Goal: Task Accomplishment & Management: Manage account settings

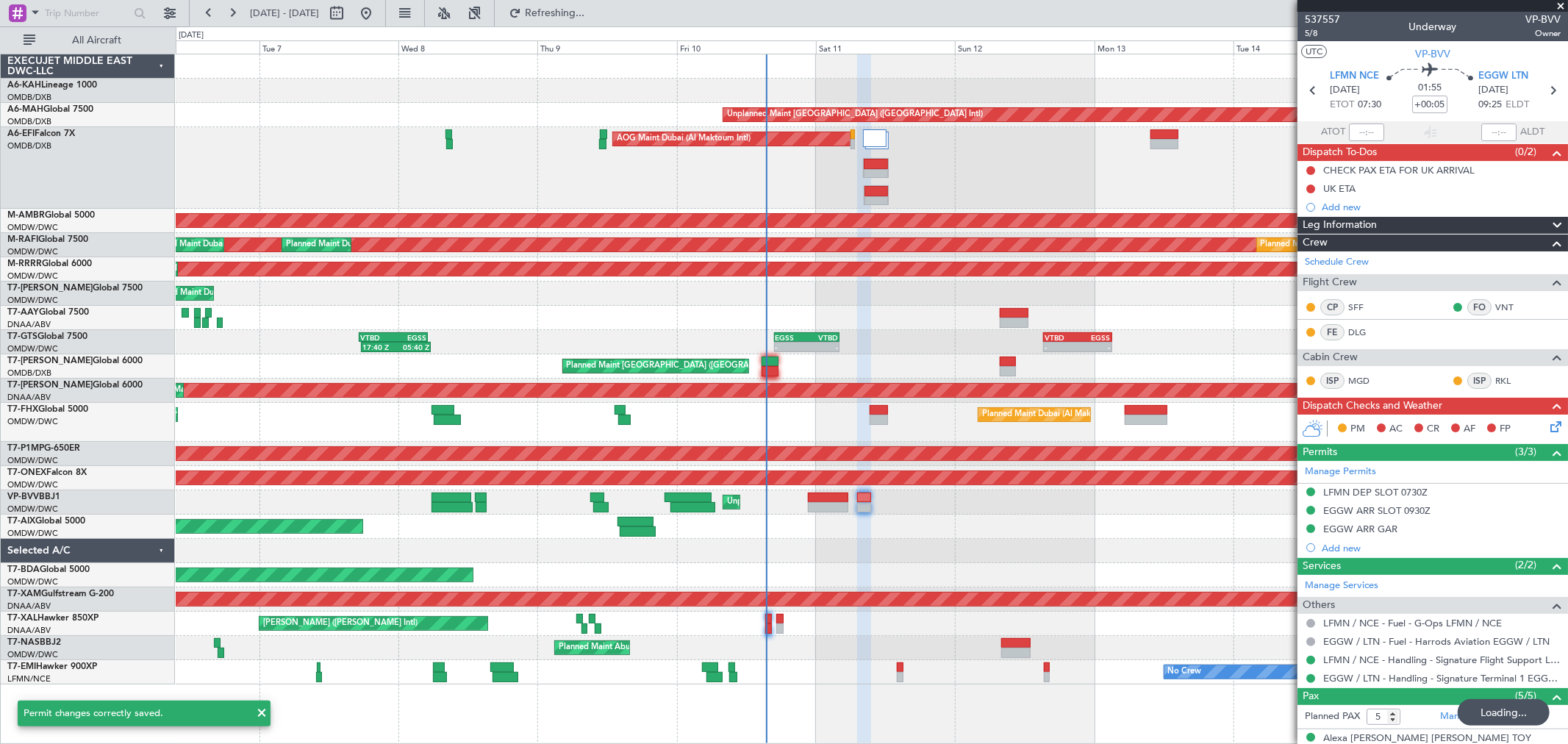
scroll to position [150, 0]
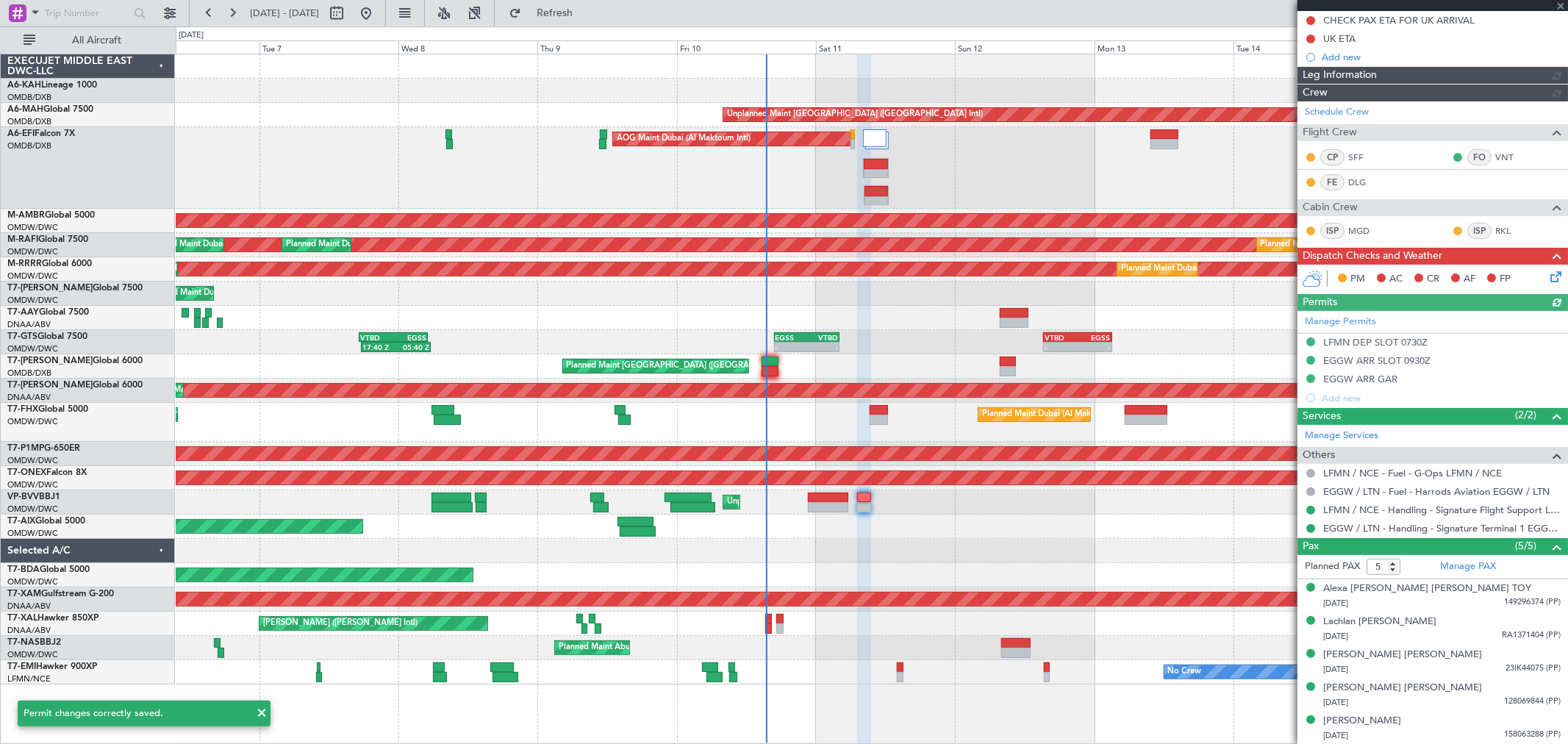
type input "[PERSON_NAME] ([PERSON_NAME])"
type input "7350"
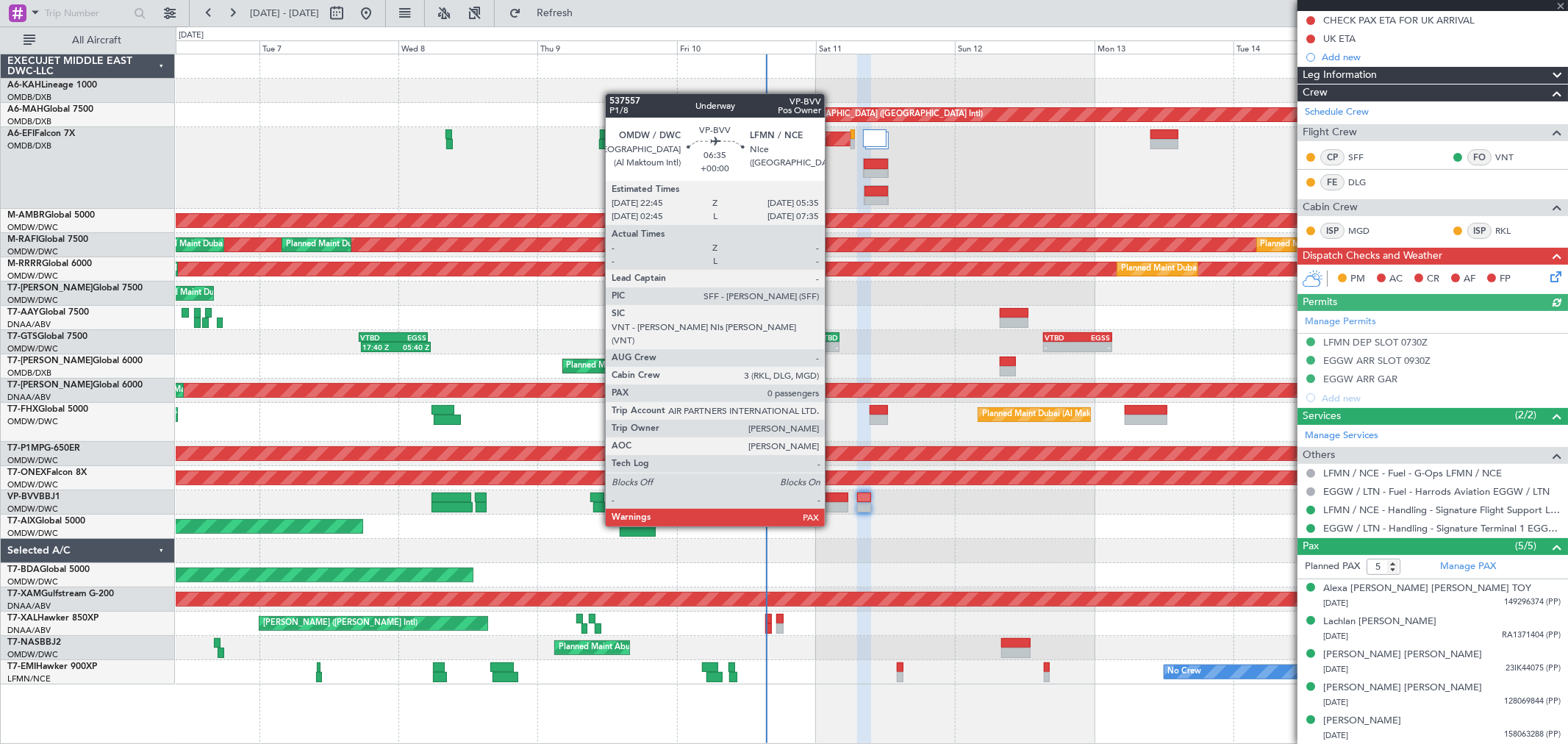
click at [832, 498] on div at bounding box center [827, 497] width 40 height 10
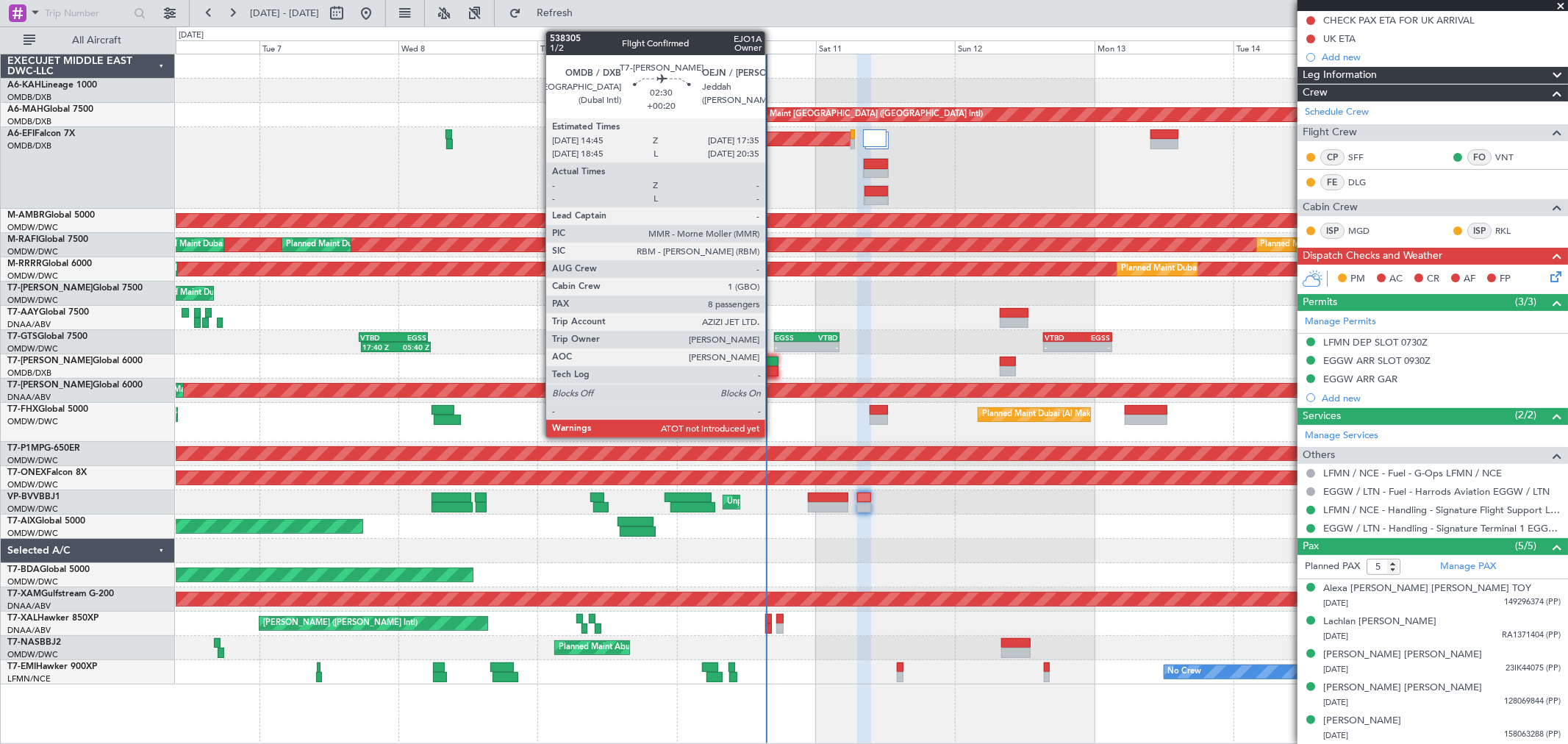
click at [773, 369] on div at bounding box center [770, 371] width 17 height 10
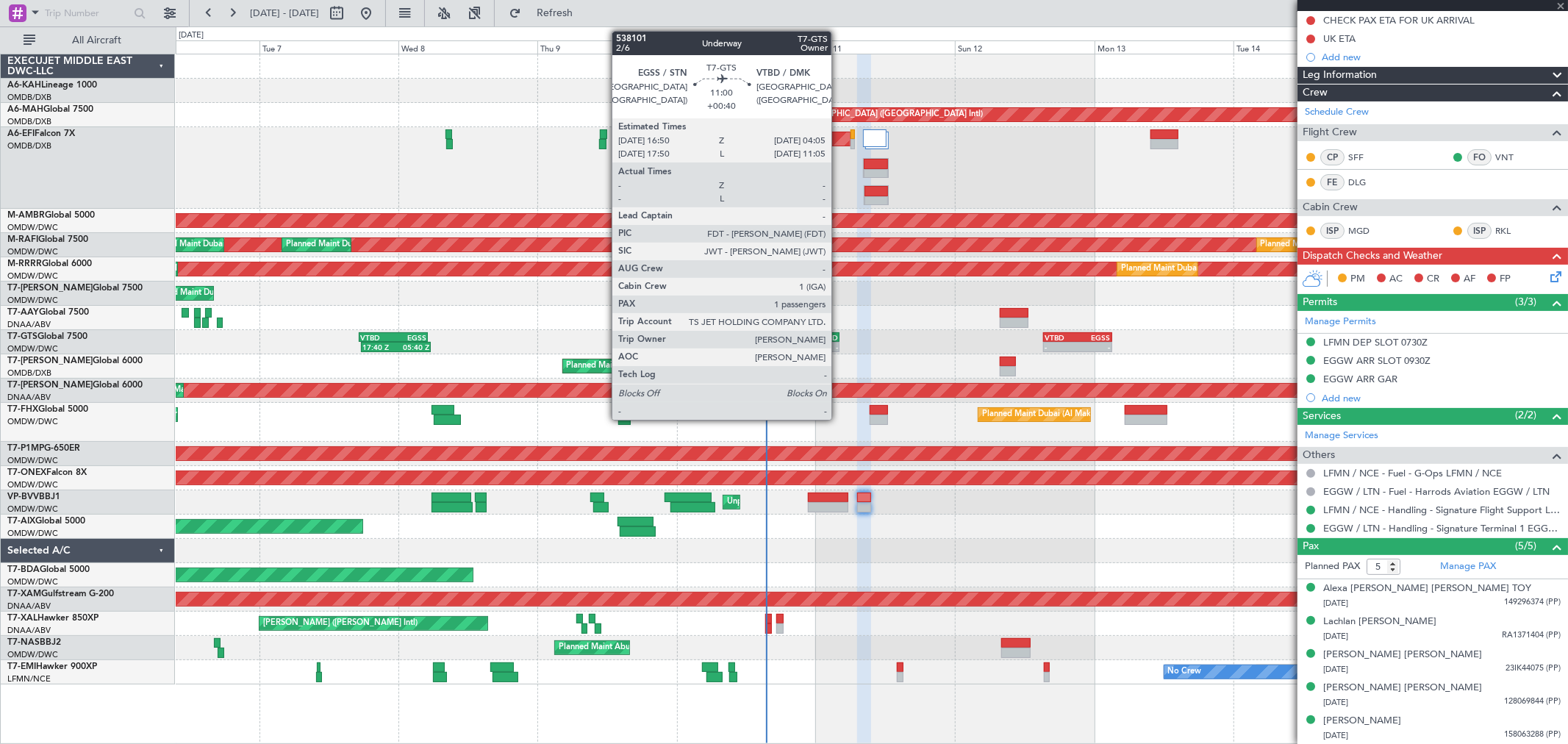
type input "+00:20"
type input "8"
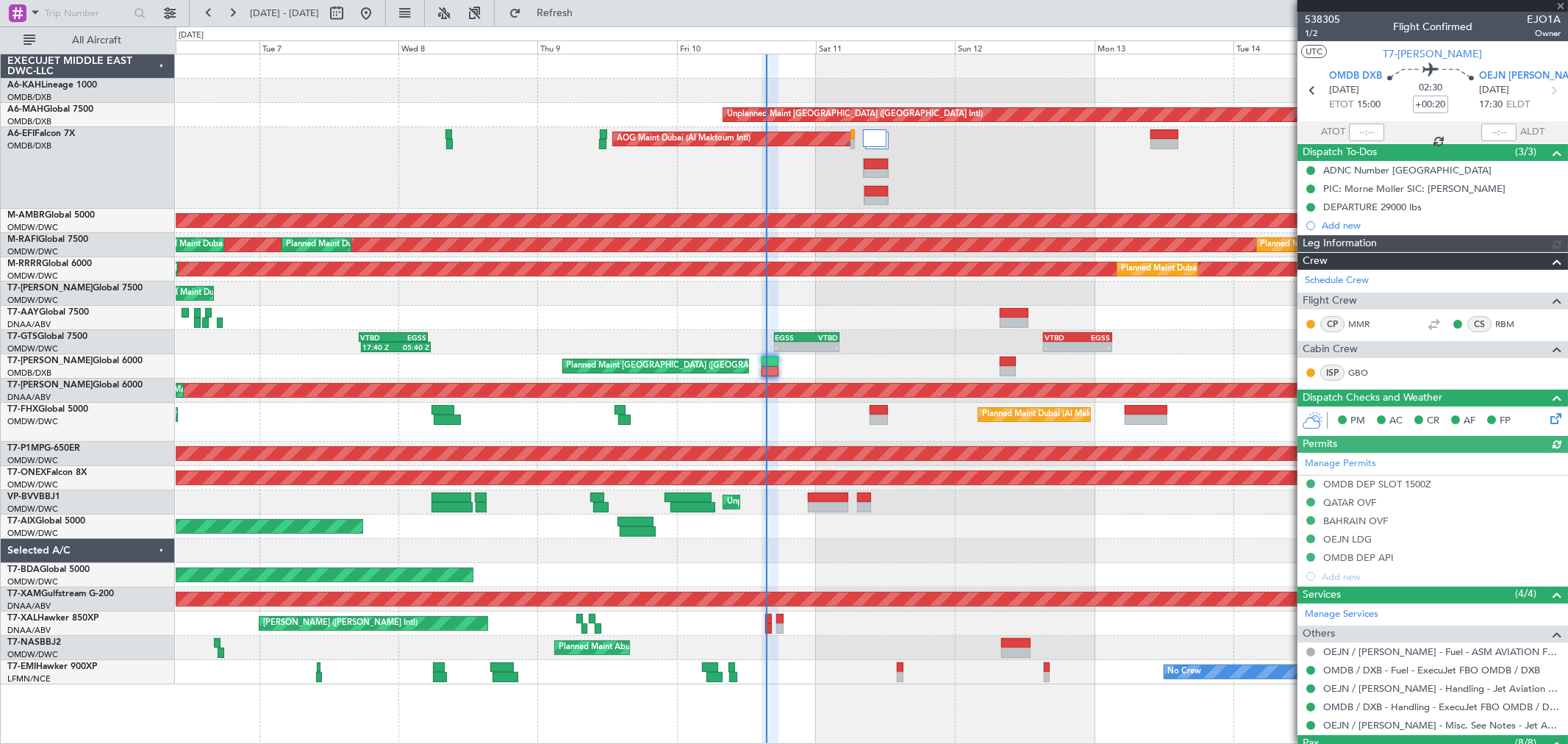
type input "[PERSON_NAME] (ANI)"
type input "7438"
click at [1356, 126] on input "text" at bounding box center [1367, 132] width 35 height 18
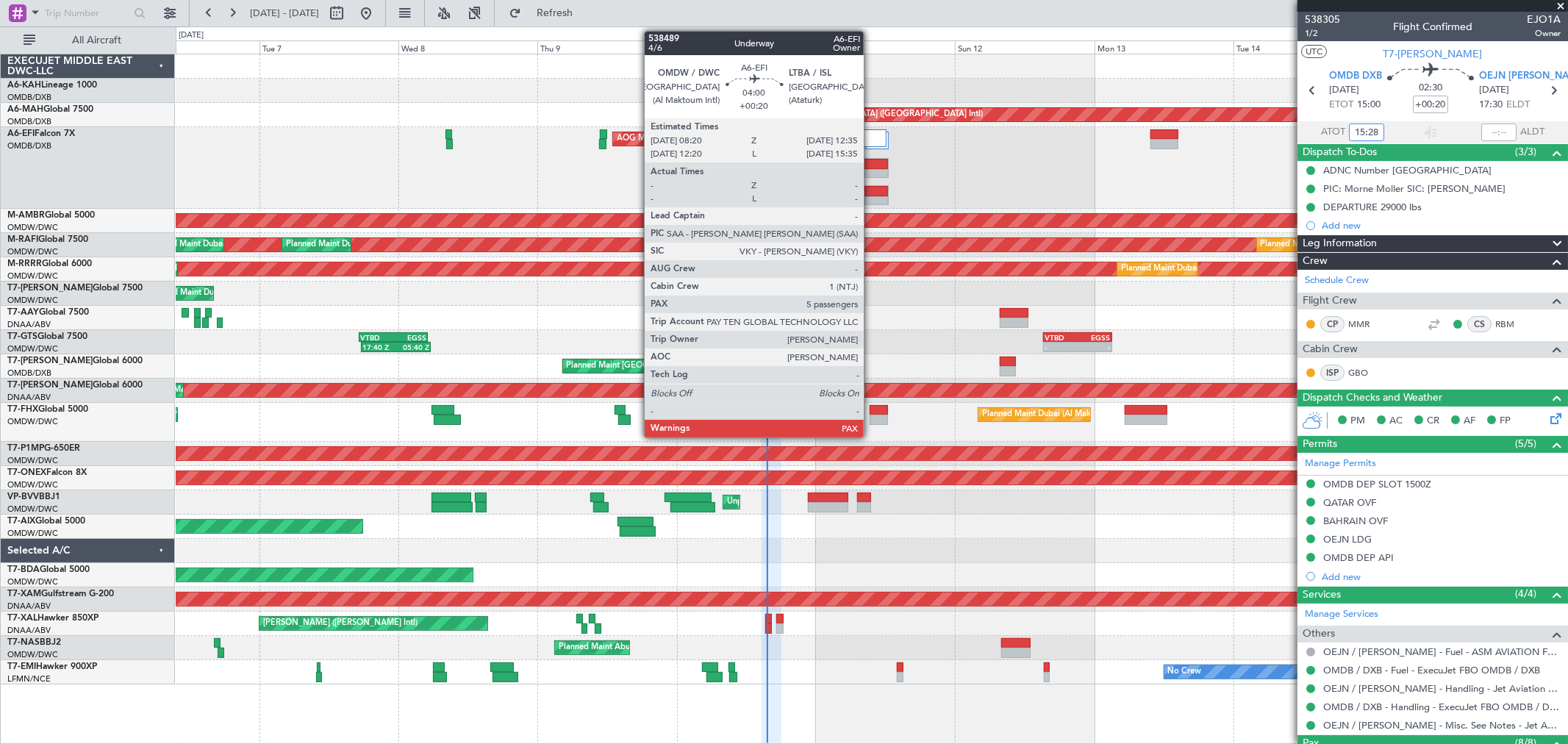
click at [871, 196] on div at bounding box center [876, 201] width 24 height 10
type input "15:28"
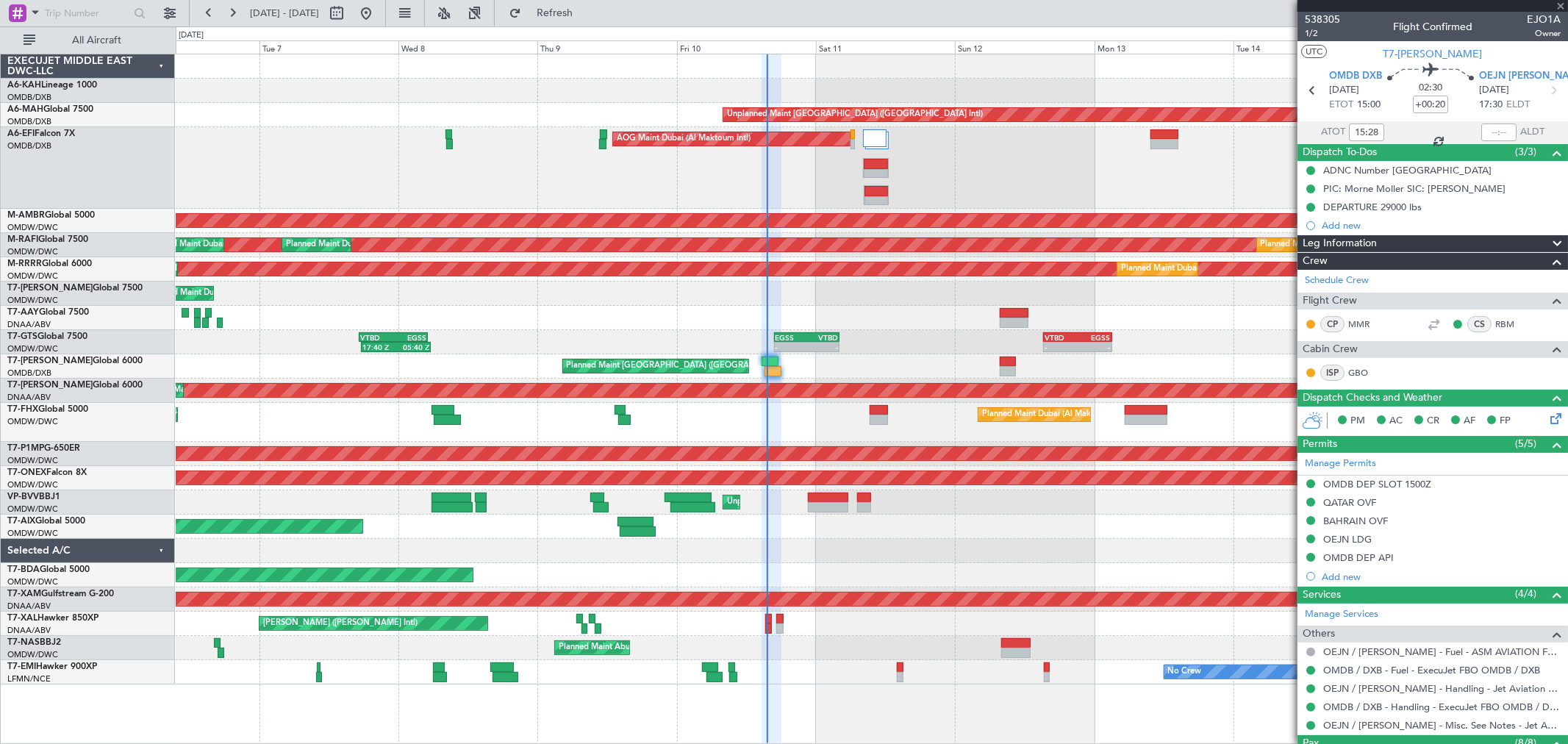
type input "5"
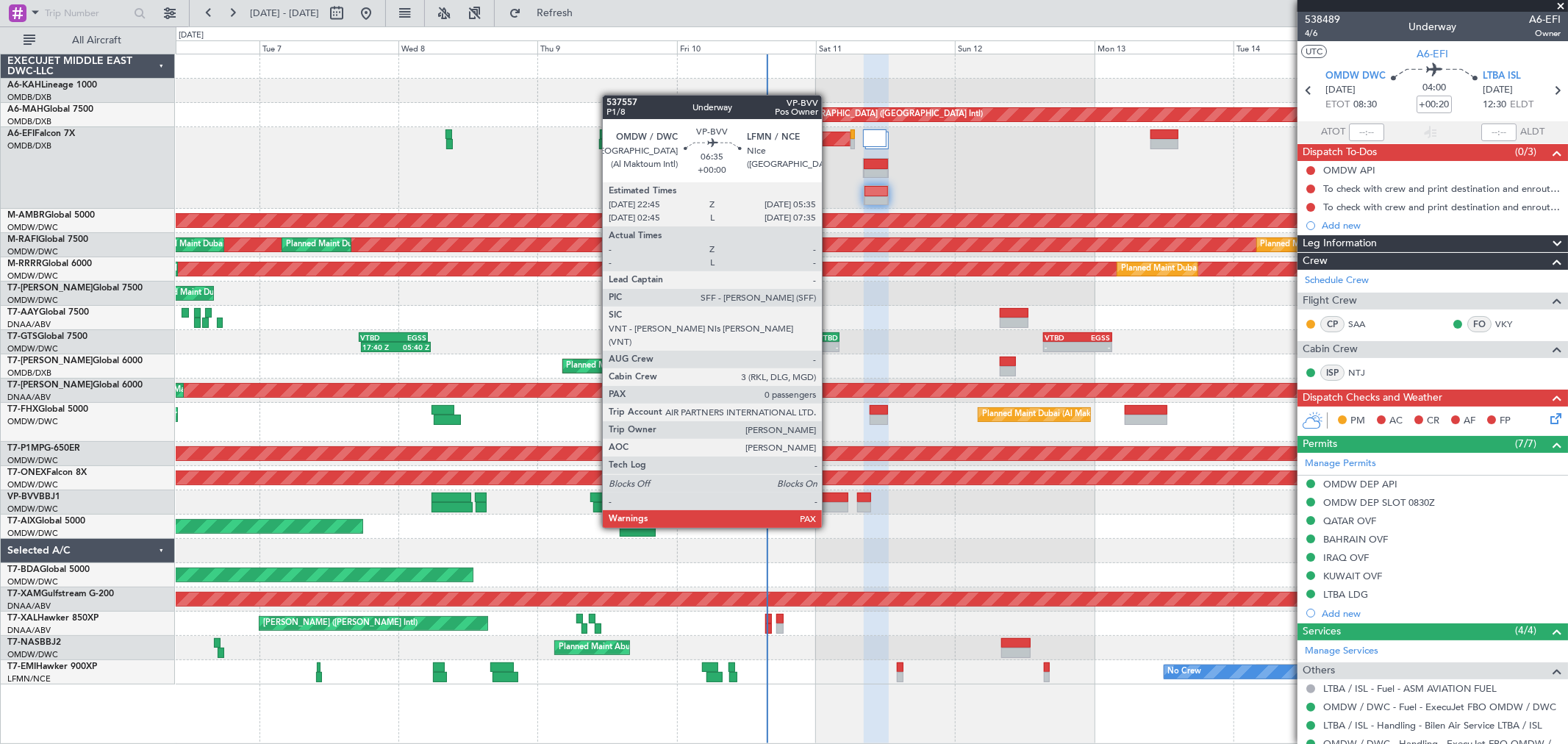
click at [829, 500] on div at bounding box center [827, 497] width 40 height 10
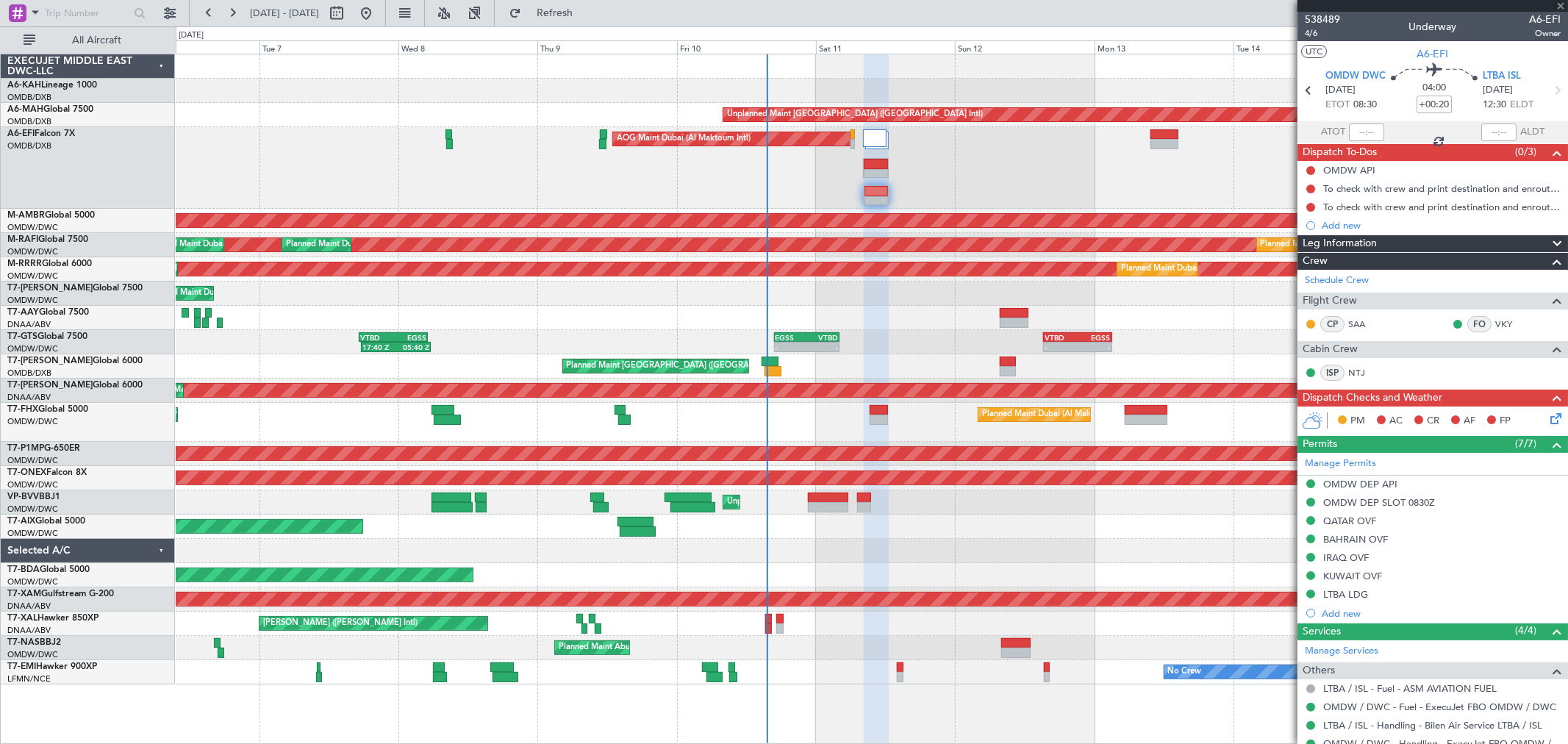
type input "0"
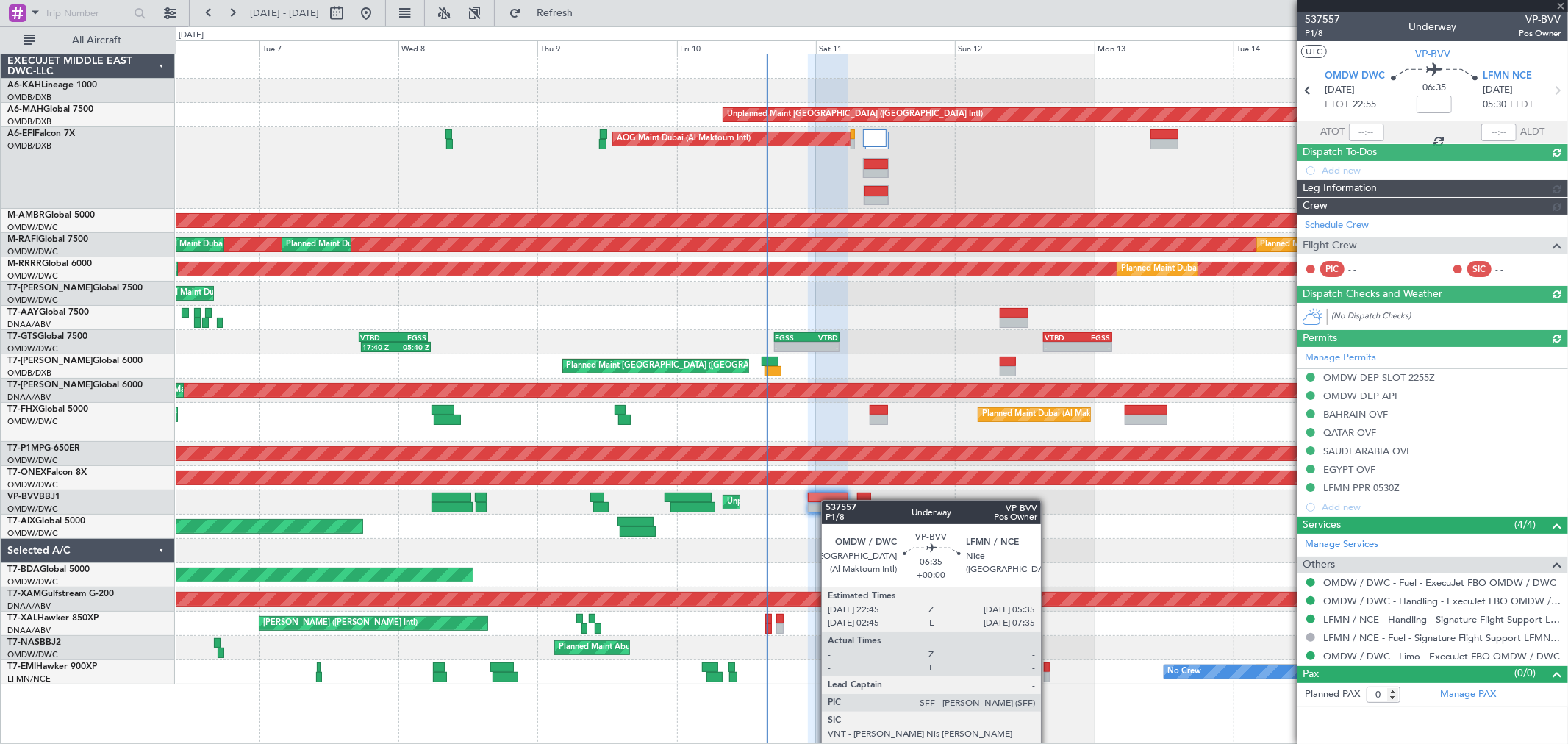
type input "[PERSON_NAME] ([PERSON_NAME])"
type input "7523"
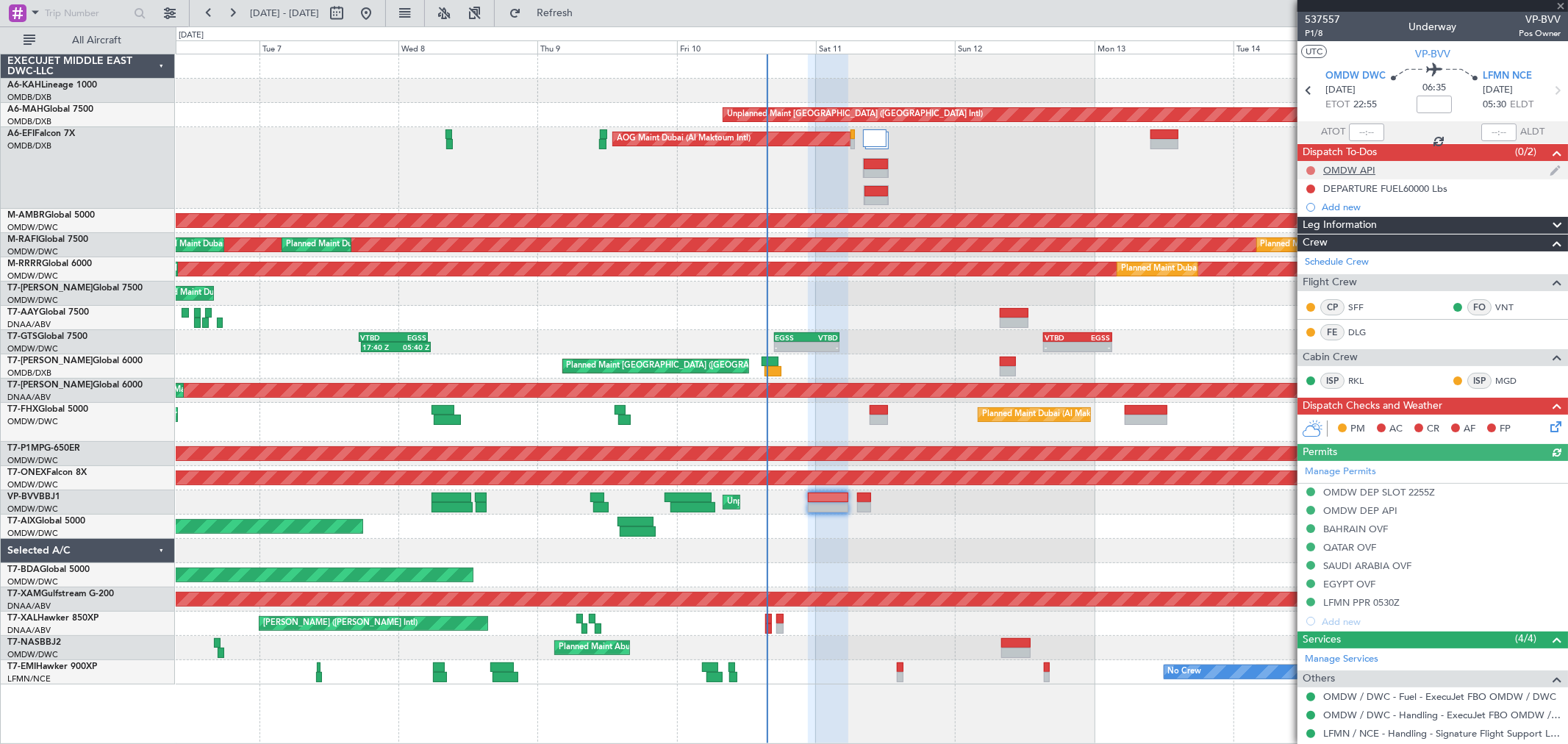
click at [1311, 171] on button at bounding box center [1310, 170] width 8 height 8
drag, startPoint x: 1314, startPoint y: 232, endPoint x: 1313, endPoint y: 200, distance: 32.0
click at [1313, 231] on span "Completed" at bounding box center [1317, 234] width 49 height 14
click at [1309, 189] on button at bounding box center [1310, 189] width 8 height 8
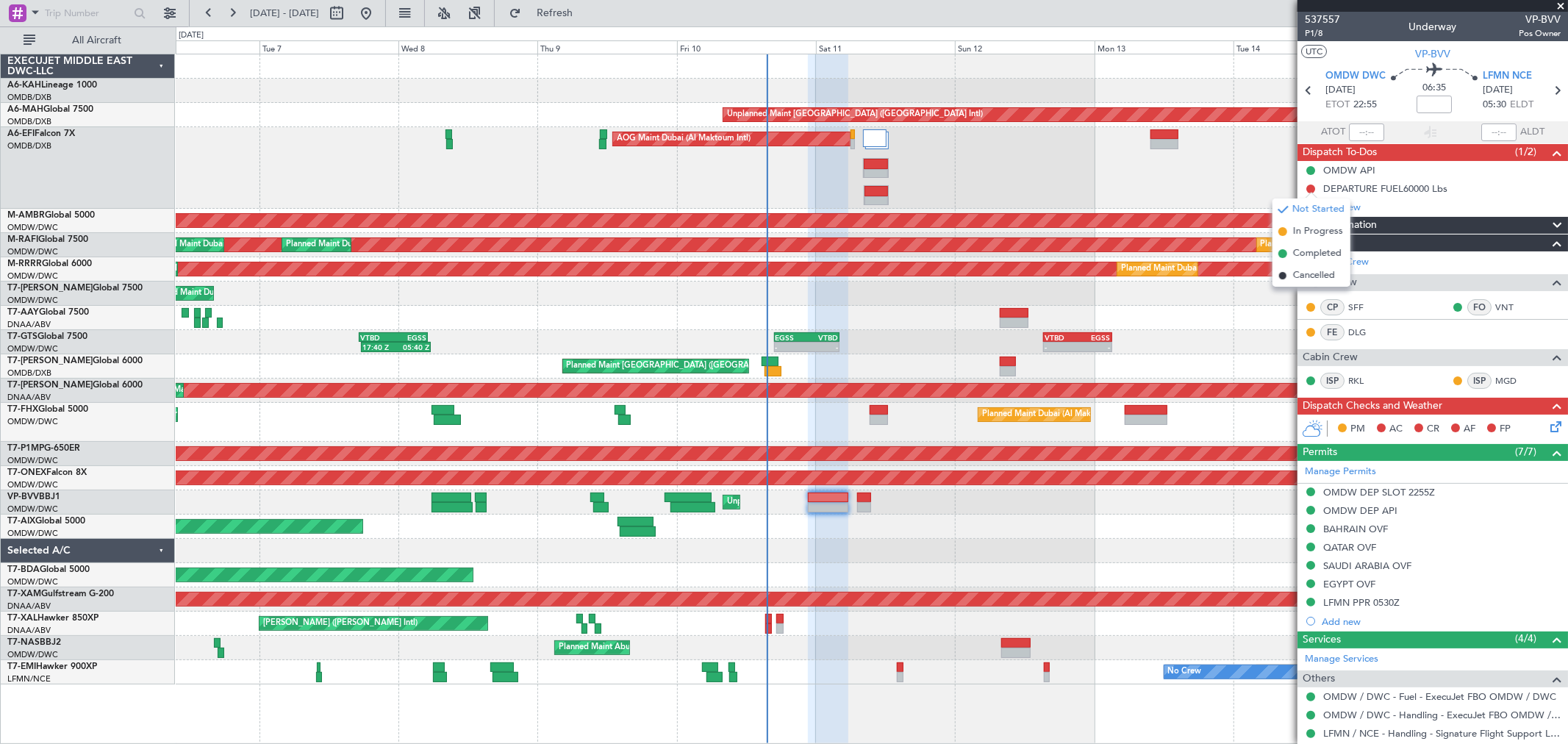
drag, startPoint x: 1314, startPoint y: 254, endPoint x: 1349, endPoint y: 250, distance: 35.2
click at [1310, 254] on span "Completed" at bounding box center [1317, 253] width 49 height 14
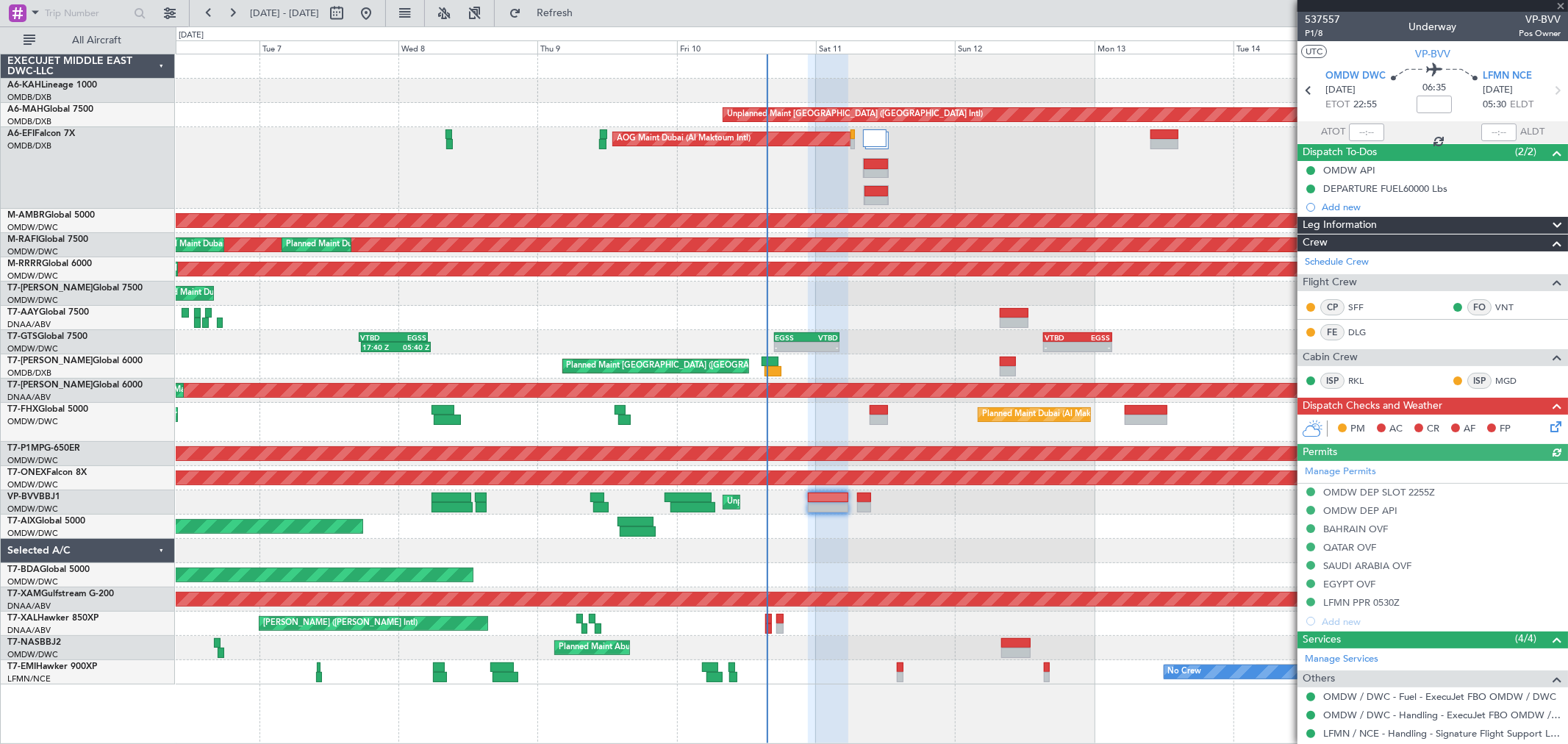
type input "[PERSON_NAME] ([PERSON_NAME])"
type input "7523"
click at [1547, 430] on icon at bounding box center [1553, 424] width 12 height 12
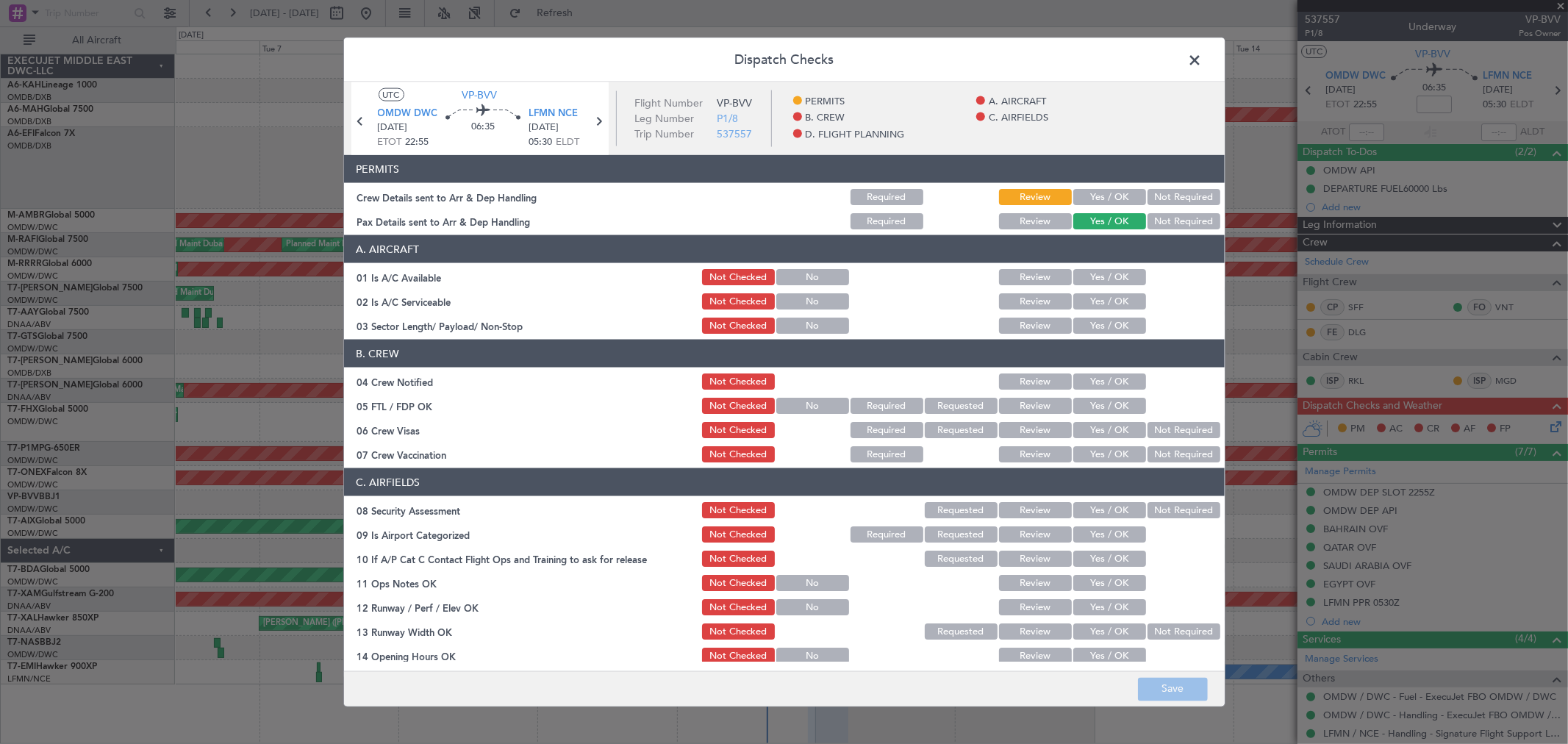
click at [1096, 187] on div "Yes / OK" at bounding box center [1108, 197] width 74 height 20
click at [1090, 200] on button "Yes / OK" at bounding box center [1110, 196] width 72 height 16
click at [1096, 269] on button "Yes / OK" at bounding box center [1110, 276] width 72 height 16
click at [1093, 297] on button "Yes / OK" at bounding box center [1110, 301] width 72 height 16
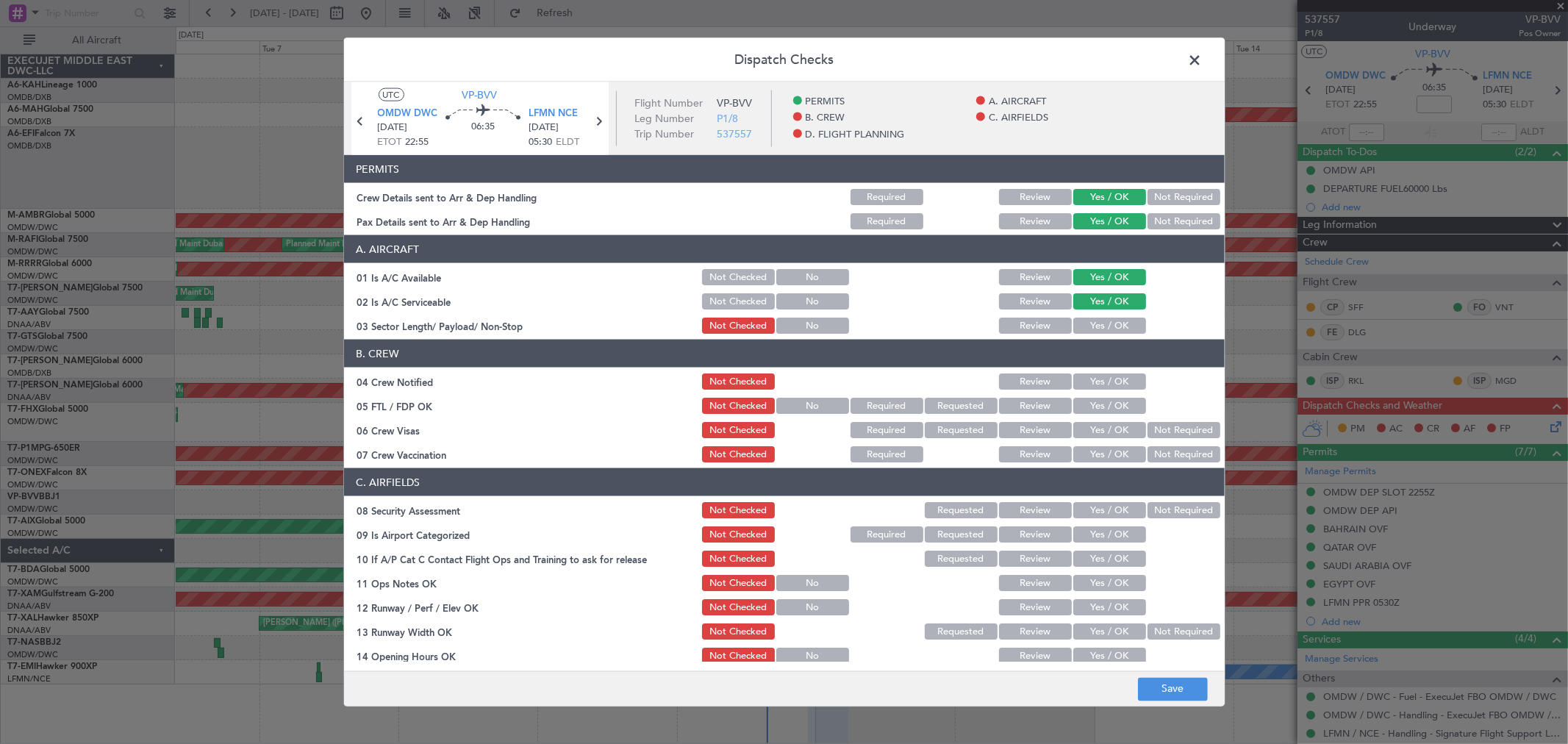
click at [1098, 337] on article "PERMITS Crew Details sent to Arr & Dep Handling Required Review Yes / OK Not Re…" at bounding box center [784, 408] width 880 height 506
click at [1092, 331] on button "Yes / OK" at bounding box center [1110, 325] width 72 height 16
click at [1095, 388] on button "Yes / OK" at bounding box center [1110, 381] width 72 height 16
drag, startPoint x: 1090, startPoint y: 402, endPoint x: 1091, endPoint y: 414, distance: 12.0
click at [1090, 403] on button "Yes / OK" at bounding box center [1110, 405] width 72 height 16
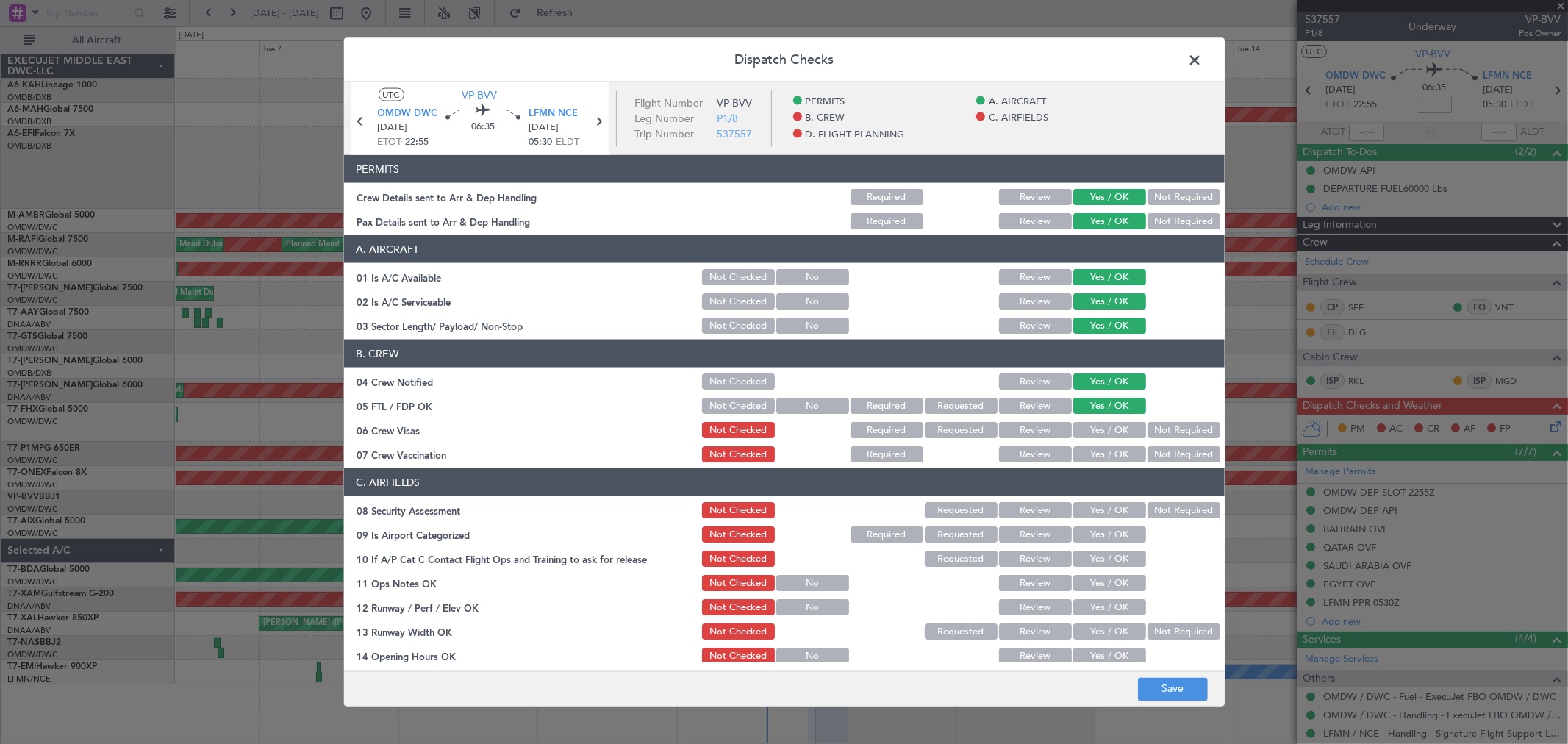
click at [1093, 436] on button "Yes / OK" at bounding box center [1110, 430] width 72 height 16
click at [1091, 448] on button "Yes / OK" at bounding box center [1110, 453] width 72 height 16
click at [1083, 509] on button "Yes / OK" at bounding box center [1110, 510] width 72 height 16
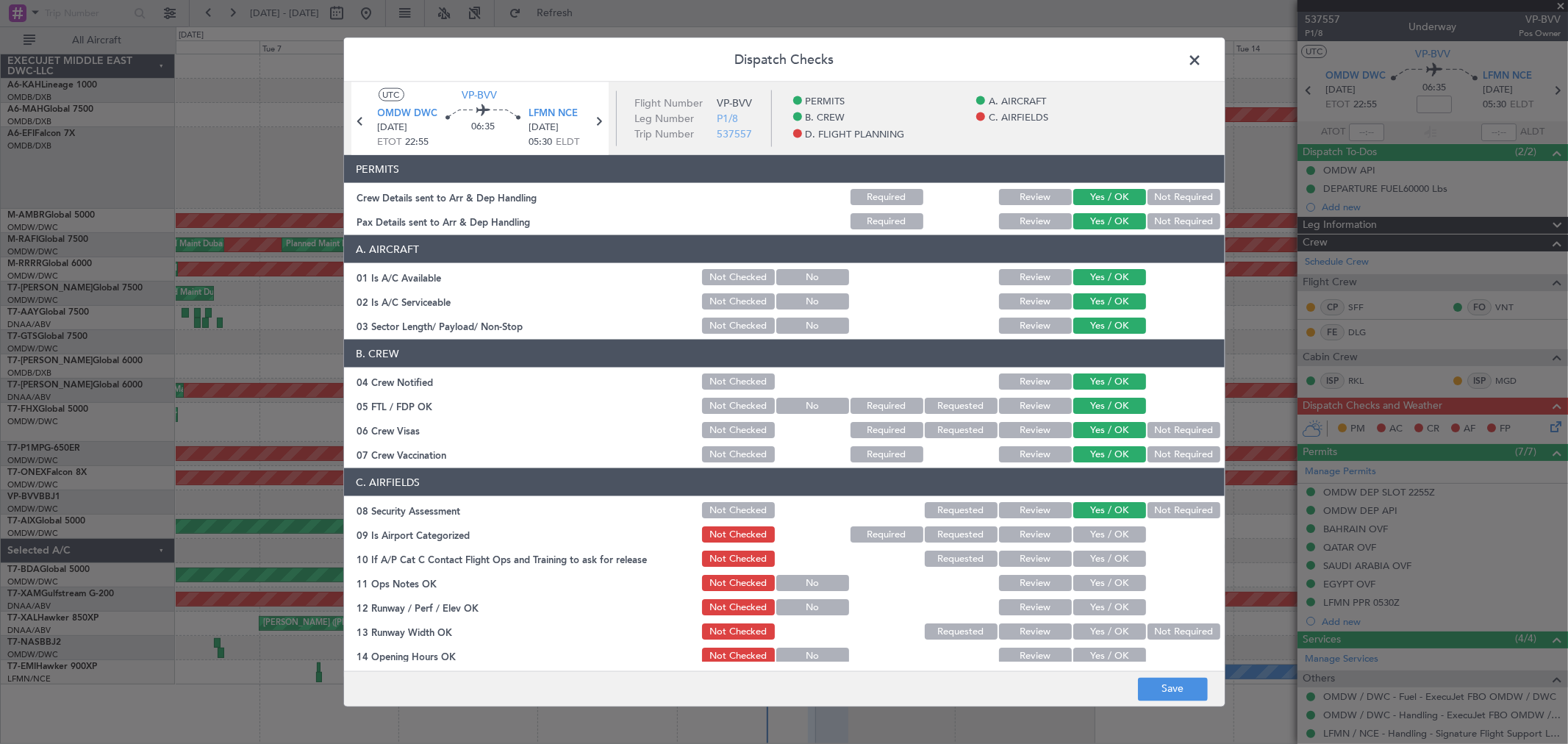
click at [1086, 533] on button "Yes / OK" at bounding box center [1110, 534] width 72 height 16
click at [1091, 559] on button "Yes / OK" at bounding box center [1110, 558] width 72 height 16
click at [1090, 603] on button "Yes / OK" at bounding box center [1110, 607] width 72 height 16
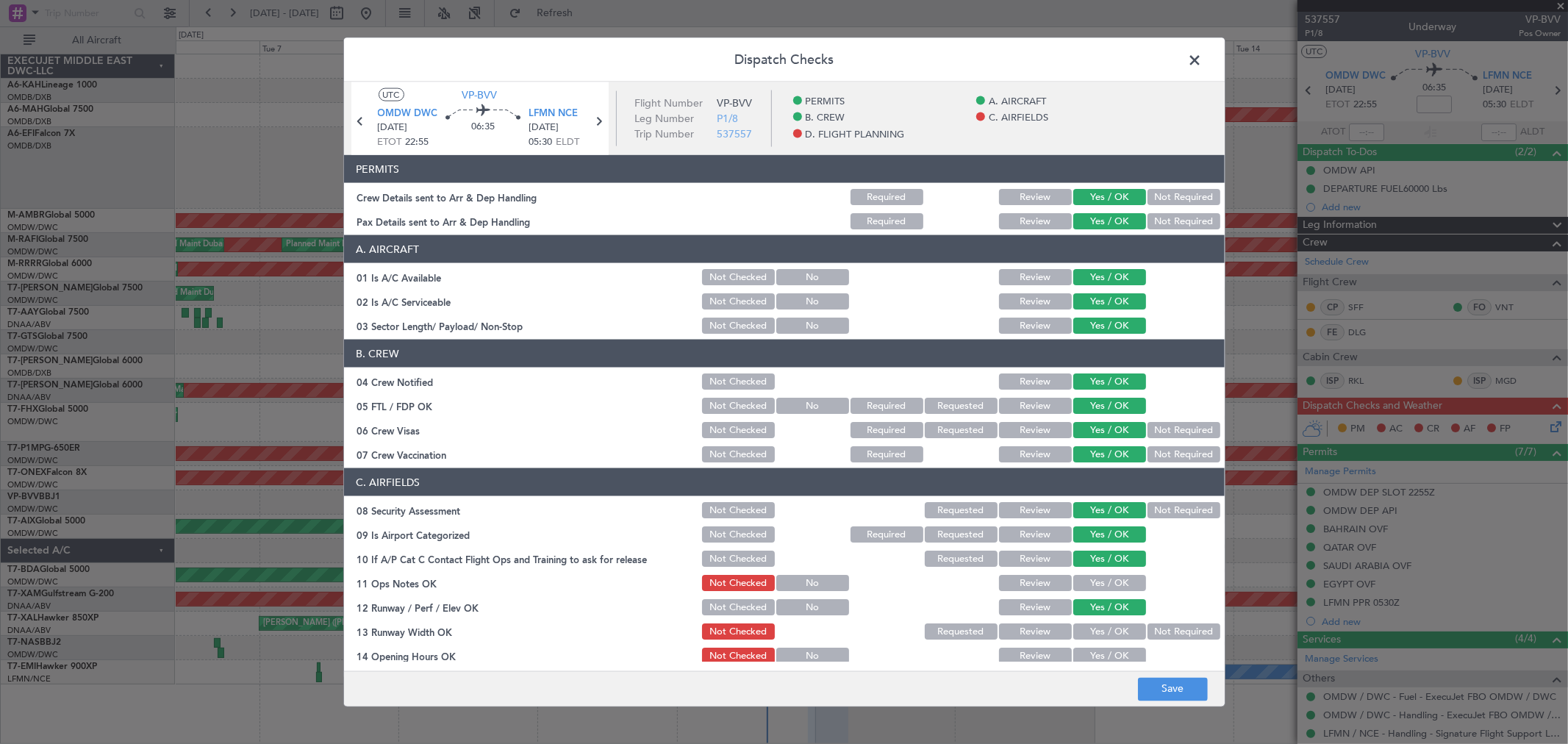
click at [1082, 584] on button "Yes / OK" at bounding box center [1110, 582] width 72 height 16
drag, startPoint x: 1096, startPoint y: 641, endPoint x: 1090, endPoint y: 636, distance: 7.8
click at [1094, 641] on div "Yes / OK" at bounding box center [1108, 631] width 74 height 20
click at [1089, 634] on button "Yes / OK" at bounding box center [1110, 631] width 72 height 16
click at [1092, 649] on button "Yes / OK" at bounding box center [1110, 655] width 72 height 16
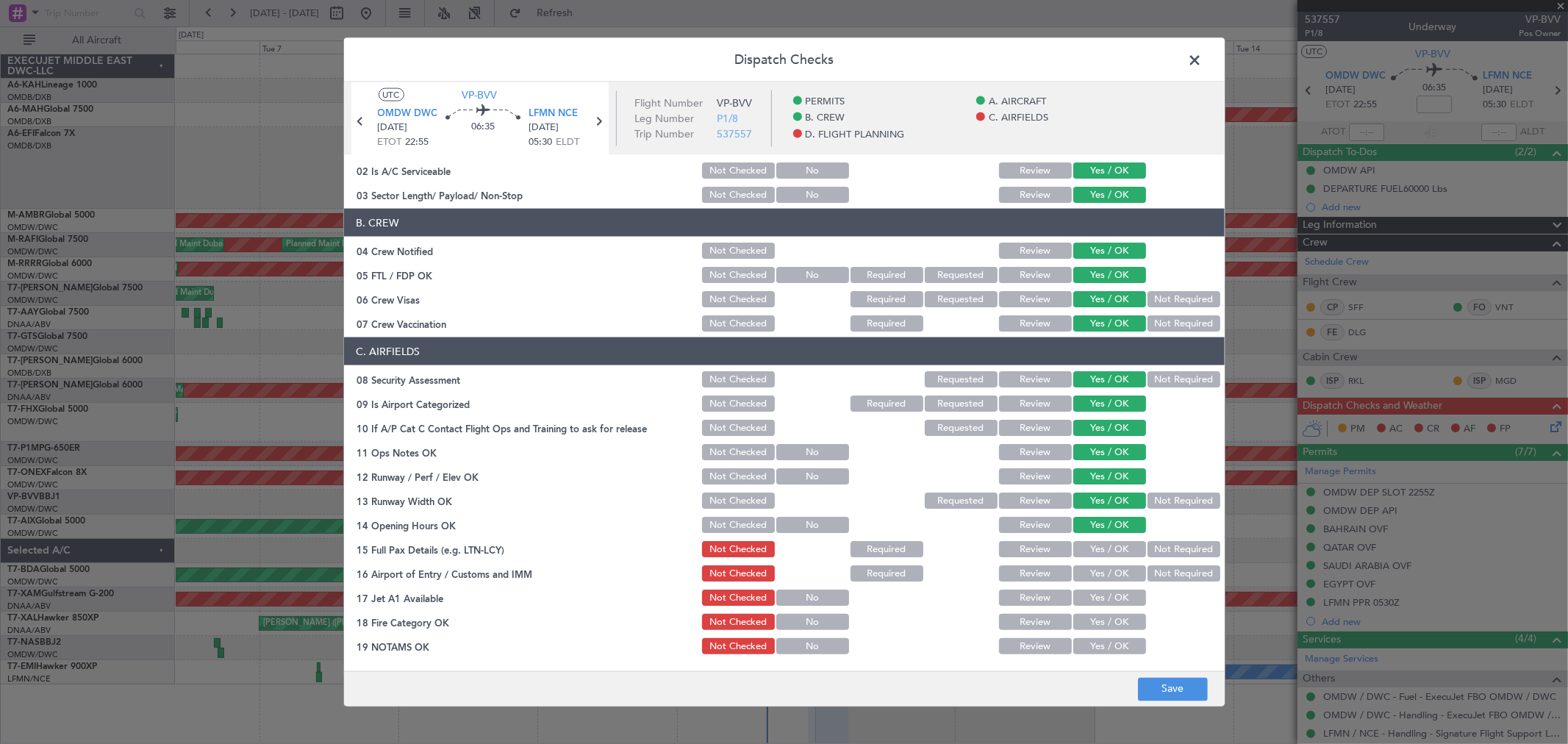
scroll to position [326, 0]
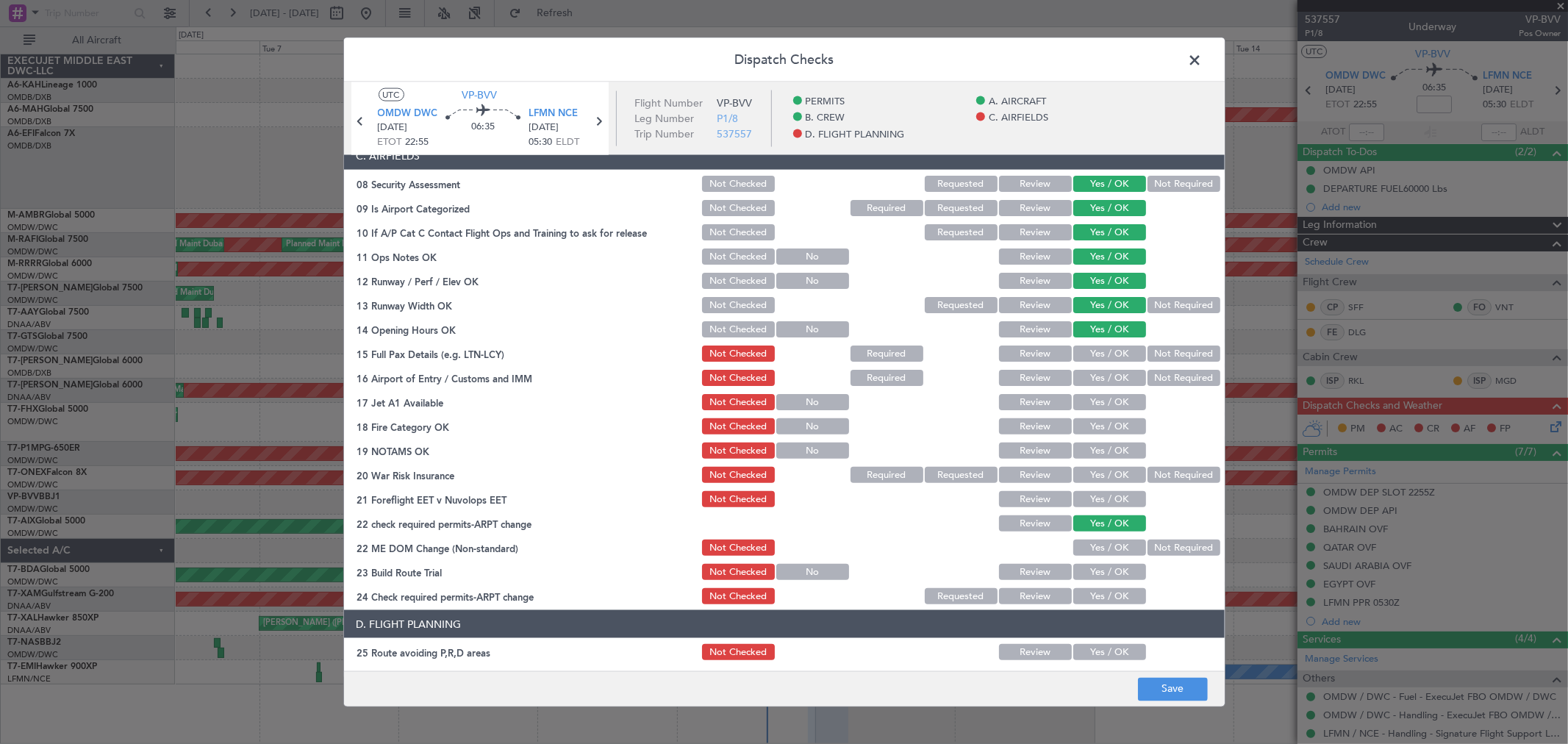
click at [1103, 351] on button "Yes / OK" at bounding box center [1110, 353] width 72 height 16
click at [1098, 378] on button "Yes / OK" at bounding box center [1110, 377] width 72 height 16
click at [1097, 397] on button "Yes / OK" at bounding box center [1110, 402] width 72 height 16
click at [1092, 416] on div "Yes / OK" at bounding box center [1108, 426] width 74 height 20
click at [1092, 429] on button "Yes / OK" at bounding box center [1110, 426] width 72 height 16
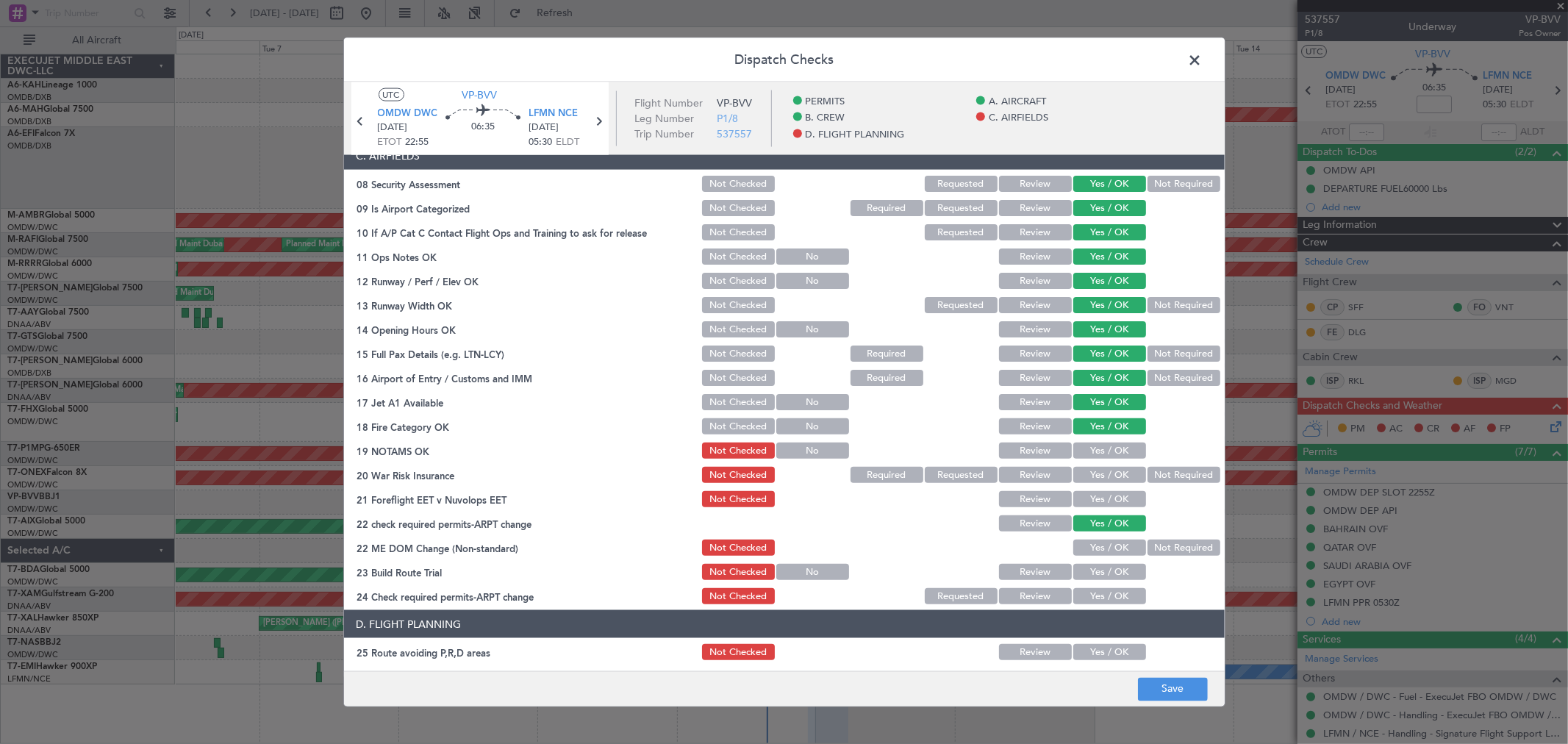
click at [1091, 442] on button "Yes / OK" at bounding box center [1110, 450] width 72 height 16
click at [1094, 474] on button "Yes / OK" at bounding box center [1110, 474] width 72 height 16
click at [1096, 480] on button "Yes / OK" at bounding box center [1110, 474] width 72 height 16
click at [1099, 493] on button "Yes / OK" at bounding box center [1110, 499] width 72 height 16
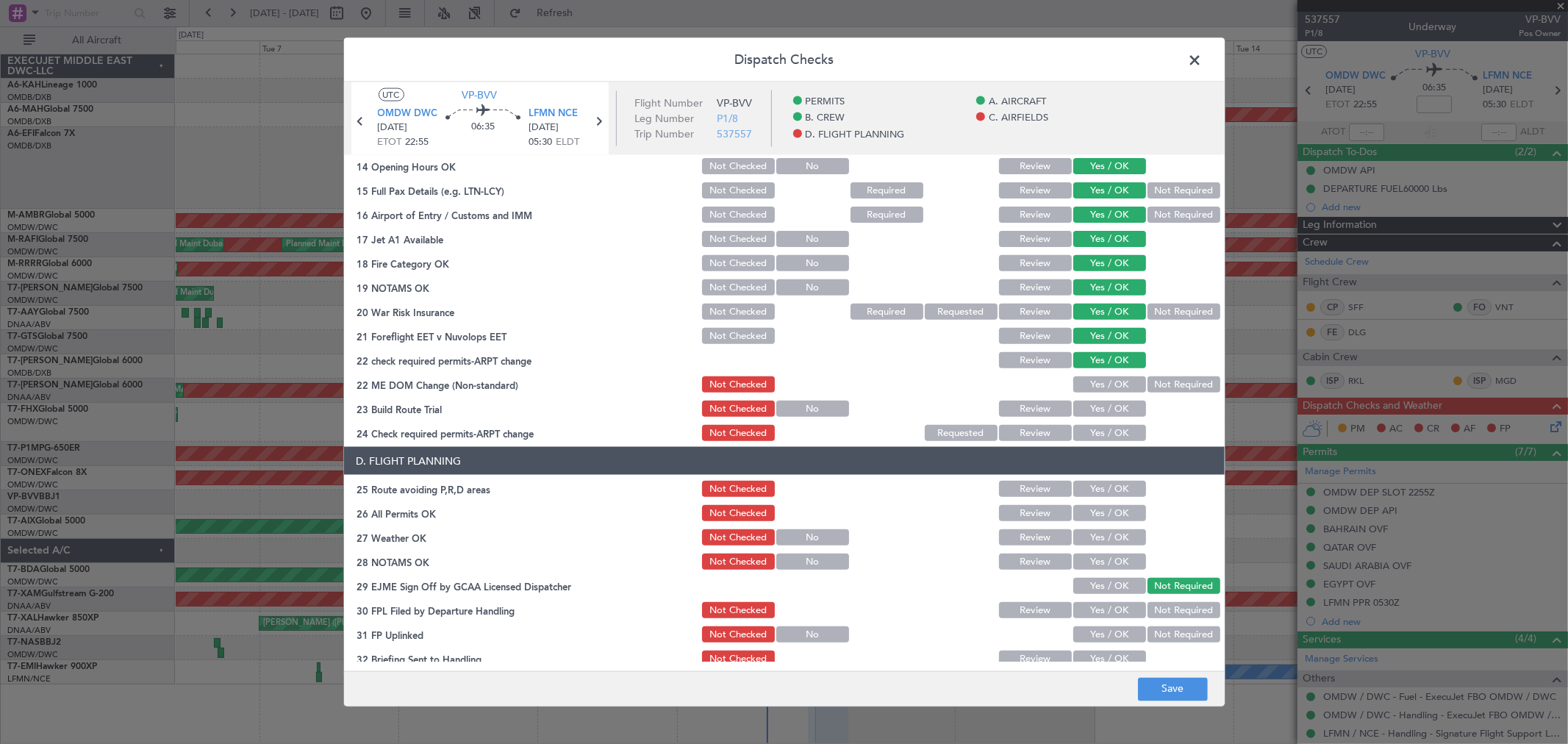
scroll to position [572, 0]
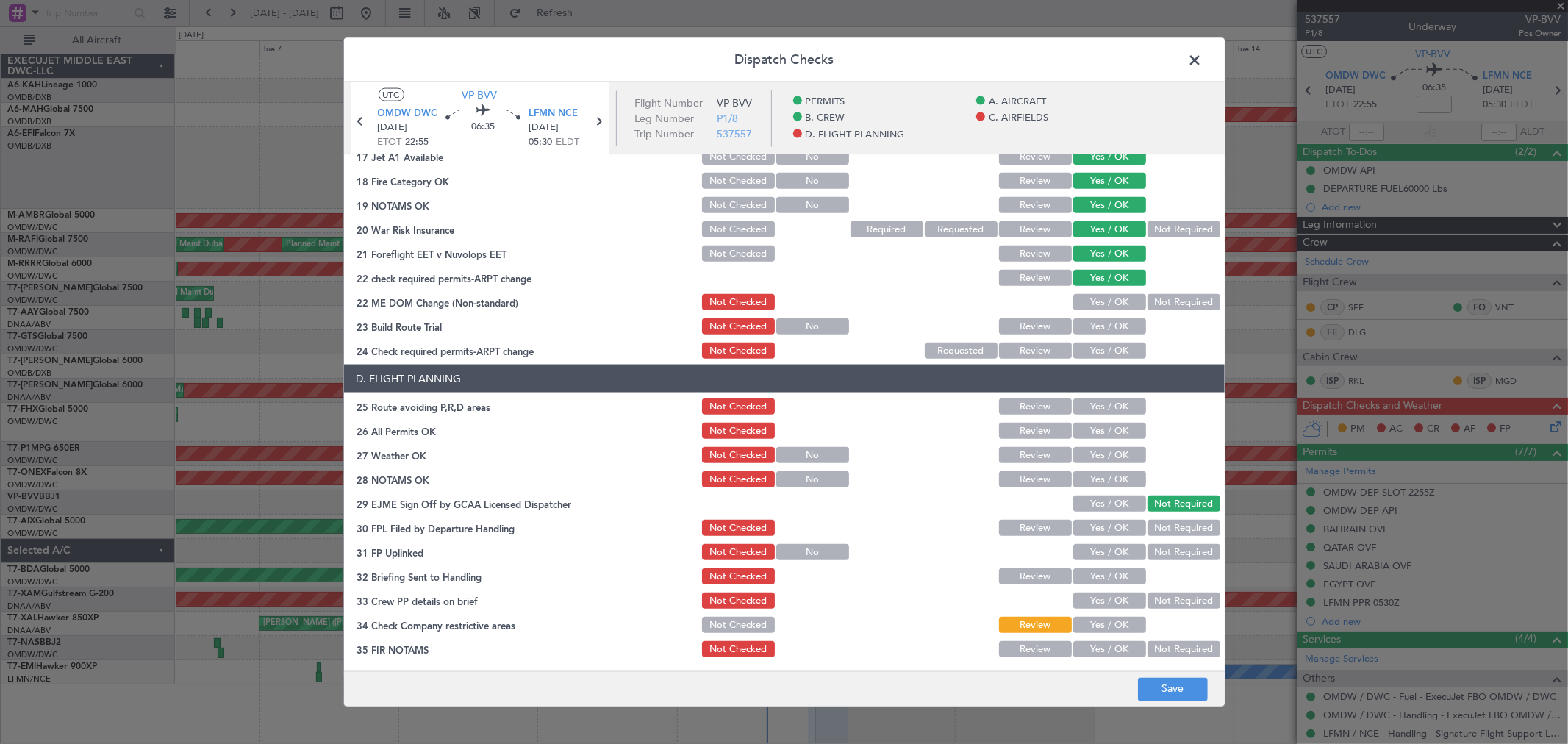
click at [1098, 296] on button "Yes / OK" at bounding box center [1110, 302] width 72 height 16
click at [1084, 336] on section "C. AIRFIELDS 08 Security Assessment Not Checked Requested Review Yes / OK Not R…" at bounding box center [784, 128] width 880 height 464
click at [1082, 326] on button "Yes / OK" at bounding box center [1110, 326] width 72 height 16
click at [1085, 348] on button "Yes / OK" at bounding box center [1110, 350] width 72 height 16
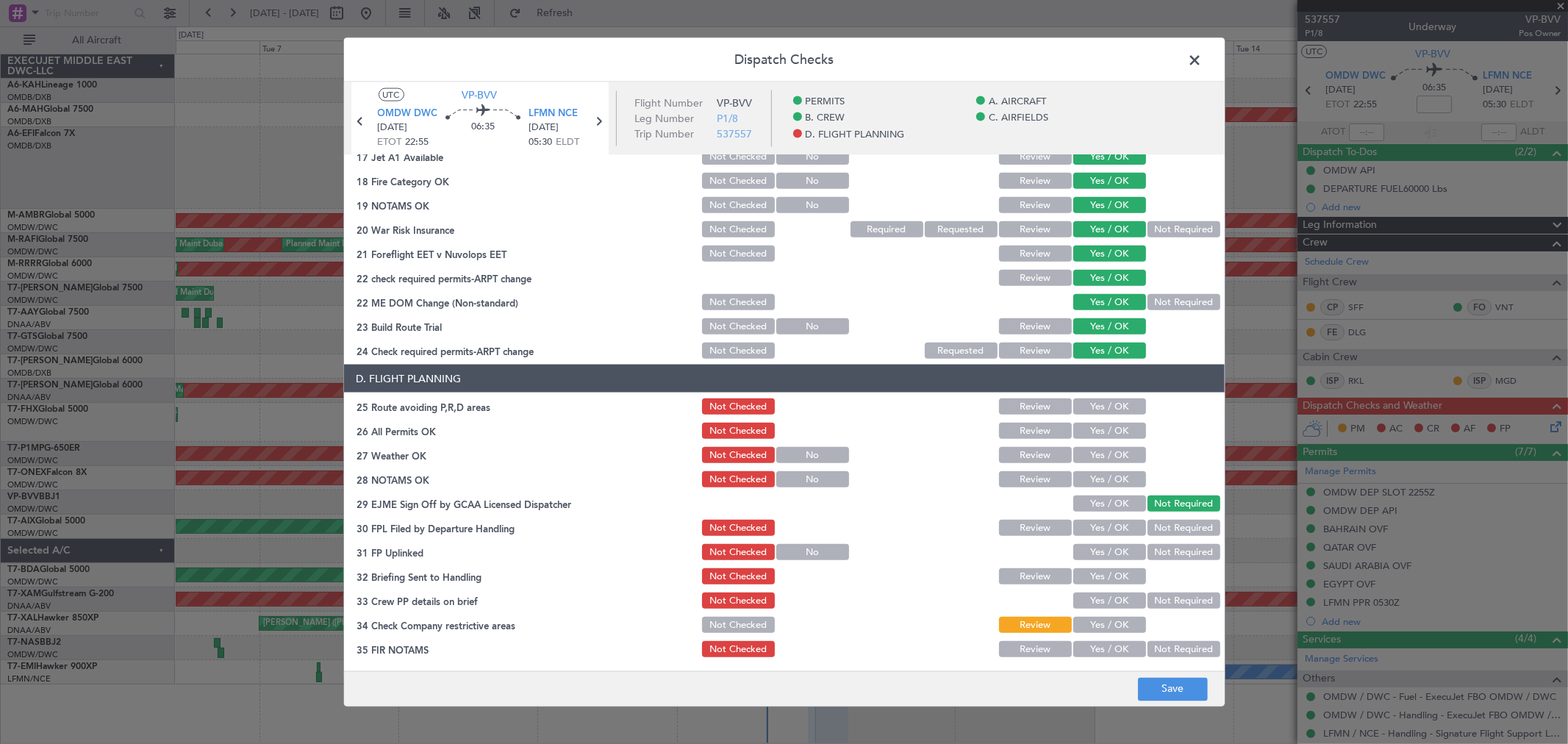
click at [1102, 405] on button "Yes / OK" at bounding box center [1110, 406] width 72 height 16
drag, startPoint x: 1105, startPoint y: 430, endPoint x: 1074, endPoint y: 460, distance: 43.1
click at [1103, 431] on button "Yes / OK" at bounding box center [1110, 431] width 72 height 16
click at [1074, 461] on button "Yes / OK" at bounding box center [1110, 454] width 72 height 16
drag, startPoint x: 1089, startPoint y: 480, endPoint x: 1084, endPoint y: 487, distance: 8.6
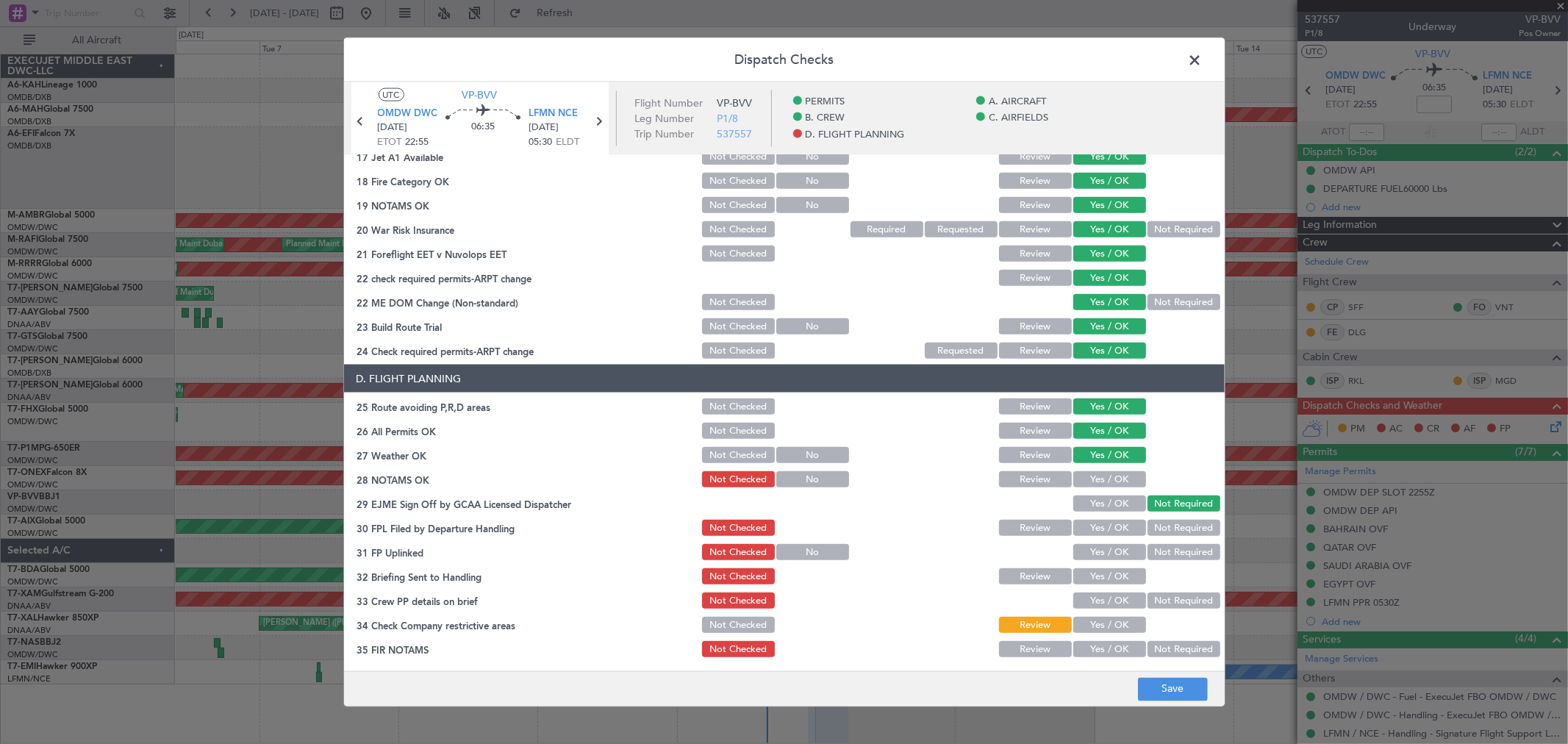
click at [1085, 480] on button "Yes / OK" at bounding box center [1110, 479] width 72 height 16
drag, startPoint x: 1078, startPoint y: 498, endPoint x: 1077, endPoint y: 507, distance: 9.1
click at [1078, 500] on button "Yes / OK" at bounding box center [1110, 503] width 72 height 16
click at [1089, 522] on button "Yes / OK" at bounding box center [1110, 527] width 72 height 16
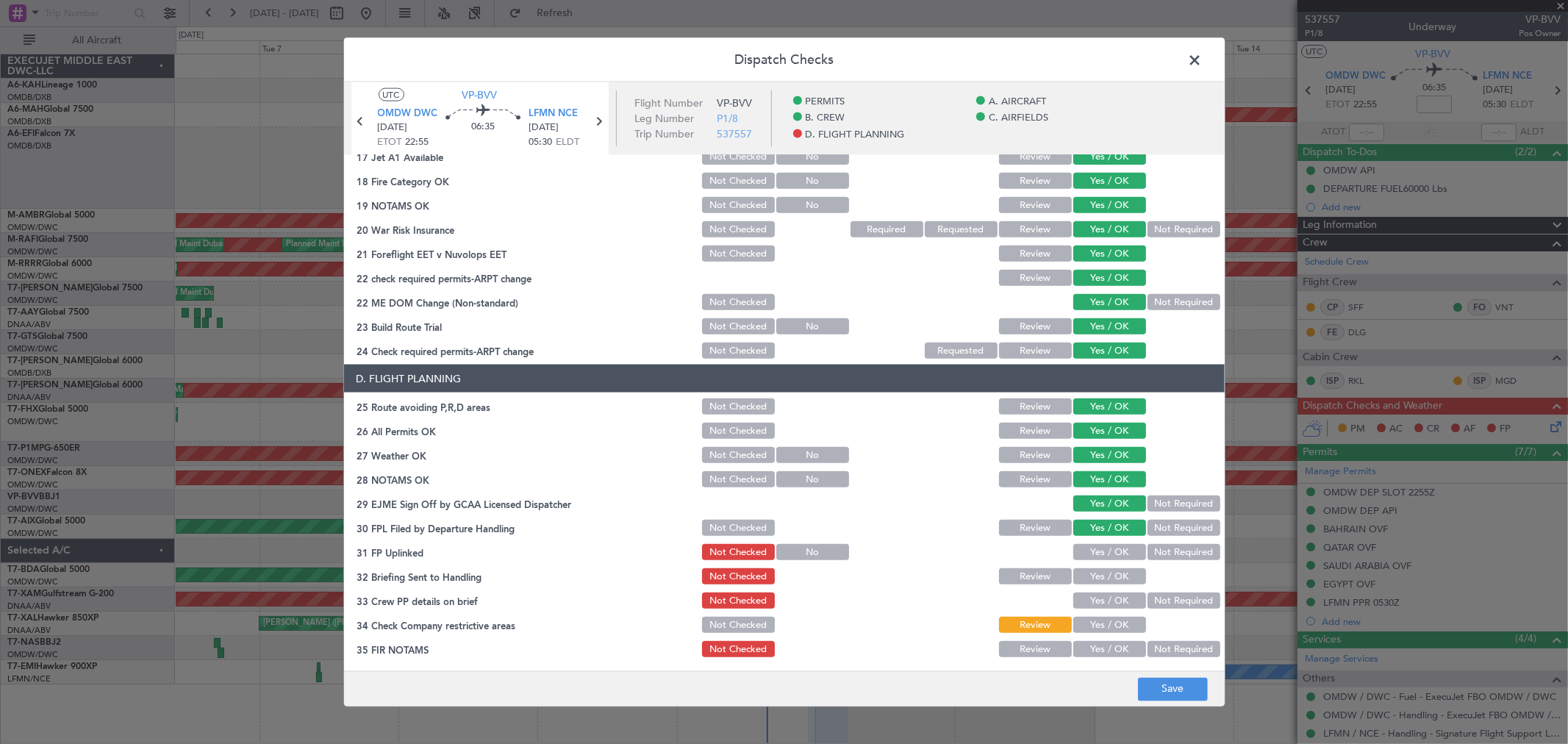
click at [1088, 548] on button "Yes / OK" at bounding box center [1110, 552] width 72 height 16
click at [1092, 575] on button "Yes / OK" at bounding box center [1110, 575] width 72 height 16
click at [1091, 602] on button "Yes / OK" at bounding box center [1110, 600] width 72 height 16
click at [1096, 632] on div "Yes / OK" at bounding box center [1108, 624] width 74 height 20
click at [1085, 619] on button "Yes / OK" at bounding box center [1110, 624] width 72 height 16
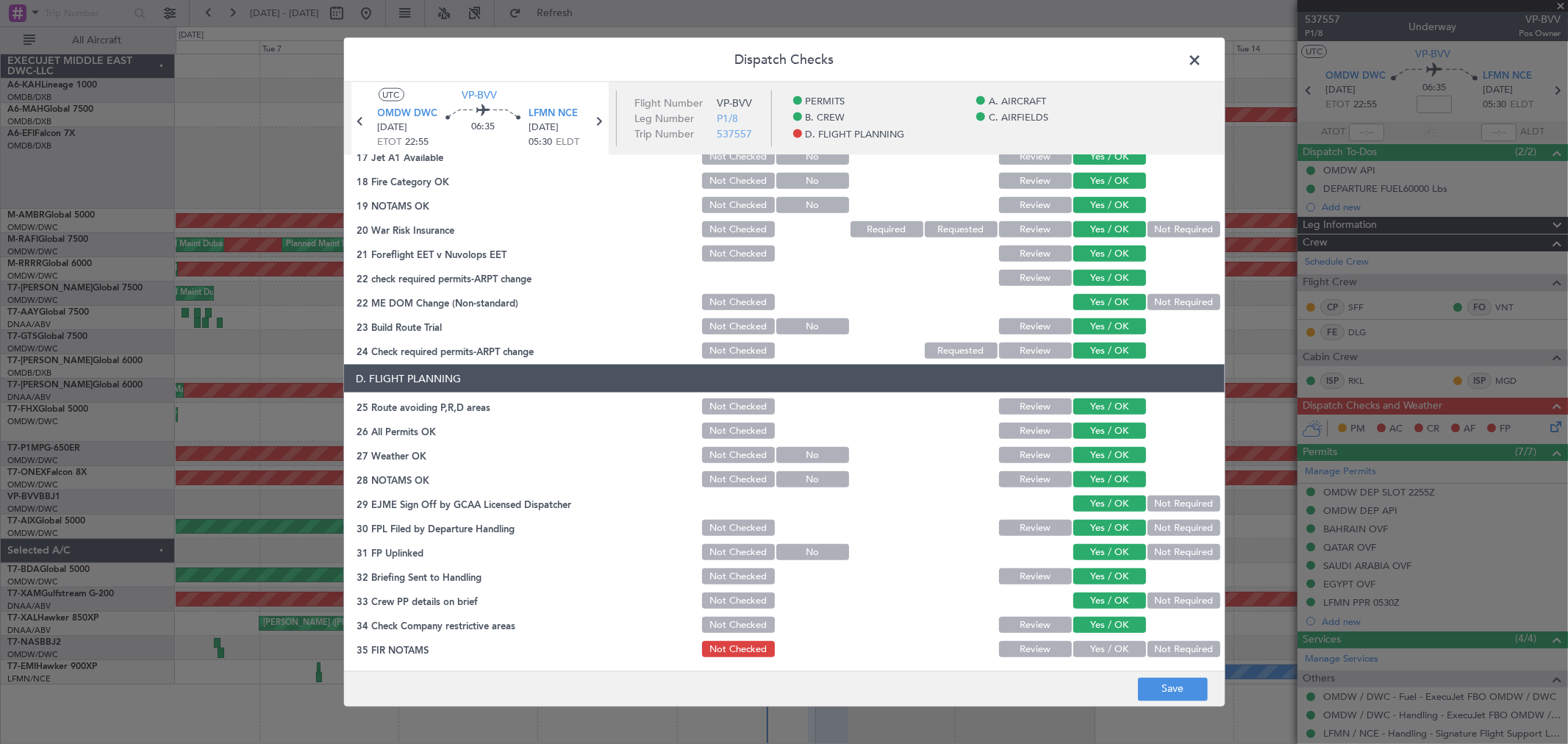
click at [1093, 652] on button "Yes / OK" at bounding box center [1110, 649] width 72 height 16
click at [1163, 688] on button "Save" at bounding box center [1172, 688] width 70 height 24
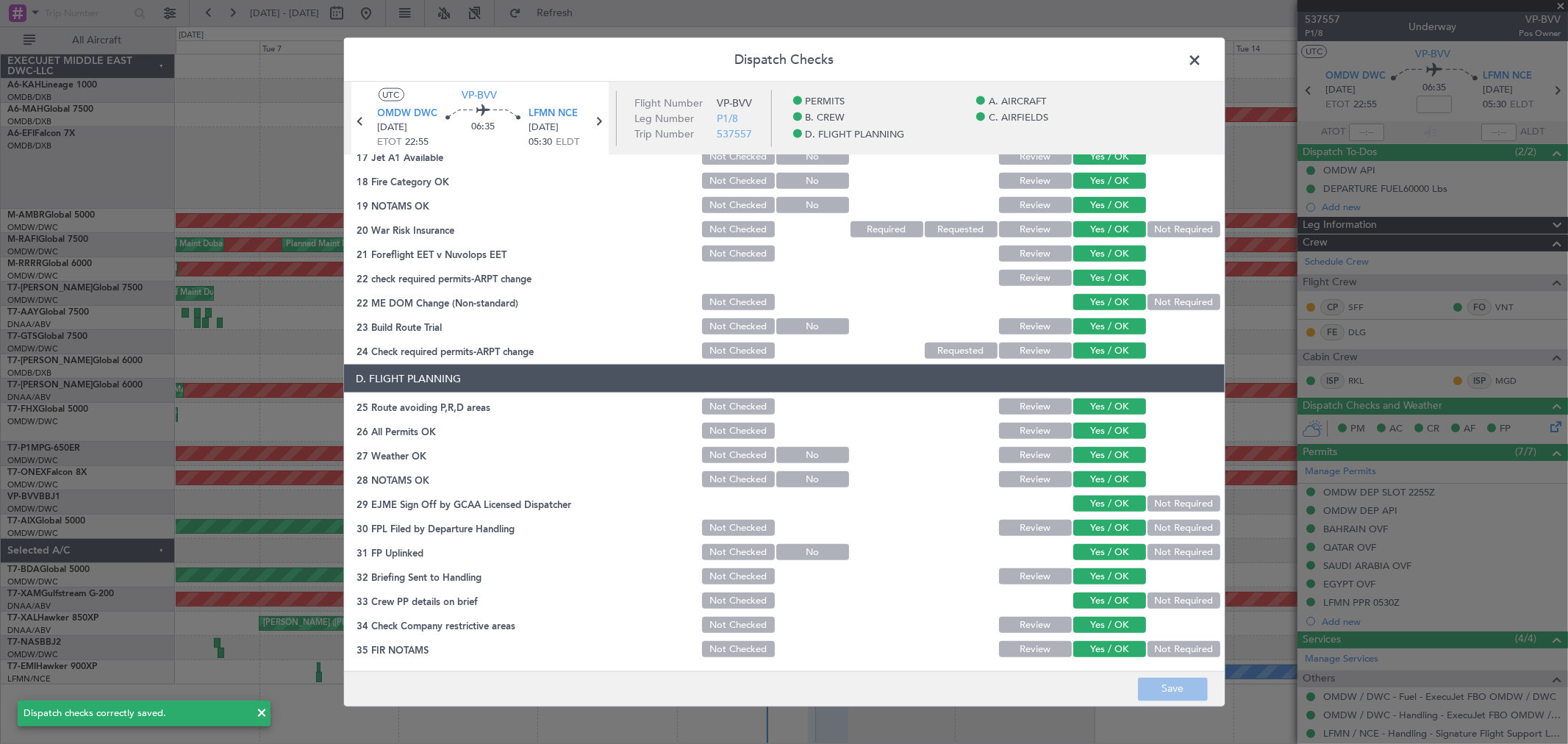
click at [1202, 61] on span at bounding box center [1202, 63] width 0 height 29
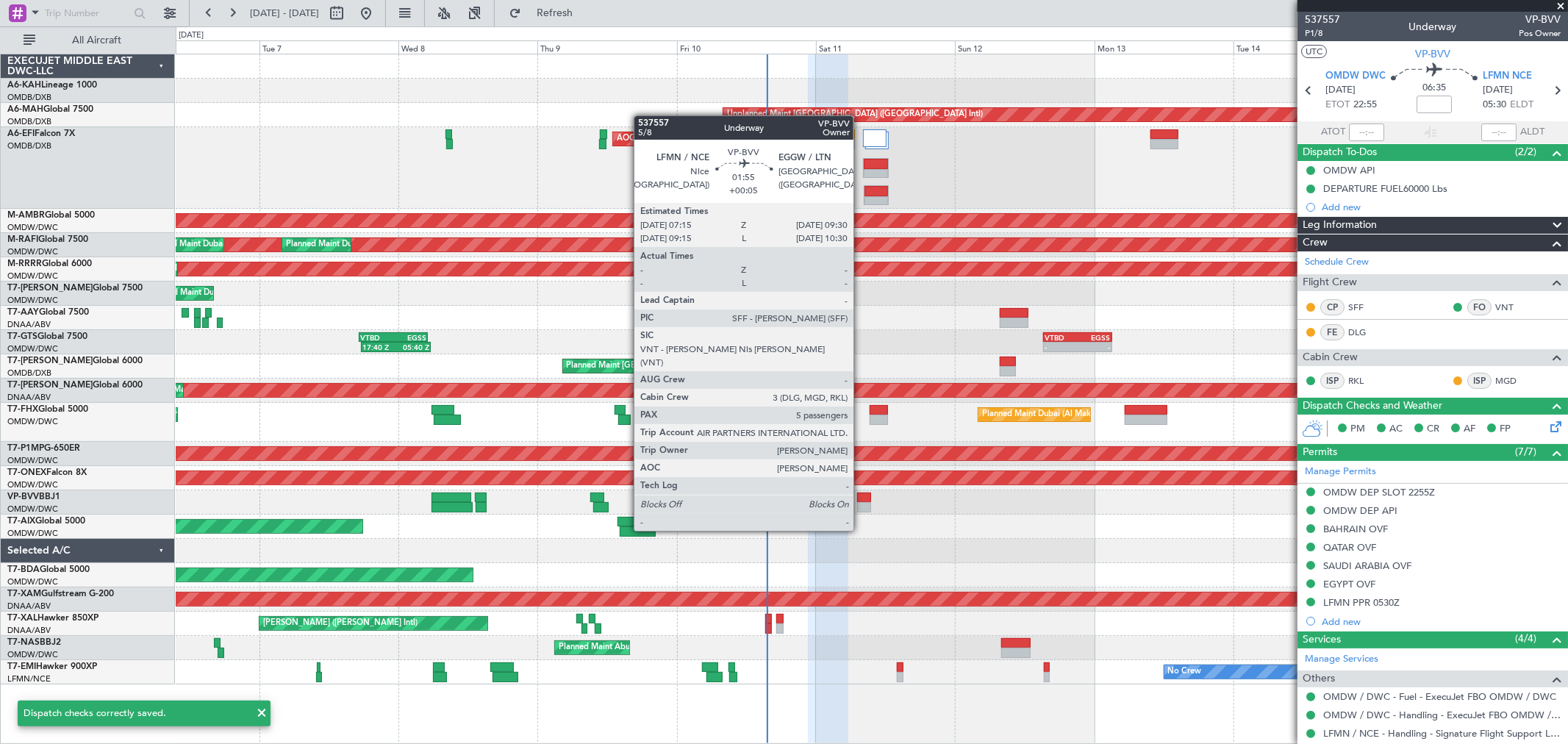
click at [860, 502] on div at bounding box center [864, 507] width 13 height 10
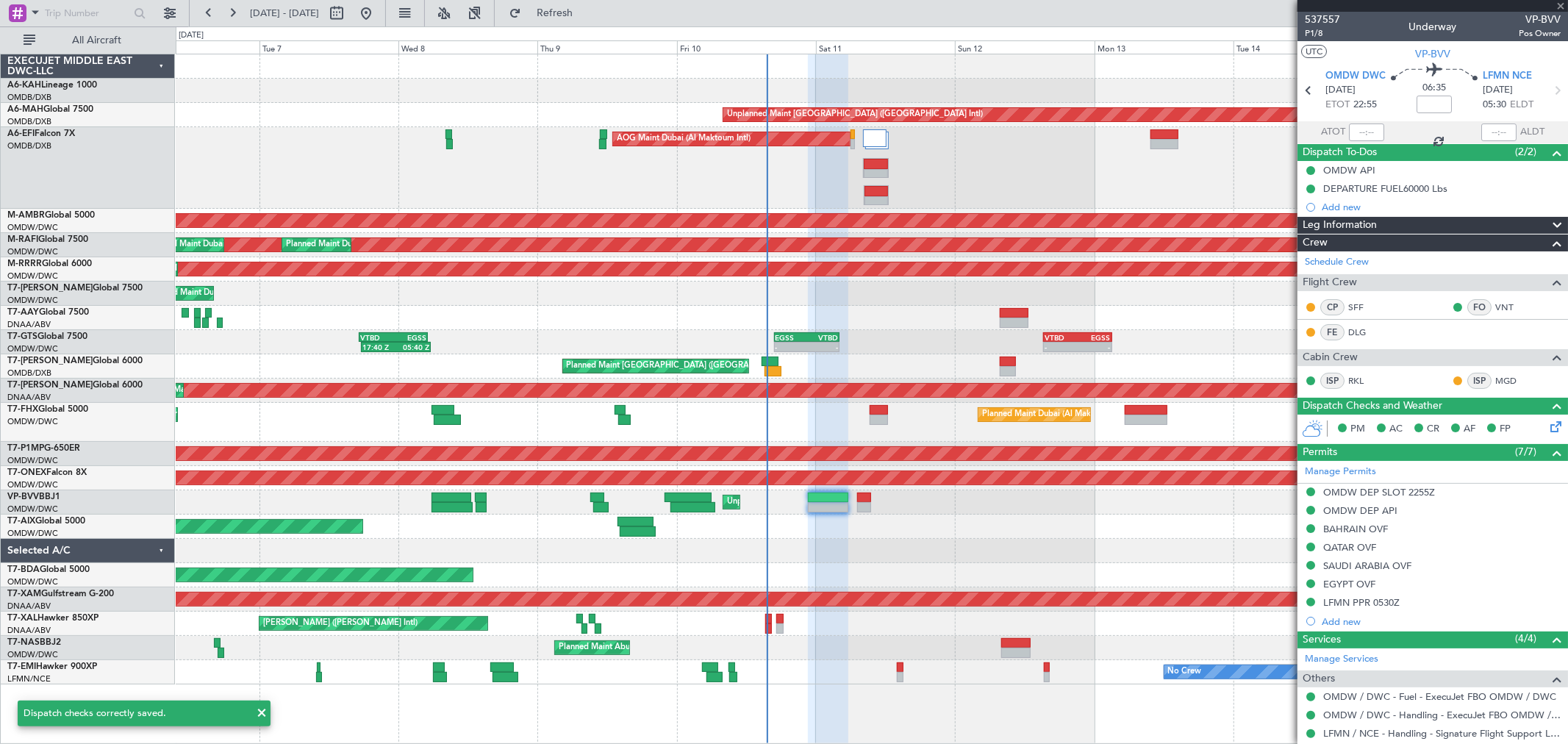
type input "+00:05"
type input "5"
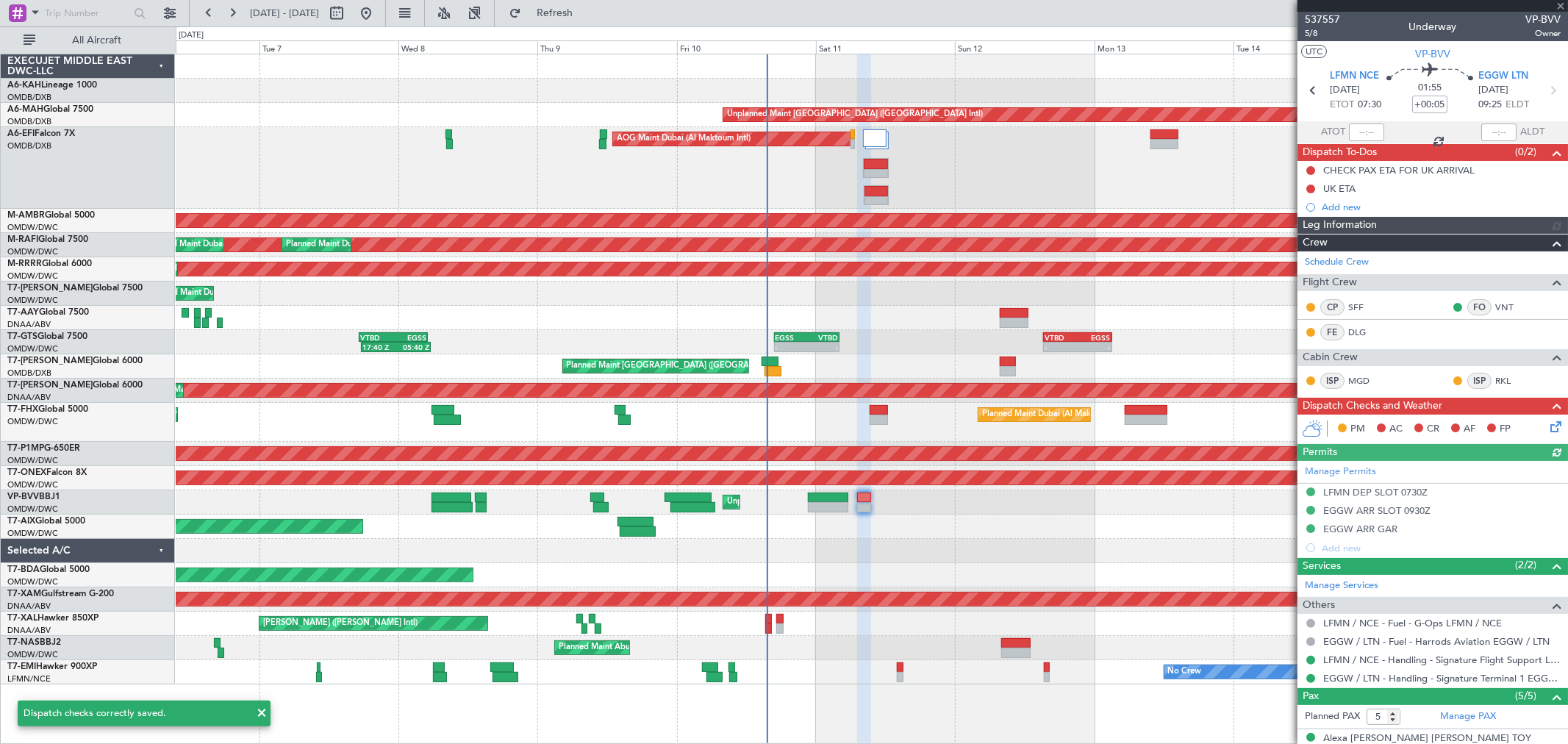
type input "[PERSON_NAME] ([PERSON_NAME])"
type input "7350"
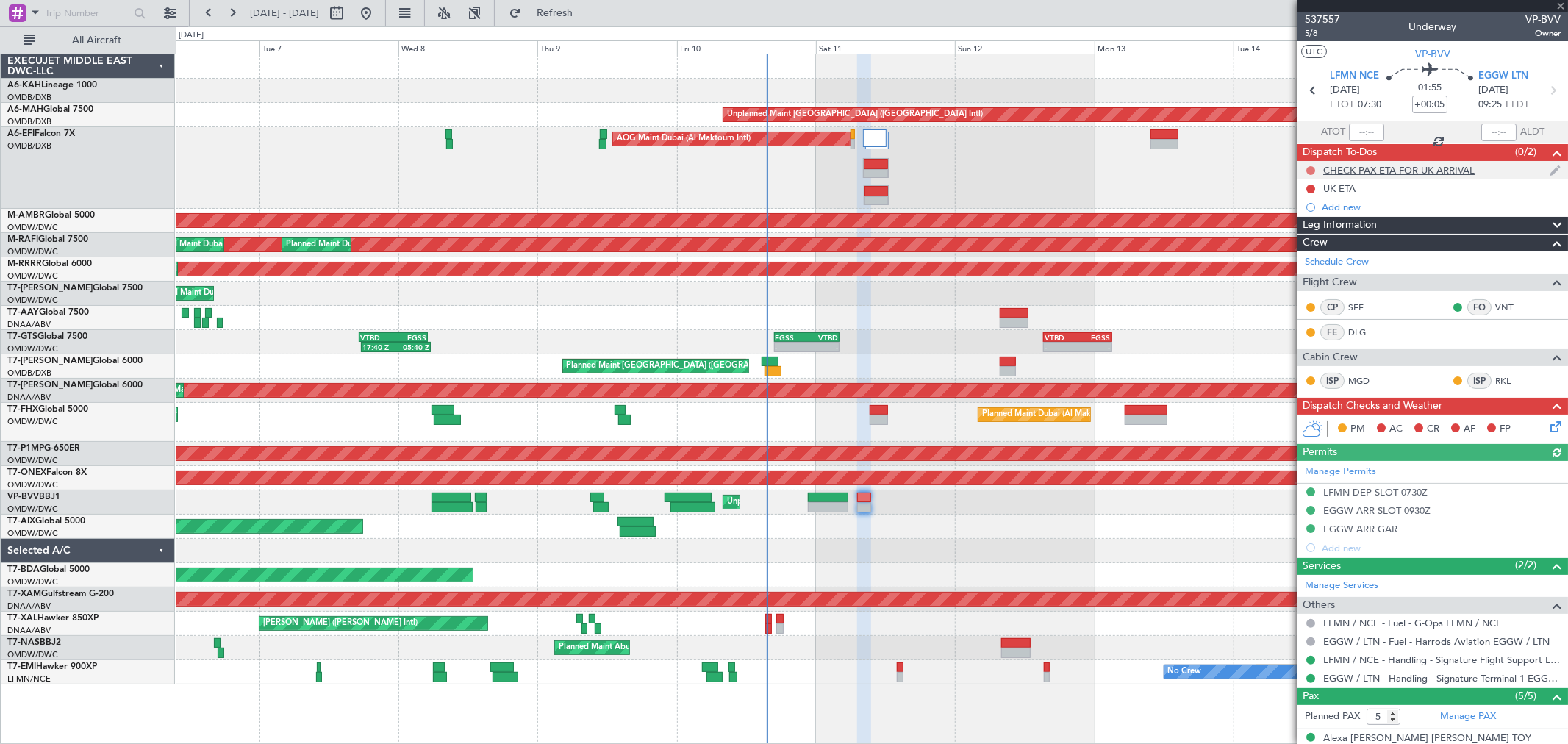
click at [1314, 169] on div at bounding box center [1310, 170] width 12 height 12
click at [1312, 169] on button at bounding box center [1310, 170] width 8 height 8
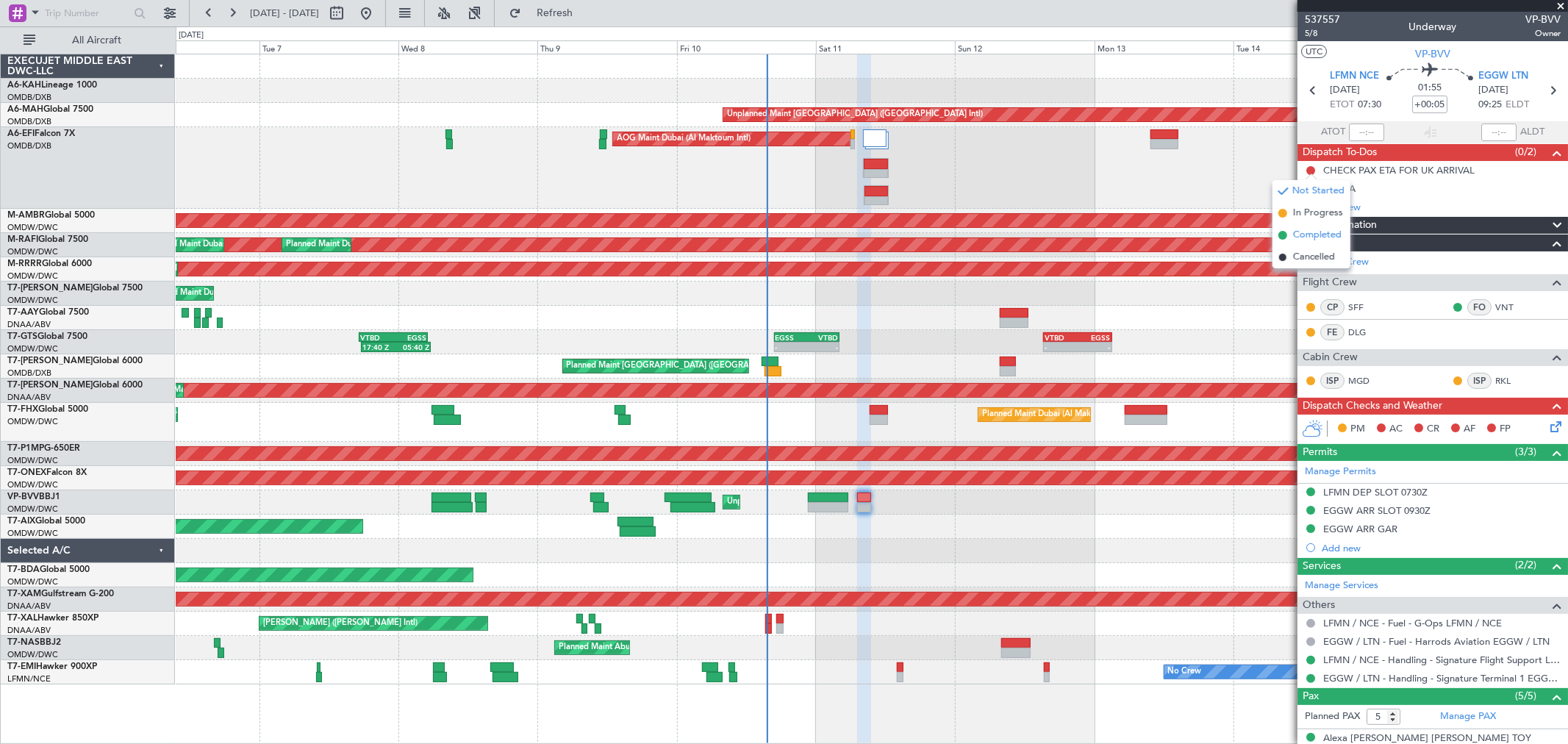
click at [1293, 233] on span "Completed" at bounding box center [1317, 234] width 49 height 14
click at [1310, 527] on button at bounding box center [1310, 528] width 8 height 8
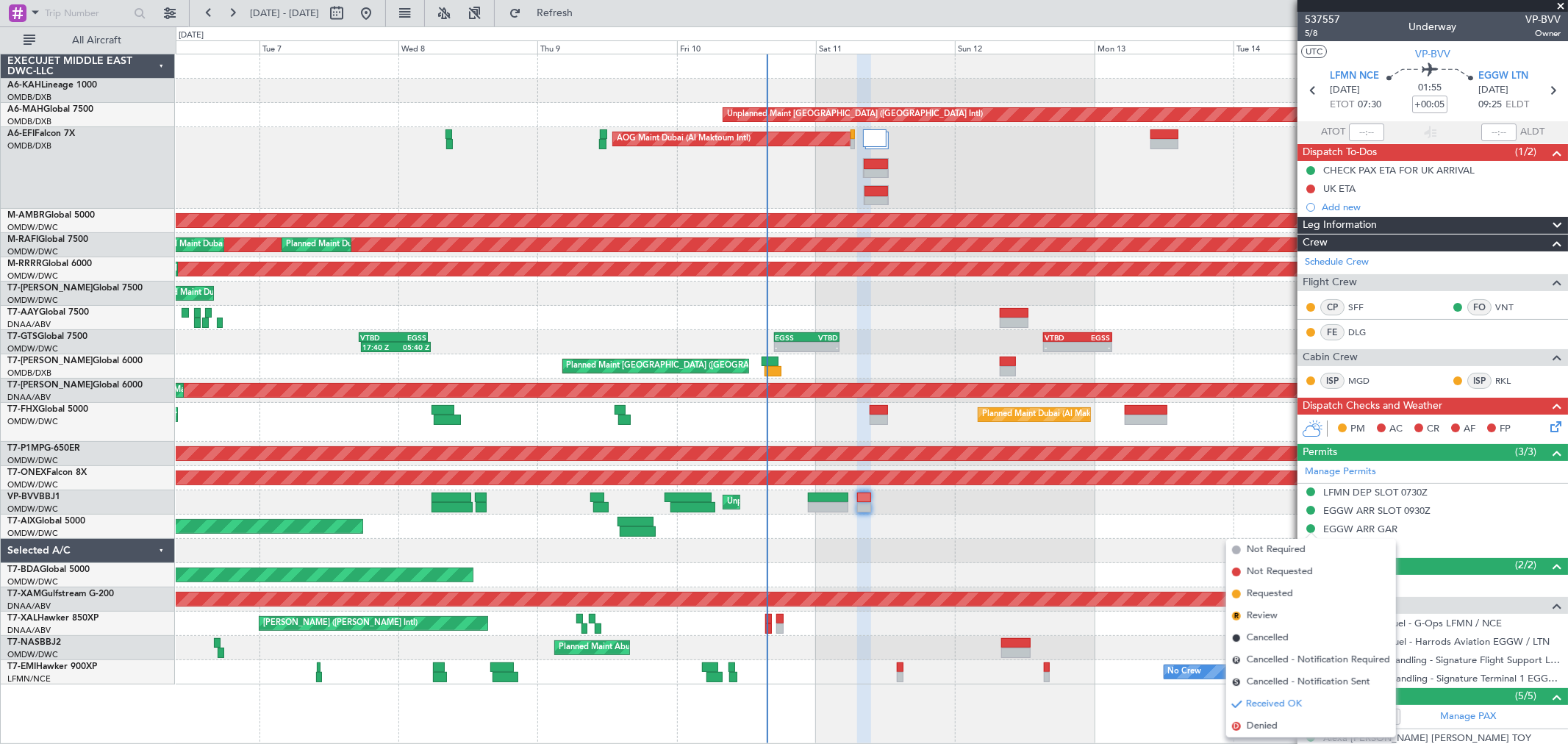
drag, startPoint x: 1275, startPoint y: 592, endPoint x: 1326, endPoint y: 302, distance: 294.5
click at [1273, 592] on span "Requested" at bounding box center [1269, 593] width 46 height 14
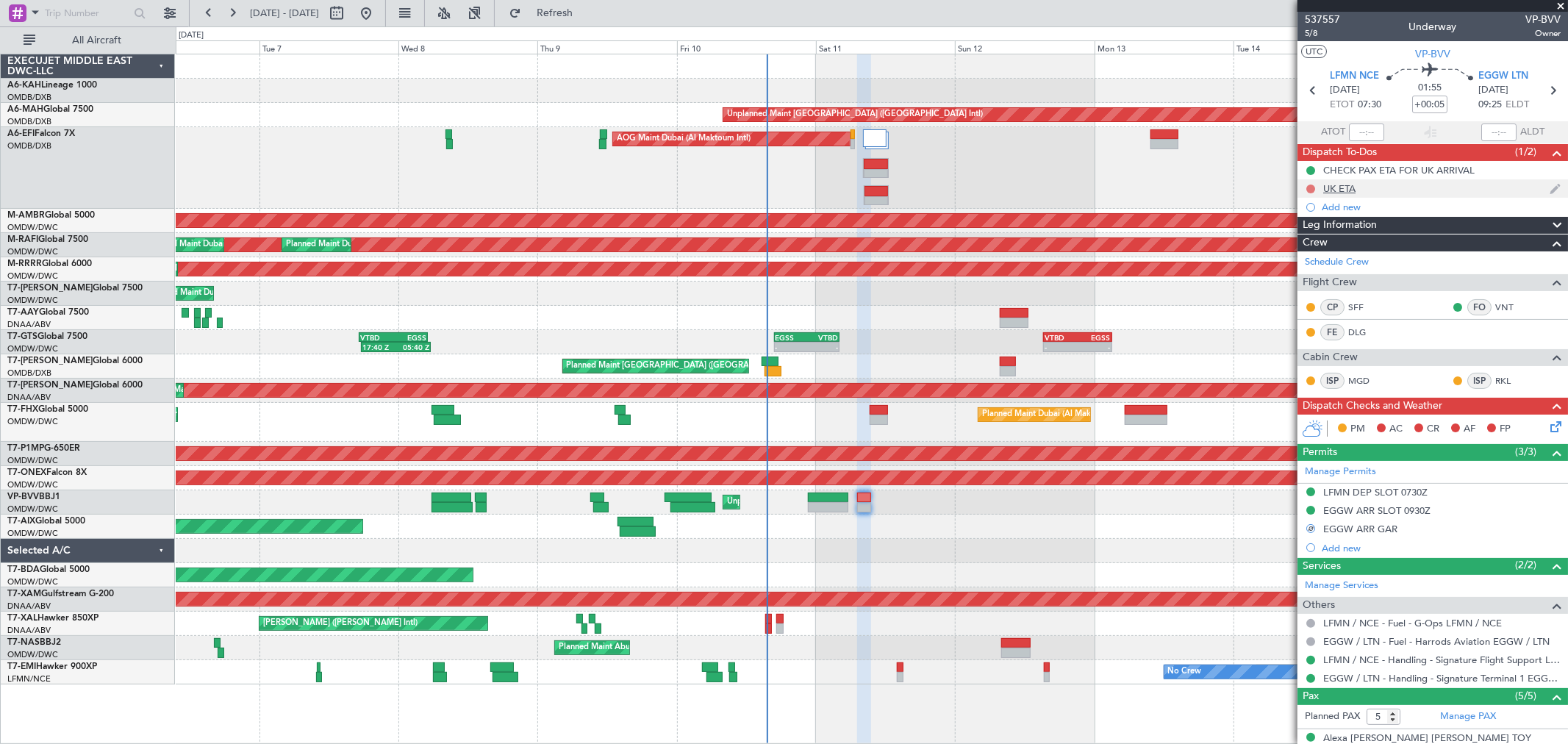
click at [1312, 187] on button at bounding box center [1310, 189] width 8 height 8
click at [1309, 257] on span "Completed" at bounding box center [1317, 253] width 49 height 14
click at [1547, 429] on icon at bounding box center [1553, 424] width 12 height 12
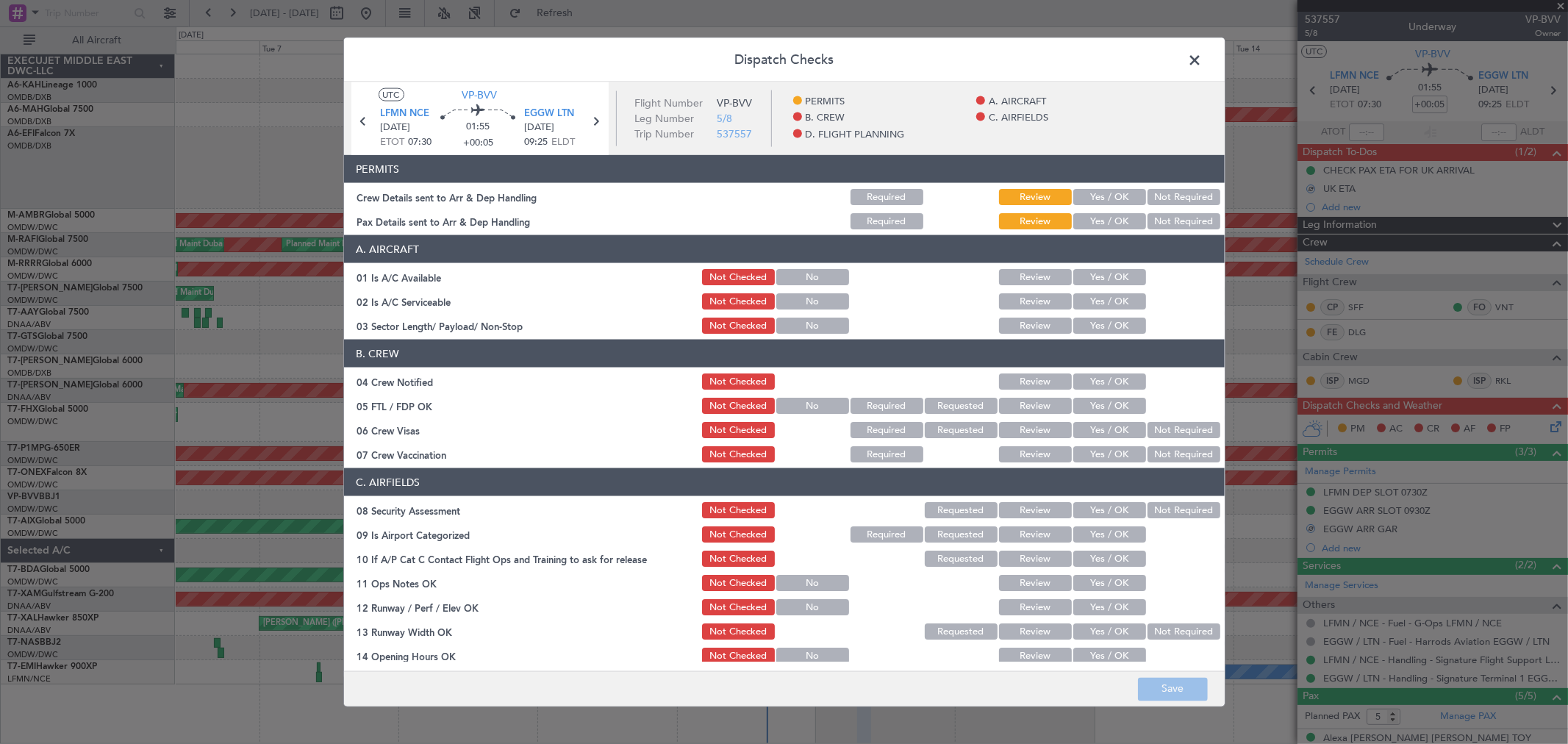
drag, startPoint x: 1074, startPoint y: 193, endPoint x: 1094, endPoint y: 213, distance: 28.3
click at [1078, 193] on button "Yes / OK" at bounding box center [1110, 196] width 72 height 16
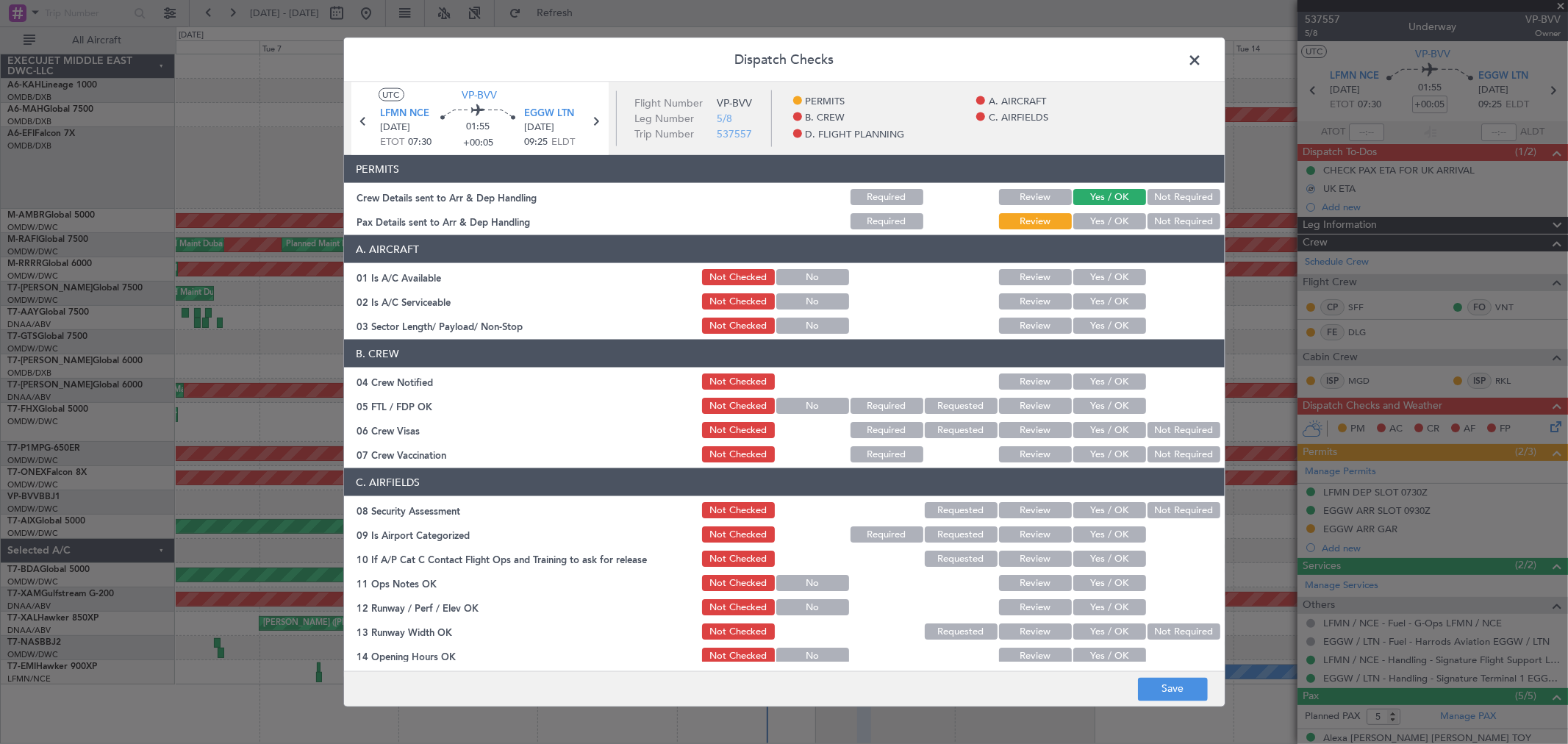
click at [1093, 213] on button "Yes / OK" at bounding box center [1110, 221] width 72 height 16
click at [1097, 279] on button "Yes / OK" at bounding box center [1110, 276] width 72 height 16
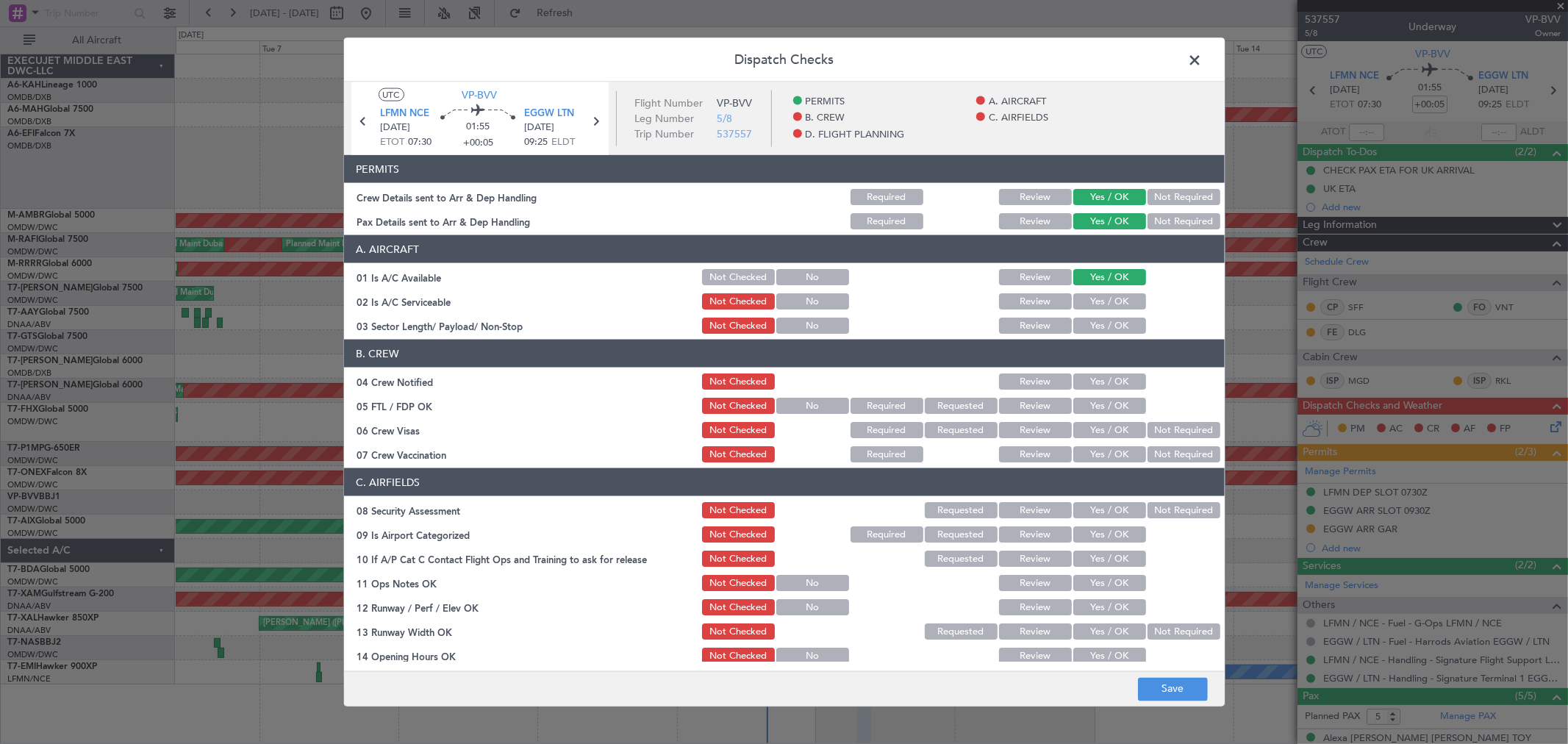
click at [1093, 290] on section "A. AIRCRAFT 01 Is A/C Available Not Checked No Review Yes / OK 02 Is A/C Servic…" at bounding box center [784, 286] width 880 height 101
click at [1093, 297] on button "Yes / OK" at bounding box center [1110, 301] width 72 height 16
click at [1091, 324] on button "Yes / OK" at bounding box center [1110, 325] width 72 height 16
click at [1096, 372] on div "Yes / OK" at bounding box center [1108, 382] width 74 height 20
click at [1095, 379] on button "Yes / OK" at bounding box center [1110, 381] width 72 height 16
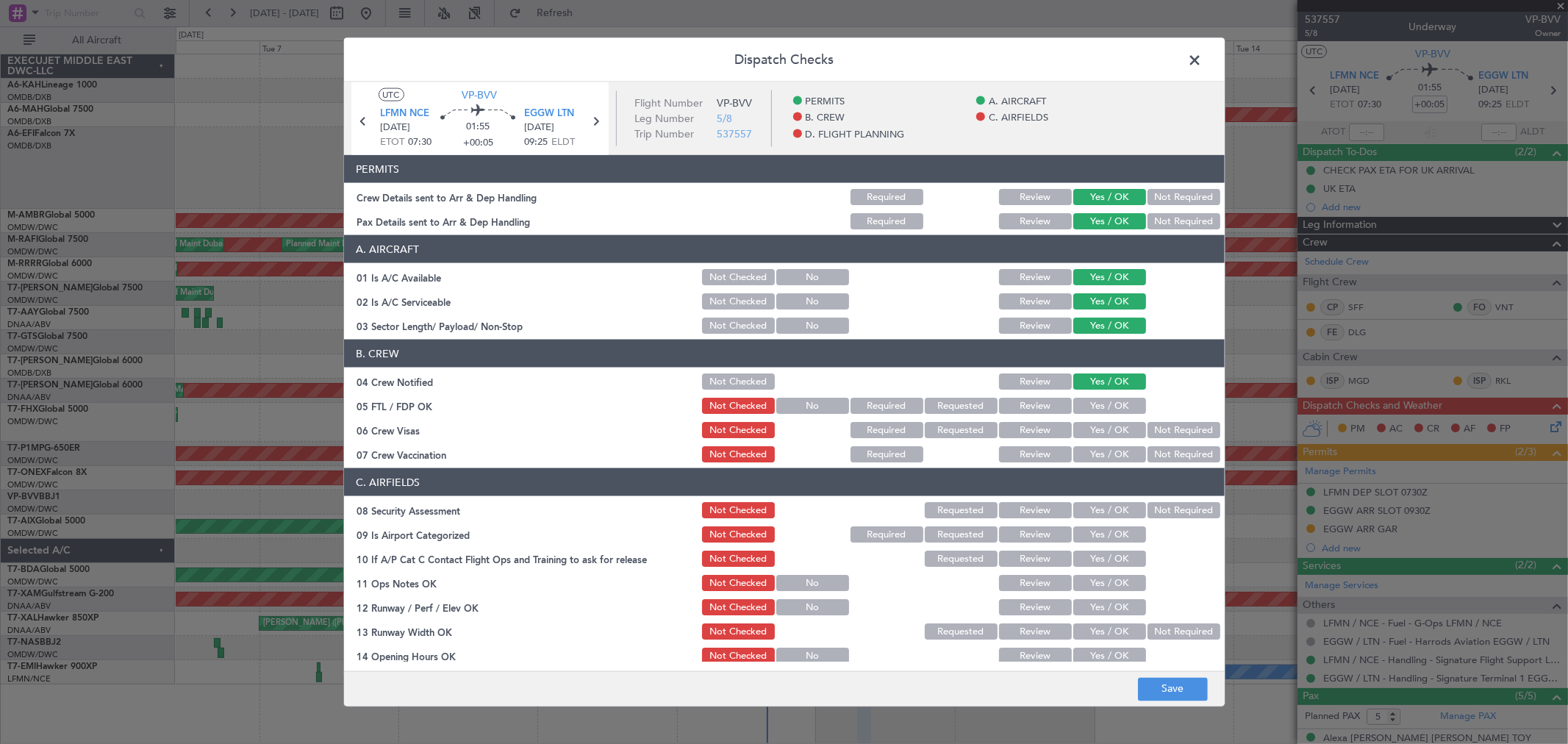
click at [1081, 416] on section "B. CREW 04 Crew Notified Not Checked Review Yes / OK 05 FTL / FDP OK Not Checke…" at bounding box center [784, 402] width 880 height 125
click at [1102, 390] on div "Yes / OK" at bounding box center [1108, 382] width 74 height 20
click at [1099, 395] on div "Yes / OK" at bounding box center [1108, 405] width 74 height 20
click at [1093, 392] on section "B. CREW 04 Crew Notified Not Checked Review Yes / OK 05 FTL / FDP OK Not Checke…" at bounding box center [784, 402] width 880 height 125
click at [1092, 400] on button "Yes / OK" at bounding box center [1110, 405] width 72 height 16
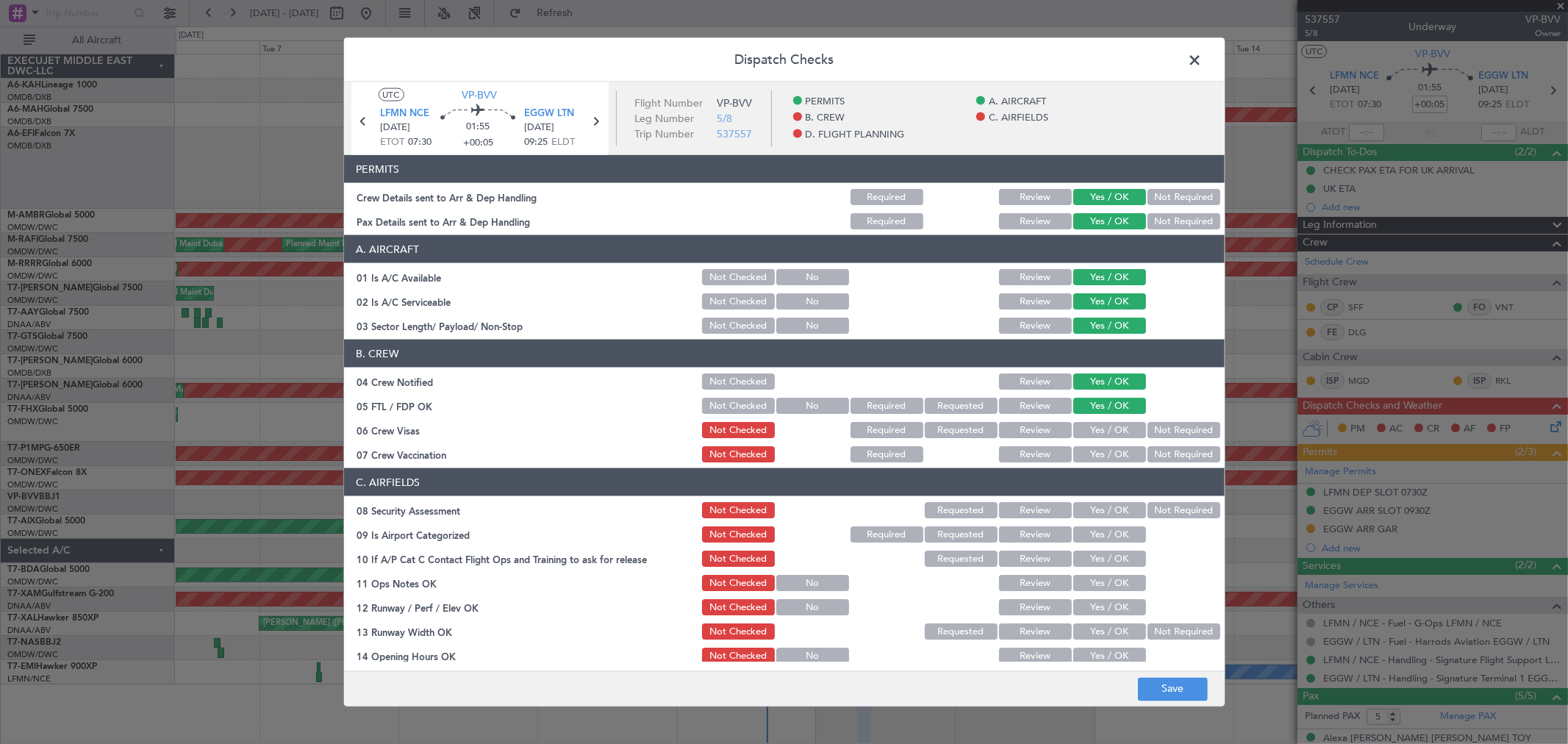
drag, startPoint x: 1083, startPoint y: 426, endPoint x: 1086, endPoint y: 449, distance: 23.2
click at [1083, 427] on button "Yes / OK" at bounding box center [1110, 430] width 72 height 16
click at [1086, 449] on button "Yes / OK" at bounding box center [1110, 453] width 72 height 16
drag, startPoint x: 1090, startPoint y: 502, endPoint x: 1089, endPoint y: 517, distance: 15.0
click at [1090, 502] on button "Yes / OK" at bounding box center [1110, 510] width 72 height 16
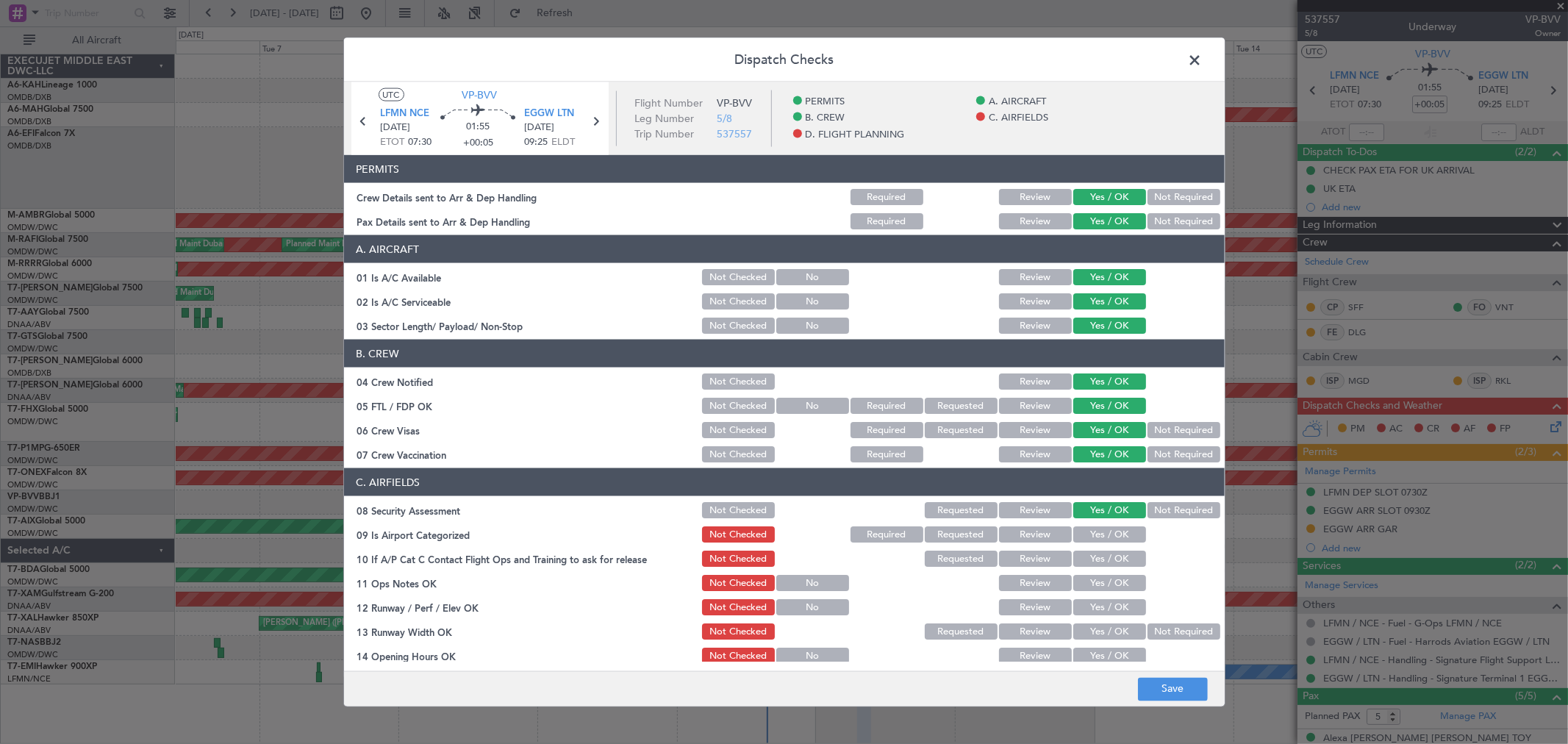
click at [1089, 524] on div "Yes / OK" at bounding box center [1108, 534] width 74 height 20
click at [1086, 535] on button "Yes / OK" at bounding box center [1110, 534] width 72 height 16
click at [1089, 550] on button "Yes / OK" at bounding box center [1110, 558] width 72 height 16
click at [1088, 565] on button "Yes / OK" at bounding box center [1110, 558] width 72 height 16
drag, startPoint x: 1088, startPoint y: 569, endPoint x: 1088, endPoint y: 584, distance: 15.0
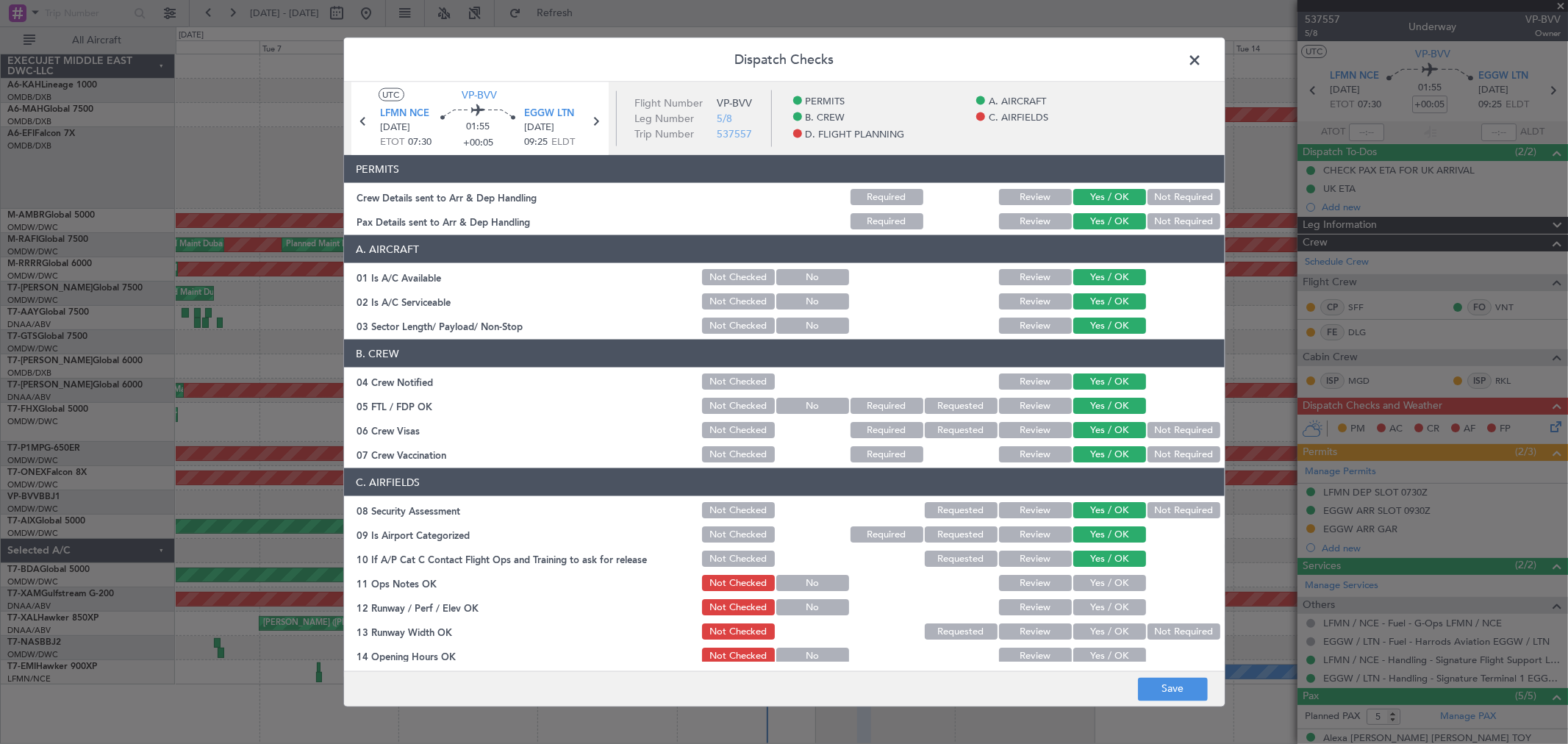
click at [1088, 570] on section "C. AIRFIELDS 08 Security Assessment Not Checked Requested Review Yes / OK Not R…" at bounding box center [784, 700] width 880 height 464
drag, startPoint x: 1088, startPoint y: 584, endPoint x: 1084, endPoint y: 608, distance: 24.3
click at [1088, 585] on button "Yes / OK" at bounding box center [1110, 582] width 72 height 16
click at [1084, 608] on button "Yes / OK" at bounding box center [1110, 607] width 72 height 16
click at [1091, 634] on button "Yes / OK" at bounding box center [1110, 631] width 72 height 16
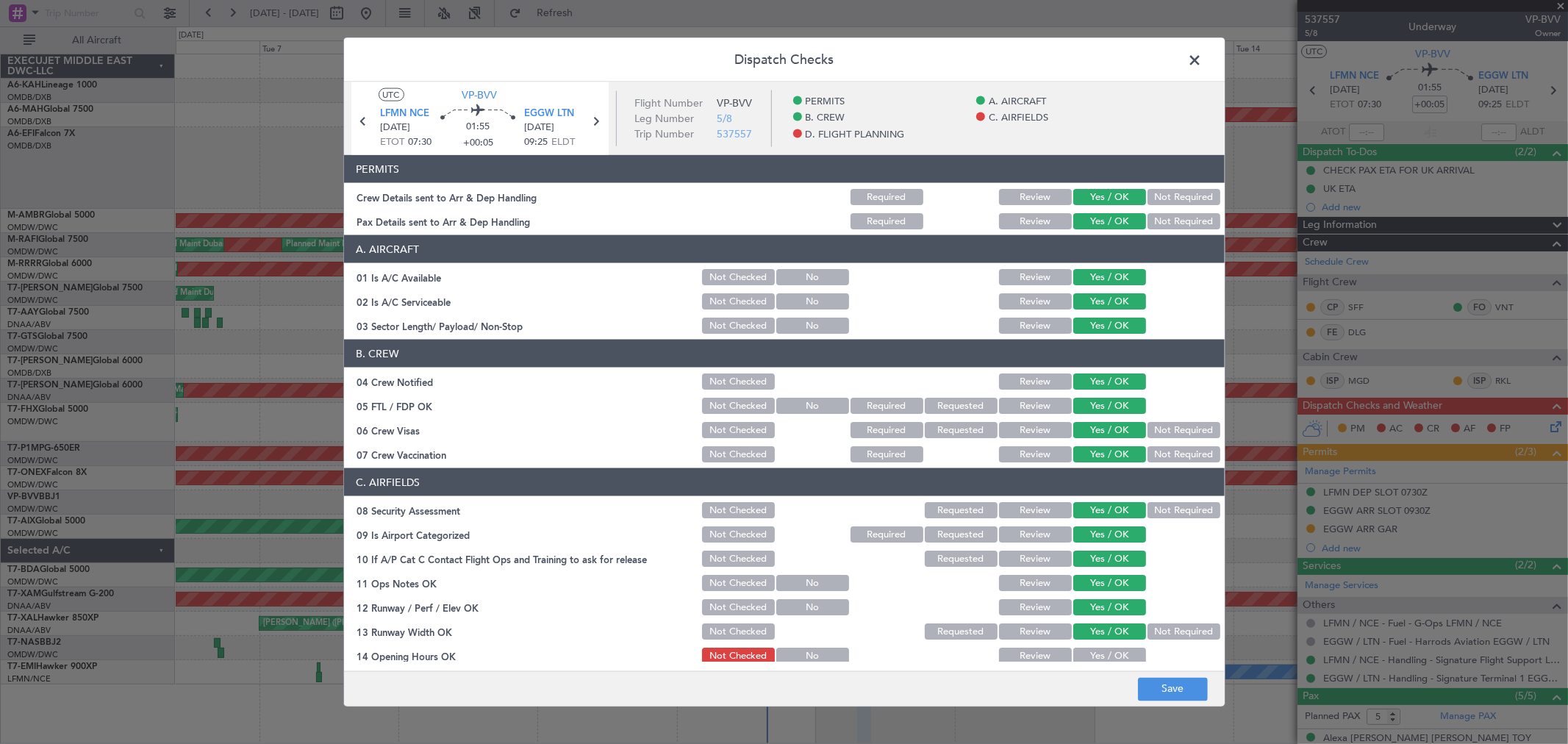
click at [1086, 654] on button "Yes / OK" at bounding box center [1110, 655] width 72 height 16
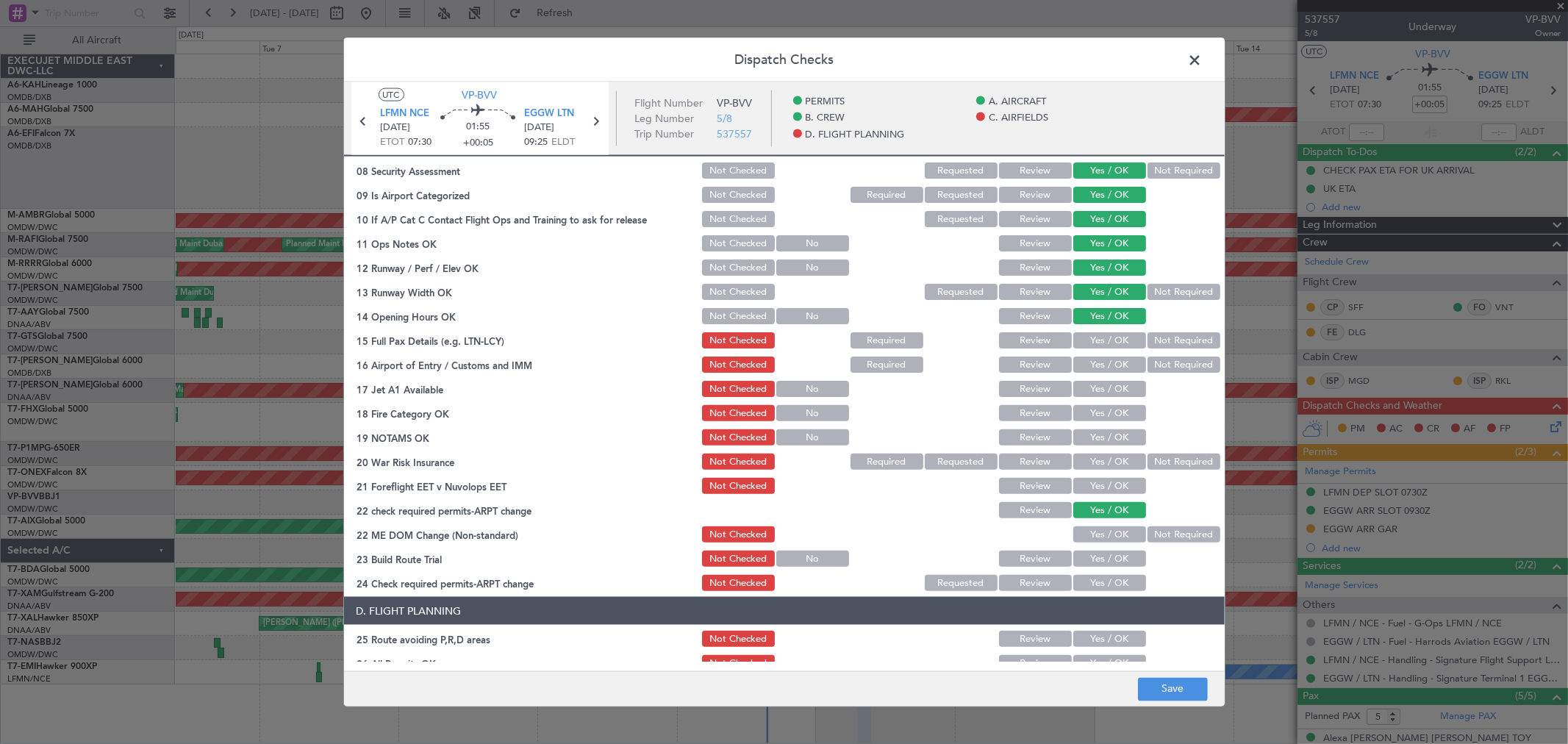
scroll to position [408, 0]
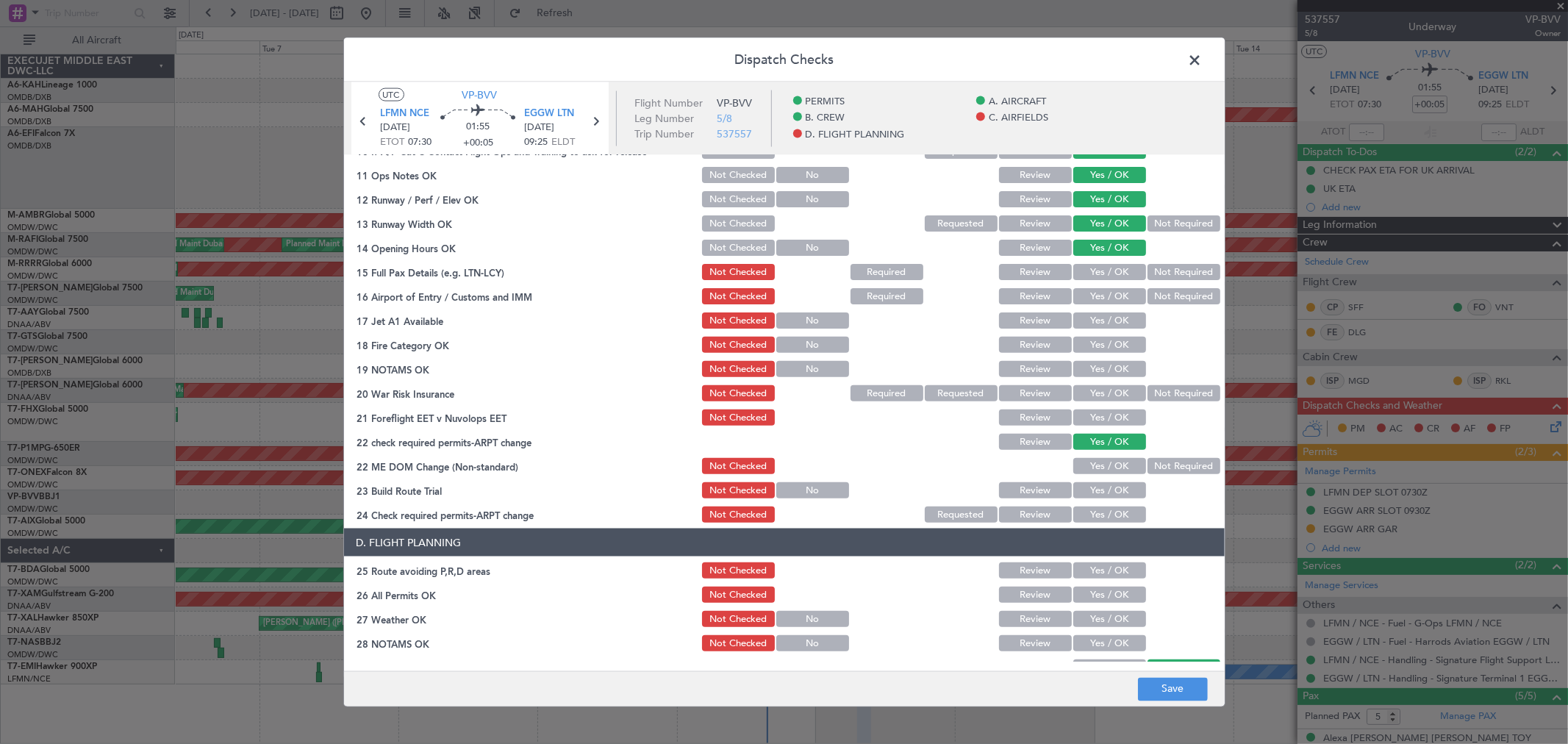
click at [1097, 276] on button "Yes / OK" at bounding box center [1110, 271] width 72 height 16
click at [1093, 299] on button "Yes / OK" at bounding box center [1110, 296] width 72 height 16
click at [1095, 325] on button "Yes / OK" at bounding box center [1110, 320] width 72 height 16
click at [1103, 344] on button "Yes / OK" at bounding box center [1110, 345] width 72 height 16
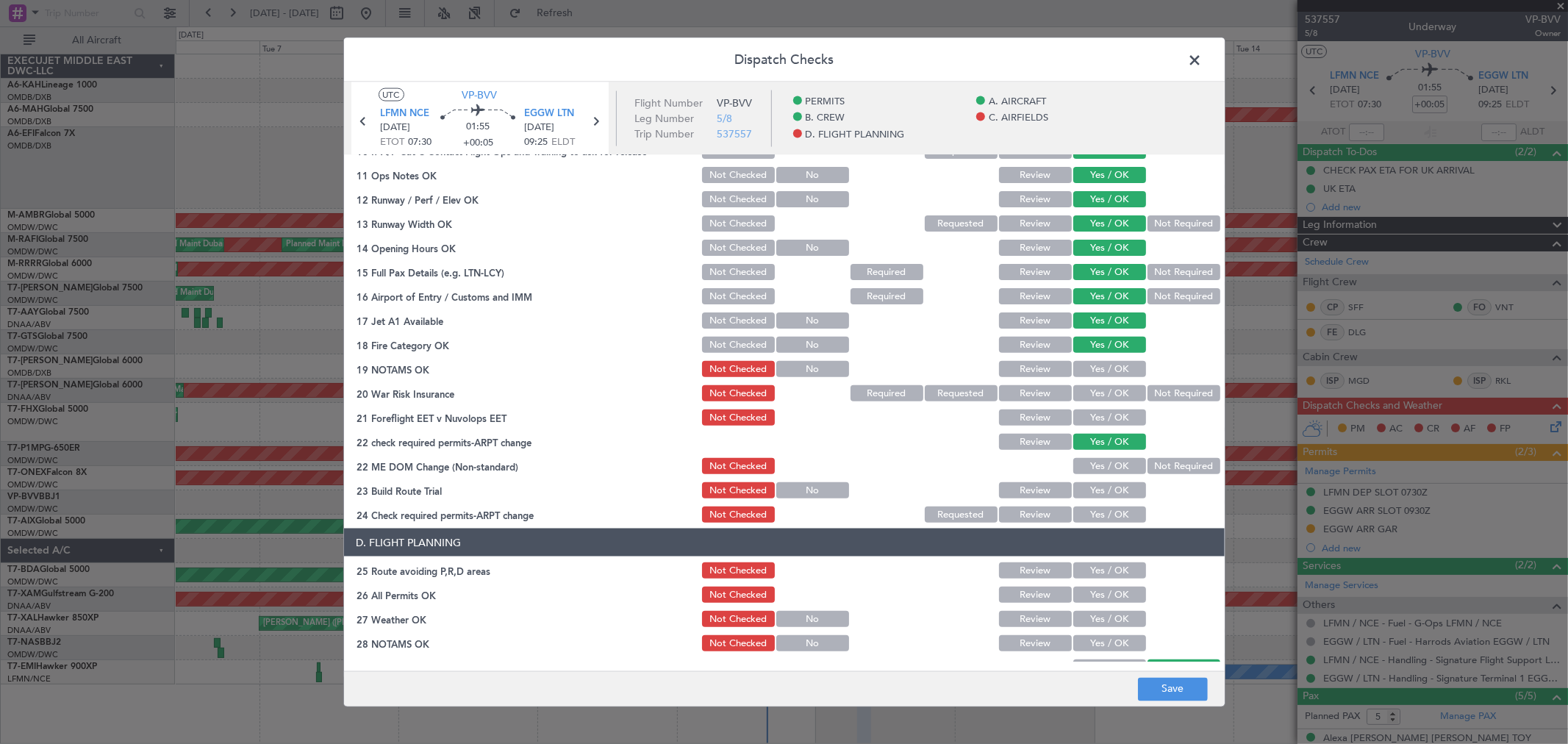
click at [1101, 369] on button "Yes / OK" at bounding box center [1110, 368] width 72 height 16
click at [1099, 397] on button "Yes / OK" at bounding box center [1110, 393] width 72 height 16
click at [1097, 420] on button "Yes / OK" at bounding box center [1110, 417] width 72 height 16
click at [1098, 464] on button "Yes / OK" at bounding box center [1110, 465] width 72 height 16
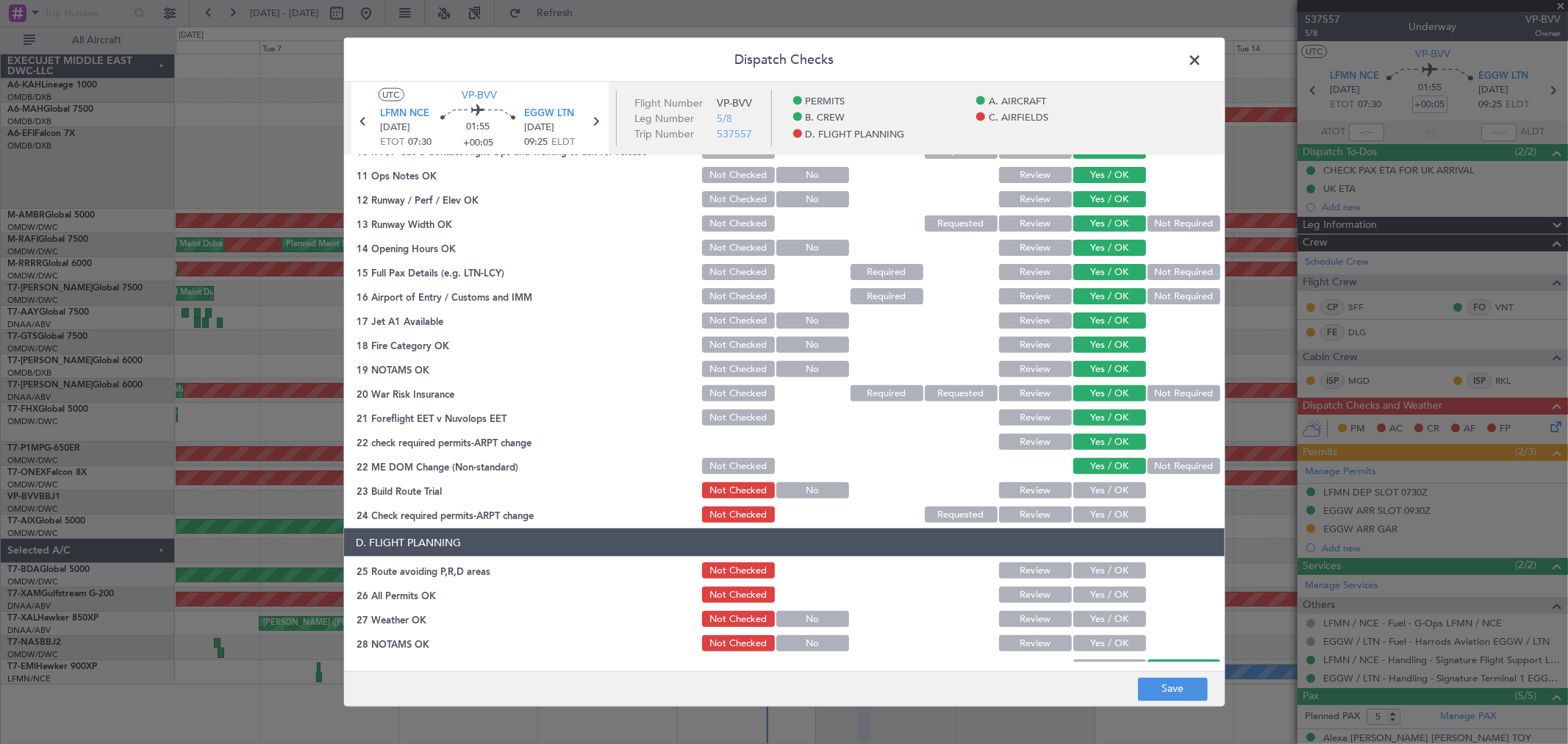
click at [1096, 500] on section "C. AIRFIELDS 08 Security Assessment Not Checked Requested Review Yes / OK Not R…" at bounding box center [784, 292] width 880 height 464
click at [1090, 493] on button "Yes / OK" at bounding box center [1110, 490] width 72 height 16
click at [1094, 512] on button "Yes / OK" at bounding box center [1110, 514] width 72 height 16
click at [1095, 571] on button "Yes / OK" at bounding box center [1110, 570] width 72 height 16
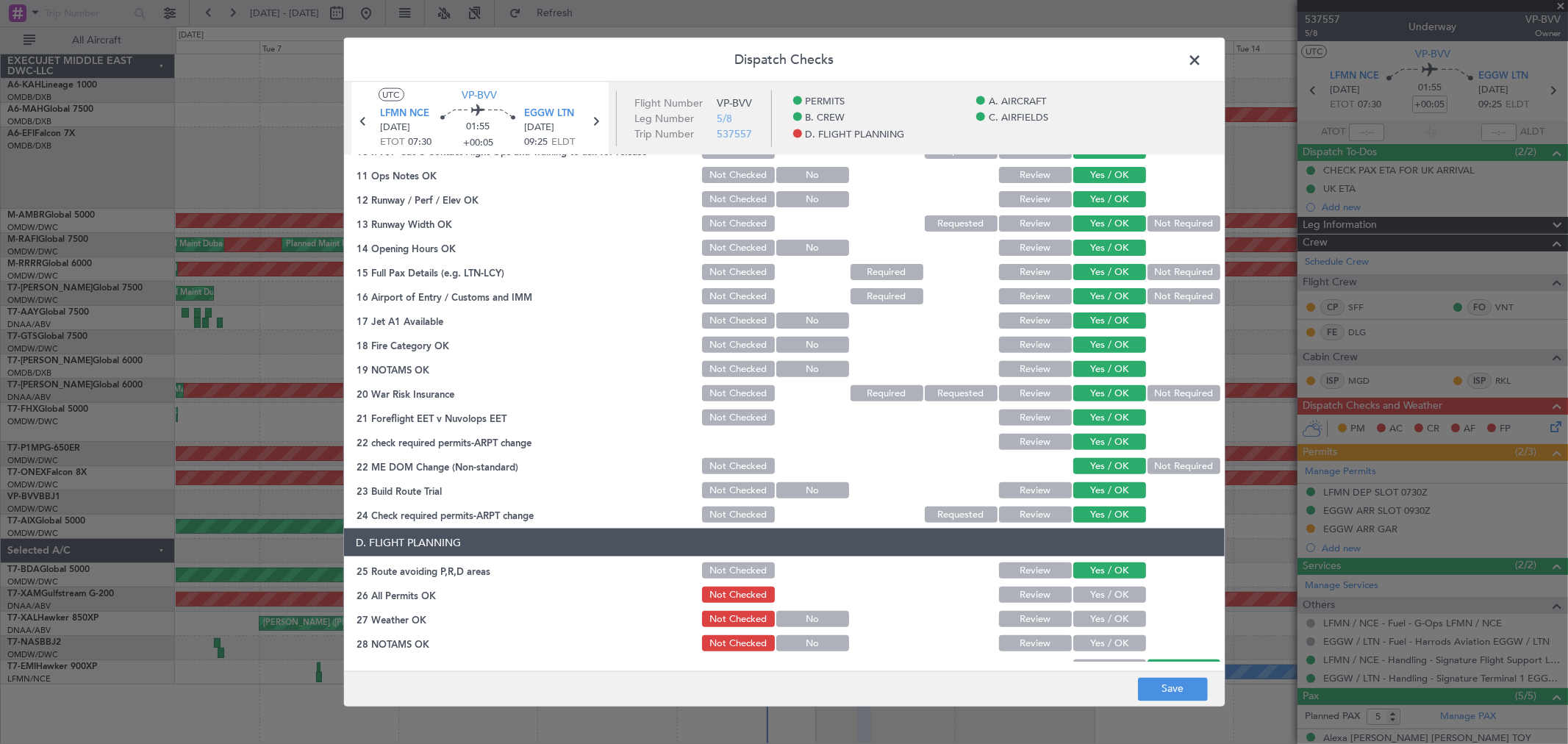
click at [1086, 603] on div "Yes / OK" at bounding box center [1108, 594] width 74 height 20
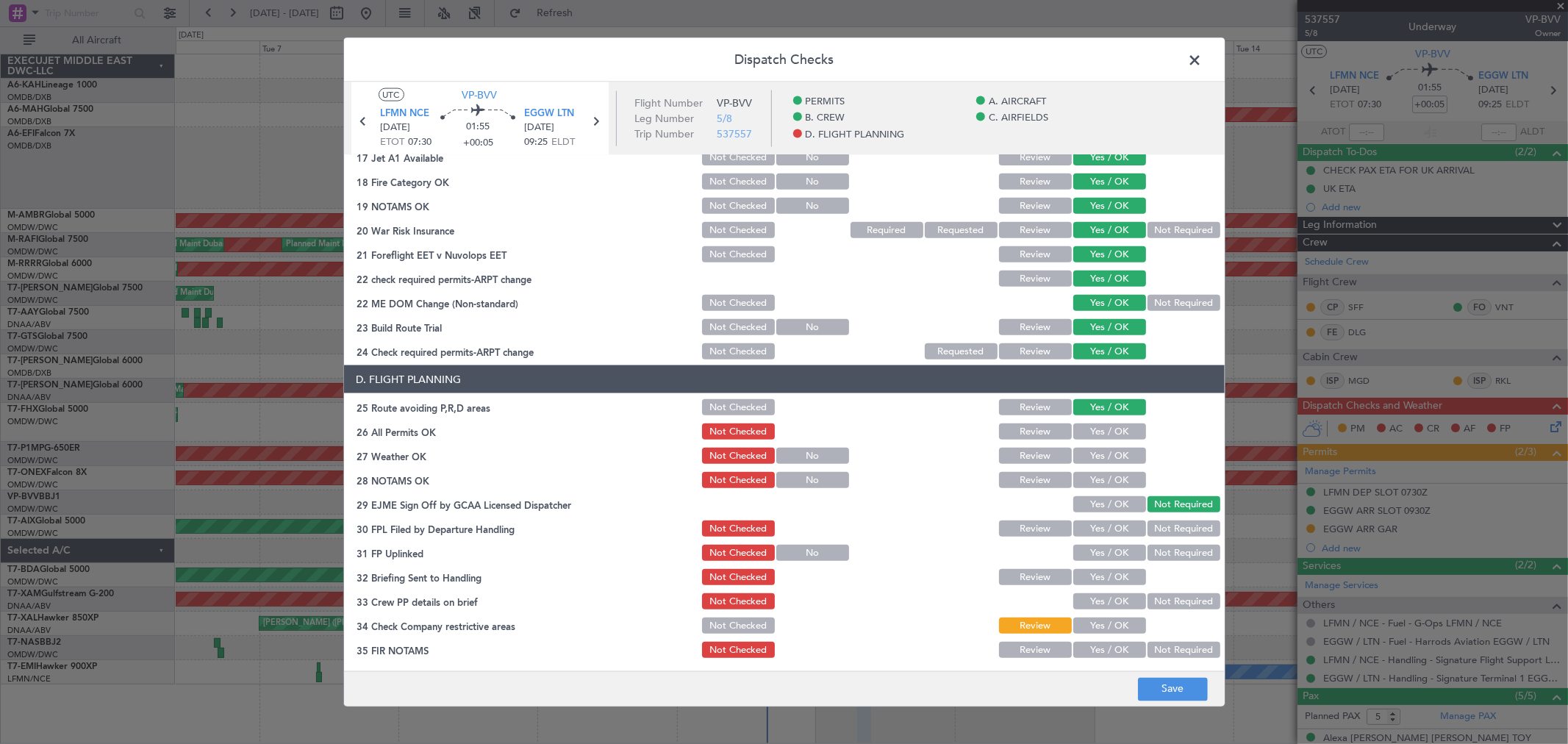
scroll to position [572, 0]
click at [1096, 423] on button "Yes / OK" at bounding box center [1110, 431] width 72 height 16
drag, startPoint x: 1091, startPoint y: 451, endPoint x: 1090, endPoint y: 467, distance: 16.0
click at [1091, 452] on button "Yes / OK" at bounding box center [1110, 454] width 72 height 16
click at [1089, 469] on div "Yes / OK" at bounding box center [1108, 479] width 74 height 20
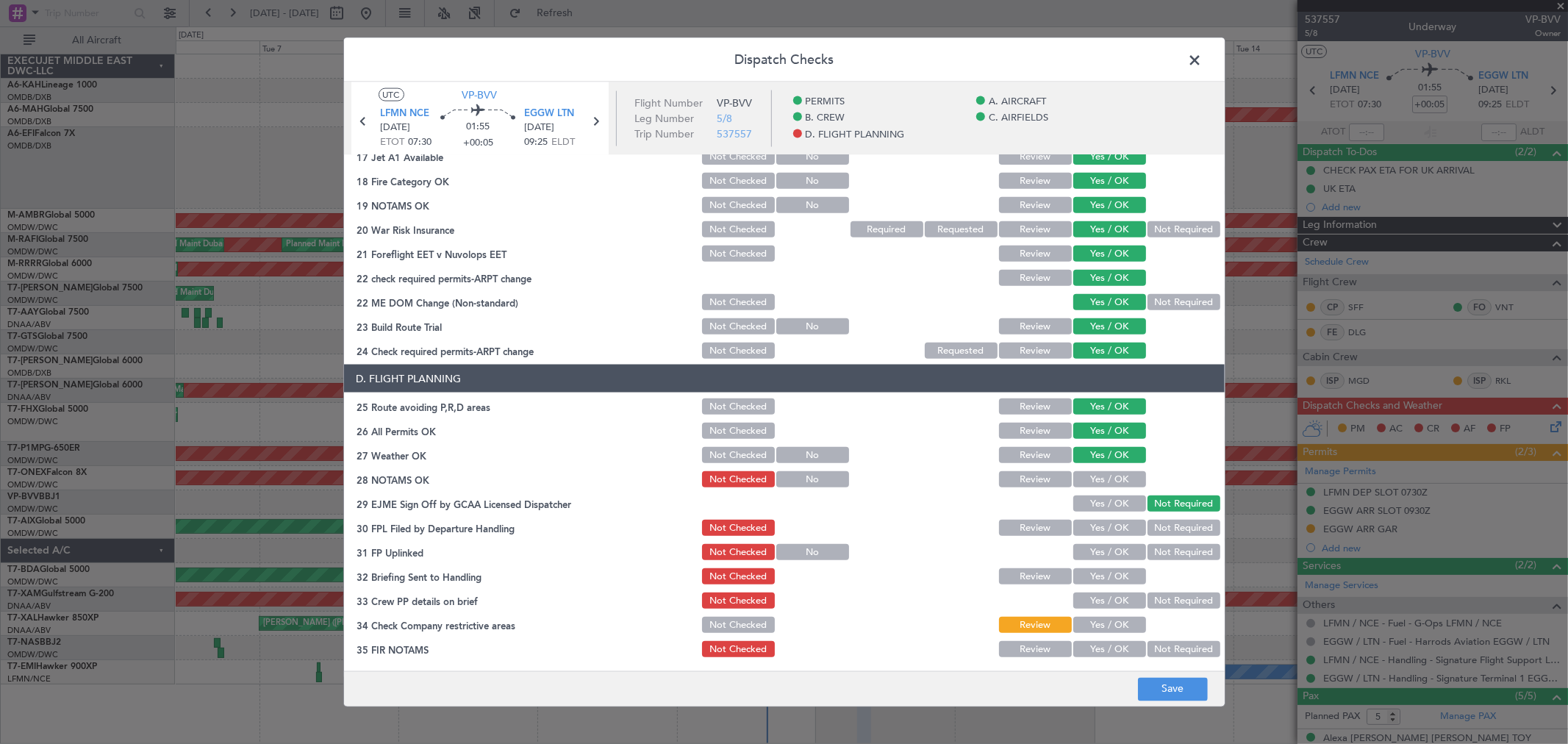
click at [1089, 480] on button "Yes / OK" at bounding box center [1110, 479] width 72 height 16
drag, startPoint x: 1095, startPoint y: 498, endPoint x: 1095, endPoint y: 515, distance: 17.0
click at [1095, 500] on button "Yes / OK" at bounding box center [1110, 503] width 72 height 16
click at [1095, 523] on button "Yes / OK" at bounding box center [1110, 527] width 72 height 16
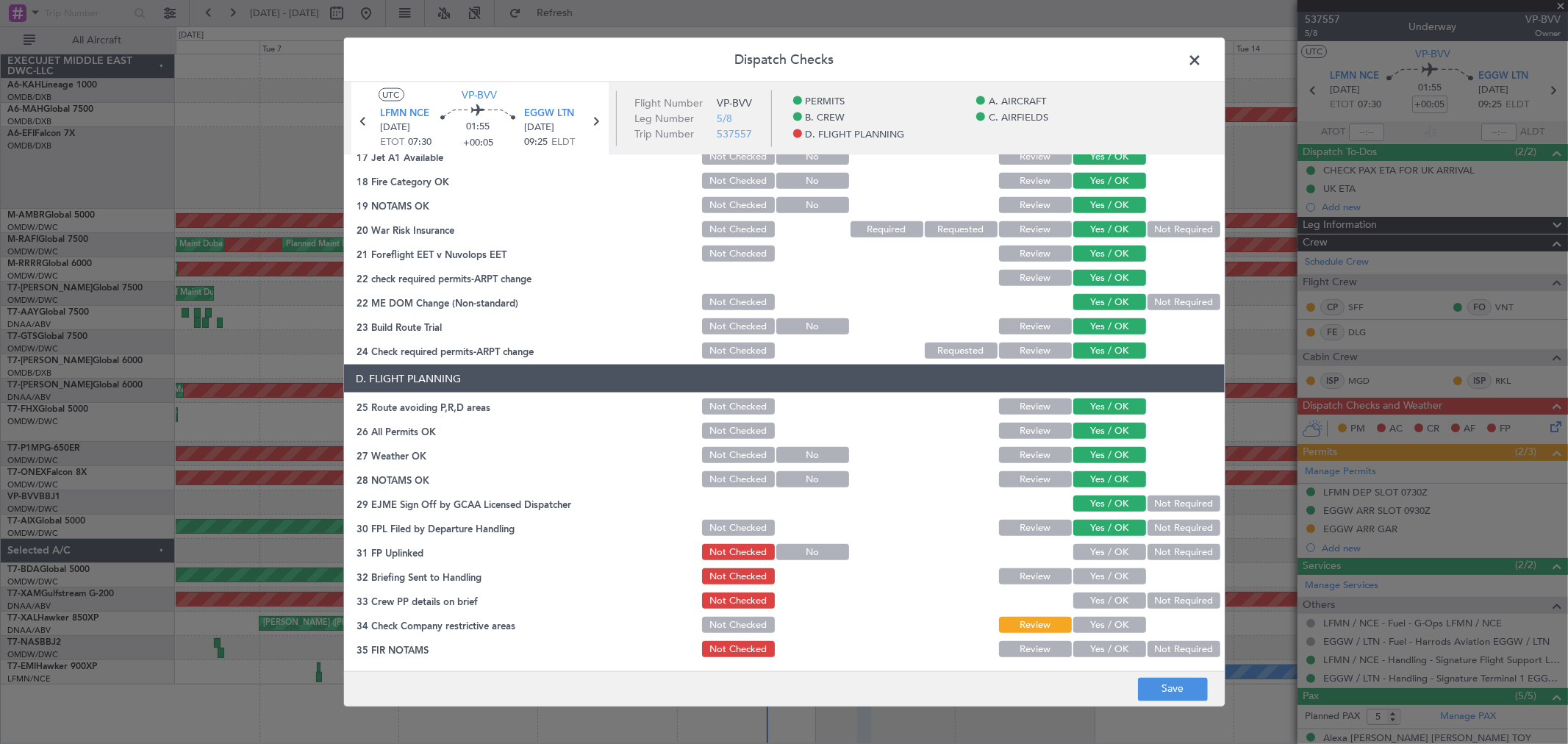
click at [1094, 540] on section "D. FLIGHT PLANNING 25 Route avoiding P,R,D areas Not Checked Review Yes / OK 26…" at bounding box center [784, 512] width 880 height 295
drag, startPoint x: 1093, startPoint y: 549, endPoint x: 1091, endPoint y: 581, distance: 32.1
click at [1091, 549] on button "Yes / OK" at bounding box center [1110, 552] width 72 height 16
click at [1091, 578] on button "Yes / OK" at bounding box center [1110, 575] width 72 height 16
click at [1091, 592] on button "Yes / OK" at bounding box center [1110, 600] width 72 height 16
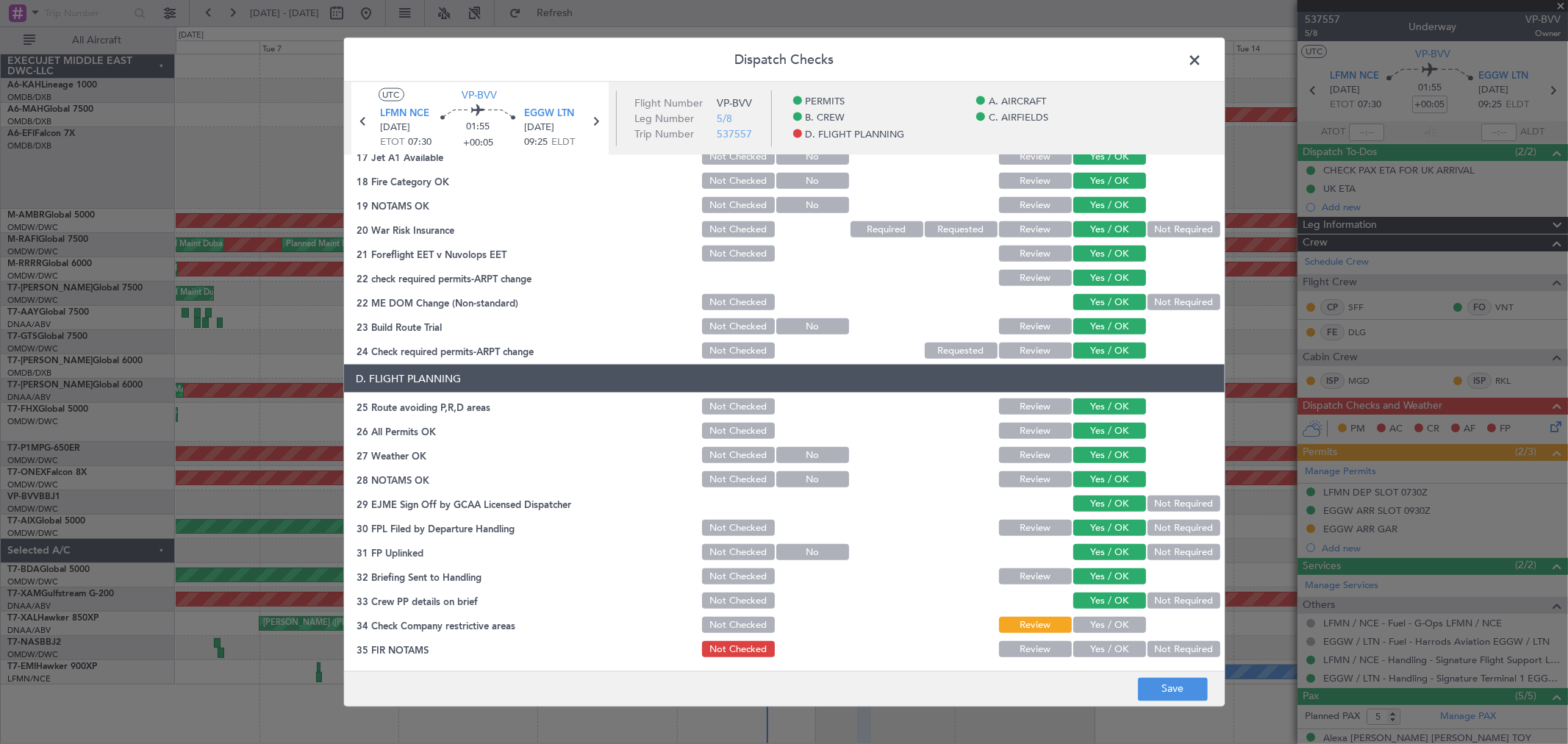
click at [1090, 612] on section "D. FLIGHT PLANNING 25 Route avoiding P,R,D areas Not Checked Review Yes / OK 26…" at bounding box center [784, 512] width 880 height 295
click at [1085, 627] on button "Yes / OK" at bounding box center [1110, 624] width 72 height 16
click at [1090, 645] on button "Yes / OK" at bounding box center [1110, 649] width 72 height 16
click at [1159, 685] on button "Save" at bounding box center [1172, 688] width 70 height 24
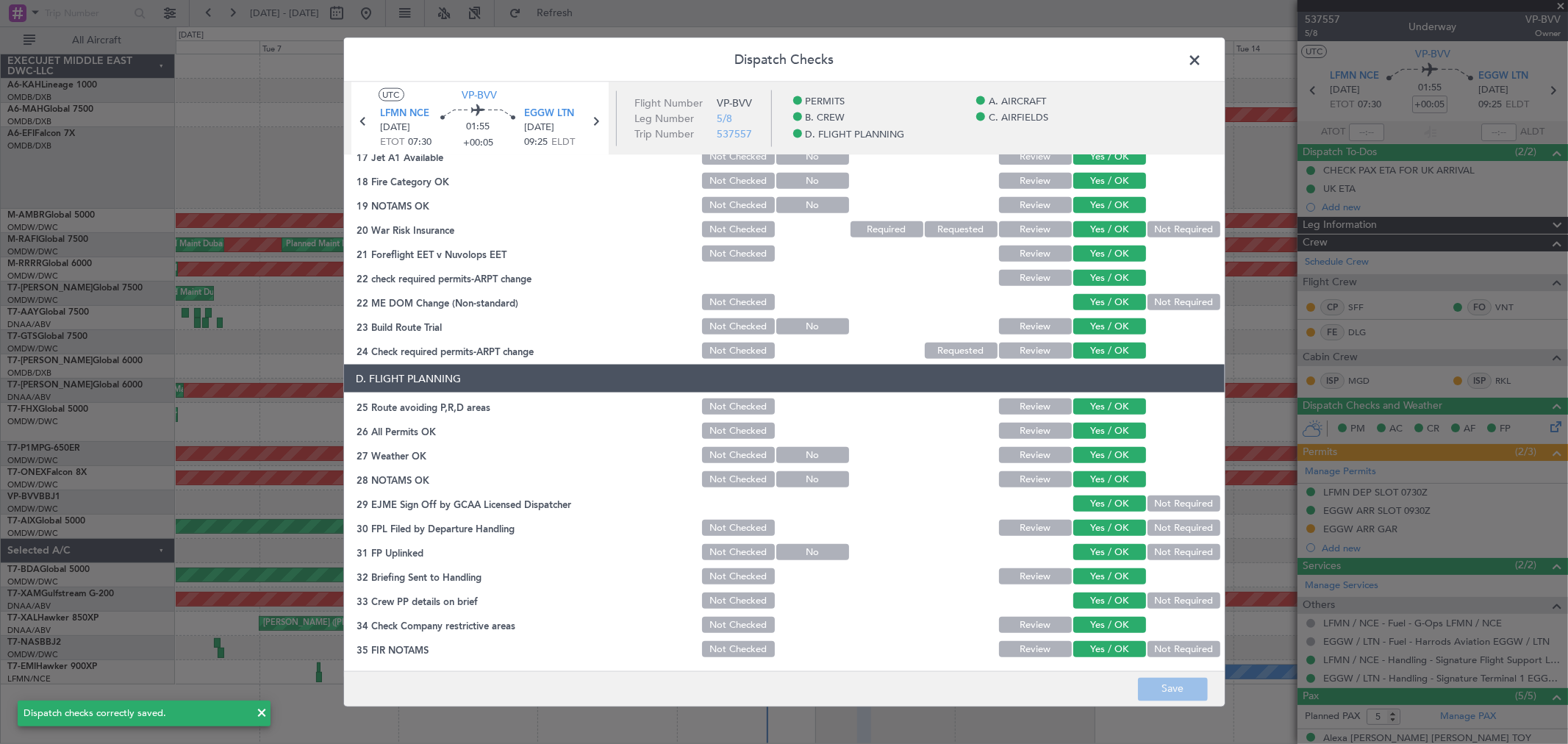
click at [1202, 54] on span at bounding box center [1202, 63] width 0 height 29
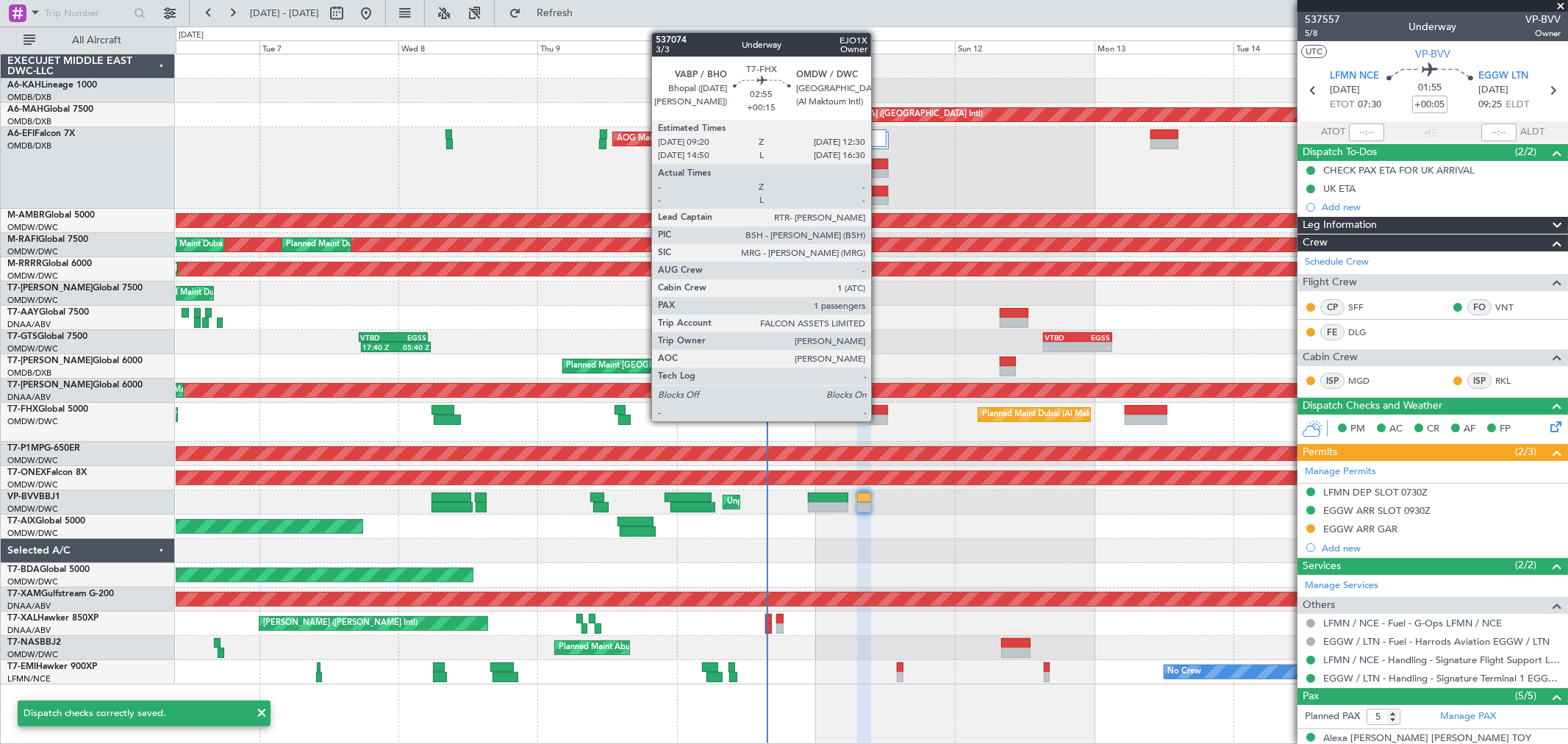
click at [878, 420] on div at bounding box center [879, 420] width 19 height 10
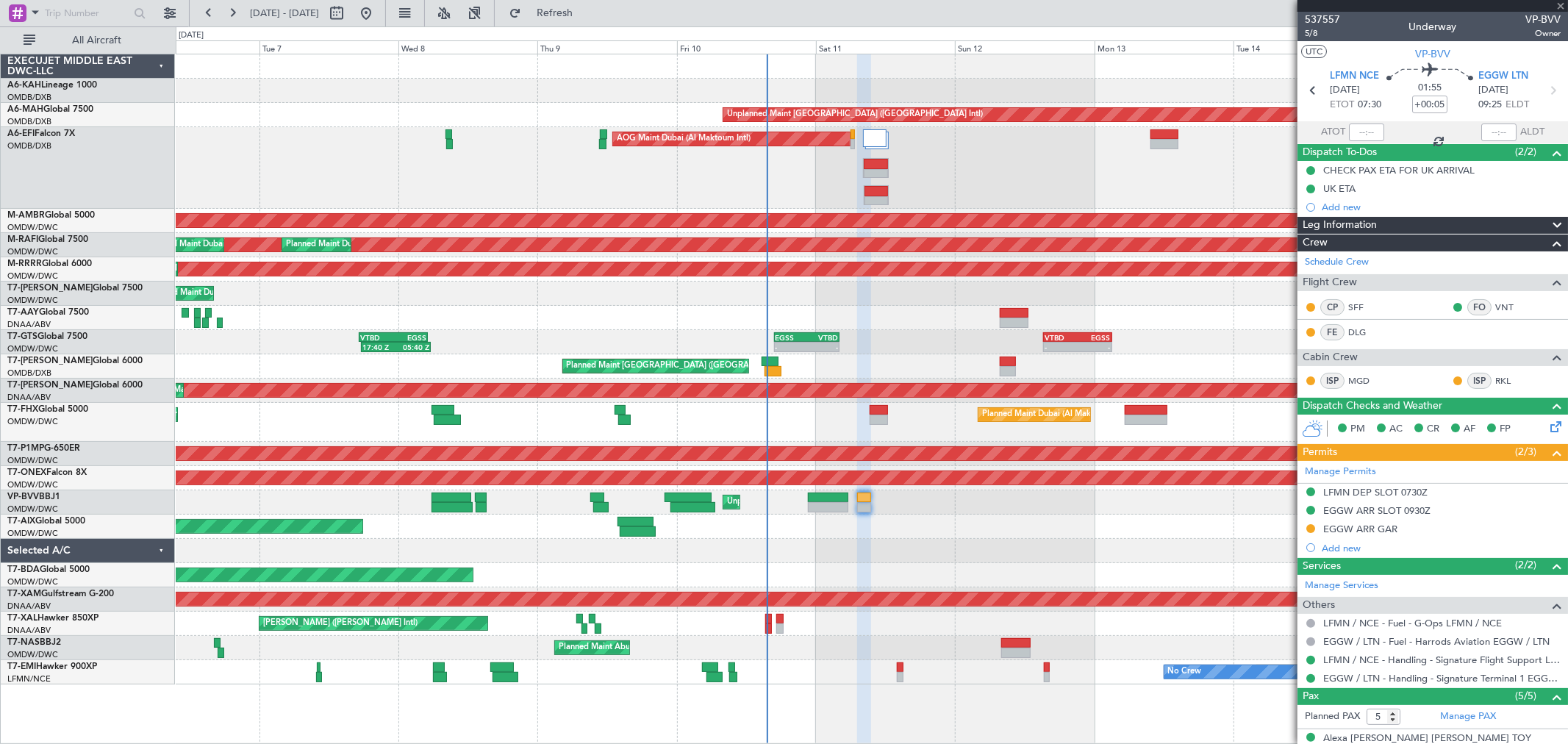
type input "+00:15"
type input "1"
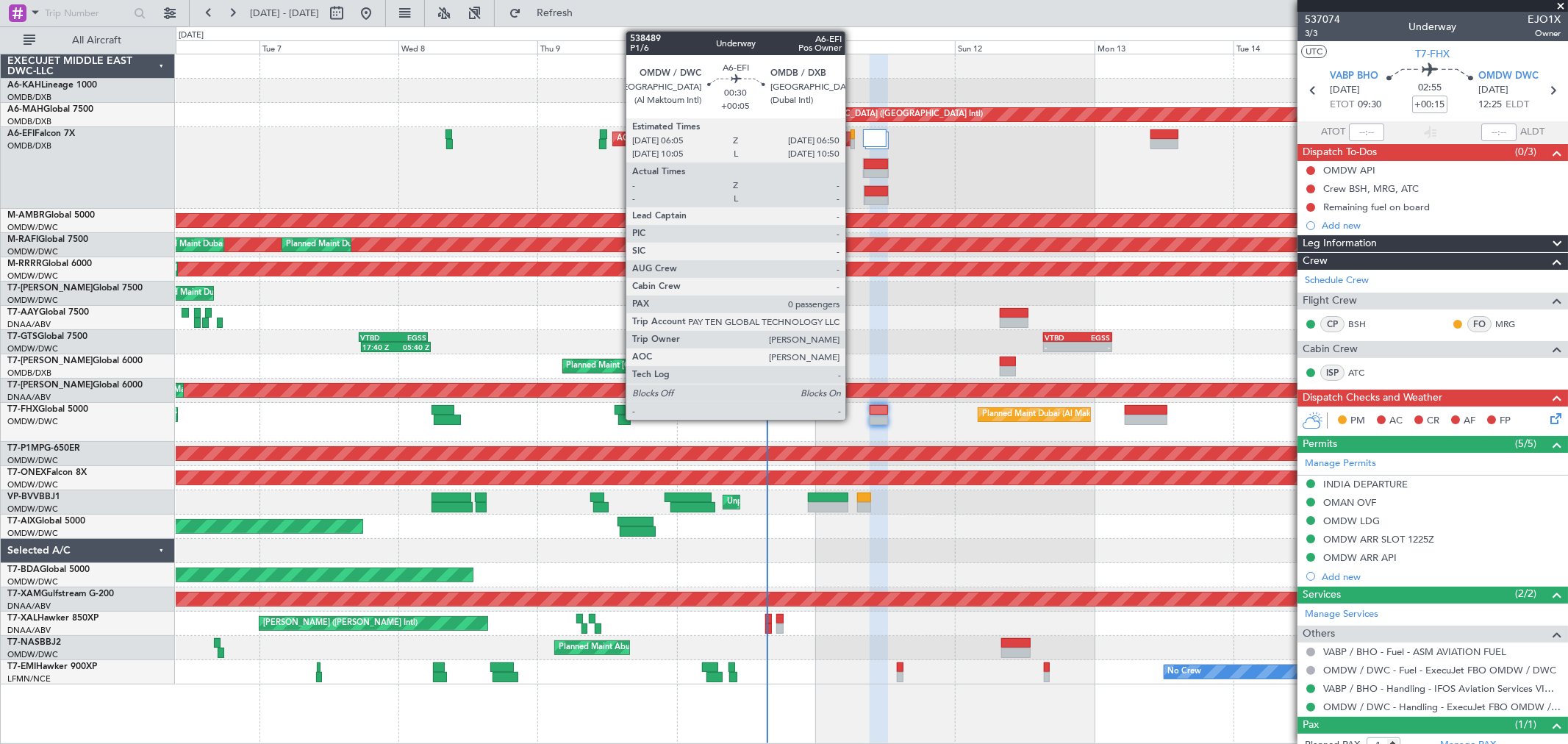
click at [853, 136] on div at bounding box center [852, 135] width 4 height 10
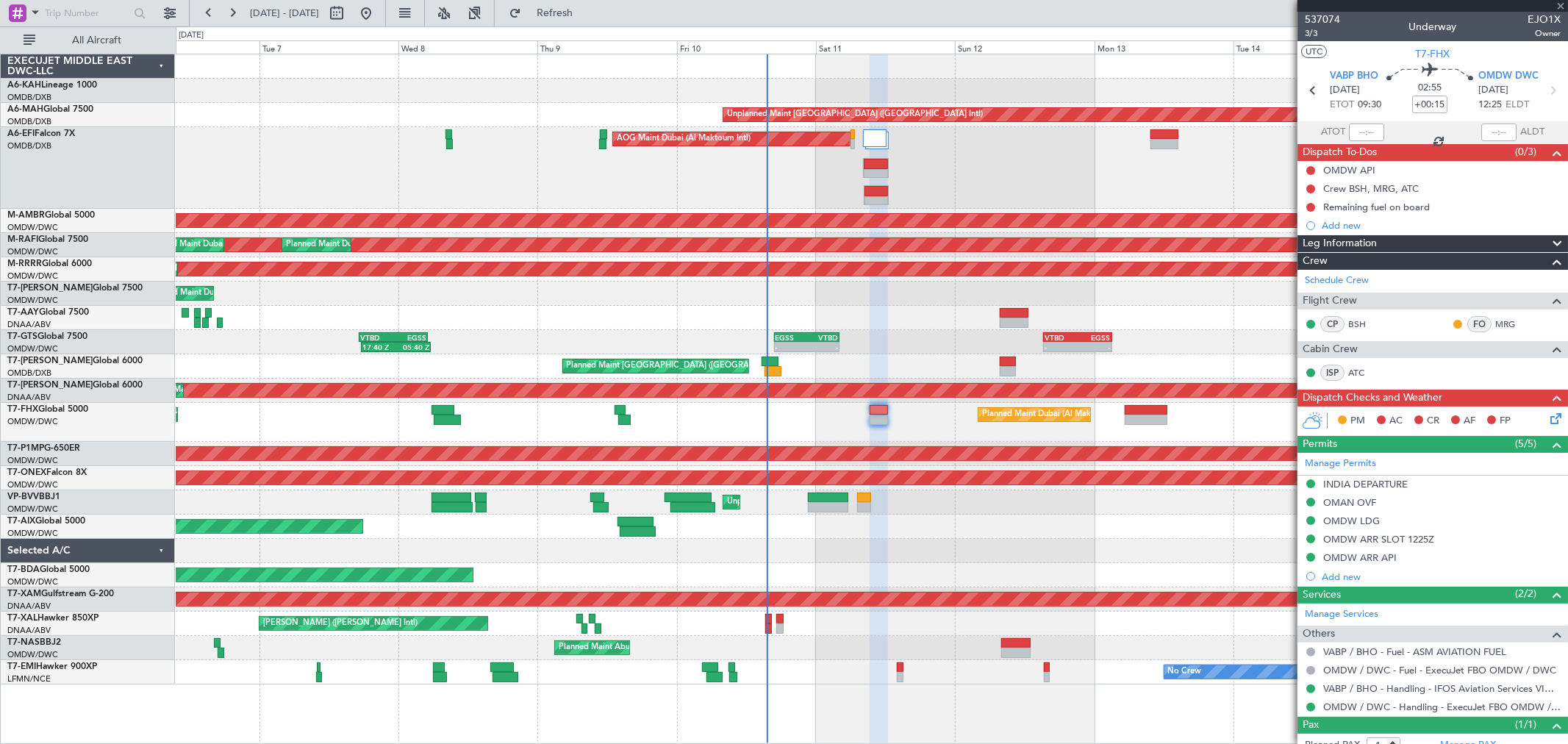
type input "+00:05"
type input "0"
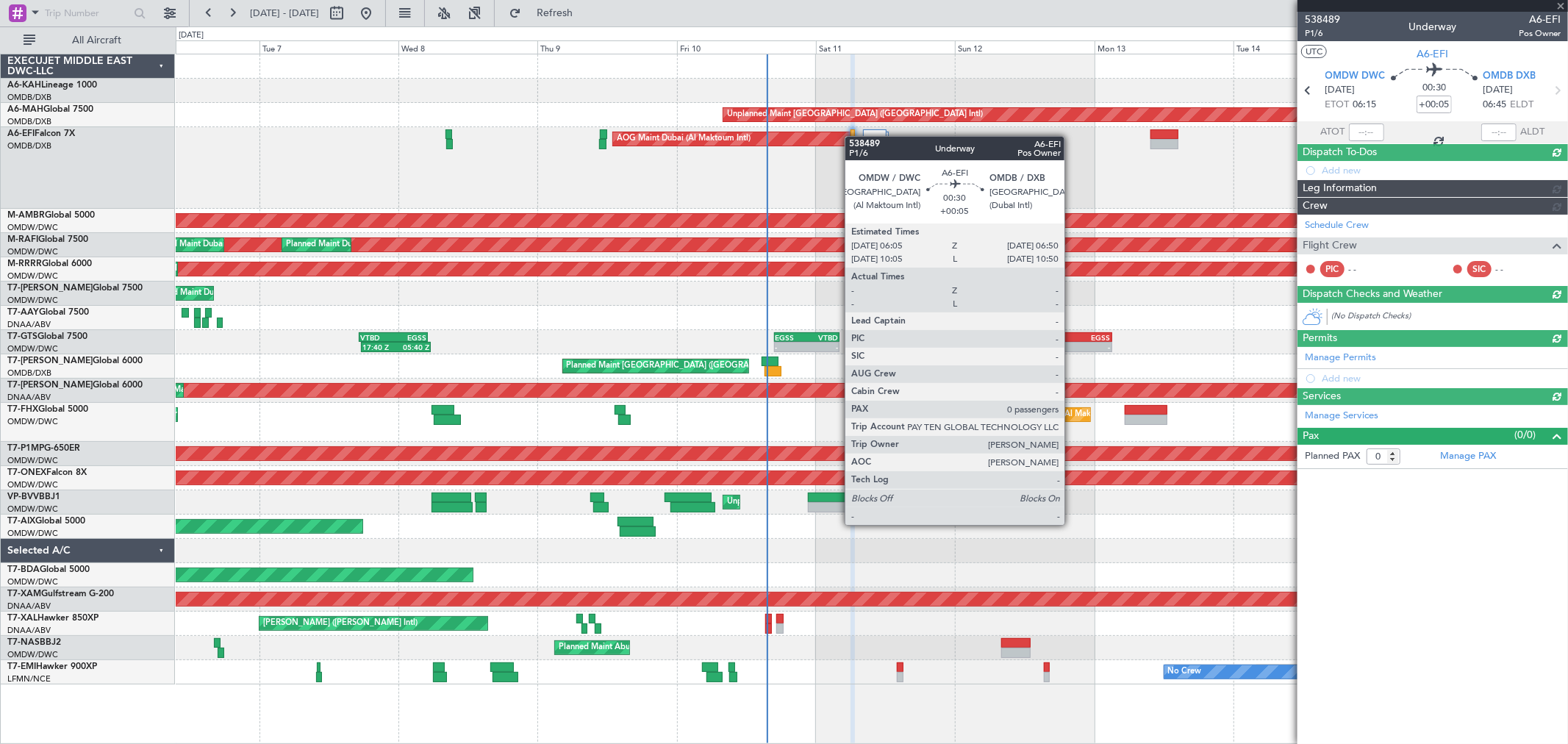
type input "[PERSON_NAME] (ANI)"
type input "7503"
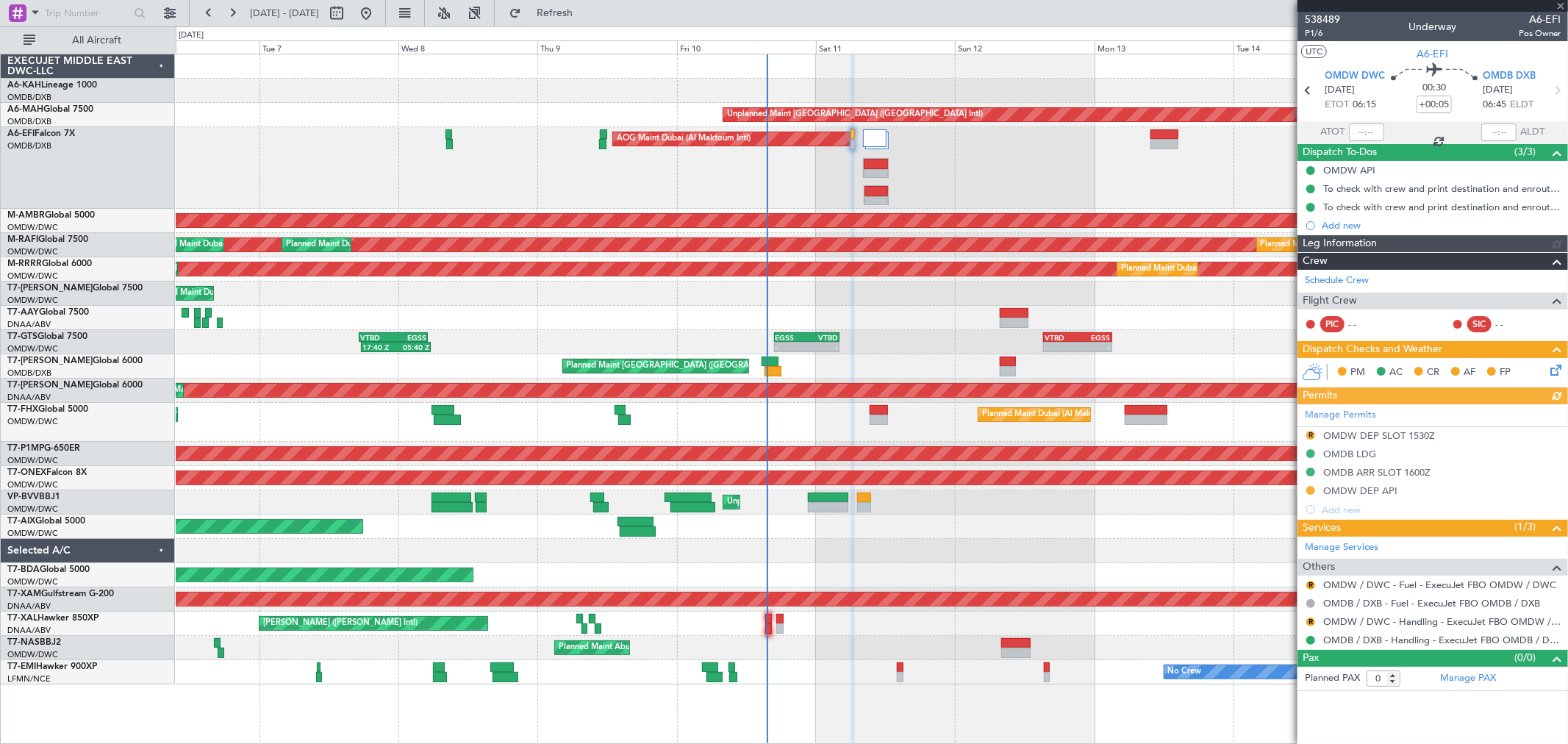
type input "[PERSON_NAME] (ANI)"
type input "7503"
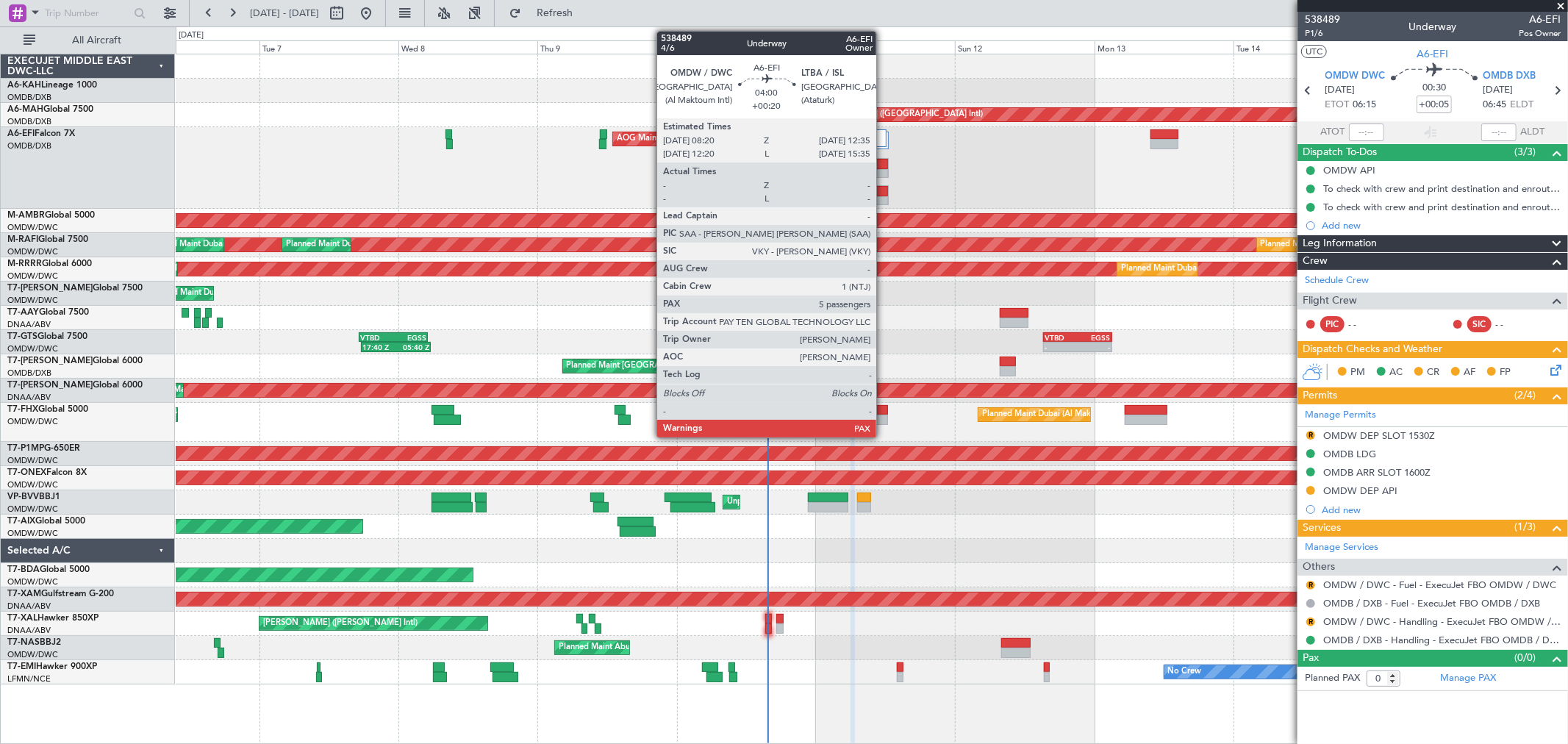
click at [884, 188] on div at bounding box center [876, 191] width 24 height 10
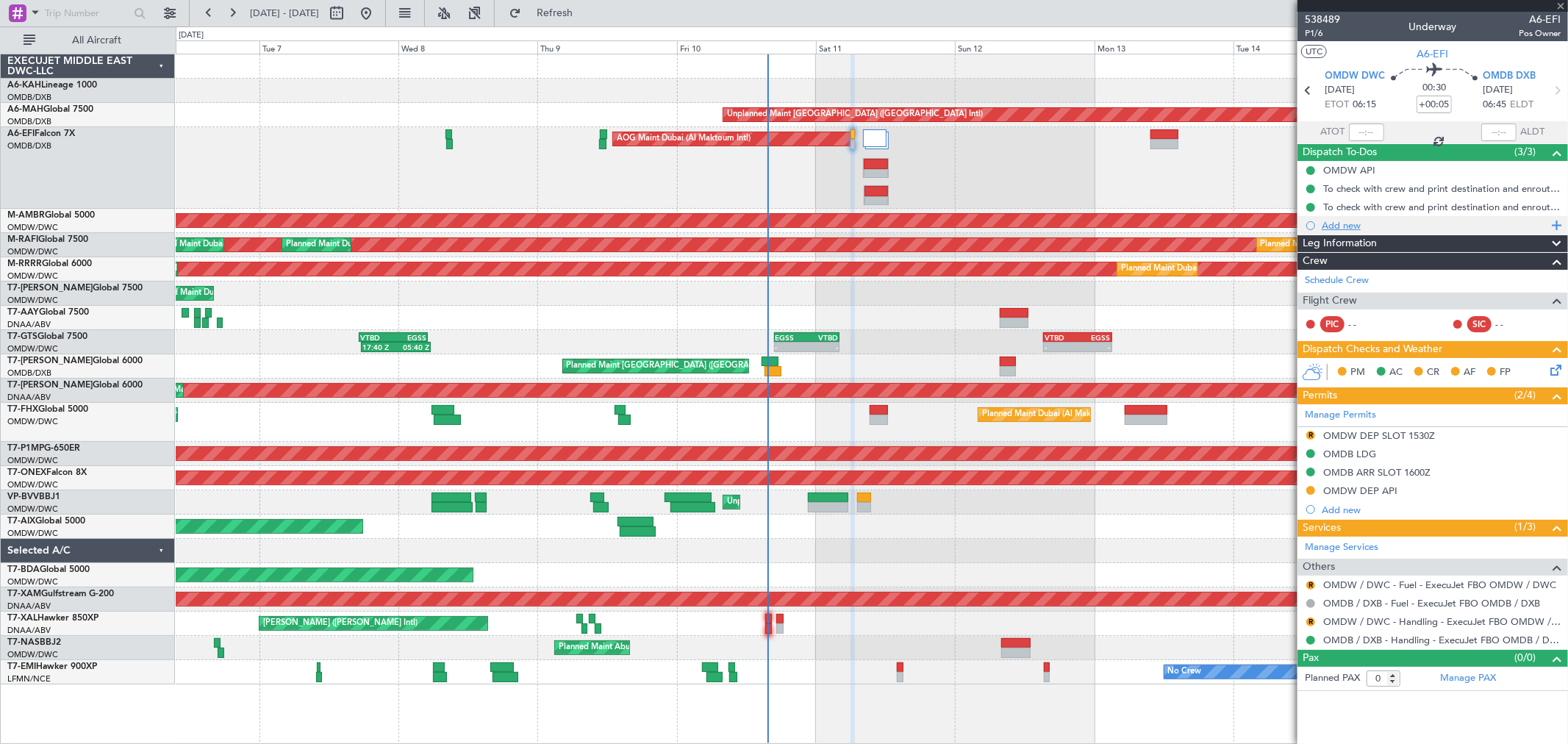
type input "+00:20"
type input "5"
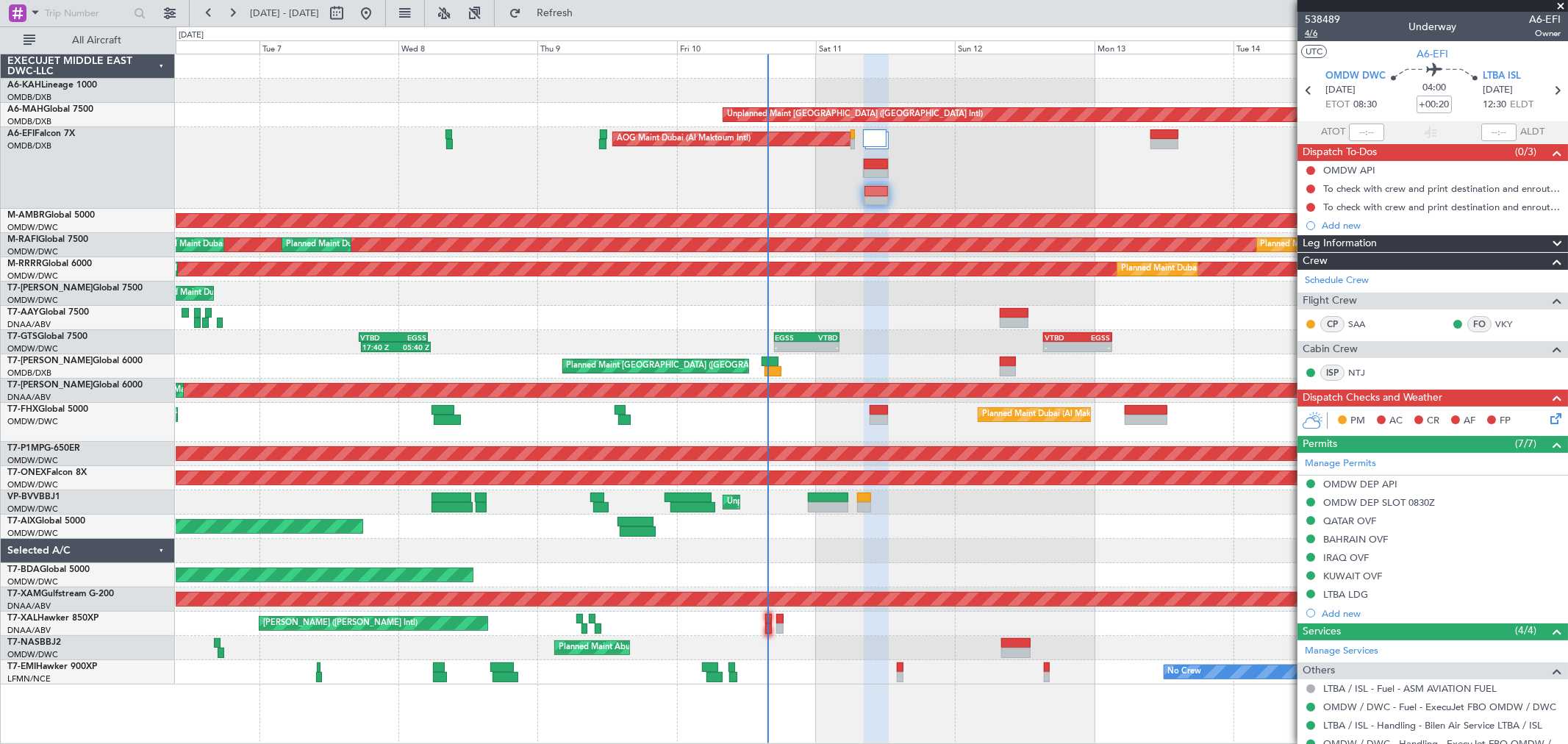
click at [1308, 32] on span "4/6" at bounding box center [1322, 33] width 35 height 13
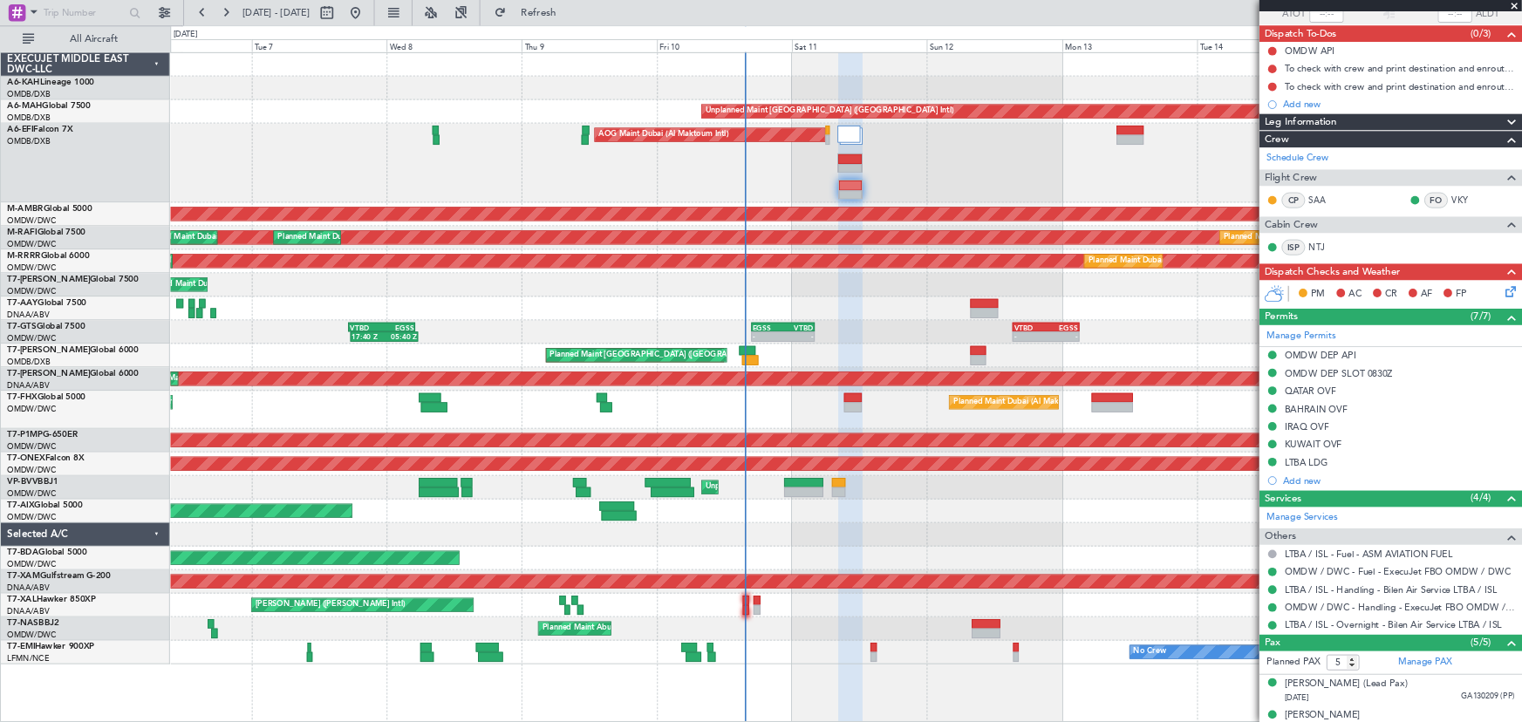
scroll to position [0, 0]
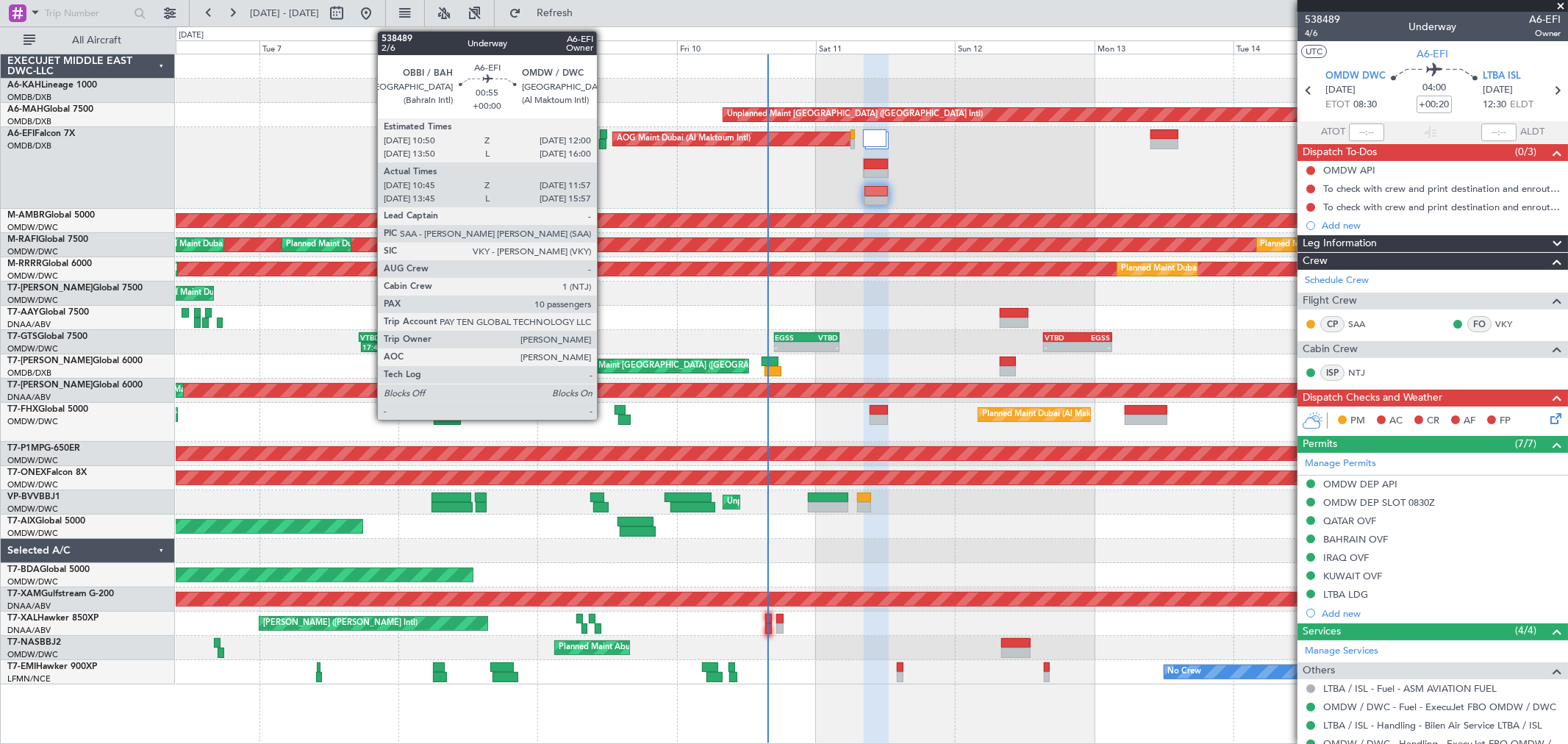
click at [604, 137] on div at bounding box center [603, 135] width 8 height 10
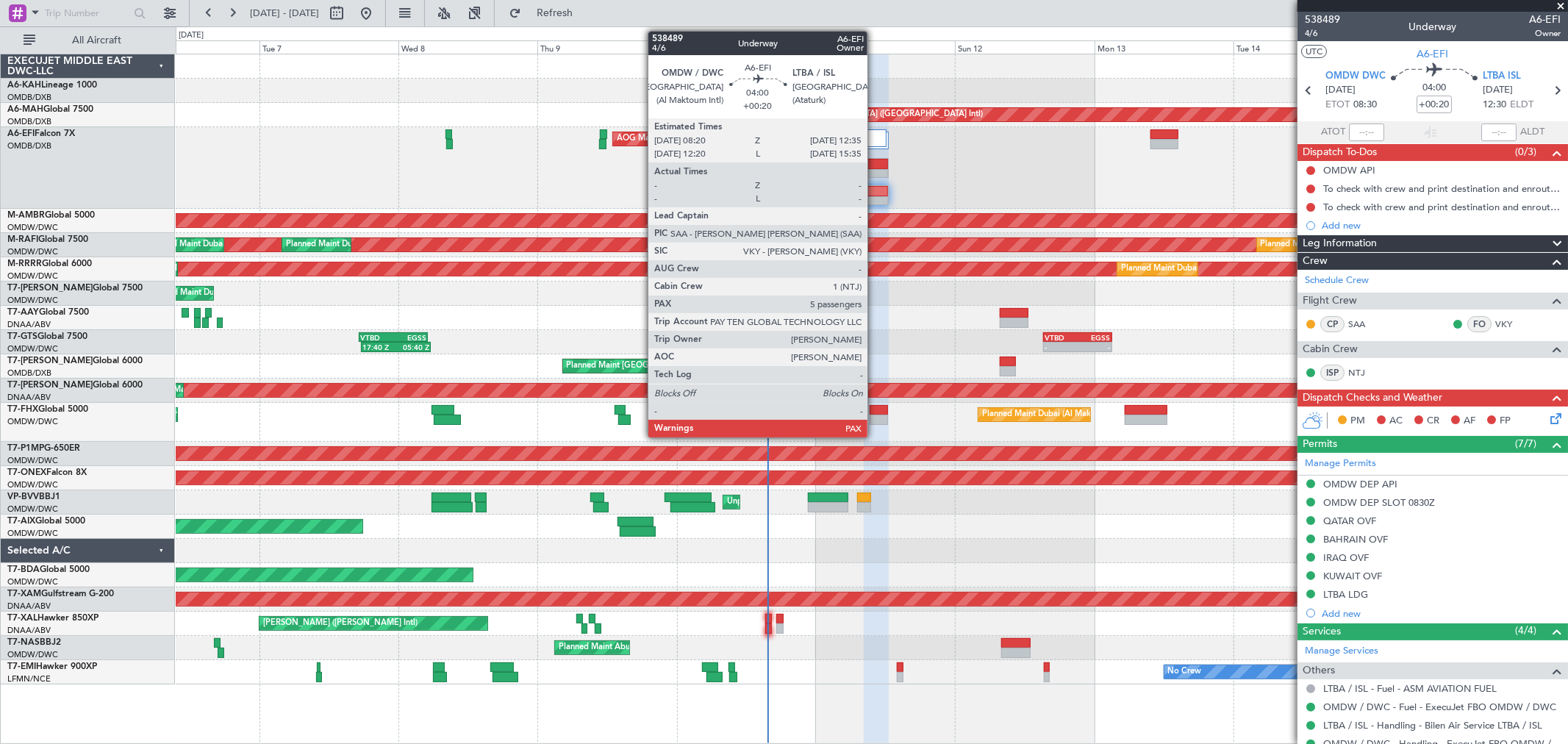
click at [875, 196] on div at bounding box center [876, 201] width 24 height 10
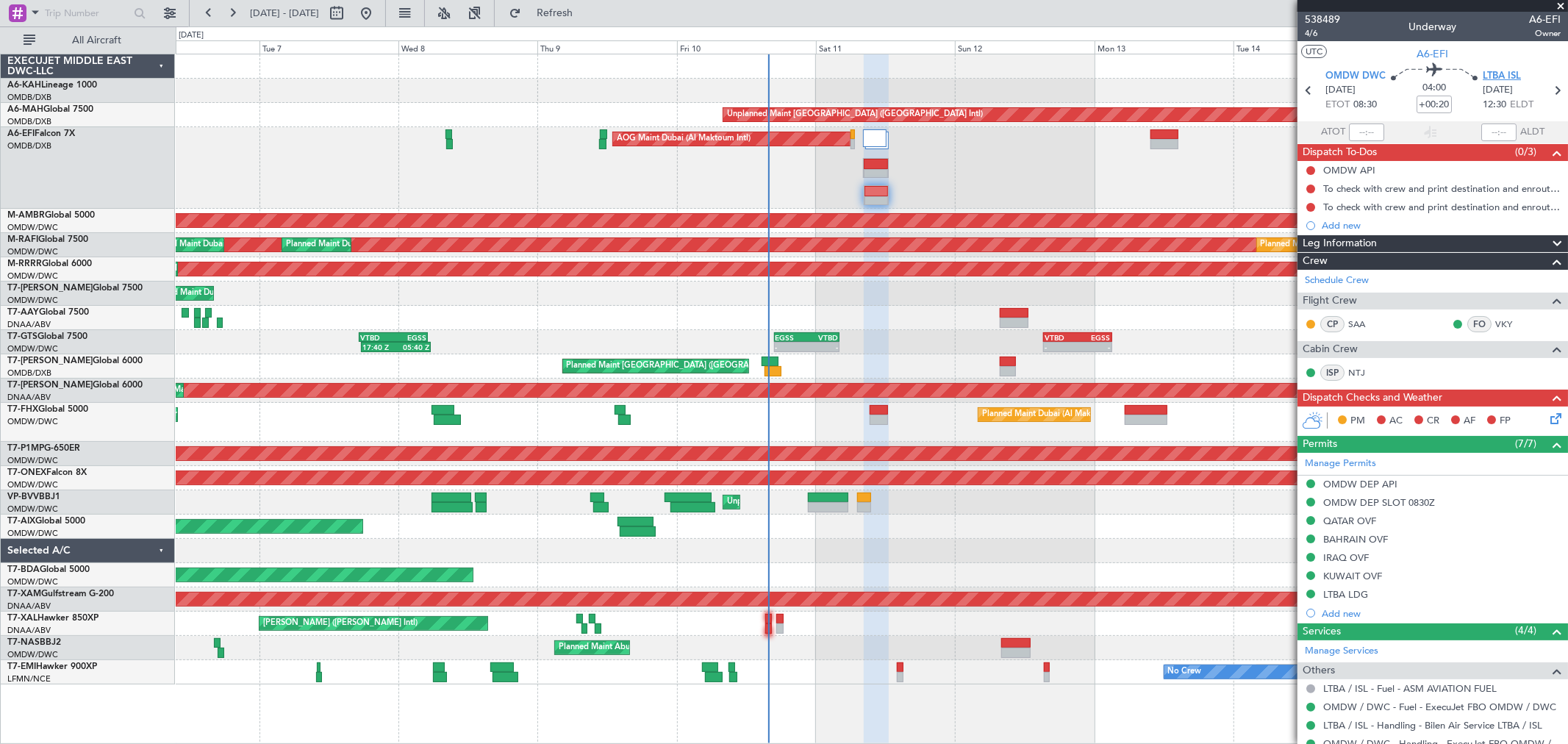
click at [1505, 77] on span "LTBA ISL" at bounding box center [1501, 76] width 38 height 14
click at [1350, 454] on div "Manage Permits" at bounding box center [1432, 463] width 270 height 22
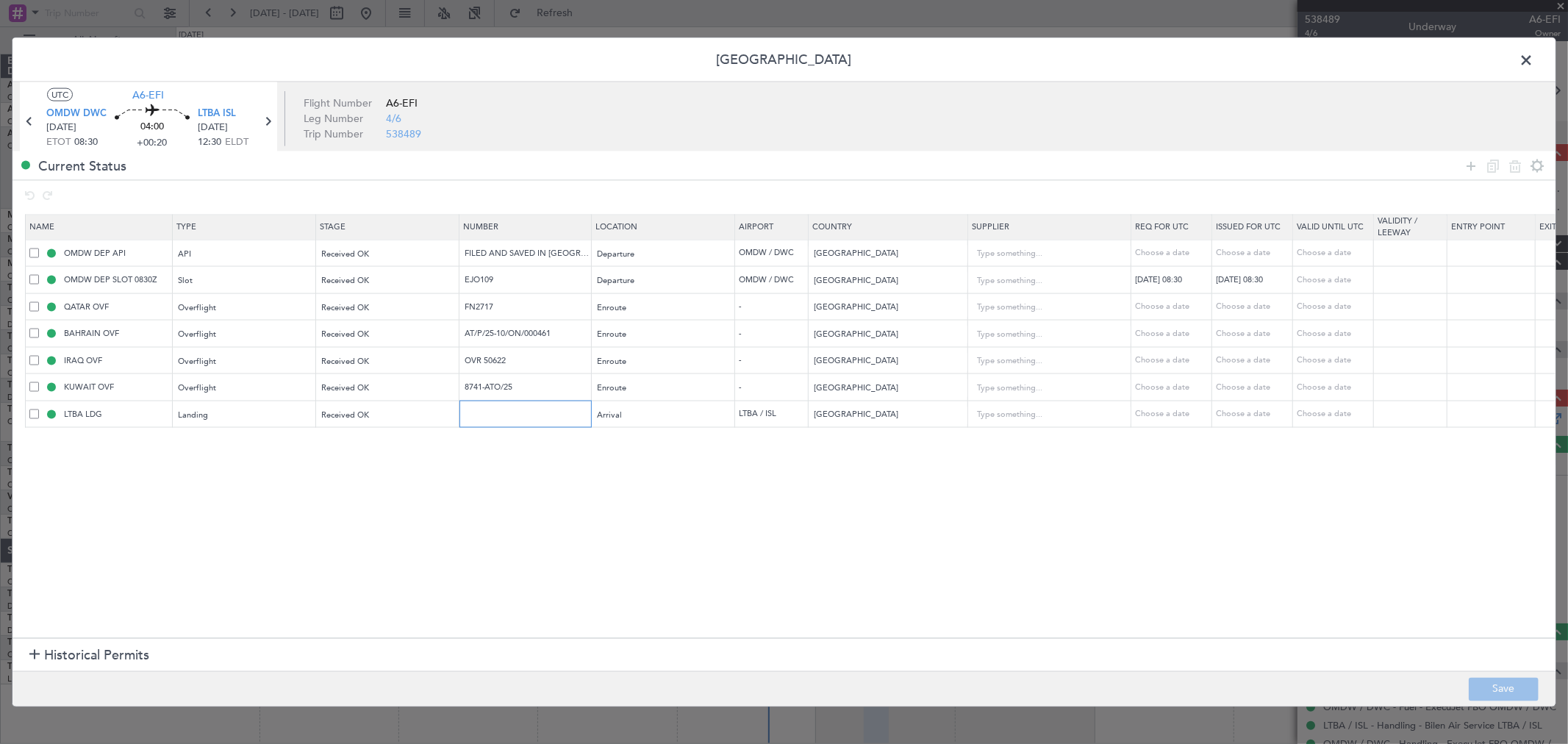
click at [541, 409] on input "text" at bounding box center [527, 413] width 128 height 13
click at [1488, 688] on button "Save" at bounding box center [1503, 688] width 70 height 24
type input "BUSINESS FLT"
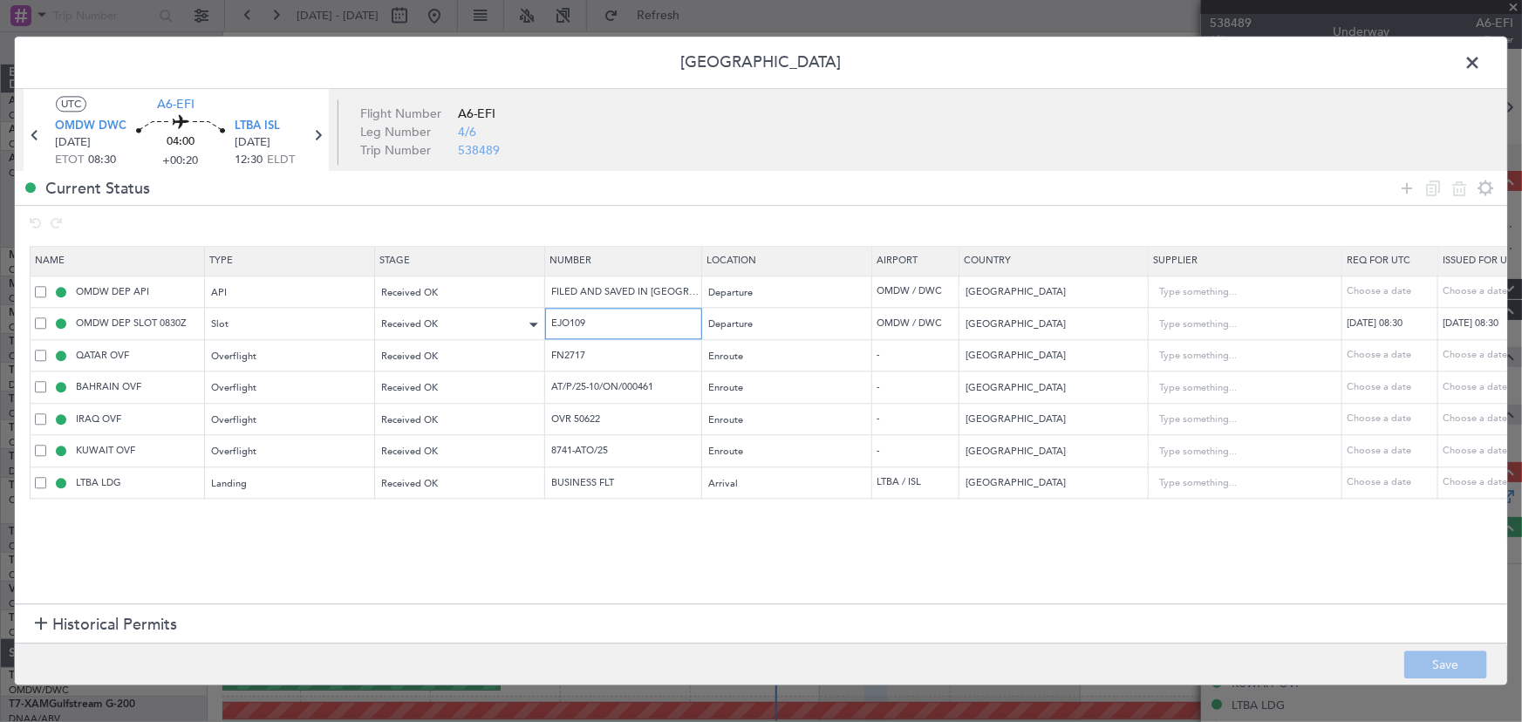
drag, startPoint x: 621, startPoint y: 320, endPoint x: 481, endPoint y: 329, distance: 140.7
click at [501, 318] on tr "OMDW DEP SLOT 0830Z Slot Received OK EJO109 Departure OMDW / DWC [GEOGRAPHIC_DA…" at bounding box center [1143, 324] width 2225 height 32
drag, startPoint x: 594, startPoint y: 359, endPoint x: 553, endPoint y: 358, distance: 41.0
click at [563, 358] on input "FN2717" at bounding box center [626, 355] width 152 height 15
click at [598, 382] on input "AT/P/25-10/ON/000461" at bounding box center [626, 387] width 152 height 15
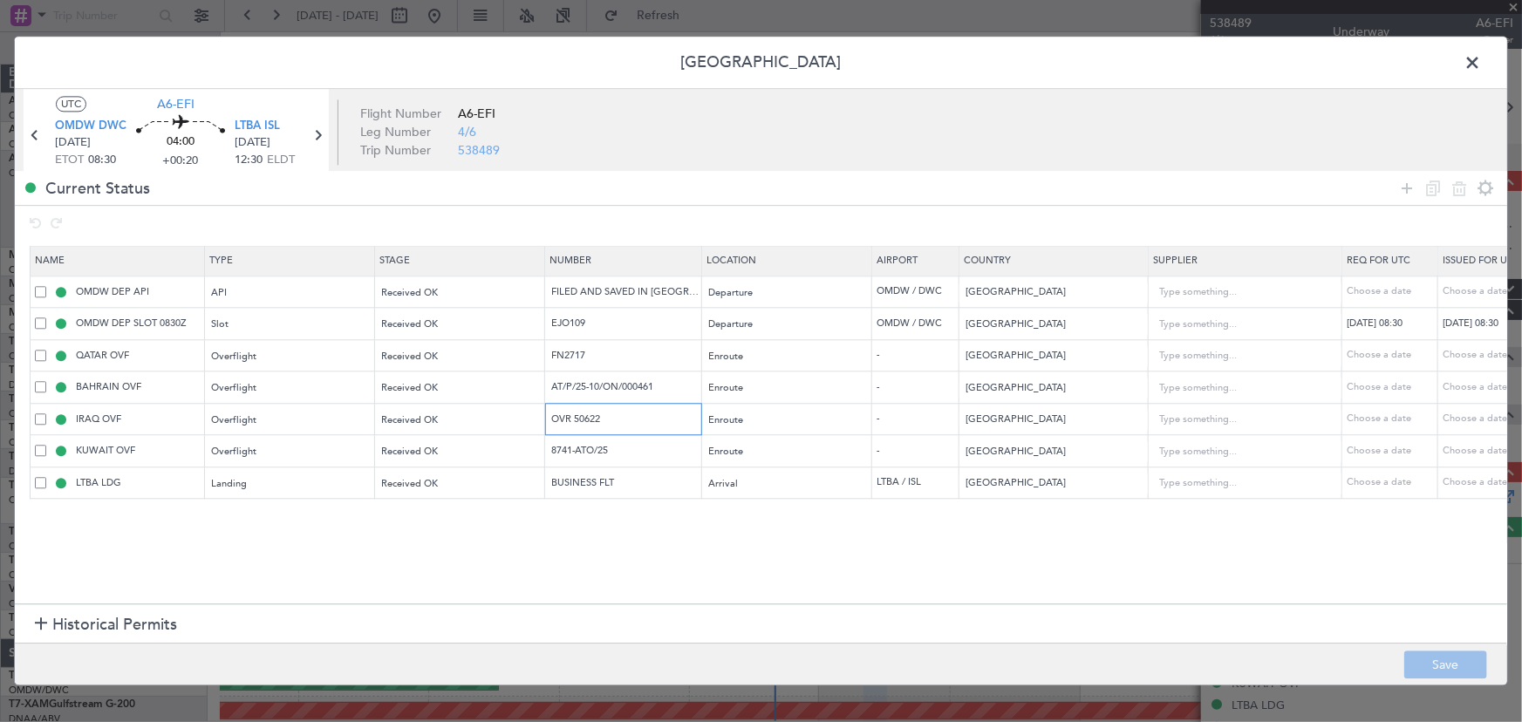
click at [630, 424] on input "OVR 50622" at bounding box center [626, 419] width 152 height 15
drag, startPoint x: 635, startPoint y: 449, endPoint x: 367, endPoint y: 473, distance: 268.8
click at [373, 472] on table "Name Type Stage Number Location Airport Country Supplier Req For Utc Issued For…" at bounding box center [1143, 373] width 2226 height 254
drag, startPoint x: 611, startPoint y: 421, endPoint x: 533, endPoint y: 423, distance: 77.7
click at [533, 423] on tr "IRAQ OVF Overflight Received OK OVR 50622 Enroute - [GEOGRAPHIC_DATA] Choose a …" at bounding box center [1143, 420] width 2225 height 32
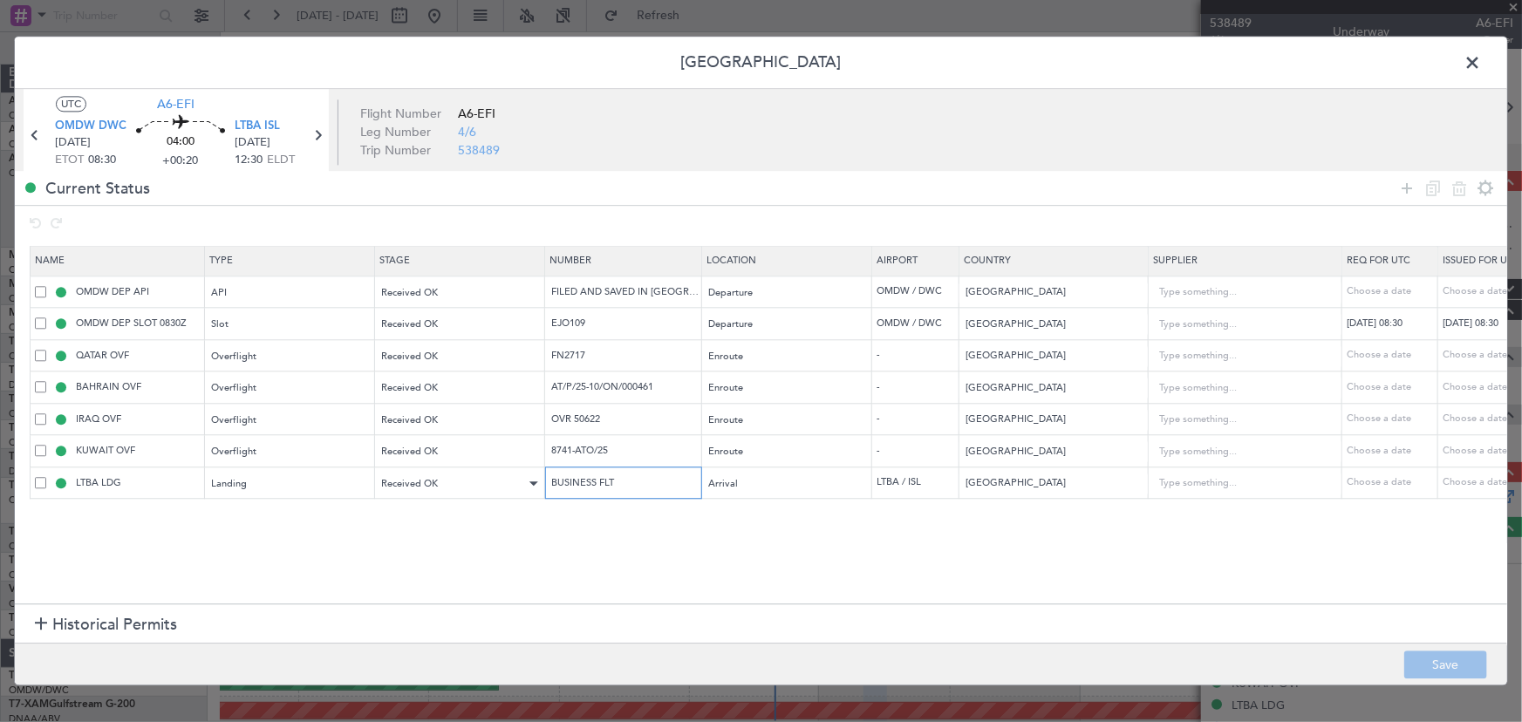
drag, startPoint x: 509, startPoint y: 483, endPoint x: 419, endPoint y: 485, distance: 89.9
click at [419, 485] on tr "LTBA LDG Landing Received OK BUSINESS FLT Arrival LTBA / ISL Turkey Choose a da…" at bounding box center [1143, 484] width 2225 height 32
click at [1405, 175] on div at bounding box center [1446, 187] width 105 height 25
drag, startPoint x: 1405, startPoint y: 181, endPoint x: 1241, endPoint y: 201, distance: 165.1
click at [1402, 182] on icon at bounding box center [1407, 188] width 21 height 21
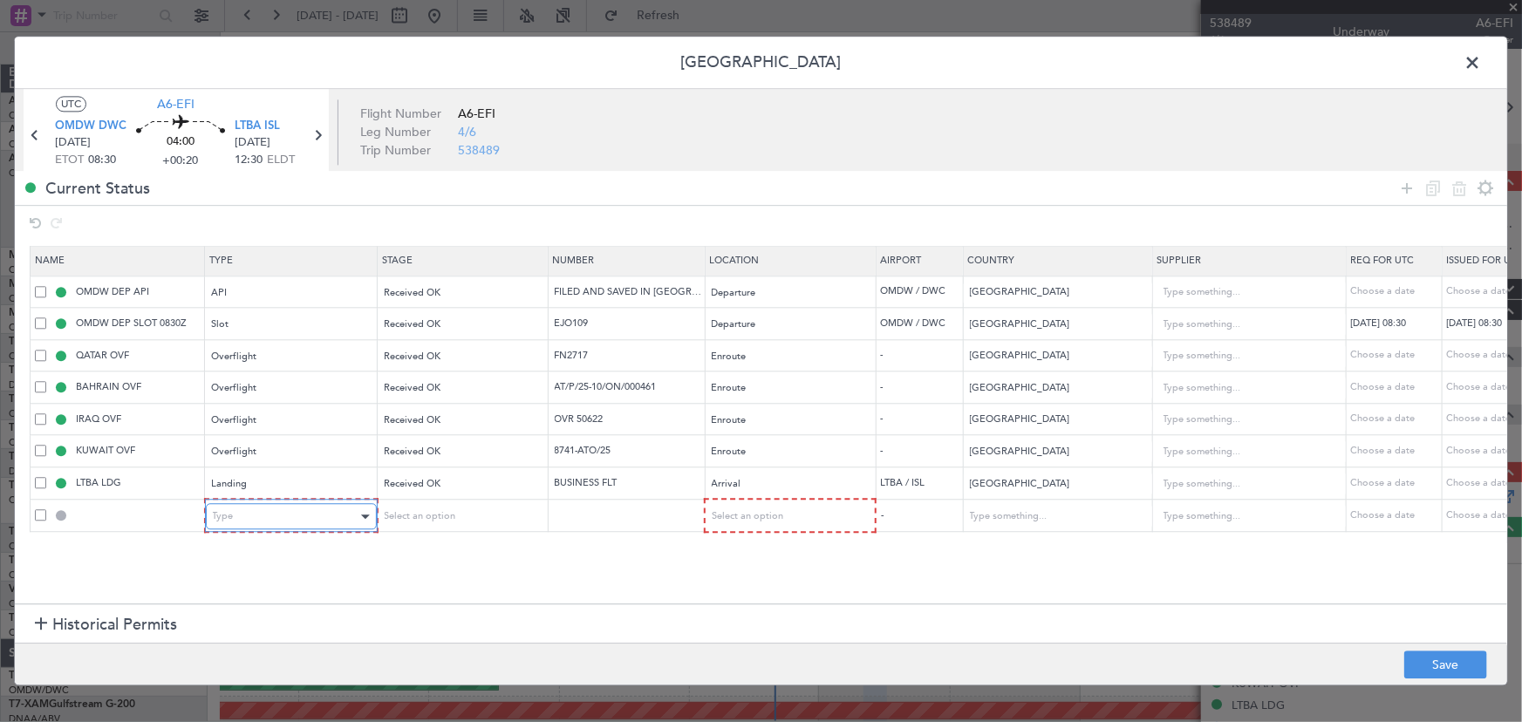
click at [255, 511] on div "Type" at bounding box center [285, 517] width 145 height 26
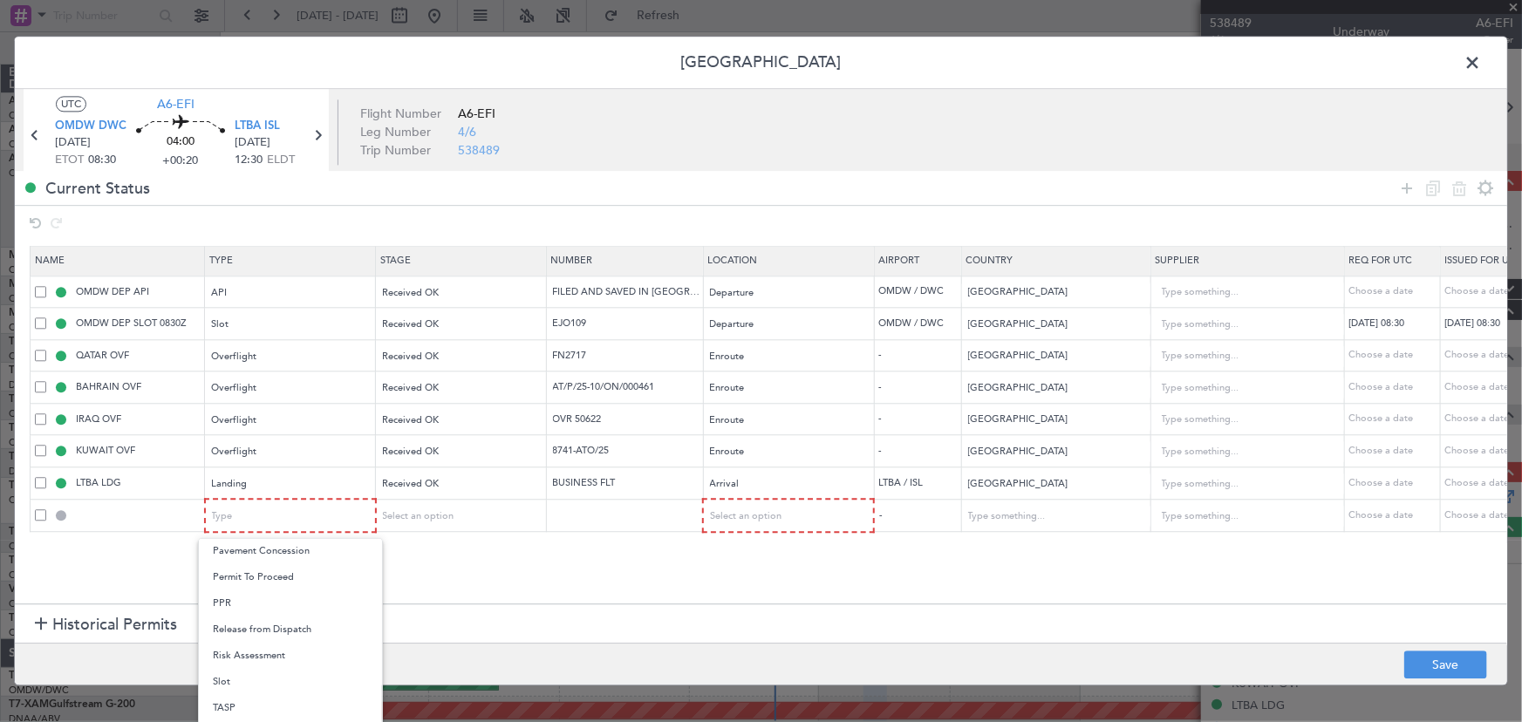
click at [222, 687] on span "Slot" at bounding box center [290, 682] width 155 height 26
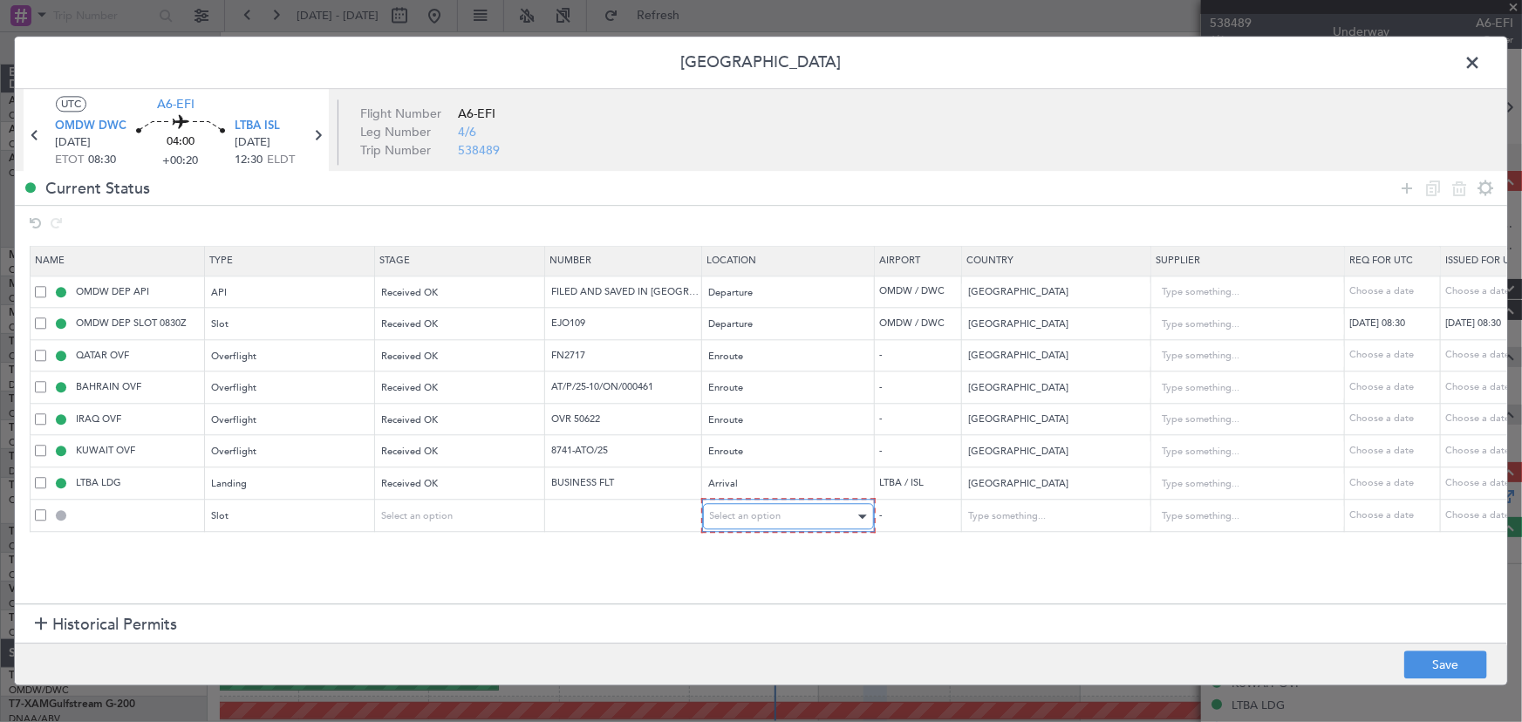
click at [755, 510] on span "Select an option" at bounding box center [746, 516] width 72 height 13
click at [741, 593] on span "Arrival" at bounding box center [787, 604] width 155 height 26
click at [1413, 654] on button "Save" at bounding box center [1445, 666] width 83 height 28
type input "LTBA ARR SLOT"
type input "[GEOGRAPHIC_DATA]"
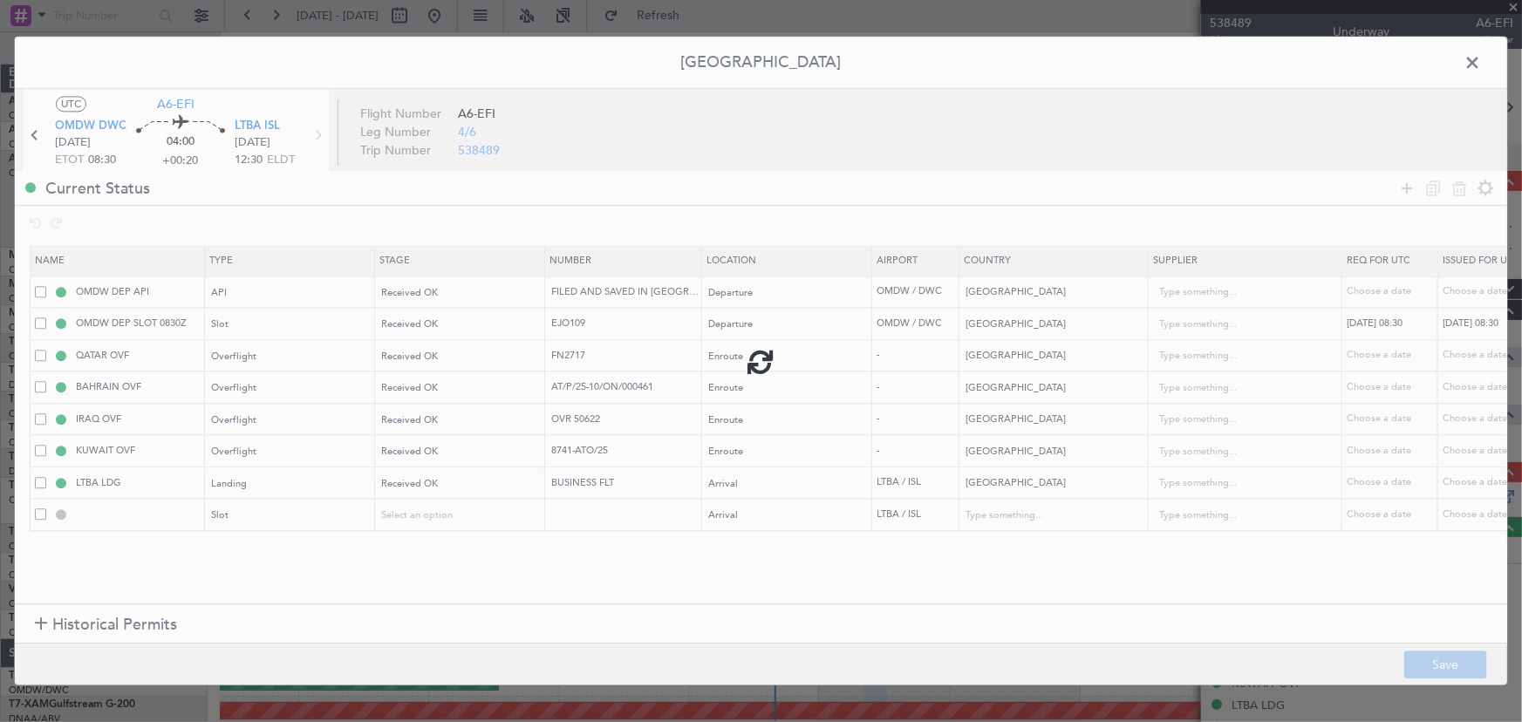
type input "NNN"
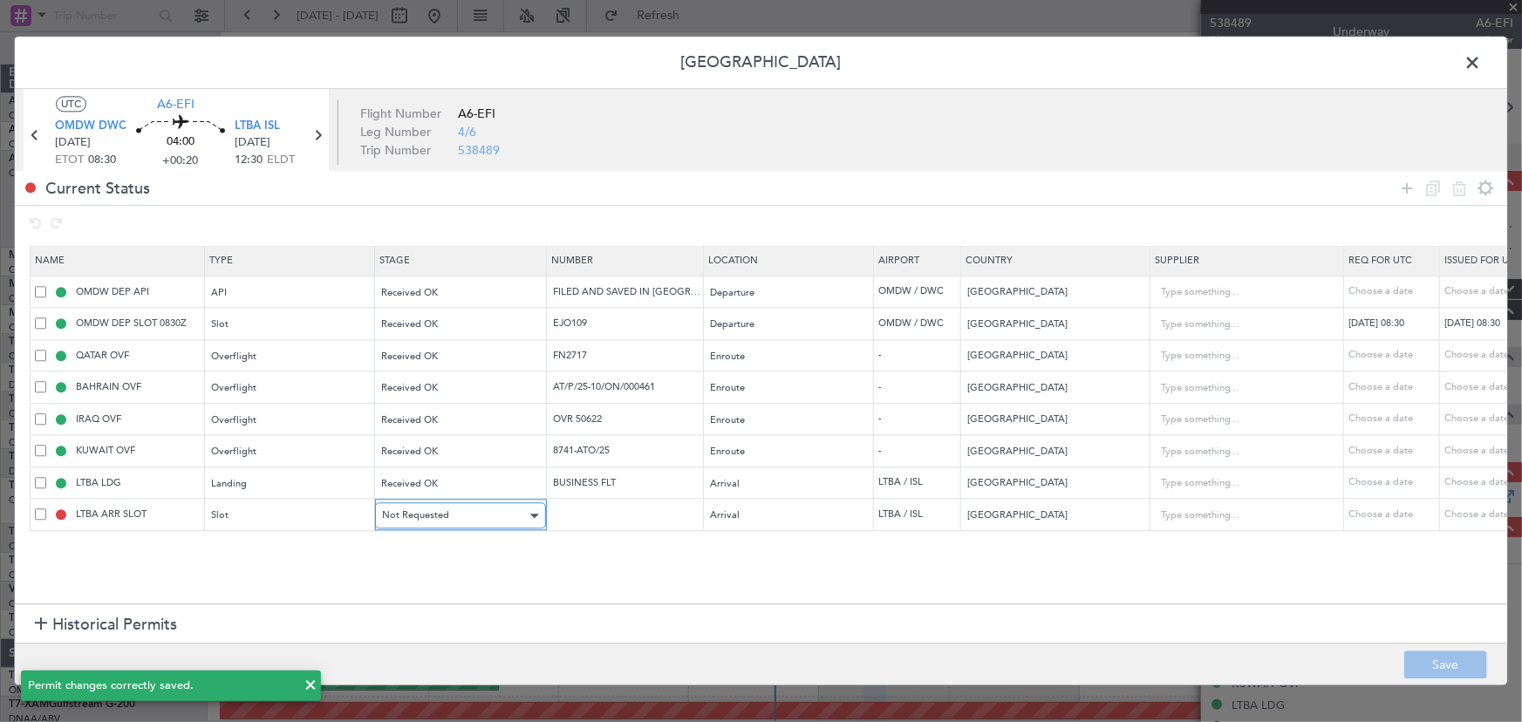
click at [394, 512] on span "Not Requested" at bounding box center [415, 515] width 67 height 13
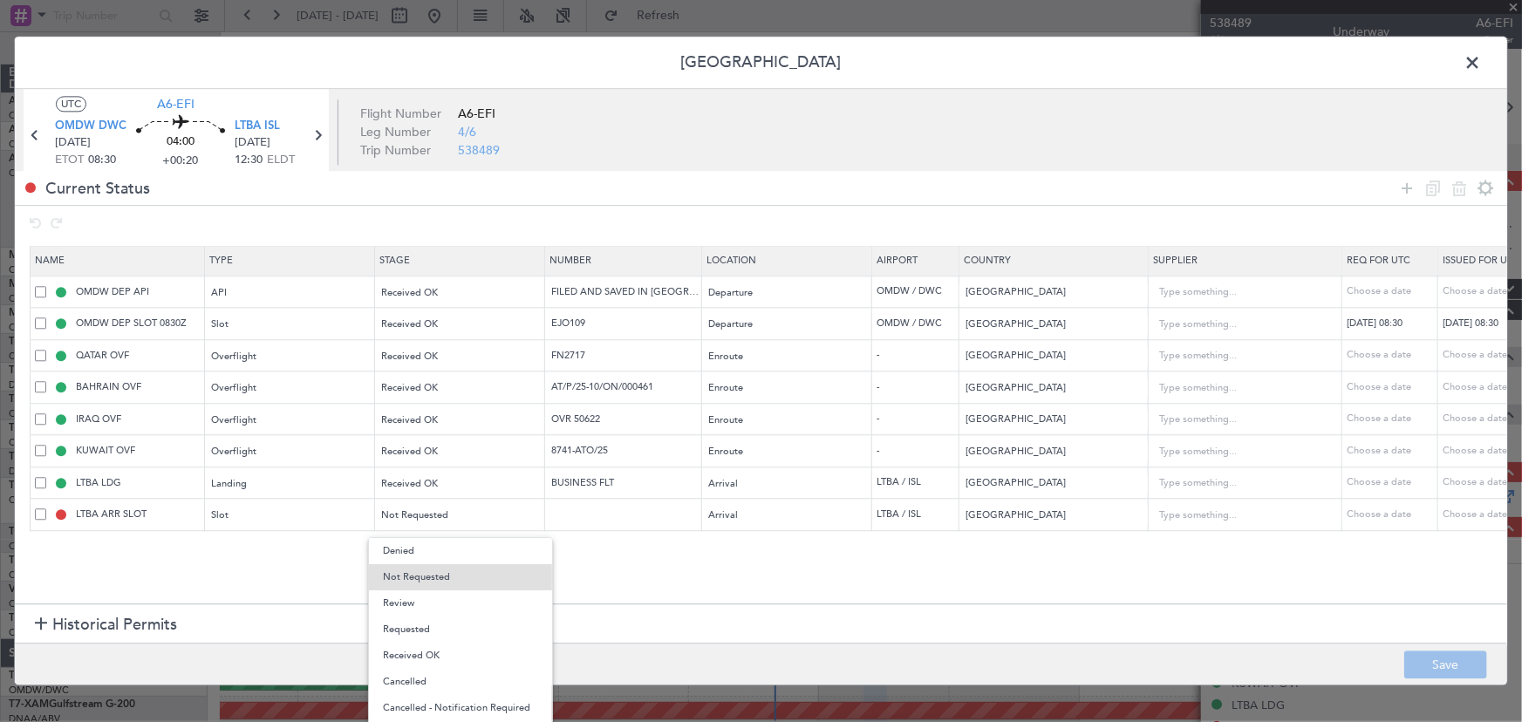
drag, startPoint x: 450, startPoint y: 651, endPoint x: 106, endPoint y: 523, distance: 367.6
click at [448, 651] on span "Received OK" at bounding box center [460, 656] width 155 height 26
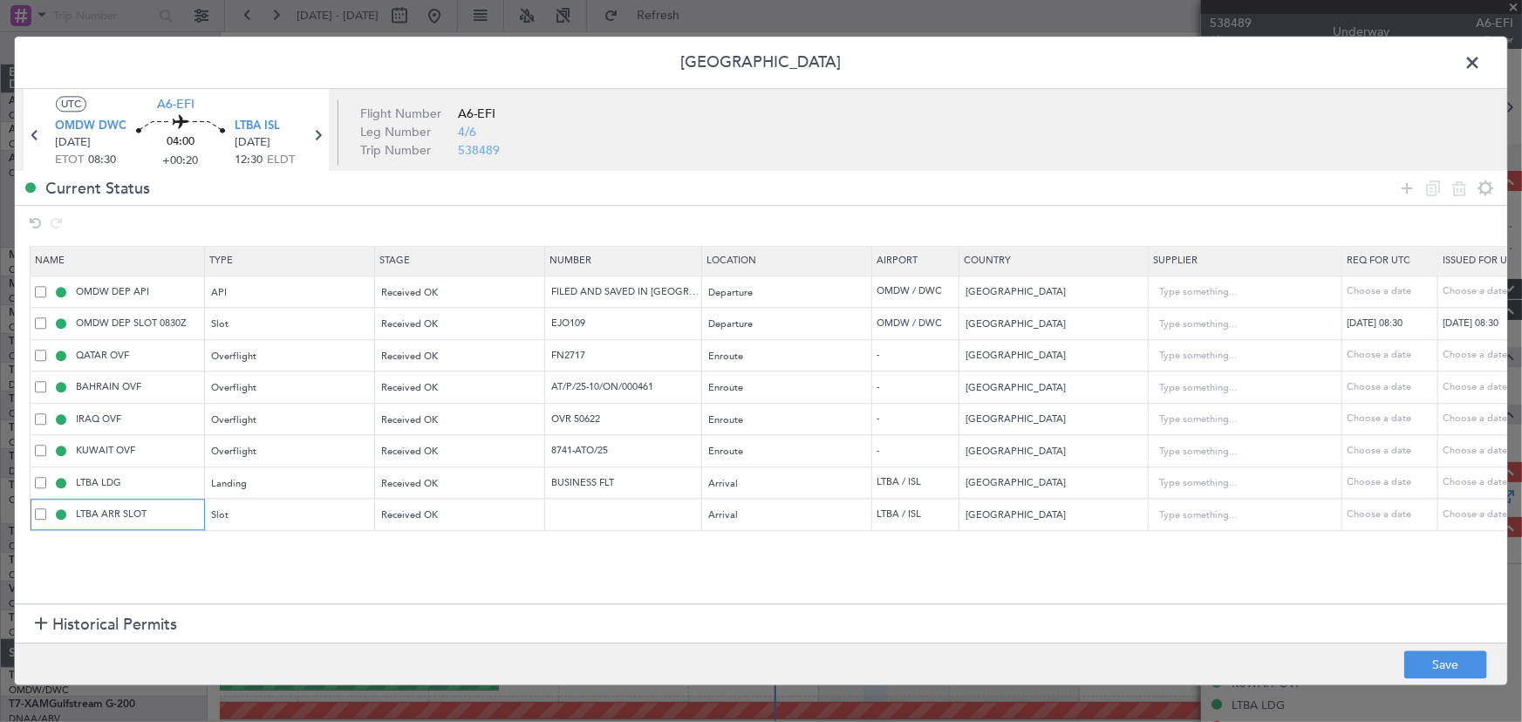
click at [165, 515] on input "LTBA ARR SLOT" at bounding box center [137, 515] width 131 height 15
type input "LTBA ARR SLOT 1230Z"
click at [1439, 658] on button "Save" at bounding box center [1445, 666] width 83 height 28
click at [582, 510] on div at bounding box center [761, 361] width 1493 height 648
click at [579, 514] on div at bounding box center [761, 361] width 1493 height 648
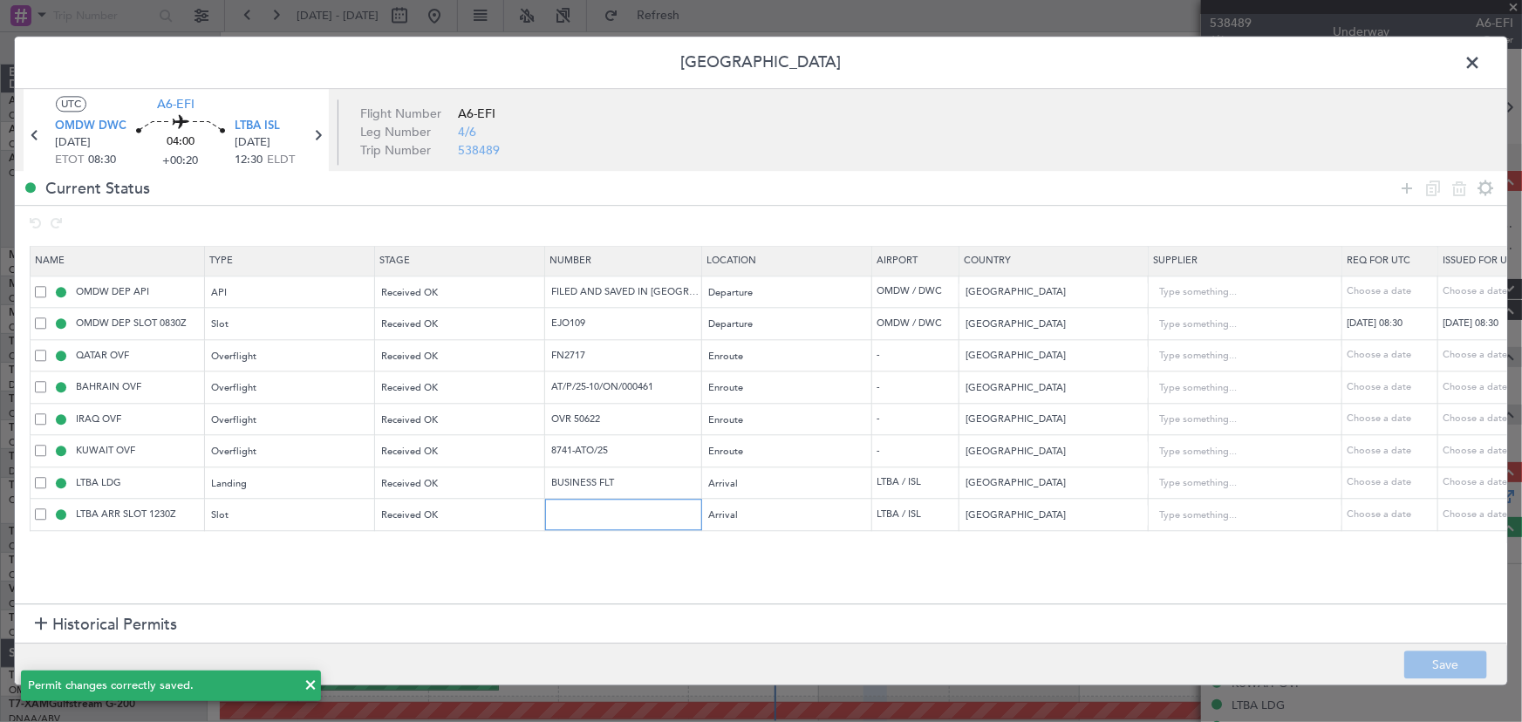
click at [581, 518] on input "text" at bounding box center [626, 515] width 152 height 15
paste input "LTBAAGN5265000"
type input "LTBAAGN5265000"
click at [1418, 652] on button "Save" at bounding box center [1445, 666] width 83 height 28
click at [1481, 67] on span at bounding box center [1481, 67] width 0 height 35
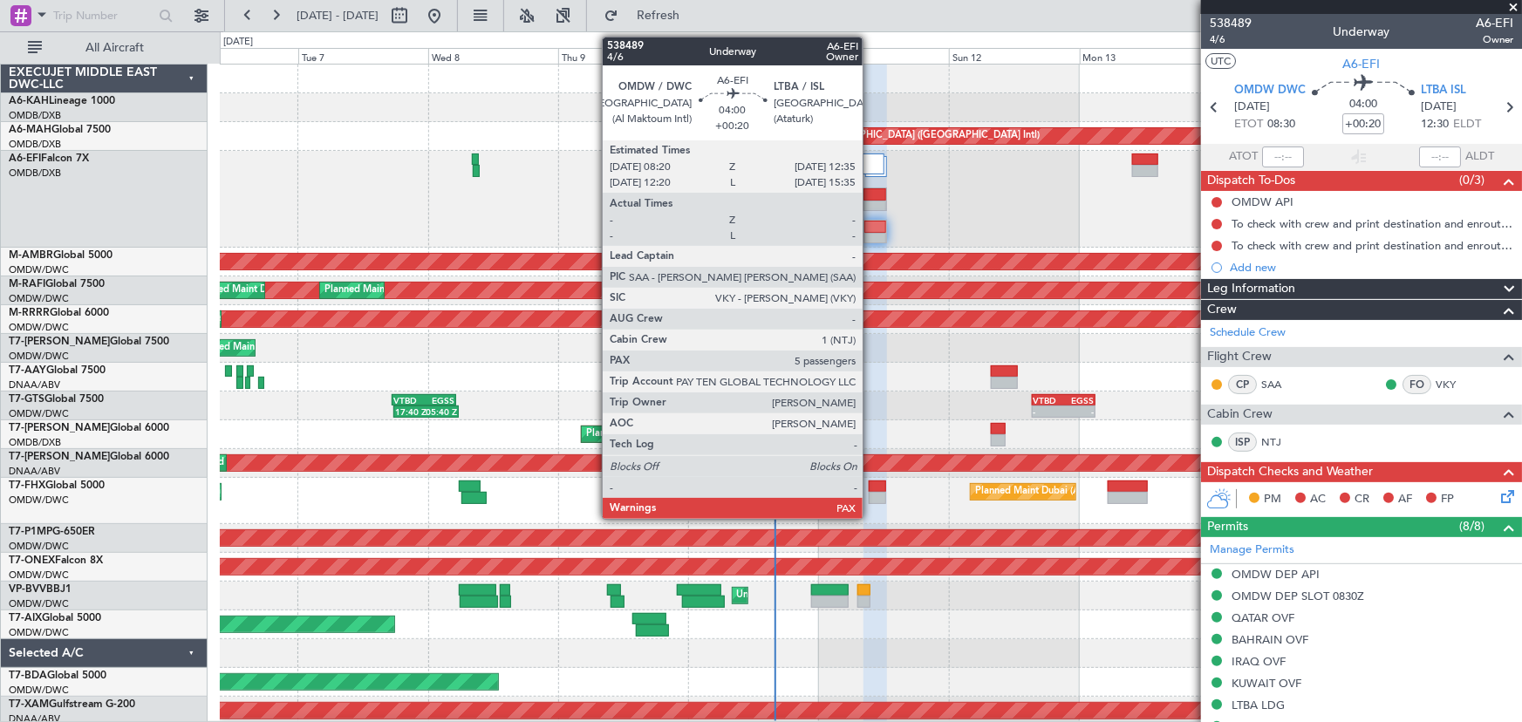
click at [871, 235] on div at bounding box center [875, 239] width 22 height 12
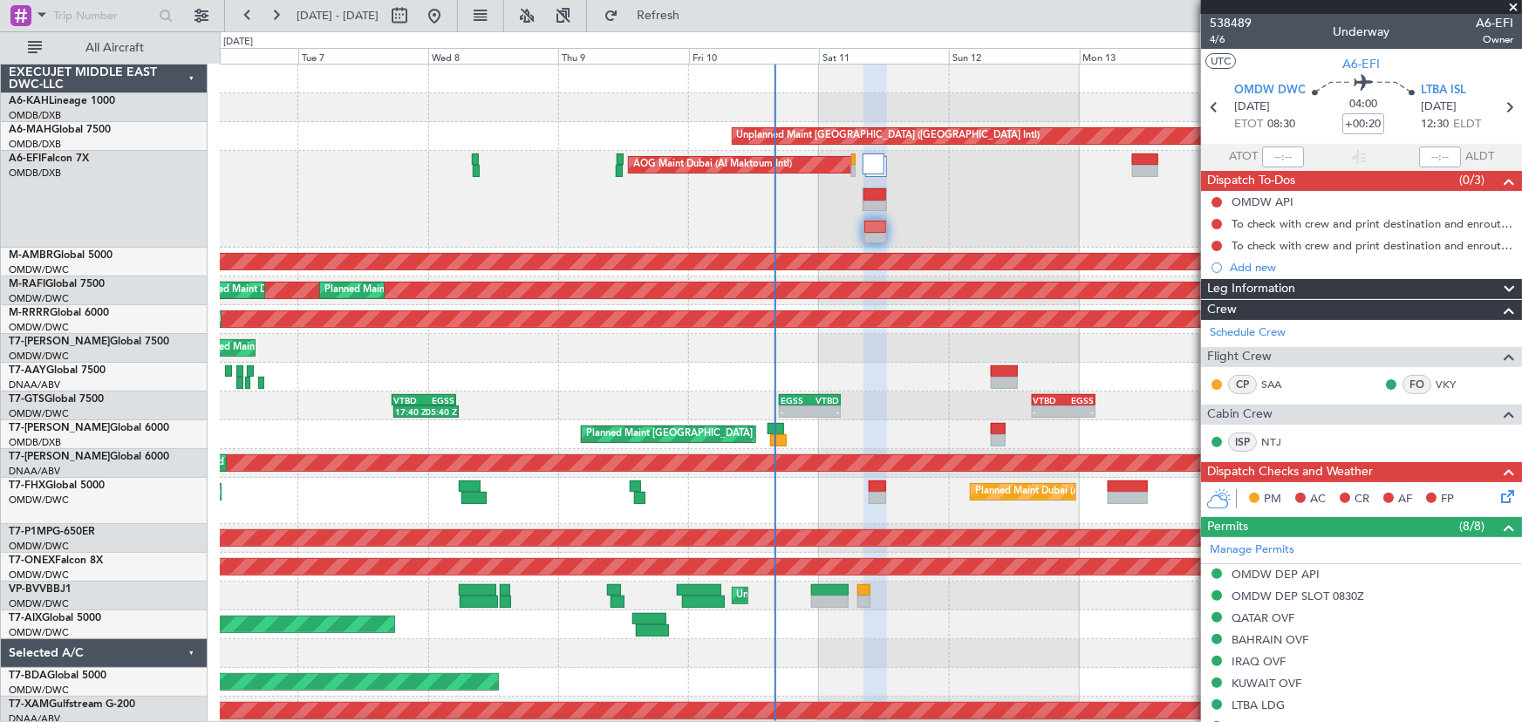
type input "[PERSON_NAME] ([PERSON_NAME])"
type input "7529"
type input "[PERSON_NAME] ([PERSON_NAME])"
type input "7529"
type input "[PERSON_NAME] ([PERSON_NAME])"
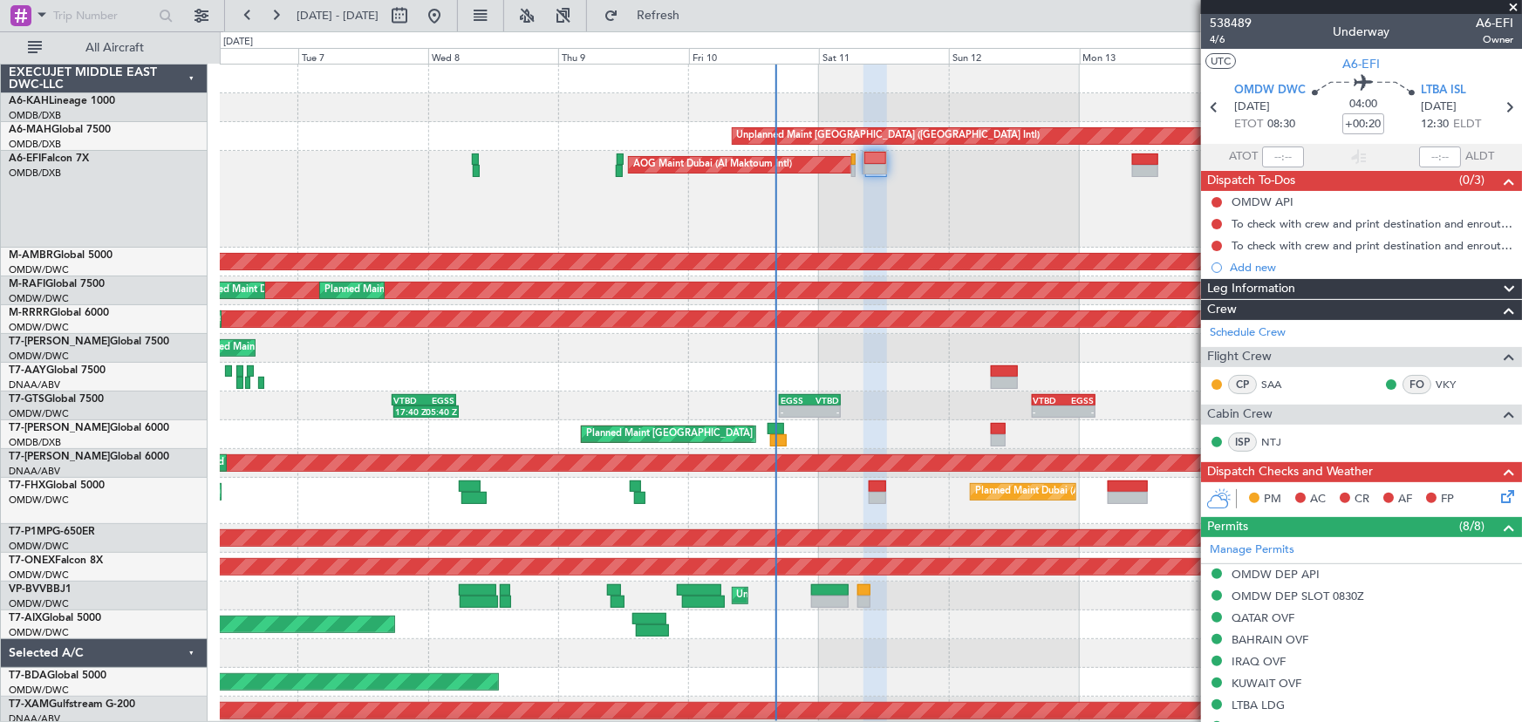
type input "7529"
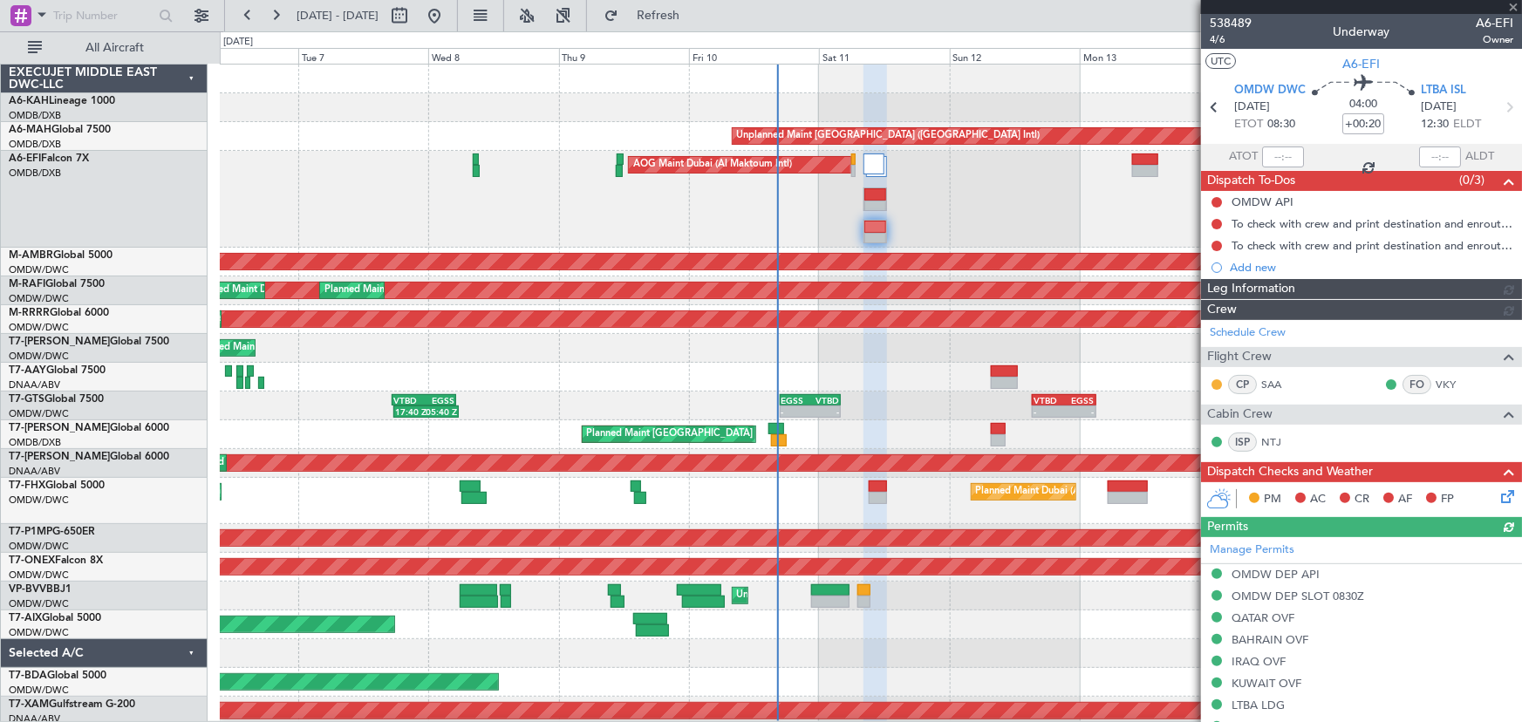
type input "[PERSON_NAME] ([PERSON_NAME])"
type input "7529"
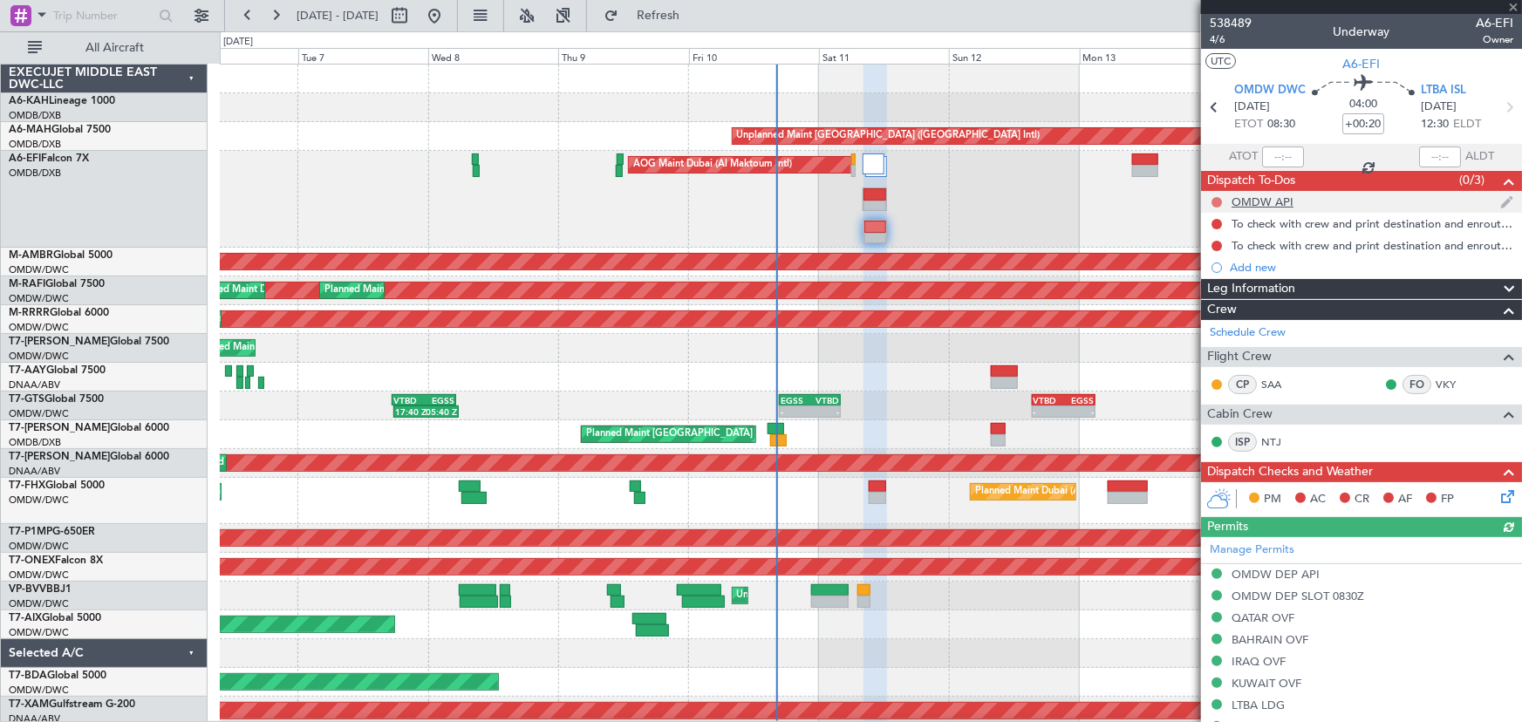
click at [1217, 202] on button at bounding box center [1217, 202] width 10 height 10
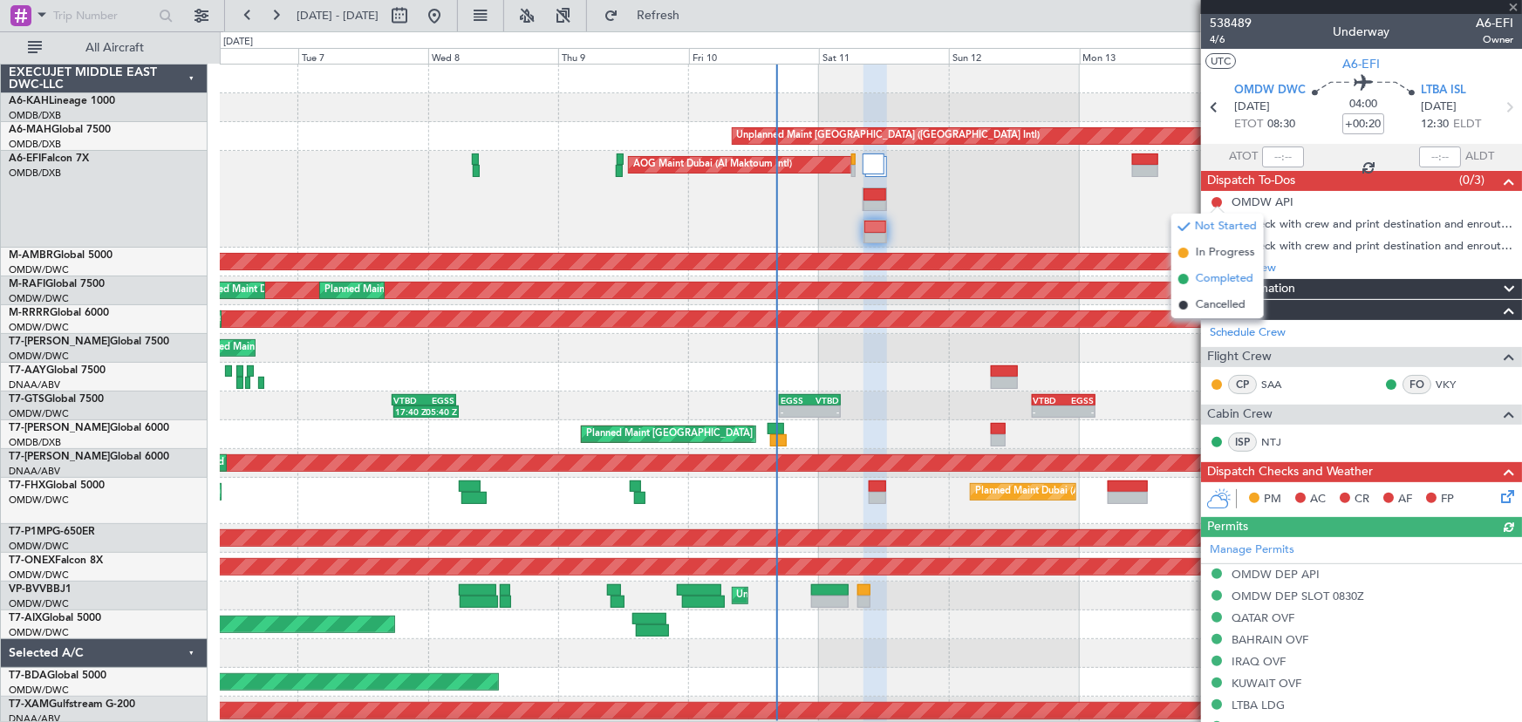
click at [1220, 272] on span "Completed" at bounding box center [1225, 278] width 58 height 17
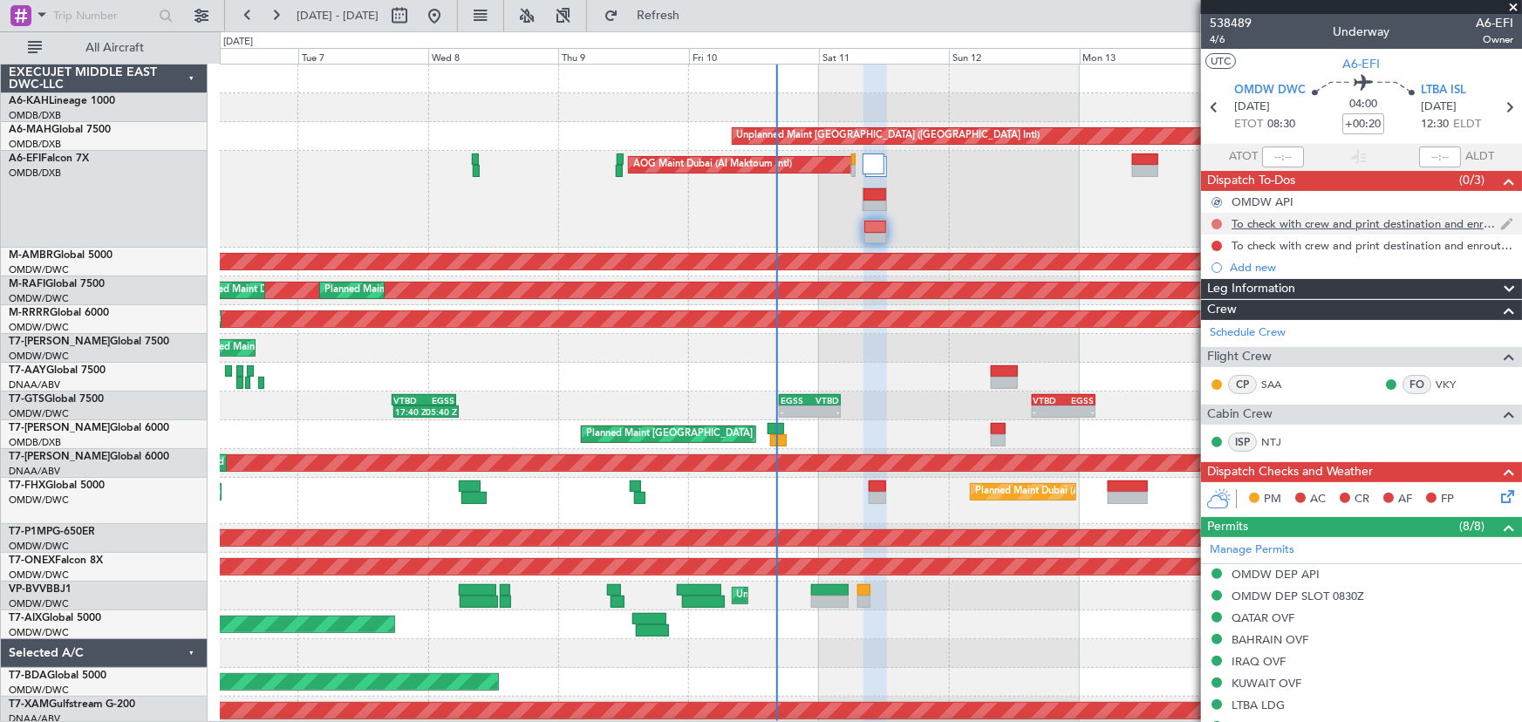
click at [1219, 223] on button at bounding box center [1217, 224] width 10 height 10
click at [1211, 301] on span "Completed" at bounding box center [1225, 300] width 58 height 17
click at [1216, 242] on button at bounding box center [1217, 246] width 10 height 10
click at [1224, 314] on span "Completed" at bounding box center [1225, 322] width 58 height 17
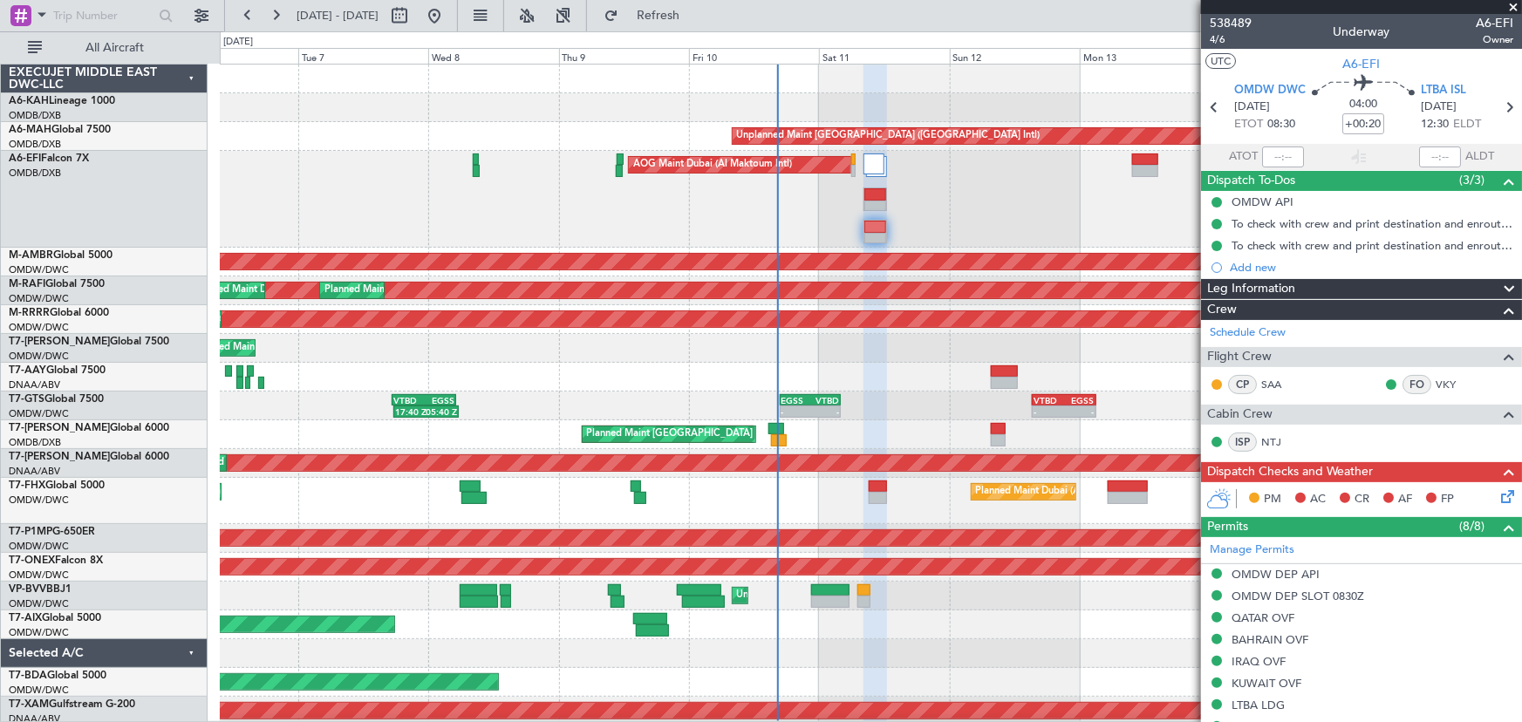
click at [1498, 488] on icon at bounding box center [1505, 494] width 14 height 14
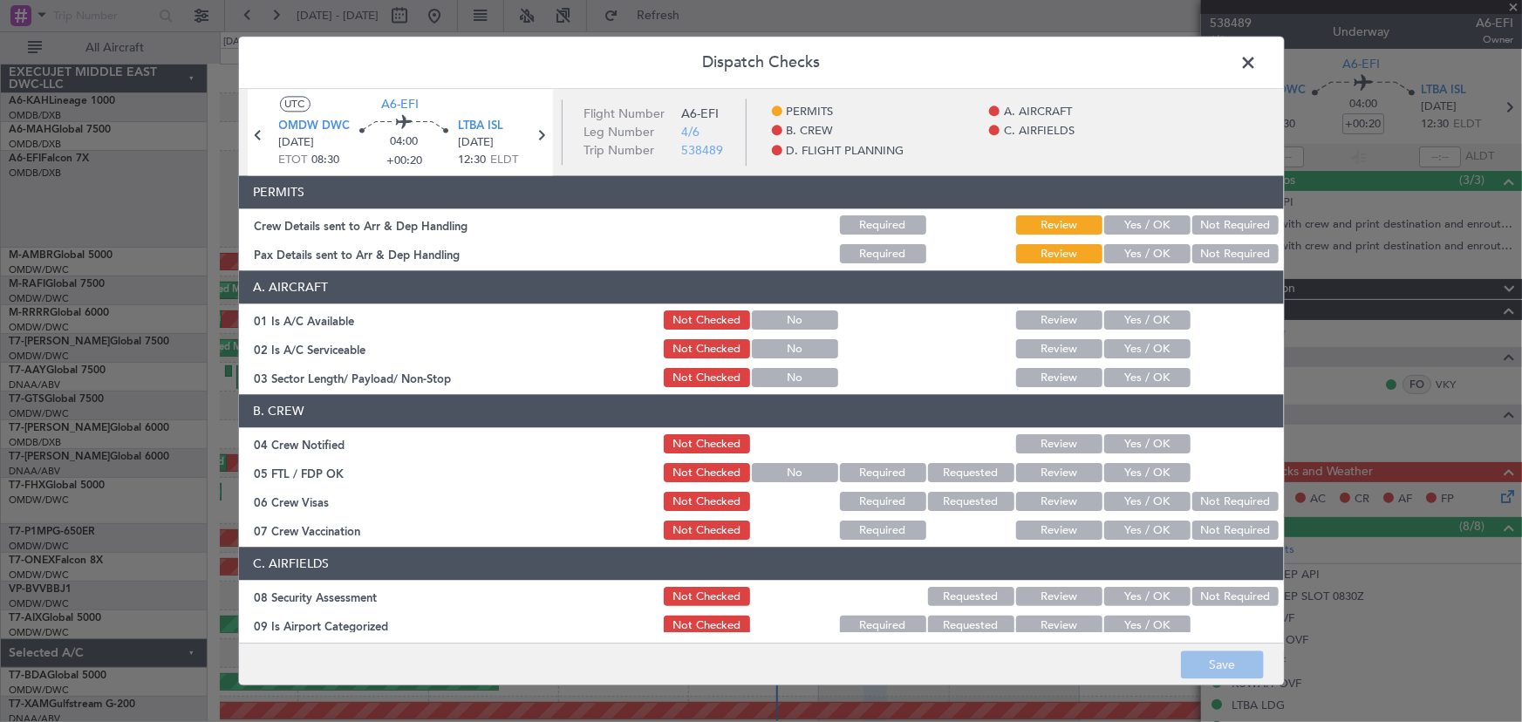
click at [1118, 221] on button "Yes / OK" at bounding box center [1147, 225] width 86 height 19
click at [1124, 250] on button "Yes / OK" at bounding box center [1147, 254] width 86 height 19
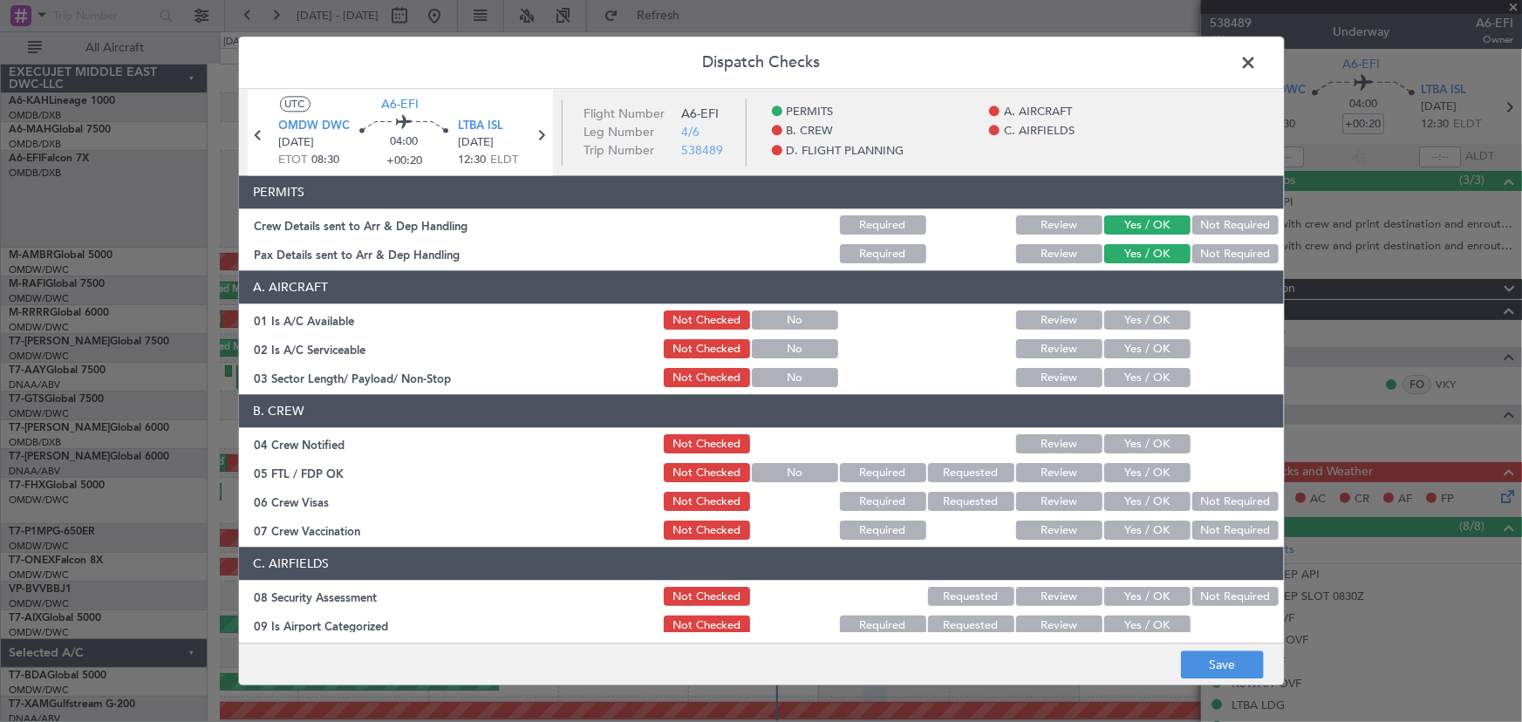
click at [1134, 318] on button "Yes / OK" at bounding box center [1147, 320] width 86 height 19
drag, startPoint x: 1135, startPoint y: 338, endPoint x: 1134, endPoint y: 367, distance: 28.8
click at [1135, 340] on div "Yes / OK" at bounding box center [1146, 350] width 88 height 24
click at [1136, 354] on button "Yes / OK" at bounding box center [1147, 349] width 86 height 19
click at [1139, 382] on button "Yes / OK" at bounding box center [1147, 378] width 86 height 19
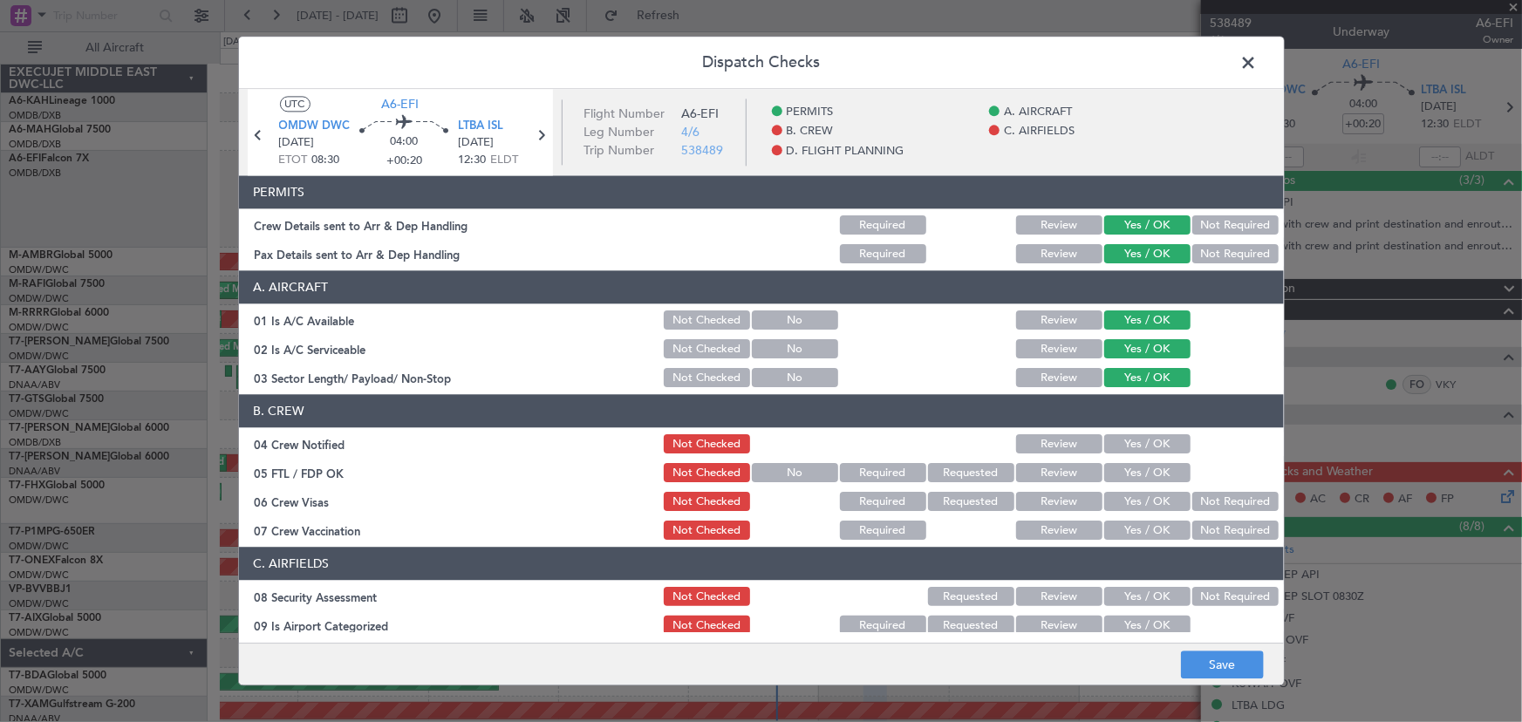
drag, startPoint x: 1135, startPoint y: 451, endPoint x: 1134, endPoint y: 477, distance: 26.2
click at [1134, 454] on button "Yes / OK" at bounding box center [1147, 444] width 86 height 19
drag, startPoint x: 1134, startPoint y: 477, endPoint x: 1134, endPoint y: 493, distance: 15.7
click at [1134, 482] on div "Yes / OK" at bounding box center [1146, 473] width 88 height 24
drag, startPoint x: 1134, startPoint y: 494, endPoint x: 1134, endPoint y: 506, distance: 12.2
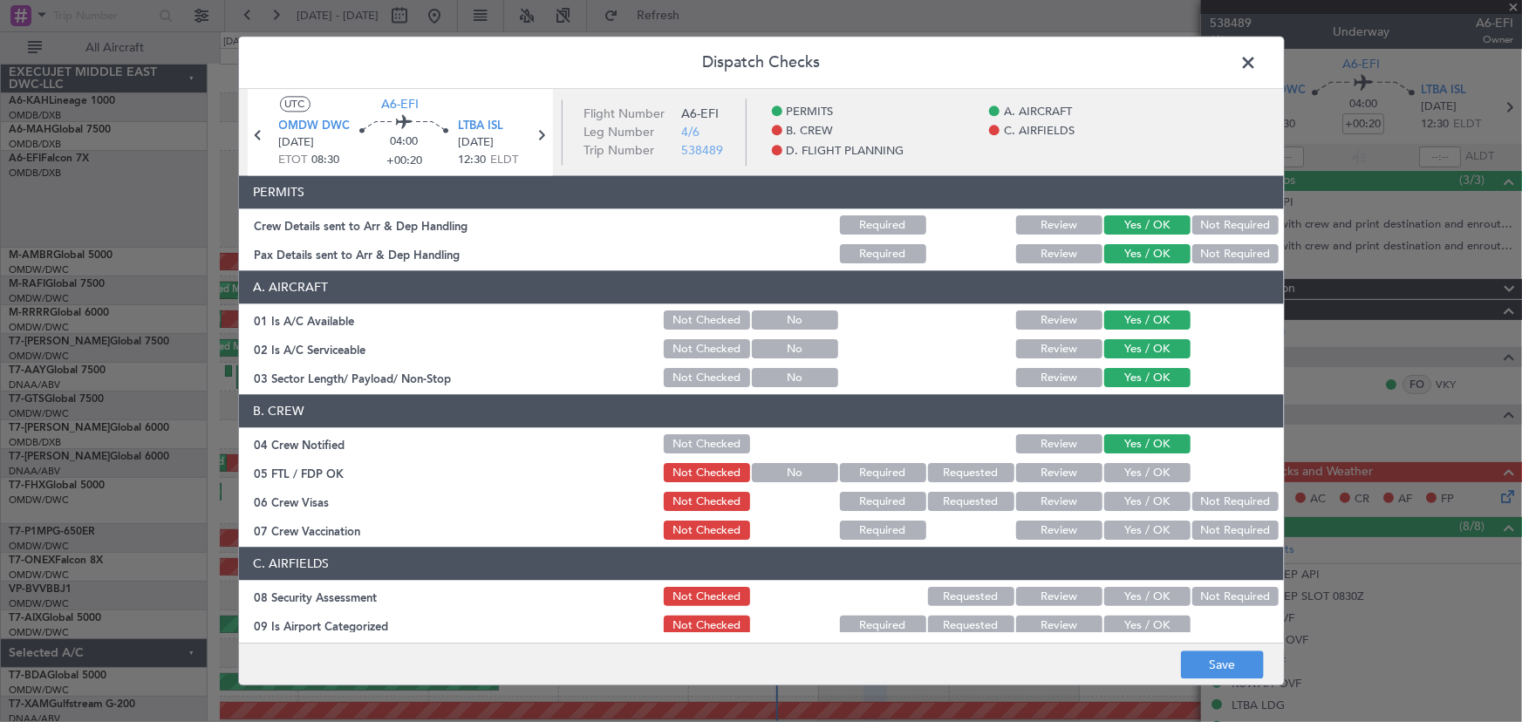
click at [1134, 498] on button "Yes / OK" at bounding box center [1147, 502] width 86 height 19
click at [1124, 467] on button "Yes / OK" at bounding box center [1147, 473] width 86 height 19
click at [1134, 532] on button "Yes / OK" at bounding box center [1147, 531] width 86 height 19
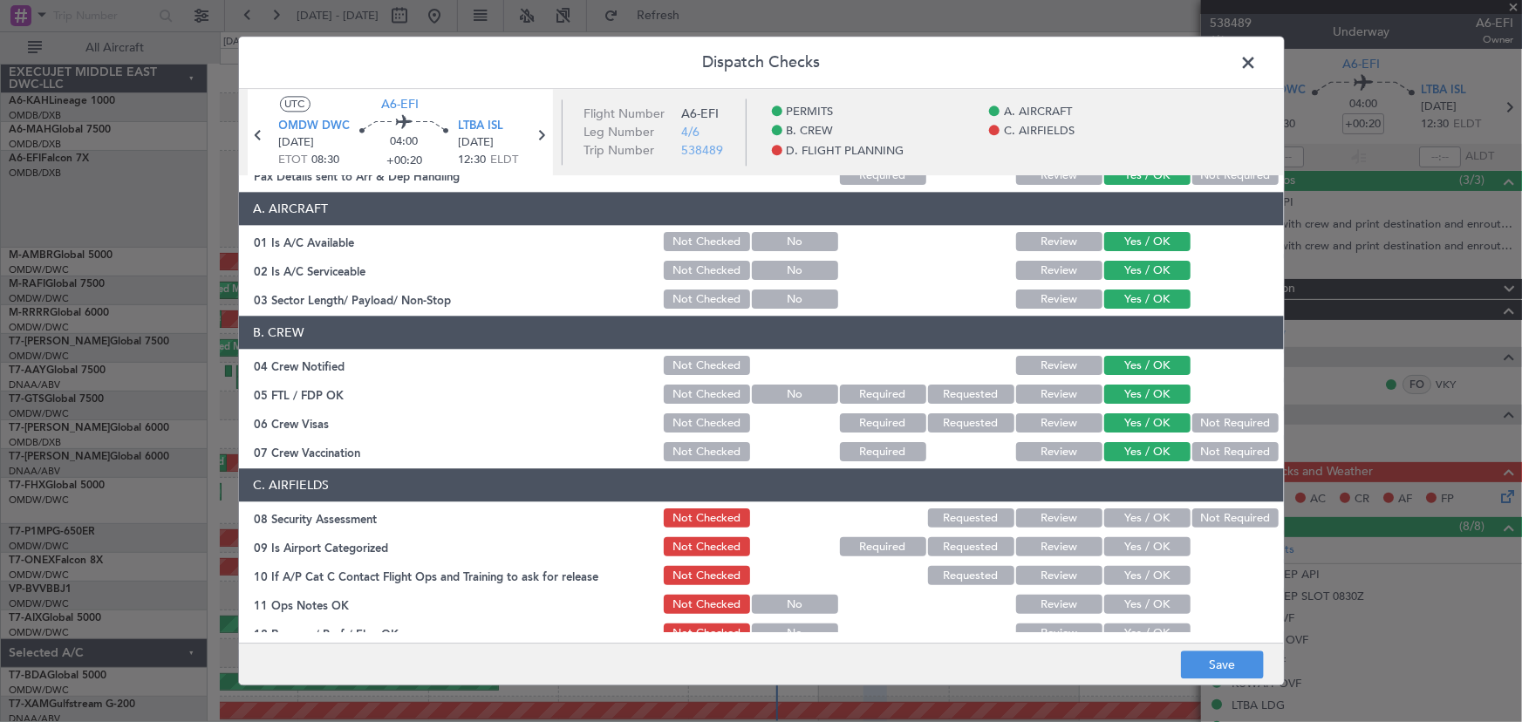
scroll to position [237, 0]
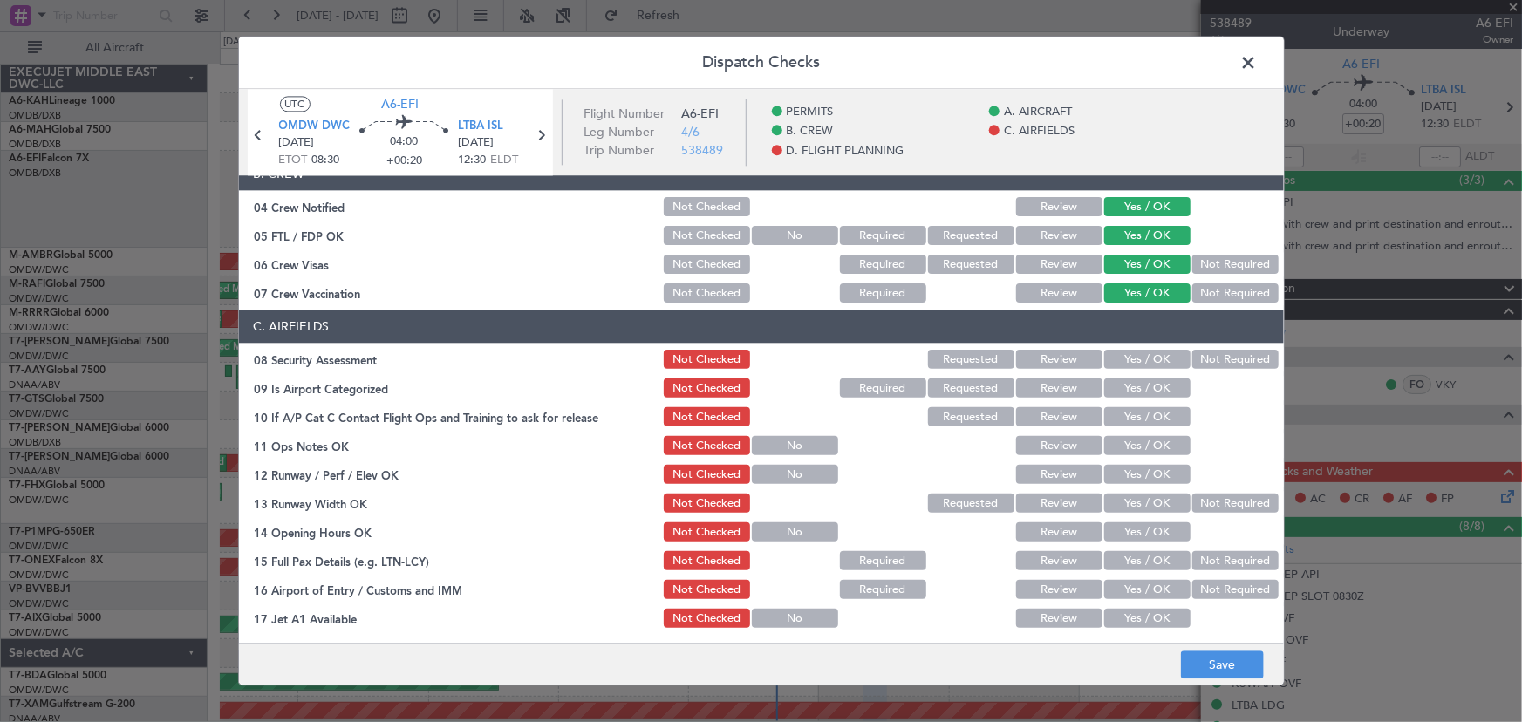
click at [1132, 366] on button "Yes / OK" at bounding box center [1147, 360] width 86 height 19
click at [1126, 398] on div "Yes / OK" at bounding box center [1146, 389] width 88 height 24
drag, startPoint x: 1127, startPoint y: 418, endPoint x: 1129, endPoint y: 440, distance: 21.9
click at [1127, 419] on button "Yes / OK" at bounding box center [1147, 417] width 86 height 19
click at [1129, 444] on button "Yes / OK" at bounding box center [1147, 446] width 86 height 19
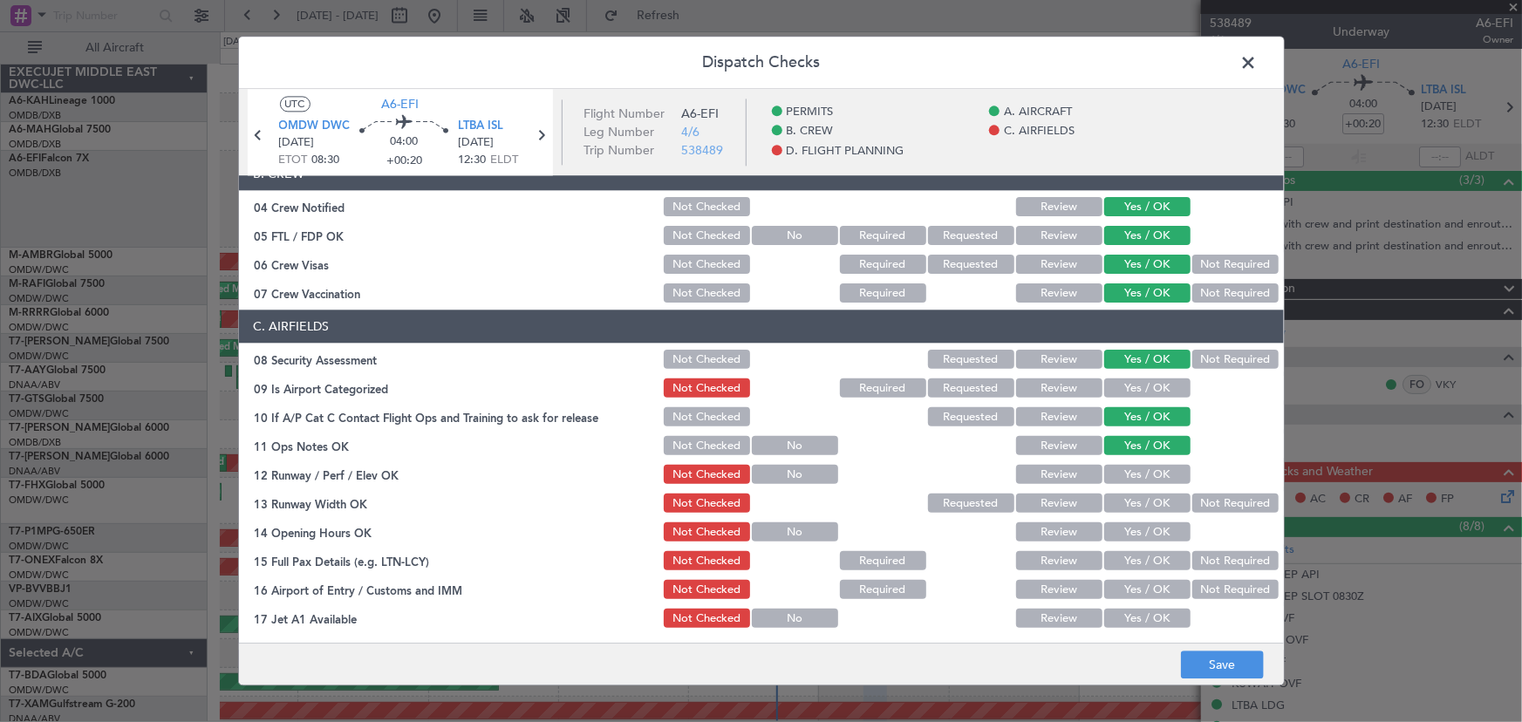
click at [1128, 391] on button "Yes / OK" at bounding box center [1147, 388] width 86 height 19
click at [1136, 480] on button "Yes / OK" at bounding box center [1147, 475] width 86 height 19
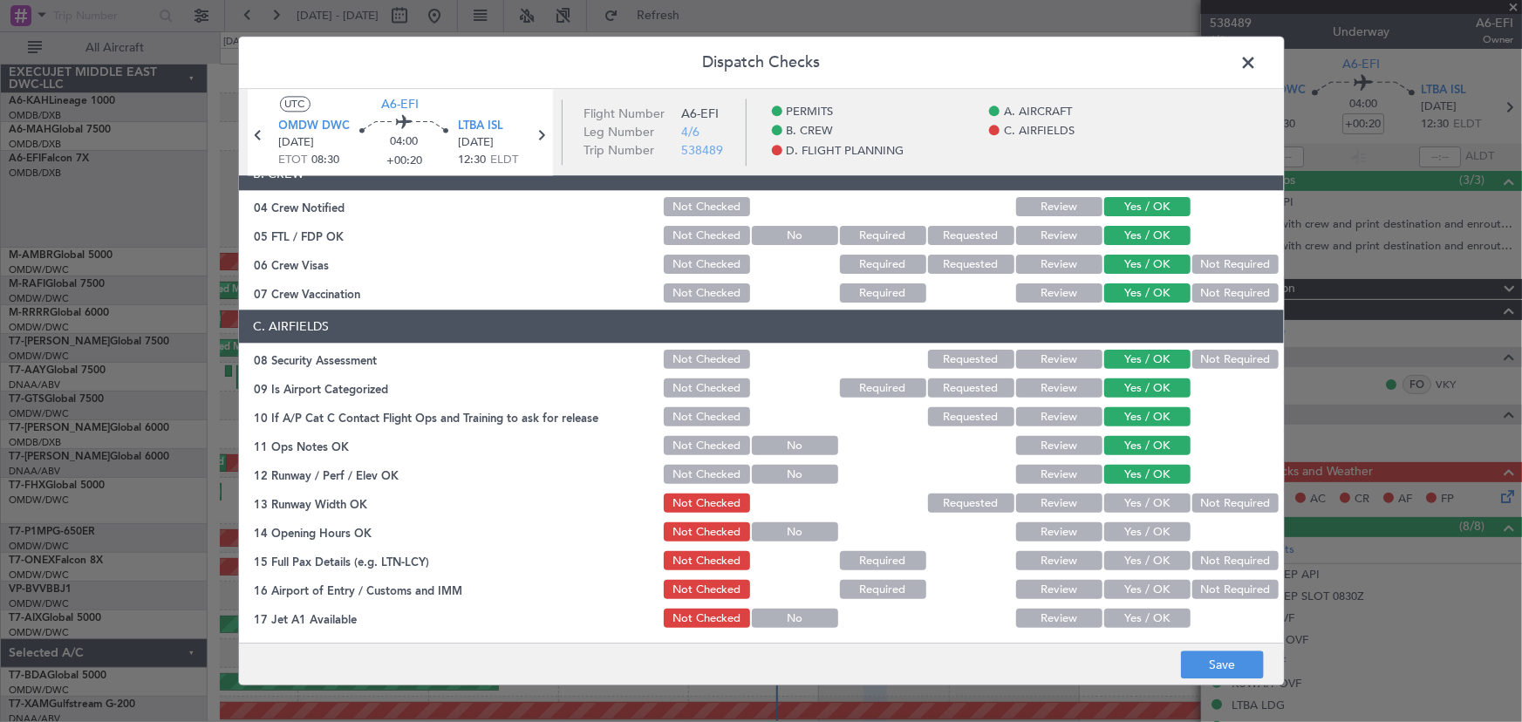
drag, startPoint x: 1134, startPoint y: 503, endPoint x: 1134, endPoint y: 521, distance: 17.4
click at [1134, 509] on button "Yes / OK" at bounding box center [1147, 504] width 86 height 19
drag, startPoint x: 1134, startPoint y: 526, endPoint x: 1134, endPoint y: 541, distance: 14.8
click at [1134, 530] on button "Yes / OK" at bounding box center [1147, 532] width 86 height 19
drag, startPoint x: 1134, startPoint y: 542, endPoint x: 1134, endPoint y: 554, distance: 12.2
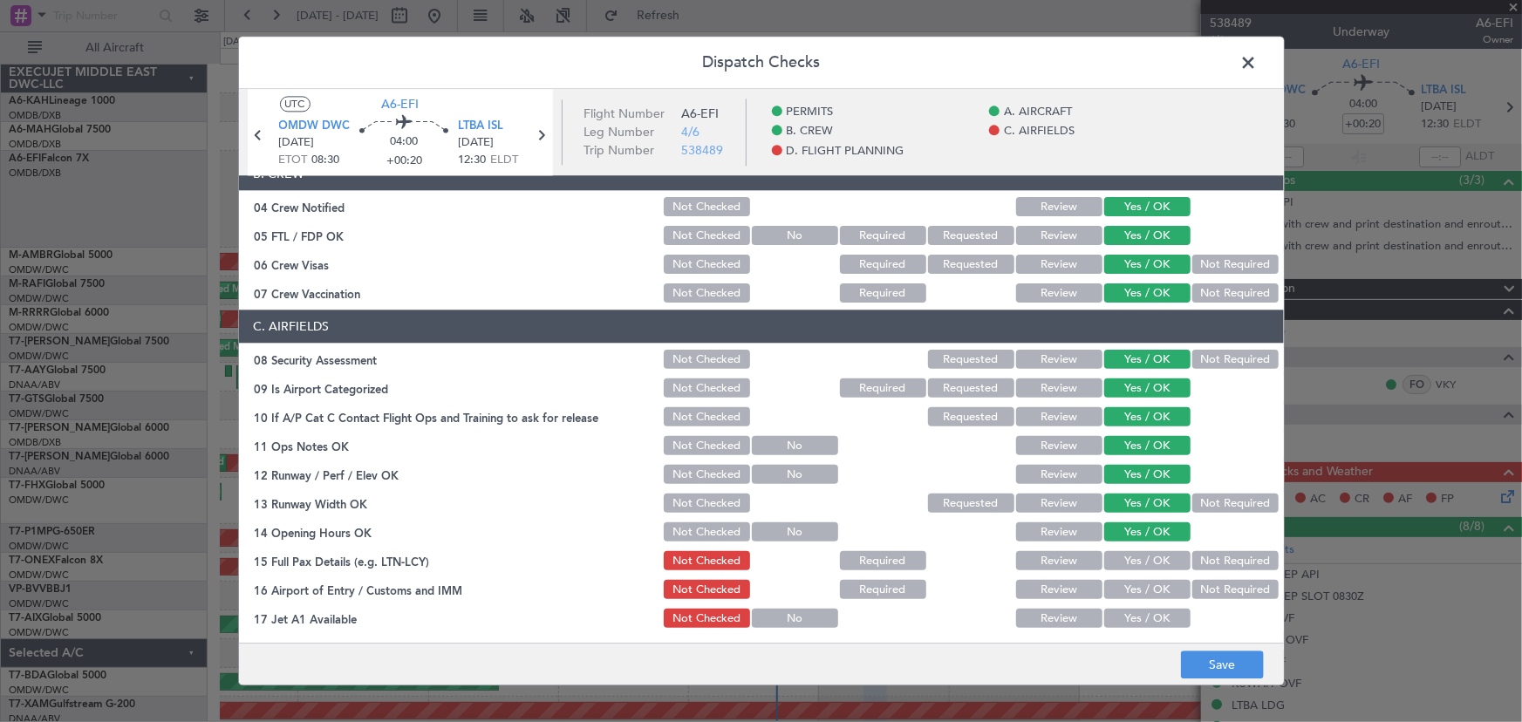
click at [1134, 551] on section "C. AIRFIELDS 08 Security Assessment Not Checked Requested Review Yes / OK Not R…" at bounding box center [761, 586] width 1045 height 551
click at [1133, 560] on button "Yes / OK" at bounding box center [1147, 561] width 86 height 19
click at [1136, 589] on button "Yes / OK" at bounding box center [1147, 590] width 86 height 19
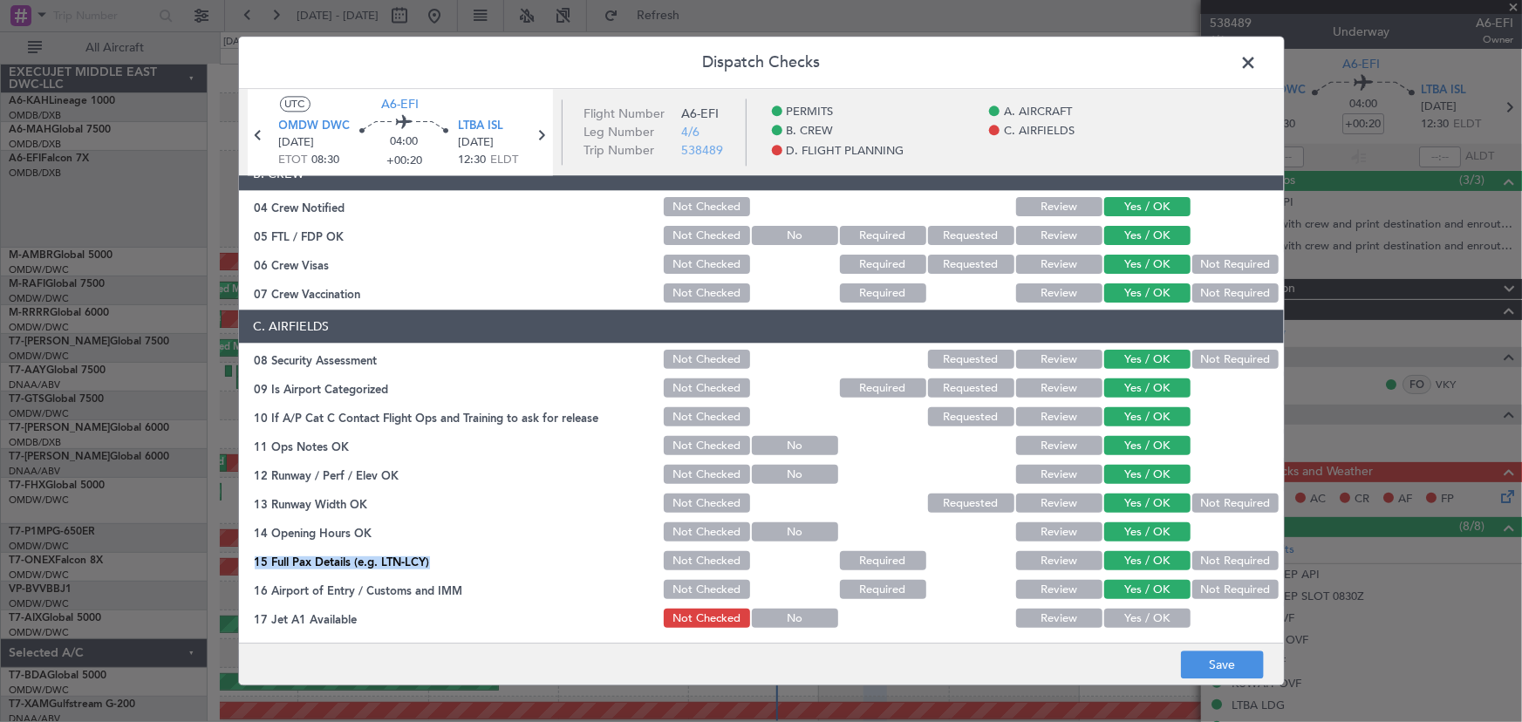
drag, startPoint x: 1136, startPoint y: 613, endPoint x: 1134, endPoint y: 594, distance: 19.3
click at [1134, 614] on button "Yes / OK" at bounding box center [1147, 619] width 86 height 19
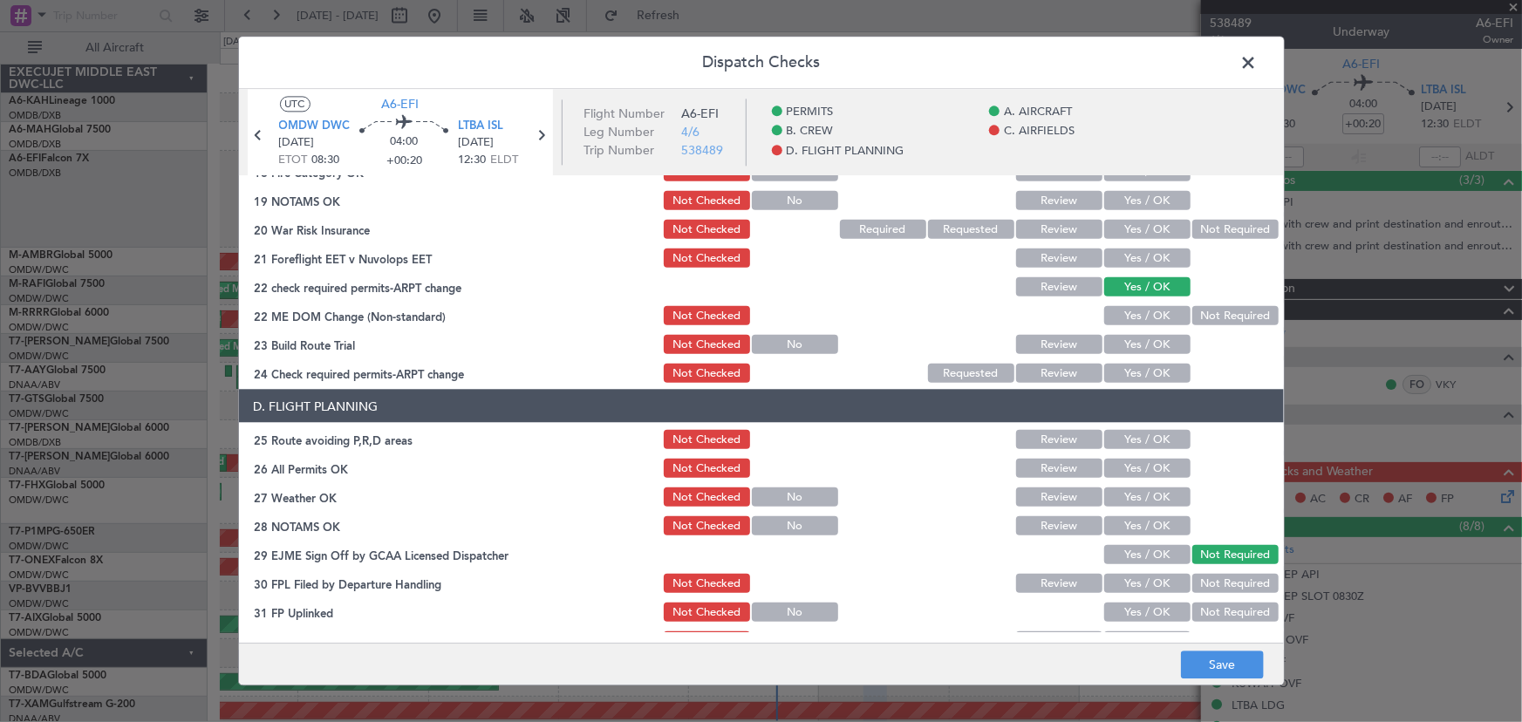
scroll to position [475, 0]
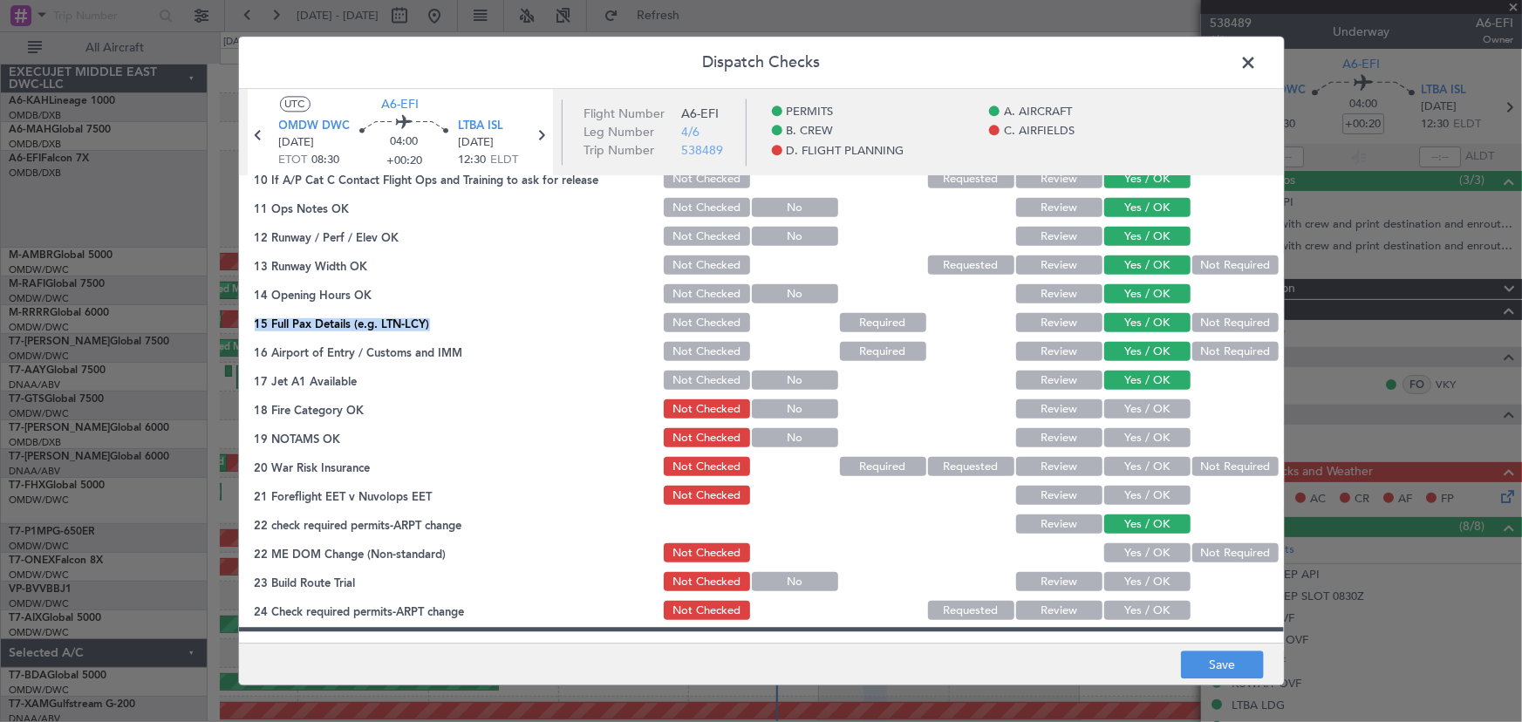
click at [1130, 409] on button "Yes / OK" at bounding box center [1147, 409] width 86 height 19
click at [1125, 434] on button "Yes / OK" at bounding box center [1147, 438] width 86 height 19
click at [1127, 465] on button "Yes / OK" at bounding box center [1147, 467] width 86 height 19
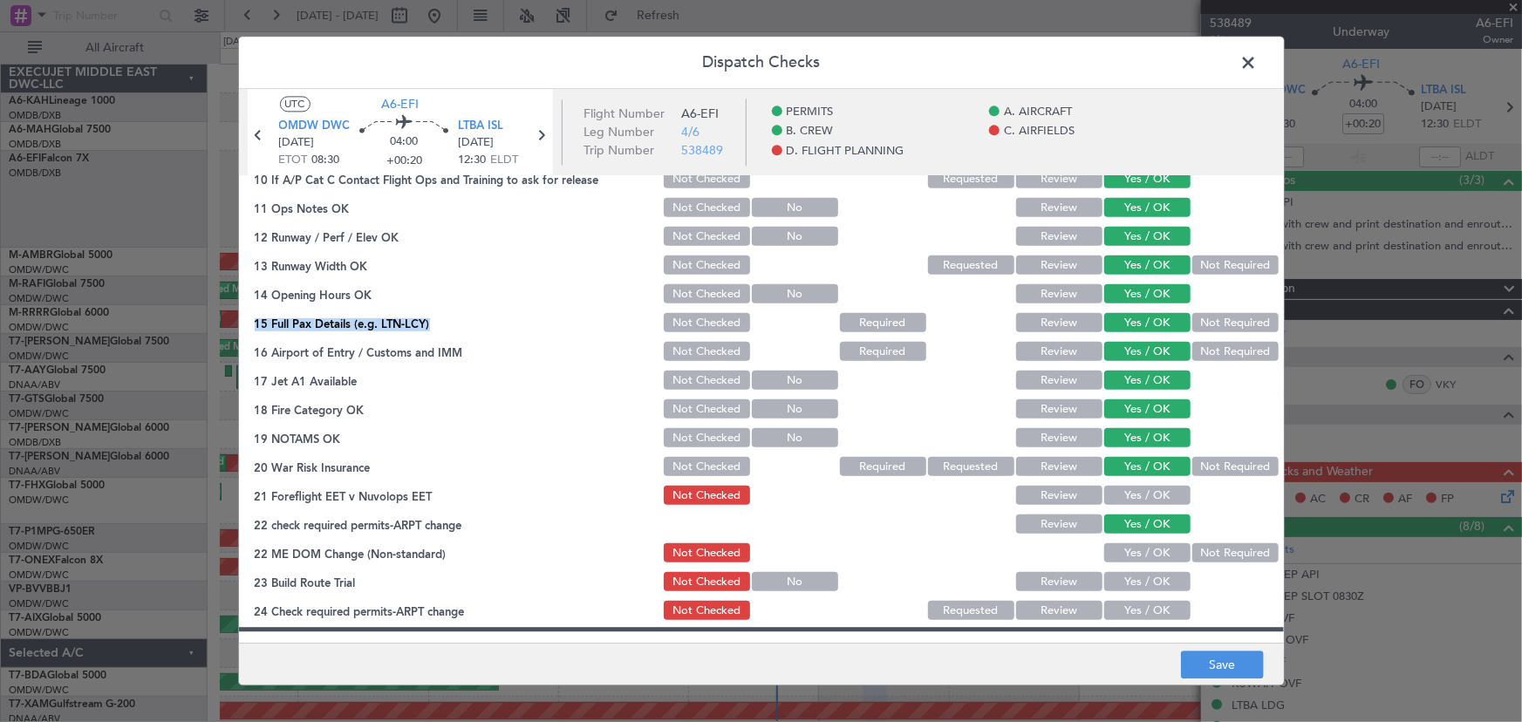
click at [1127, 497] on button "Yes / OK" at bounding box center [1147, 496] width 86 height 19
click at [1131, 554] on button "Yes / OK" at bounding box center [1147, 553] width 86 height 19
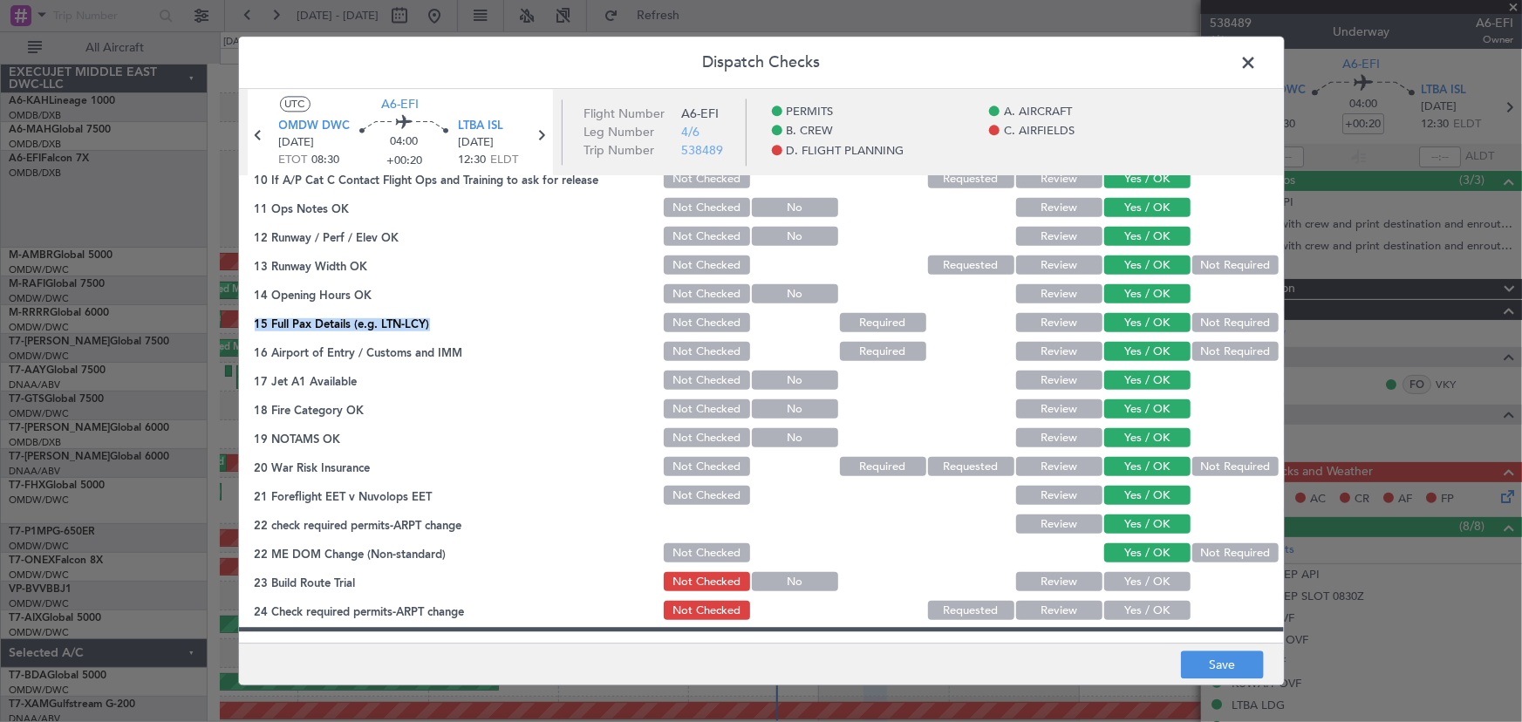
click at [1133, 579] on button "Yes / OK" at bounding box center [1147, 582] width 86 height 19
click at [1124, 611] on button "Yes / OK" at bounding box center [1147, 611] width 86 height 19
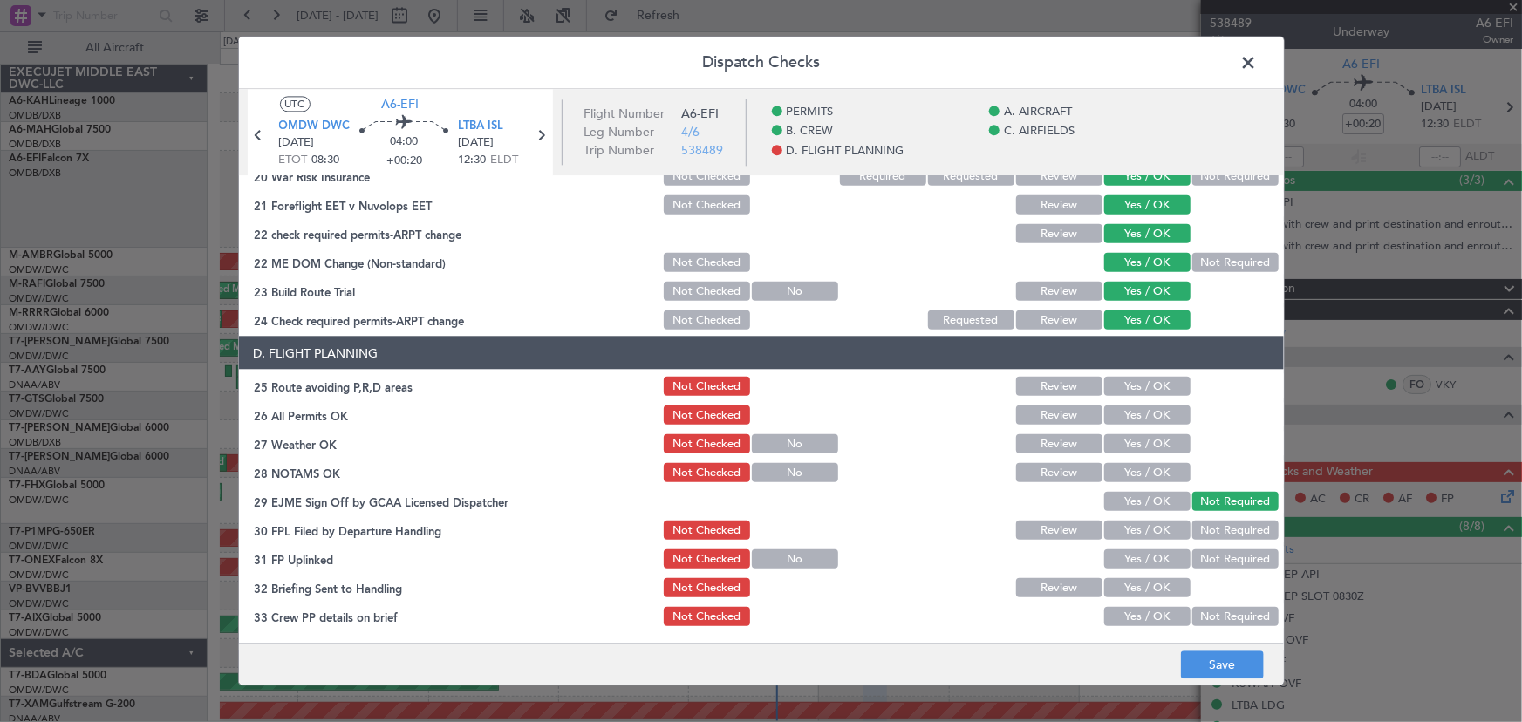
scroll to position [823, 0]
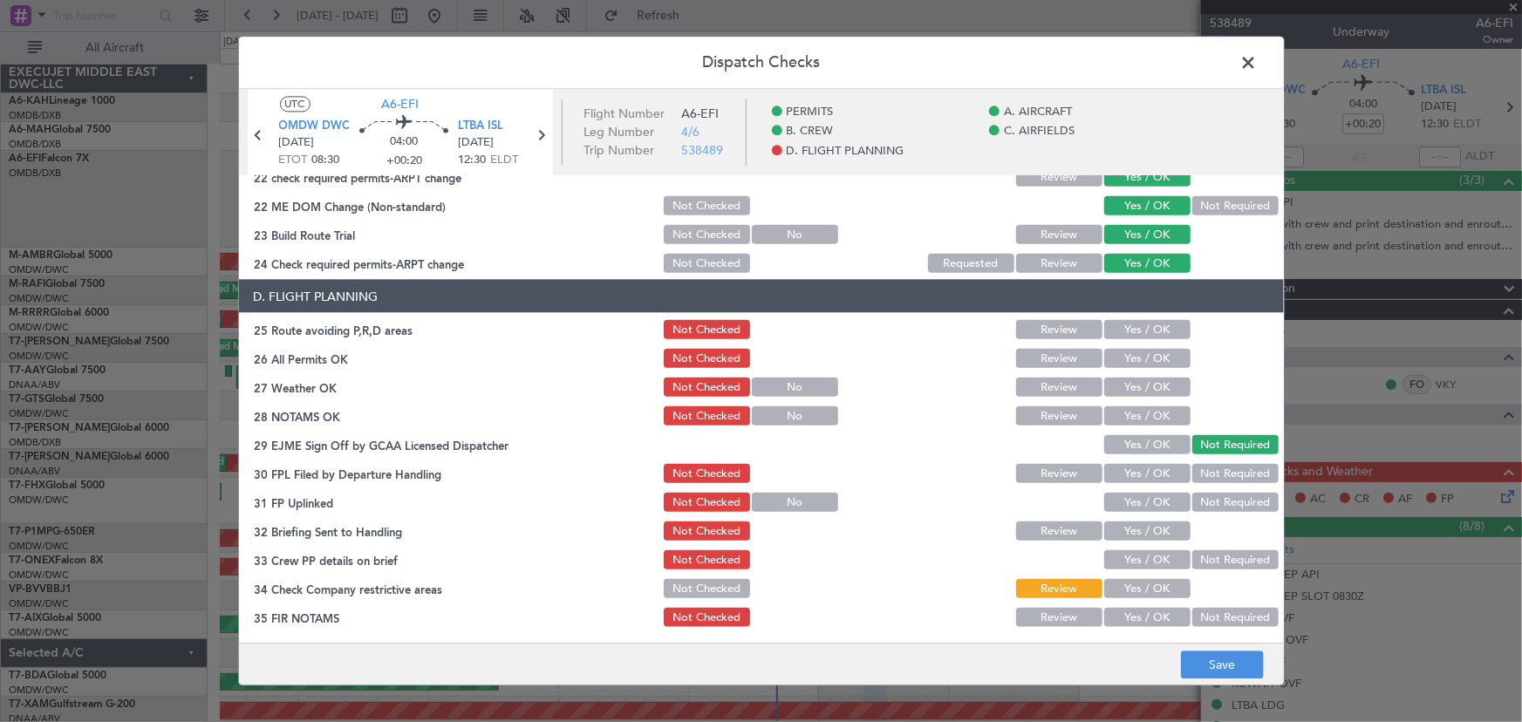
click at [1127, 332] on button "Yes / OK" at bounding box center [1147, 329] width 86 height 19
click at [1125, 366] on div "Yes / OK" at bounding box center [1146, 358] width 88 height 24
click at [1129, 357] on button "Yes / OK" at bounding box center [1147, 358] width 86 height 19
click at [1133, 394] on button "Yes / OK" at bounding box center [1147, 387] width 86 height 19
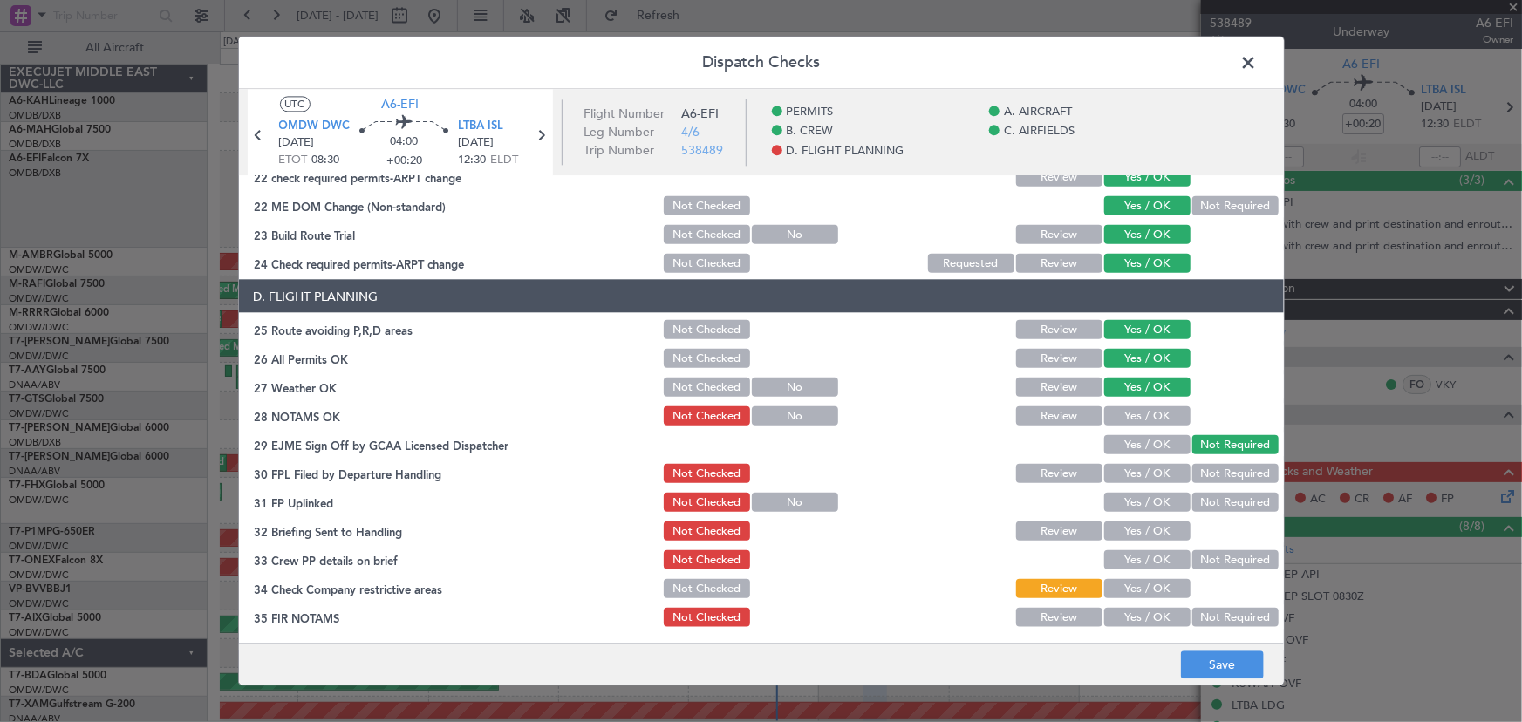
click at [1132, 410] on button "Yes / OK" at bounding box center [1147, 415] width 86 height 19
click at [1134, 438] on button "Yes / OK" at bounding box center [1147, 444] width 86 height 19
drag, startPoint x: 1136, startPoint y: 476, endPoint x: 1134, endPoint y: 493, distance: 16.7
click at [1136, 477] on button "Yes / OK" at bounding box center [1147, 473] width 86 height 19
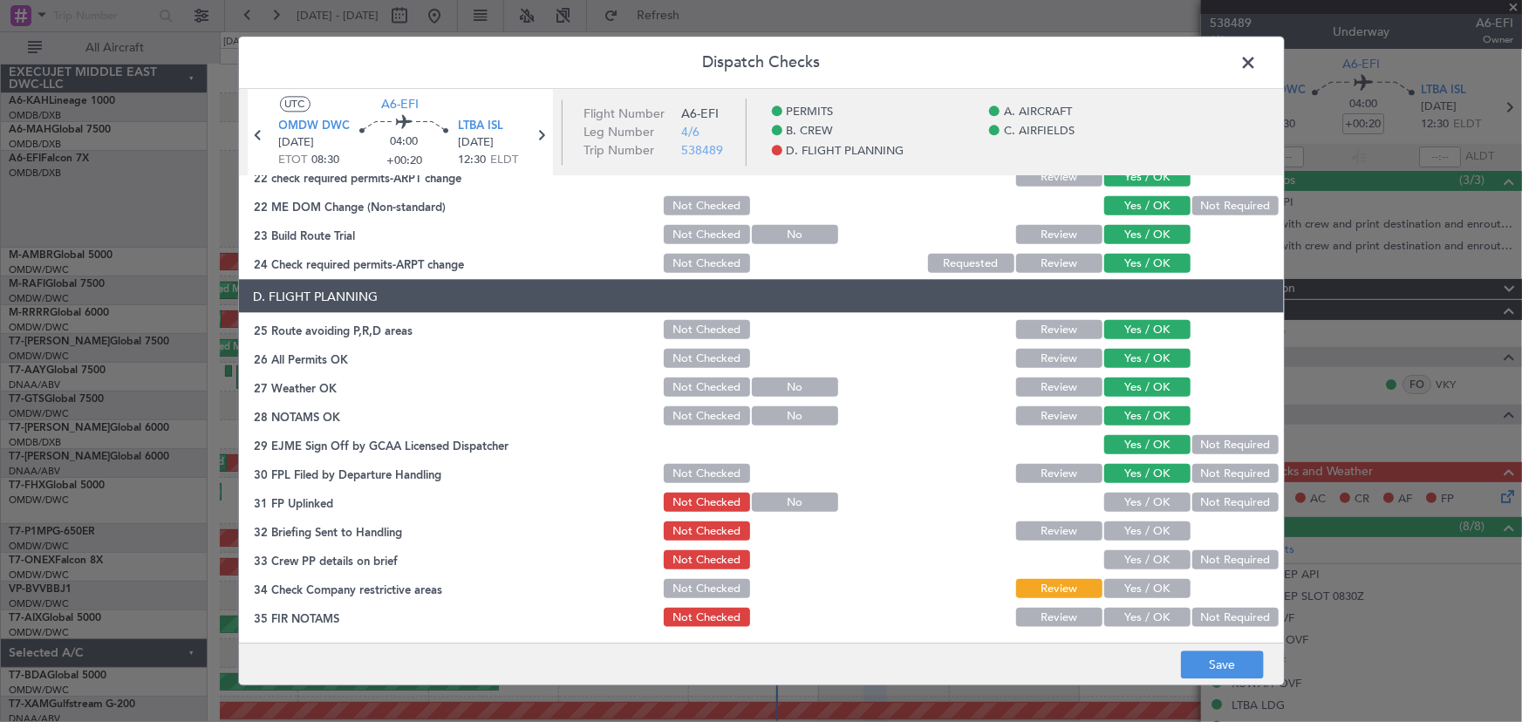
click at [1134, 503] on button "Yes / OK" at bounding box center [1147, 502] width 86 height 19
drag, startPoint x: 1134, startPoint y: 528, endPoint x: 1131, endPoint y: 552, distance: 24.6
click at [1133, 528] on button "Yes / OK" at bounding box center [1147, 531] width 86 height 19
click at [1131, 552] on button "Yes / OK" at bounding box center [1147, 559] width 86 height 19
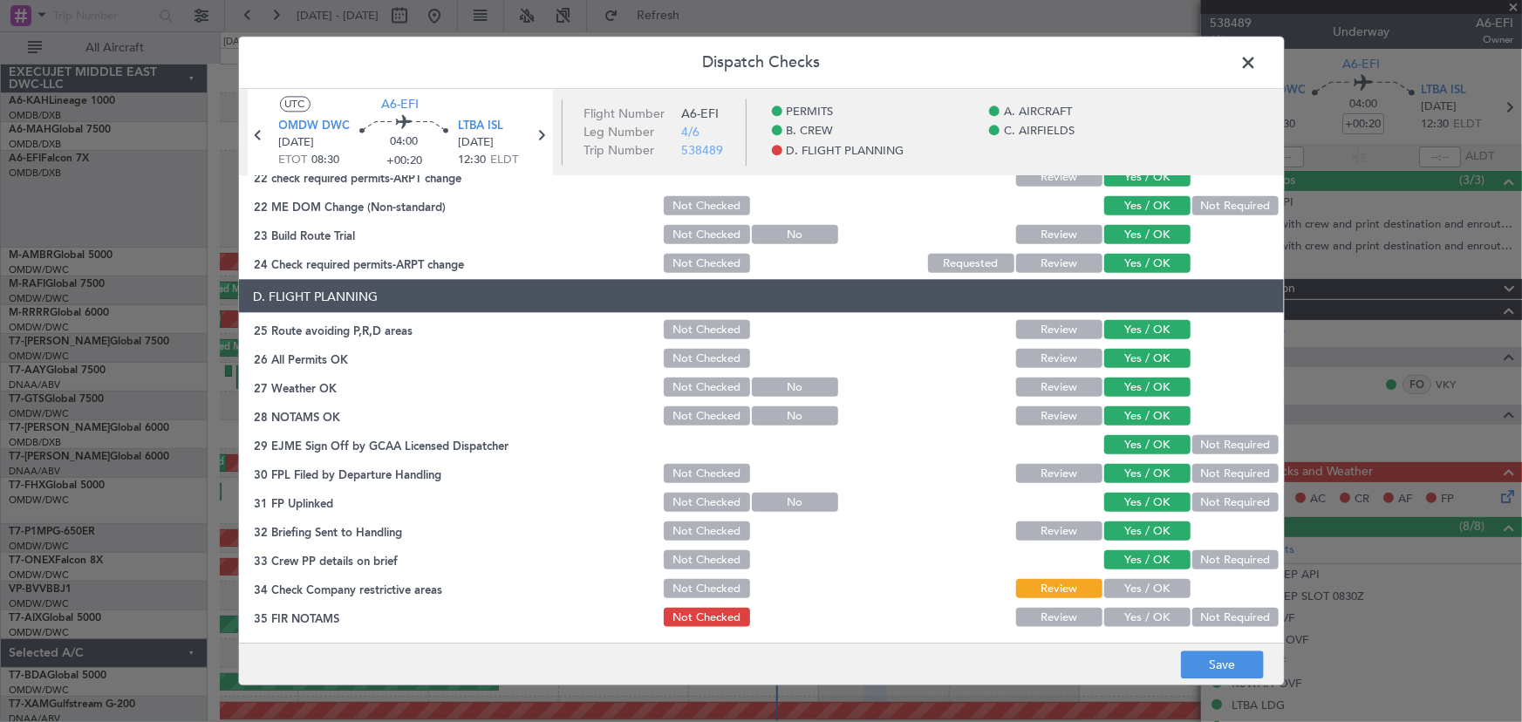
click at [1137, 589] on button "Yes / OK" at bounding box center [1147, 588] width 86 height 19
click at [1136, 608] on button "Yes / OK" at bounding box center [1147, 617] width 86 height 19
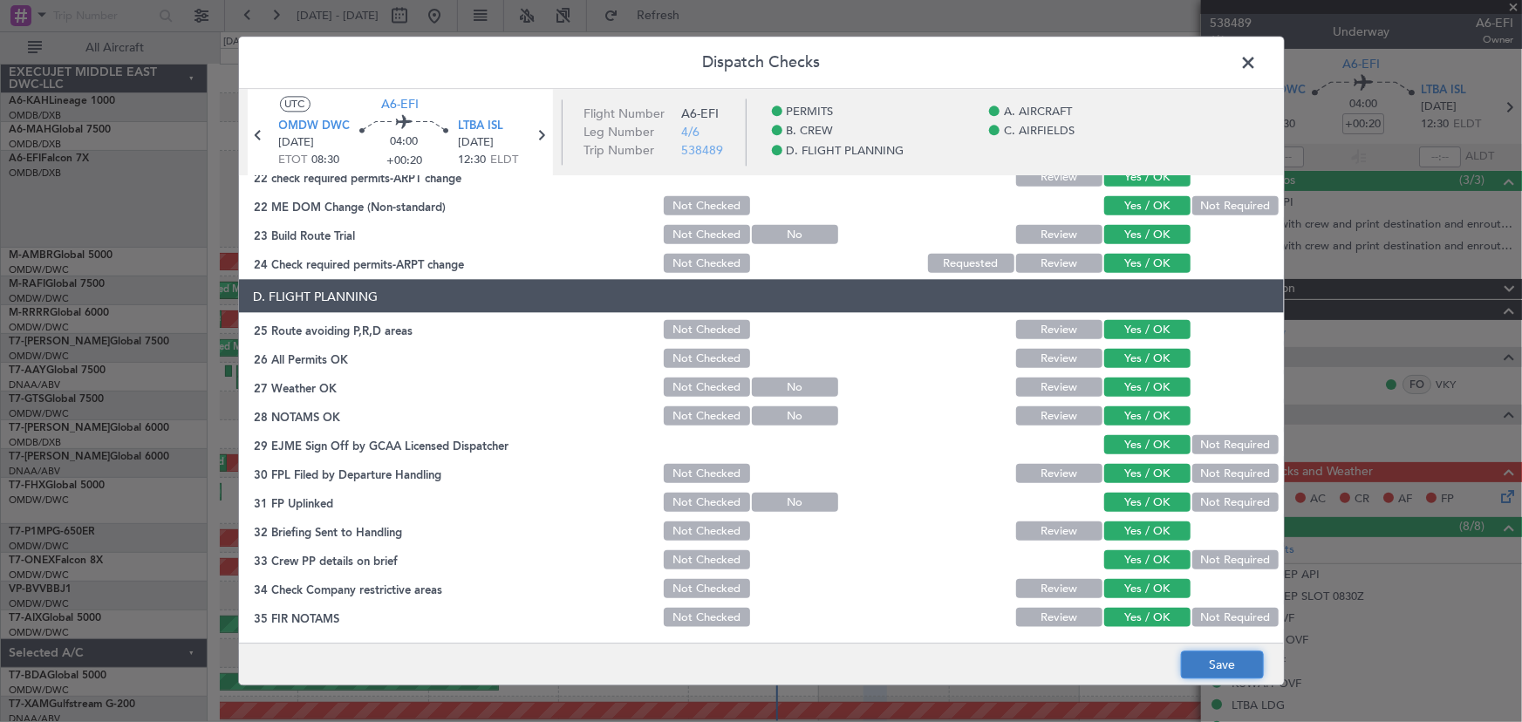
click at [1233, 655] on button "Save" at bounding box center [1222, 666] width 83 height 28
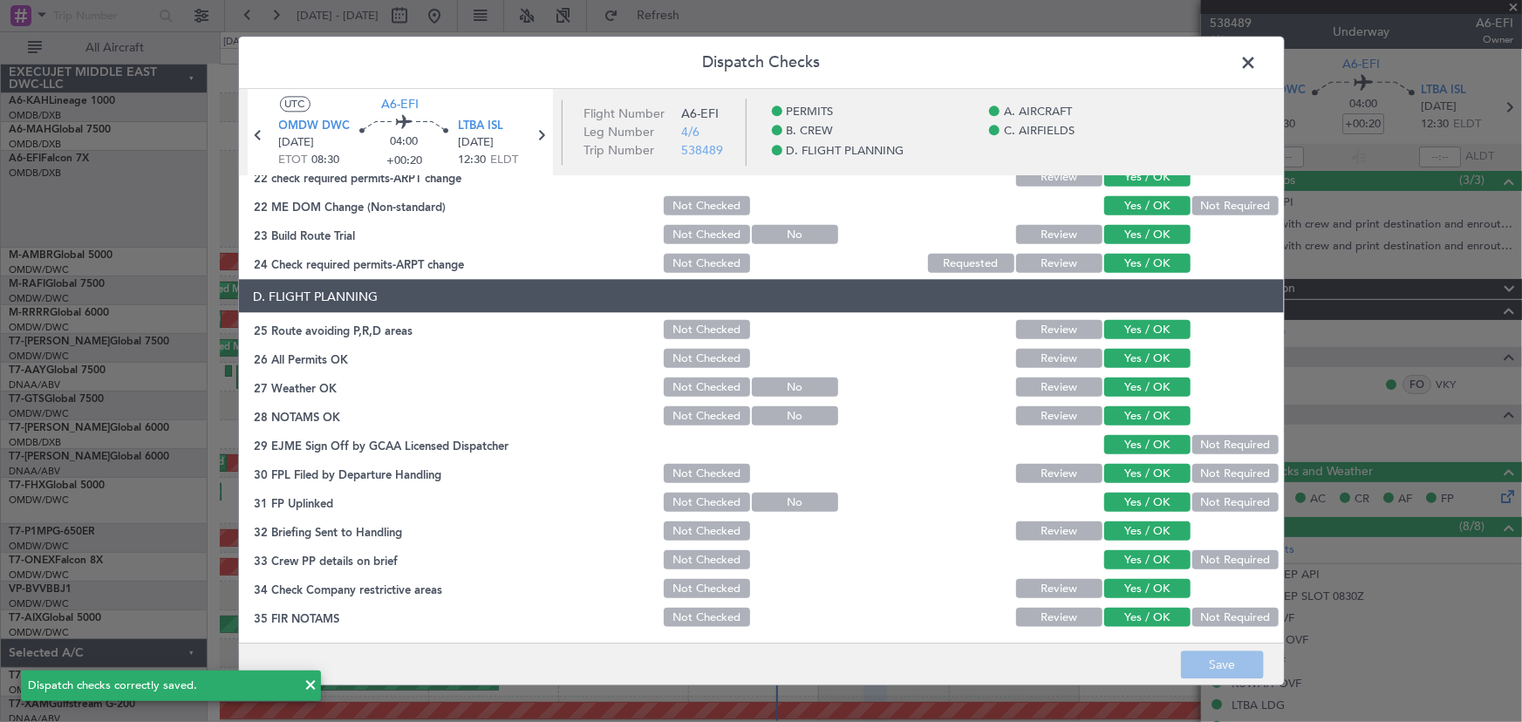
click at [1258, 70] on span at bounding box center [1258, 67] width 0 height 35
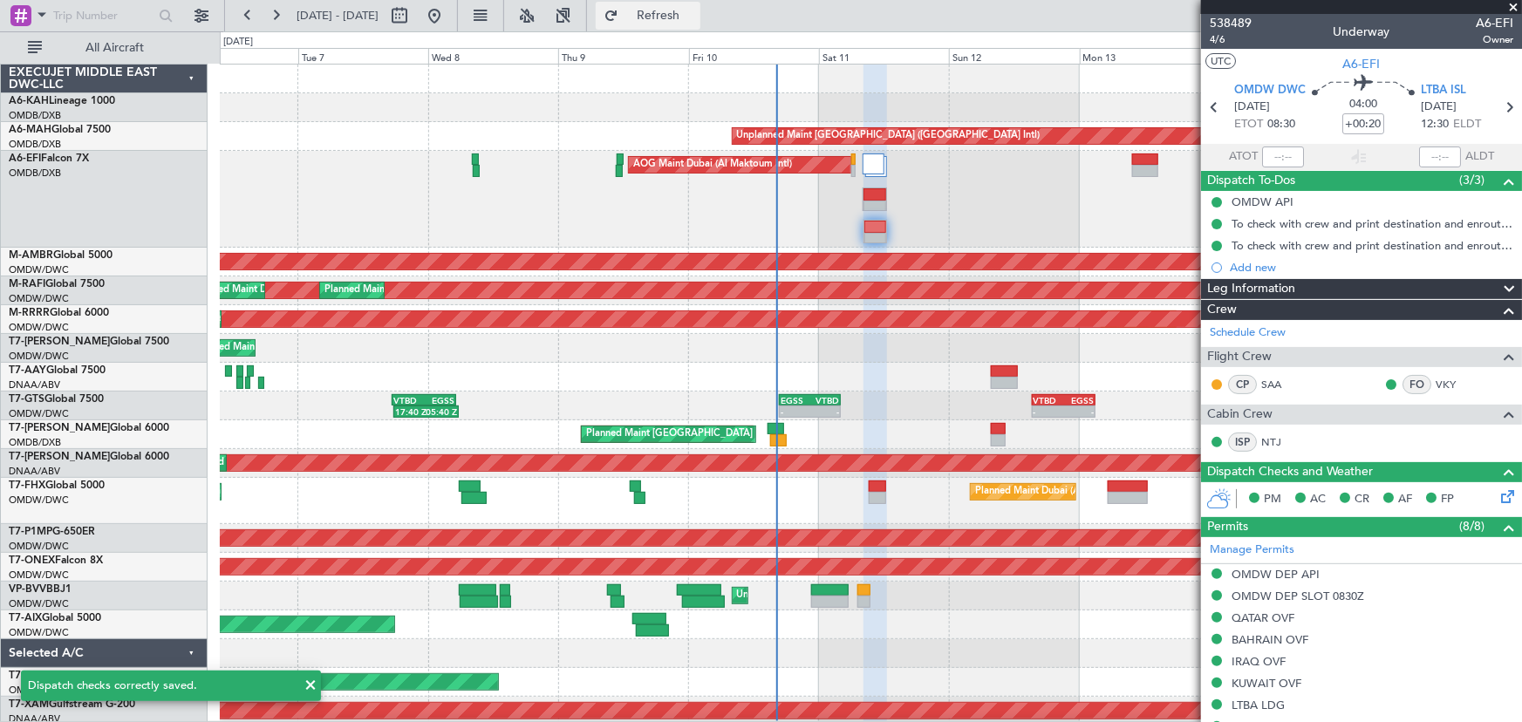
click at [689, 10] on span "Refresh" at bounding box center [658, 16] width 73 height 12
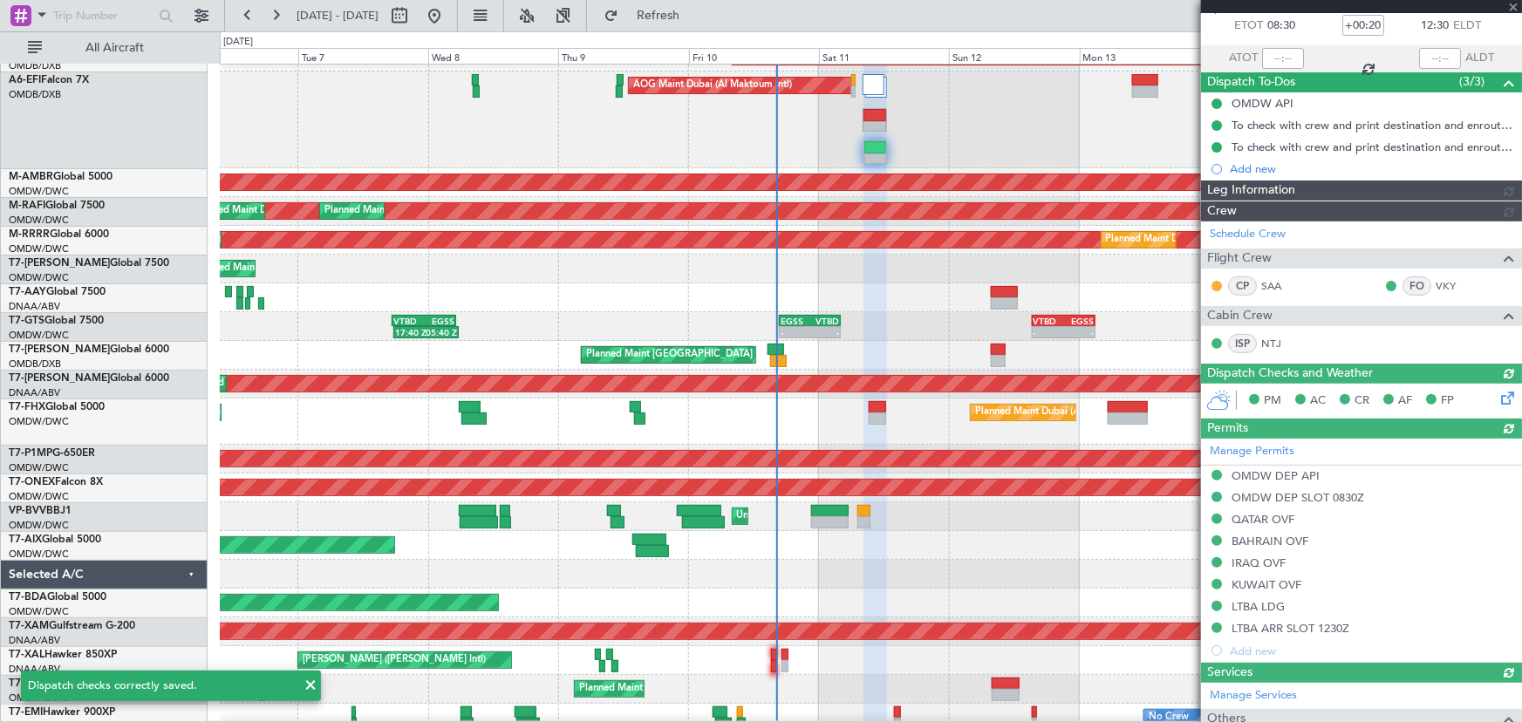
scroll to position [0, 0]
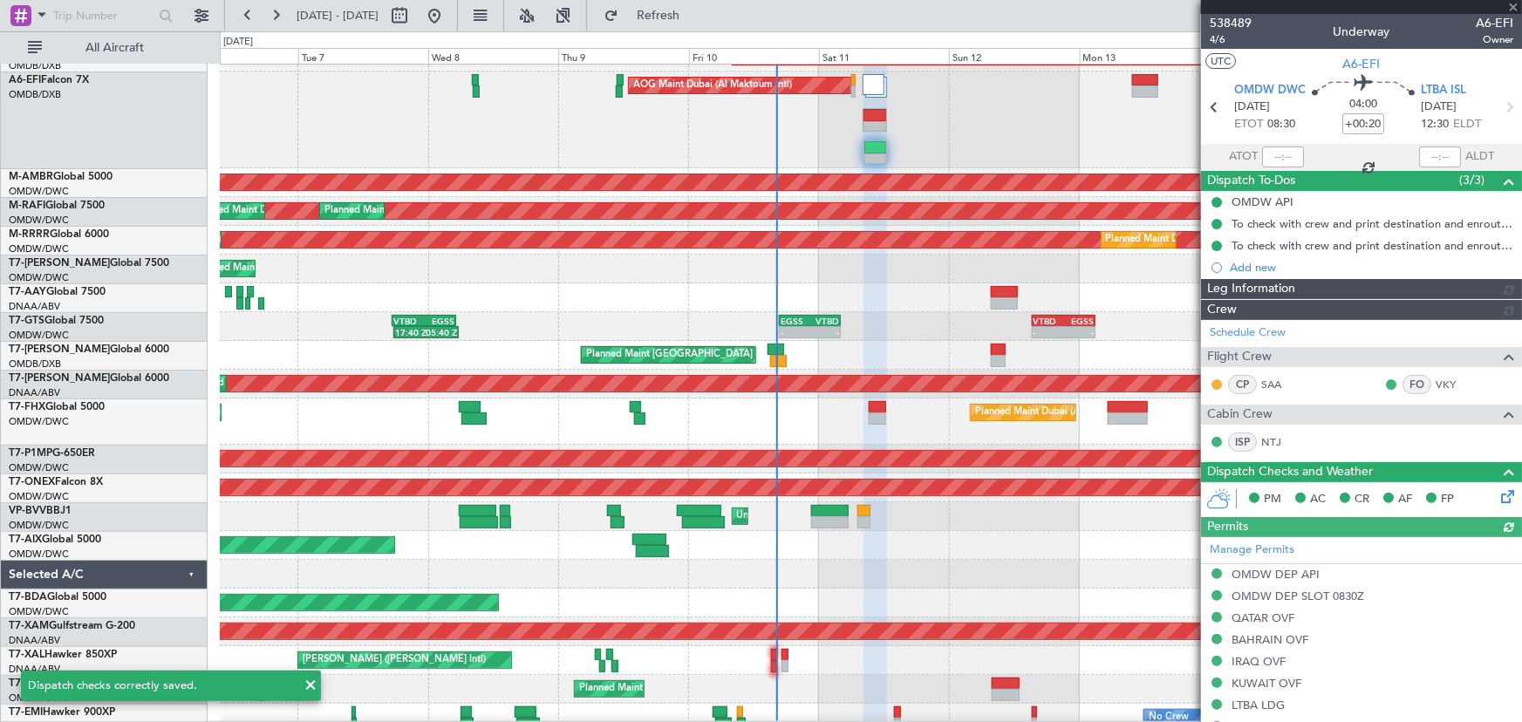
type input "[PERSON_NAME] ([PERSON_NAME])"
type input "7529"
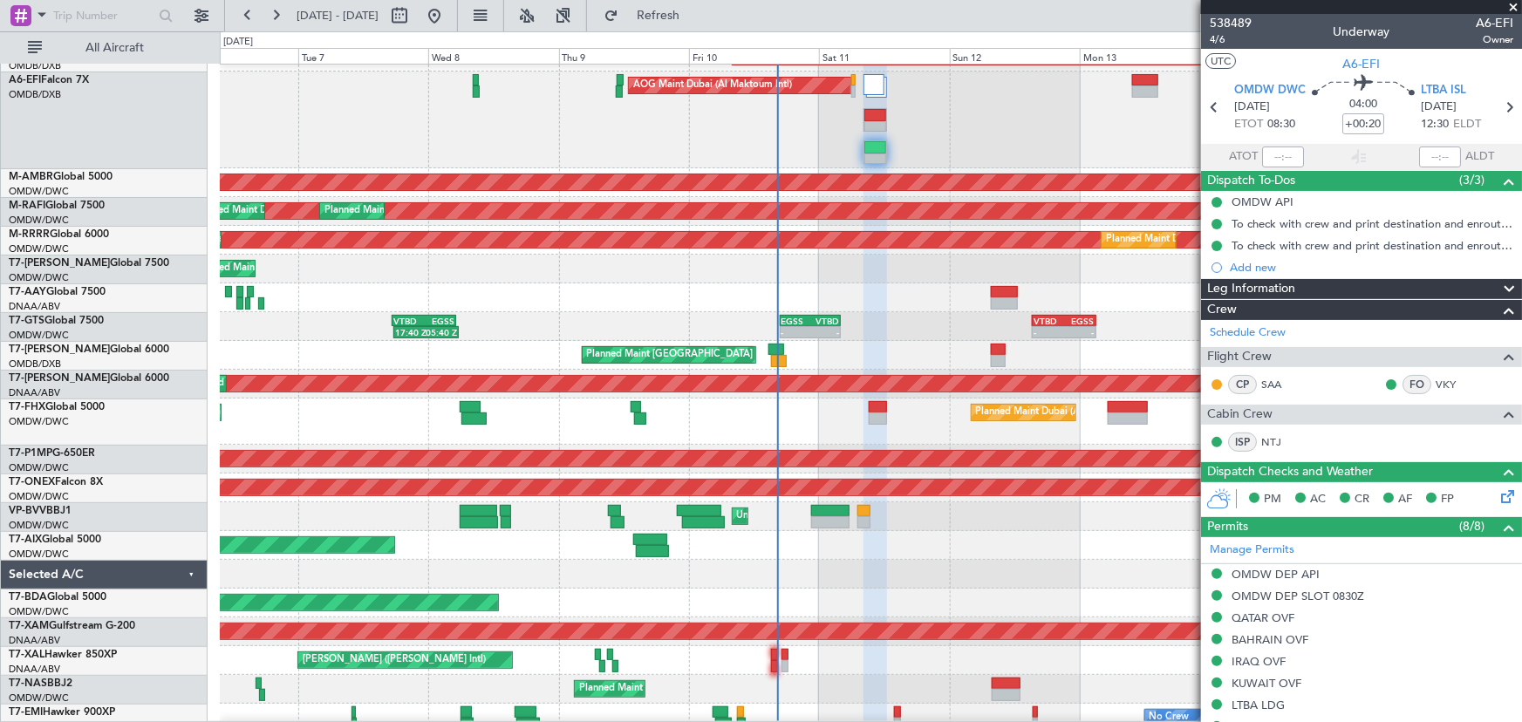
click at [1518, 2] on span at bounding box center [1513, 8] width 17 height 16
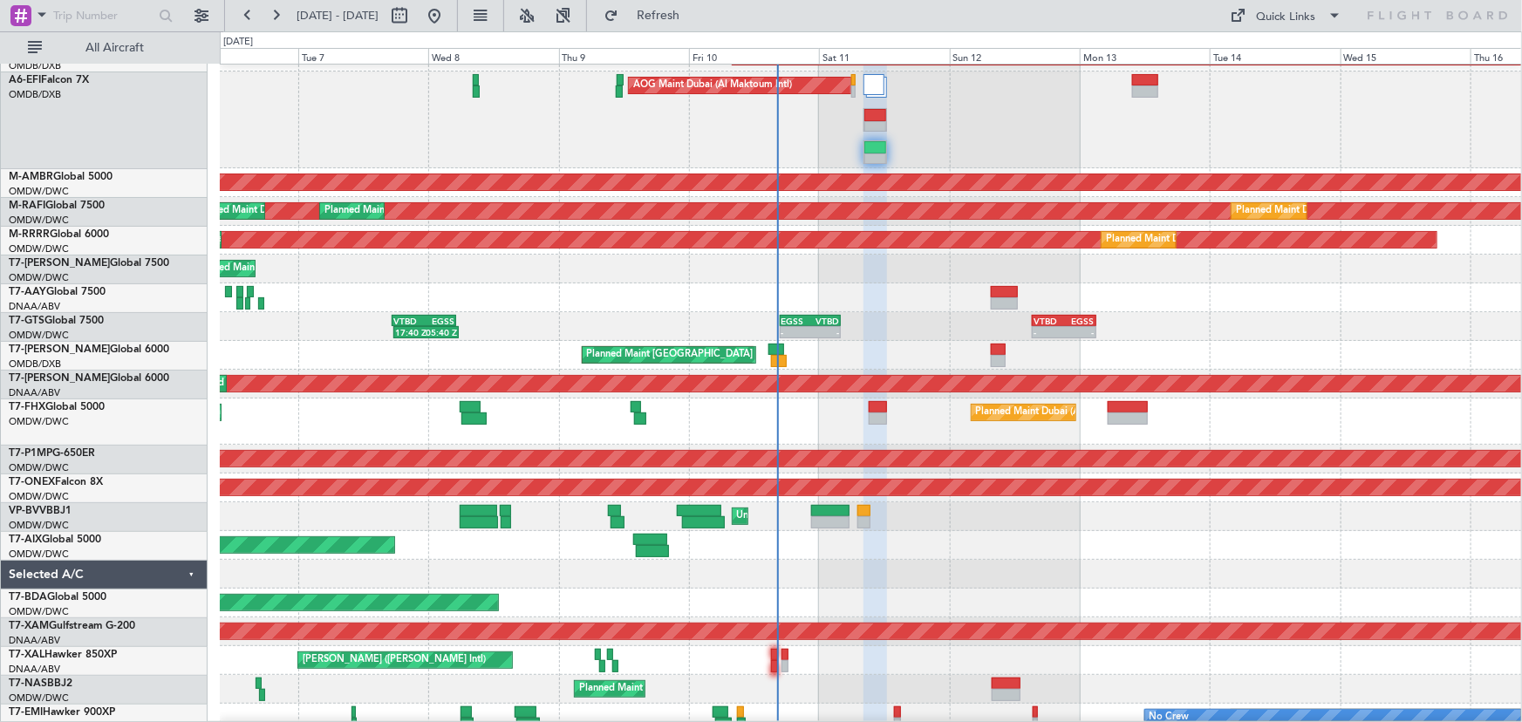
type input "0"
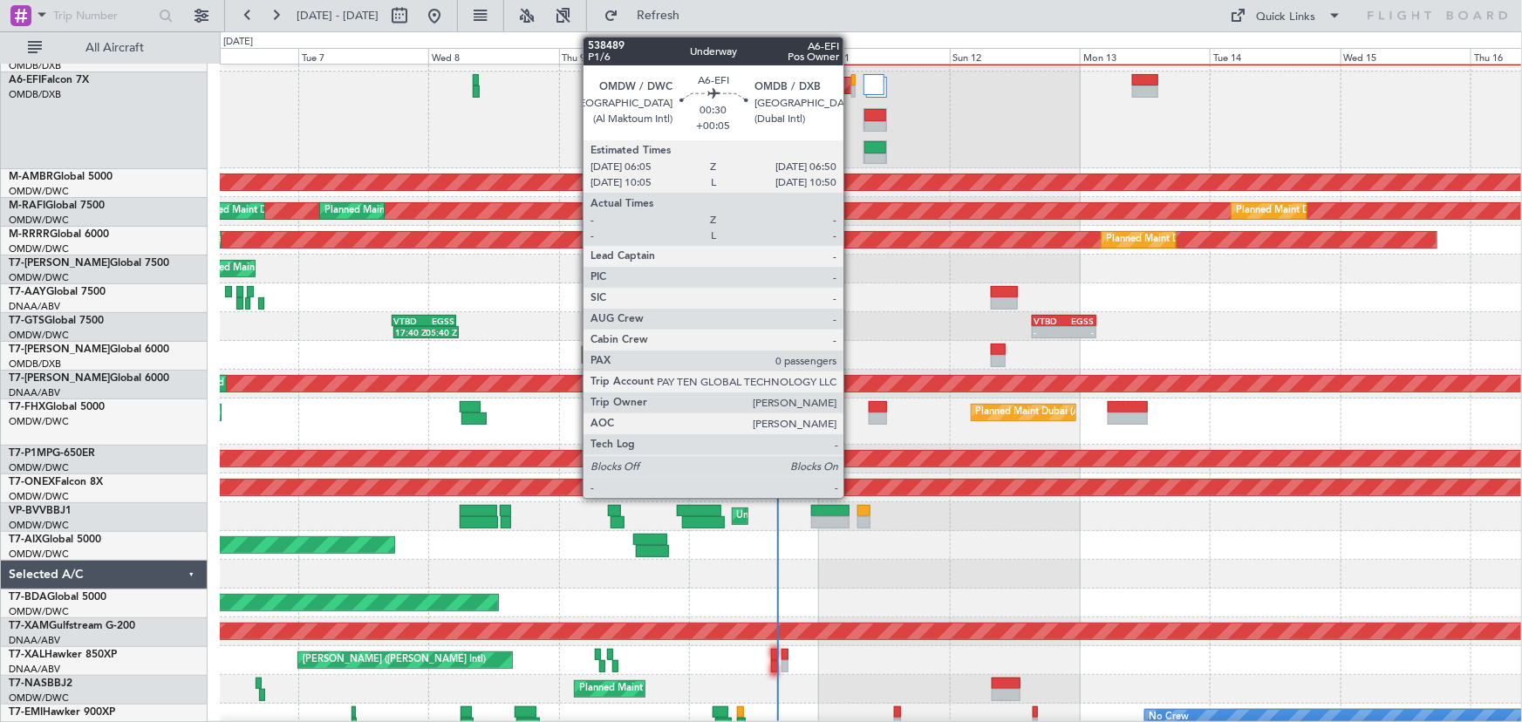
click at [851, 85] on div at bounding box center [853, 91] width 4 height 12
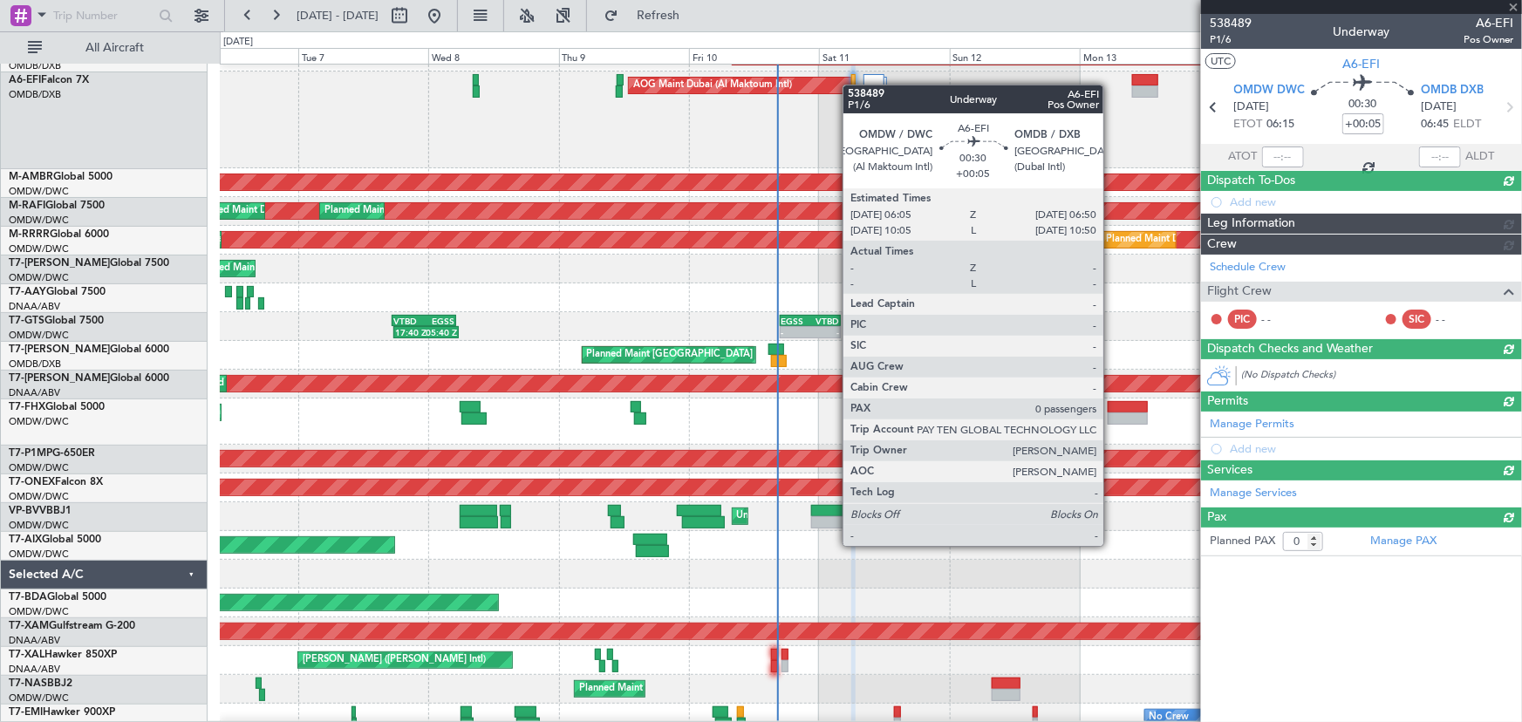
type input "[PERSON_NAME] (ANI)"
type input "7503"
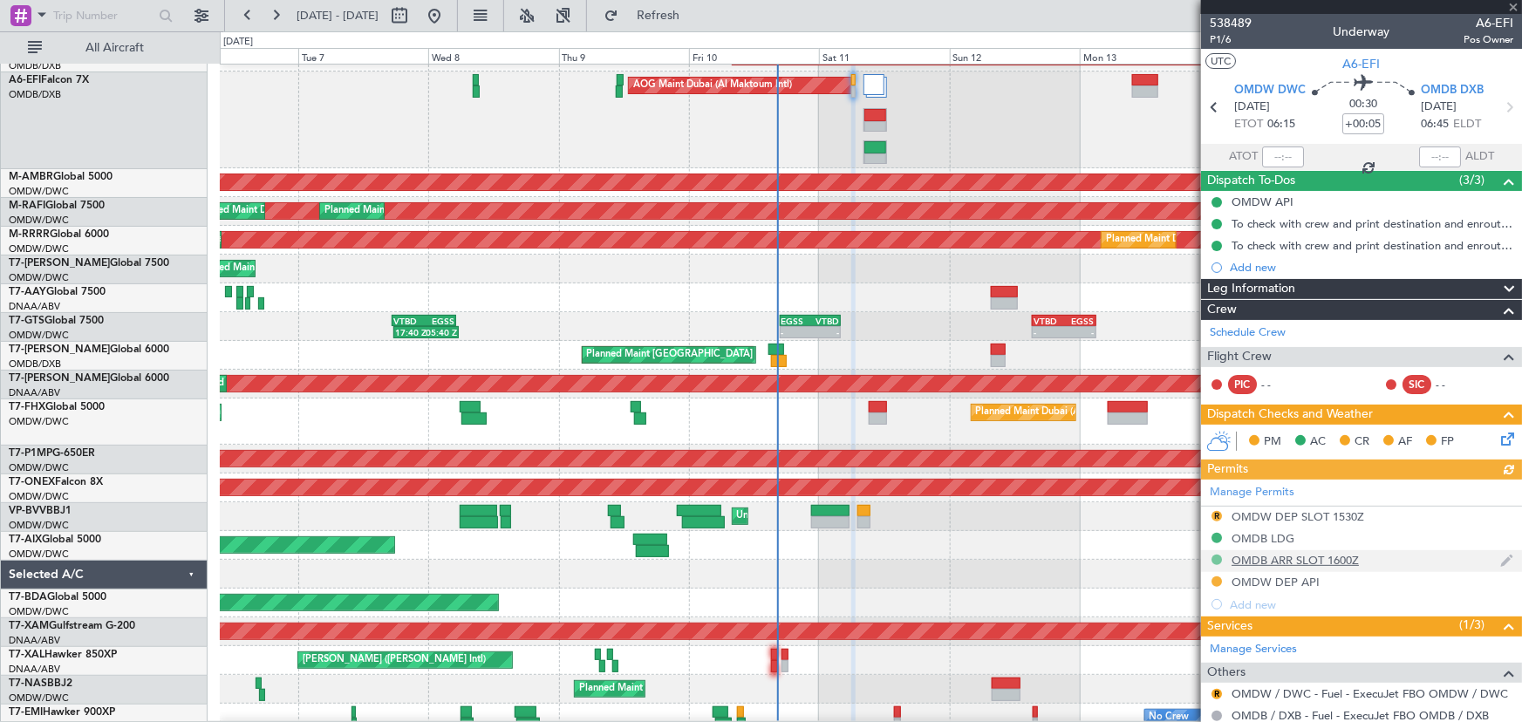
click at [1214, 557] on button at bounding box center [1217, 560] width 10 height 10
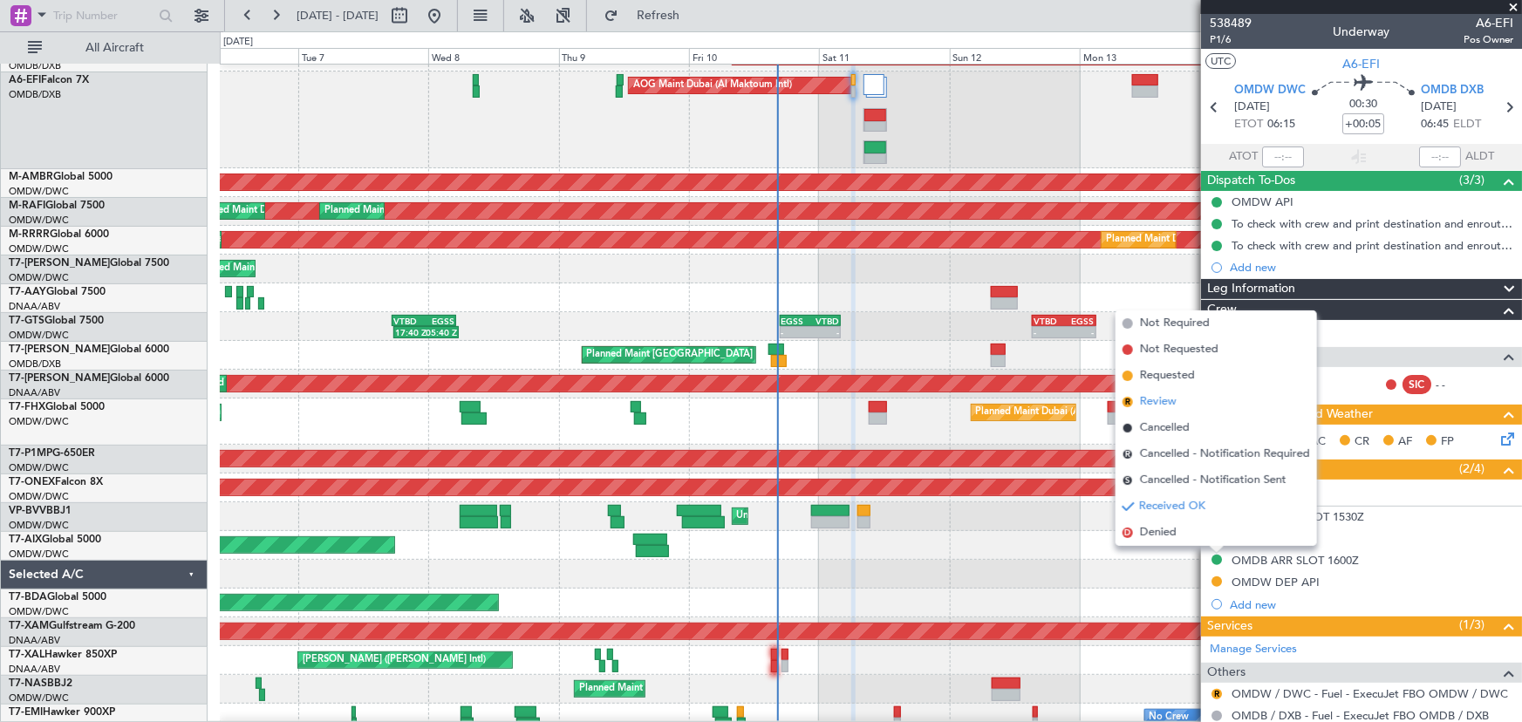
click at [1171, 401] on span "Review" at bounding box center [1158, 401] width 37 height 17
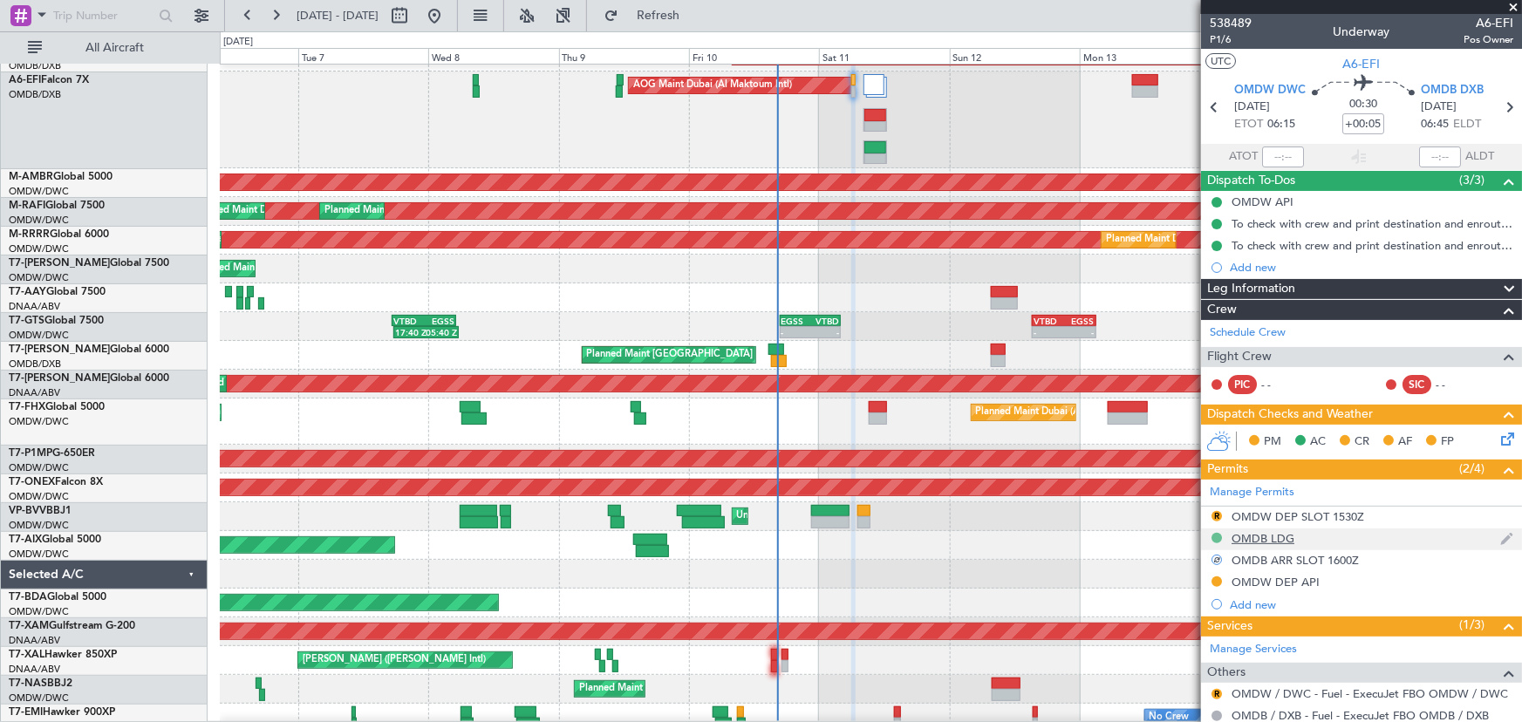
click at [1216, 536] on button at bounding box center [1217, 538] width 10 height 10
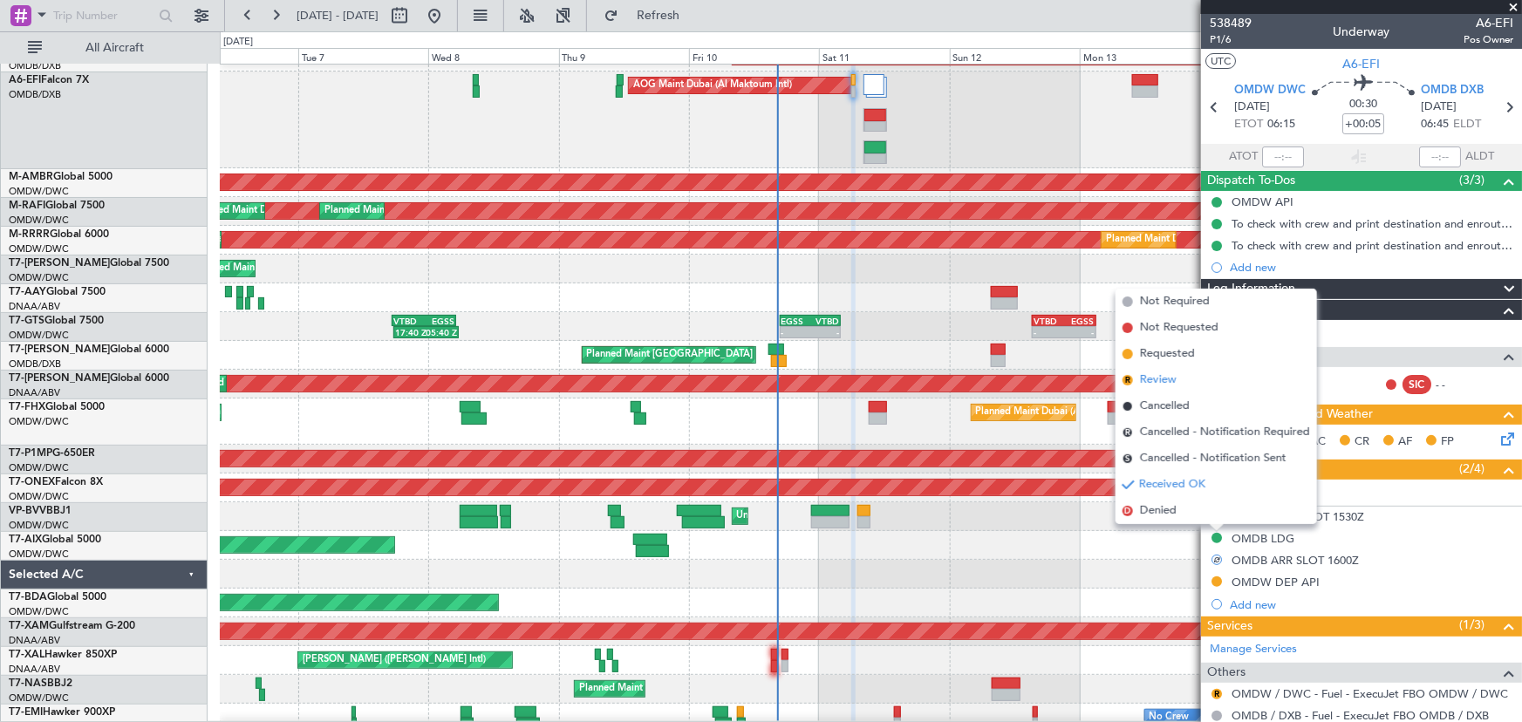
click at [1154, 375] on span "Review" at bounding box center [1158, 380] width 37 height 17
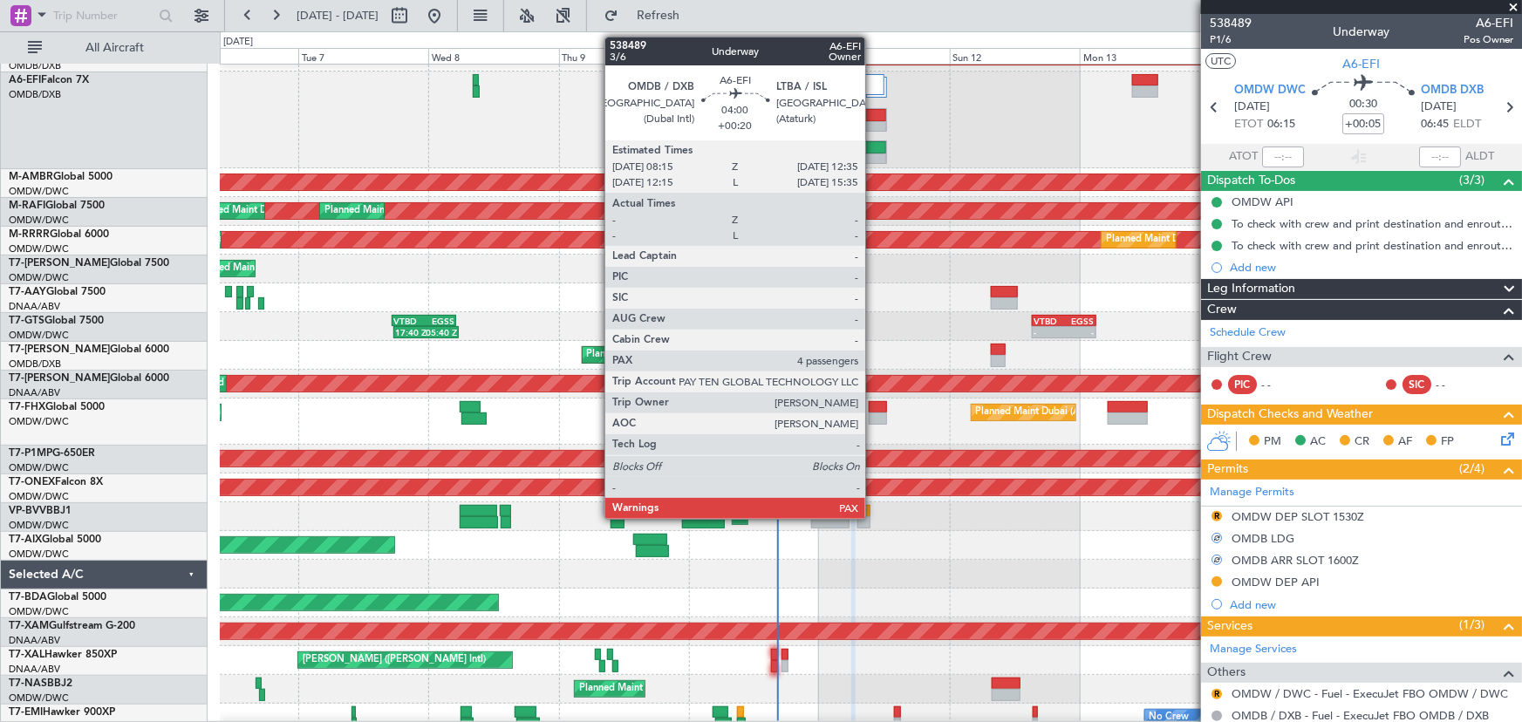
click at [873, 111] on div at bounding box center [875, 115] width 22 height 12
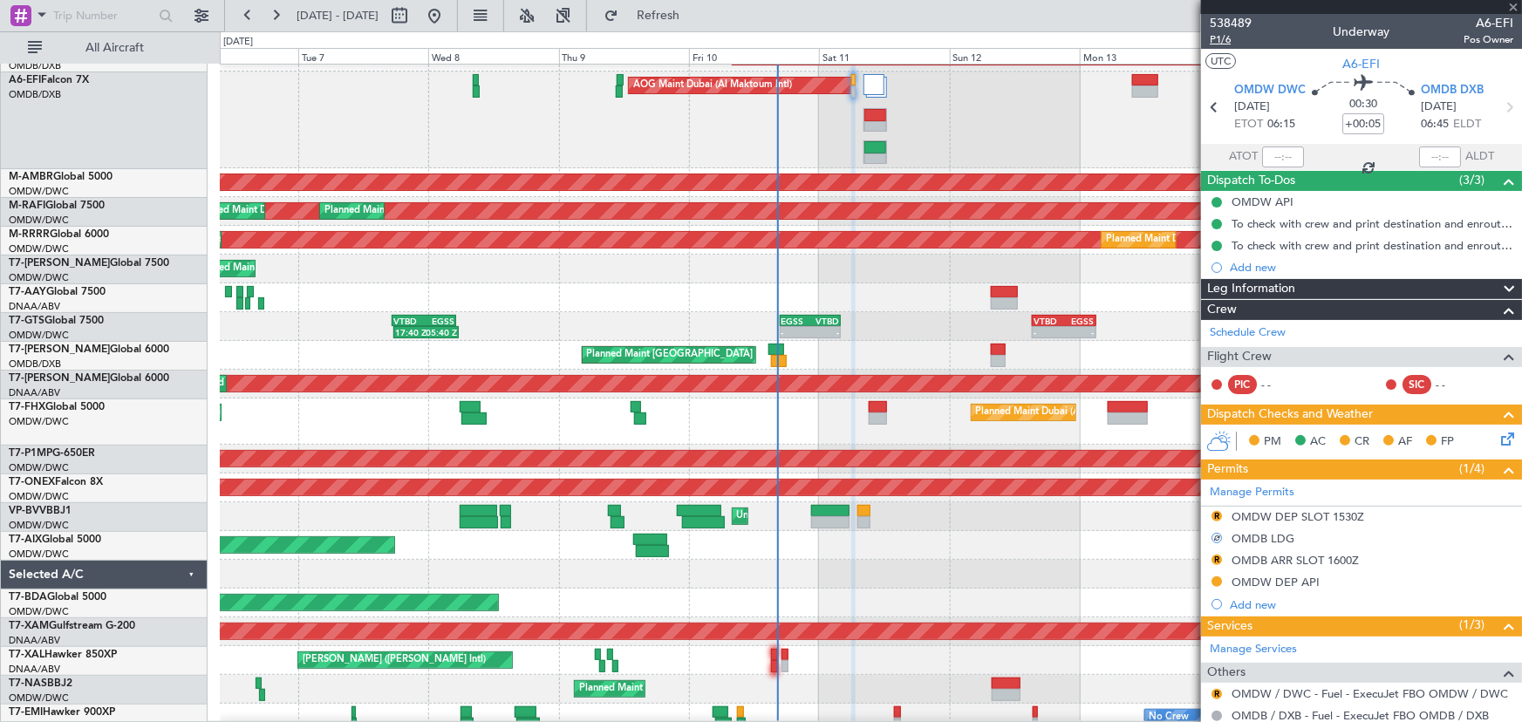
click at [1219, 40] on span "P1/6" at bounding box center [1231, 39] width 42 height 15
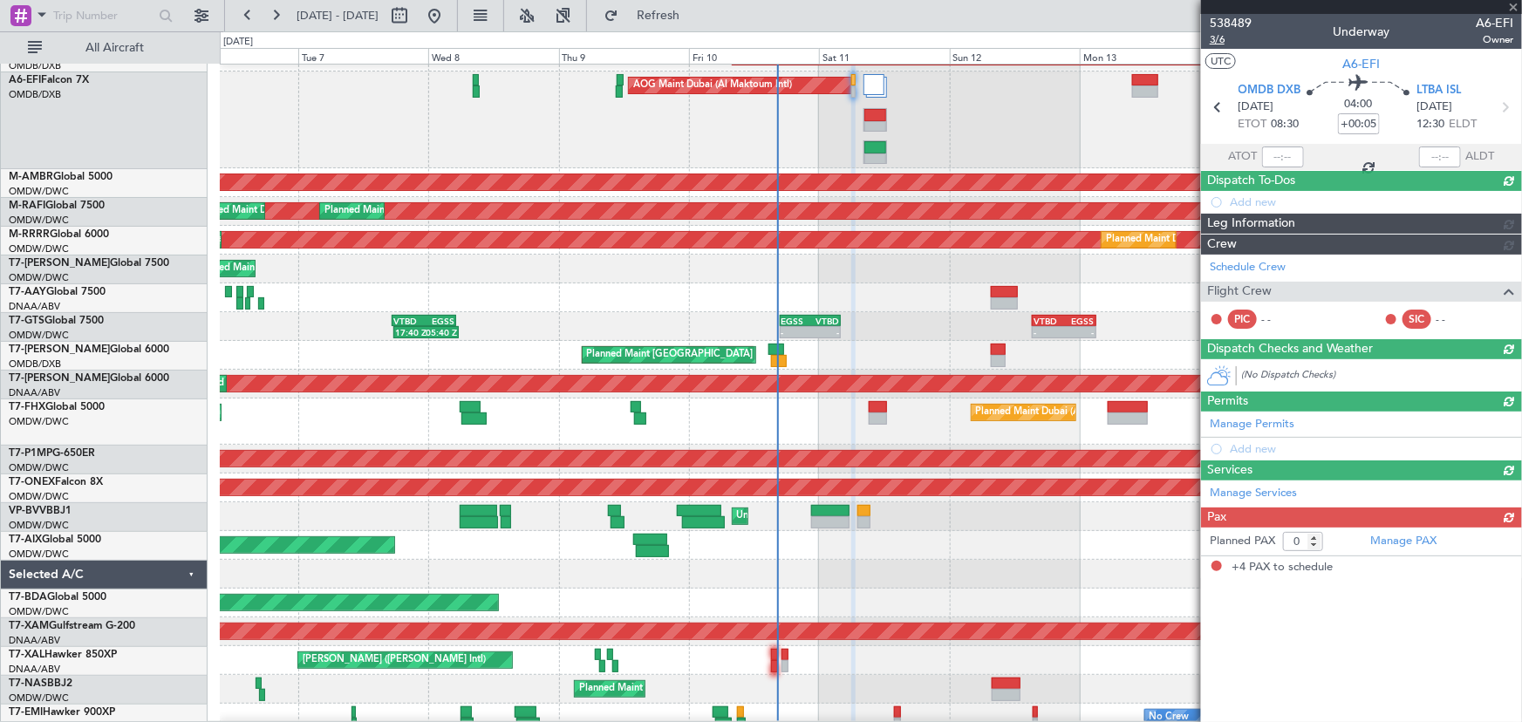
type input "+00:20"
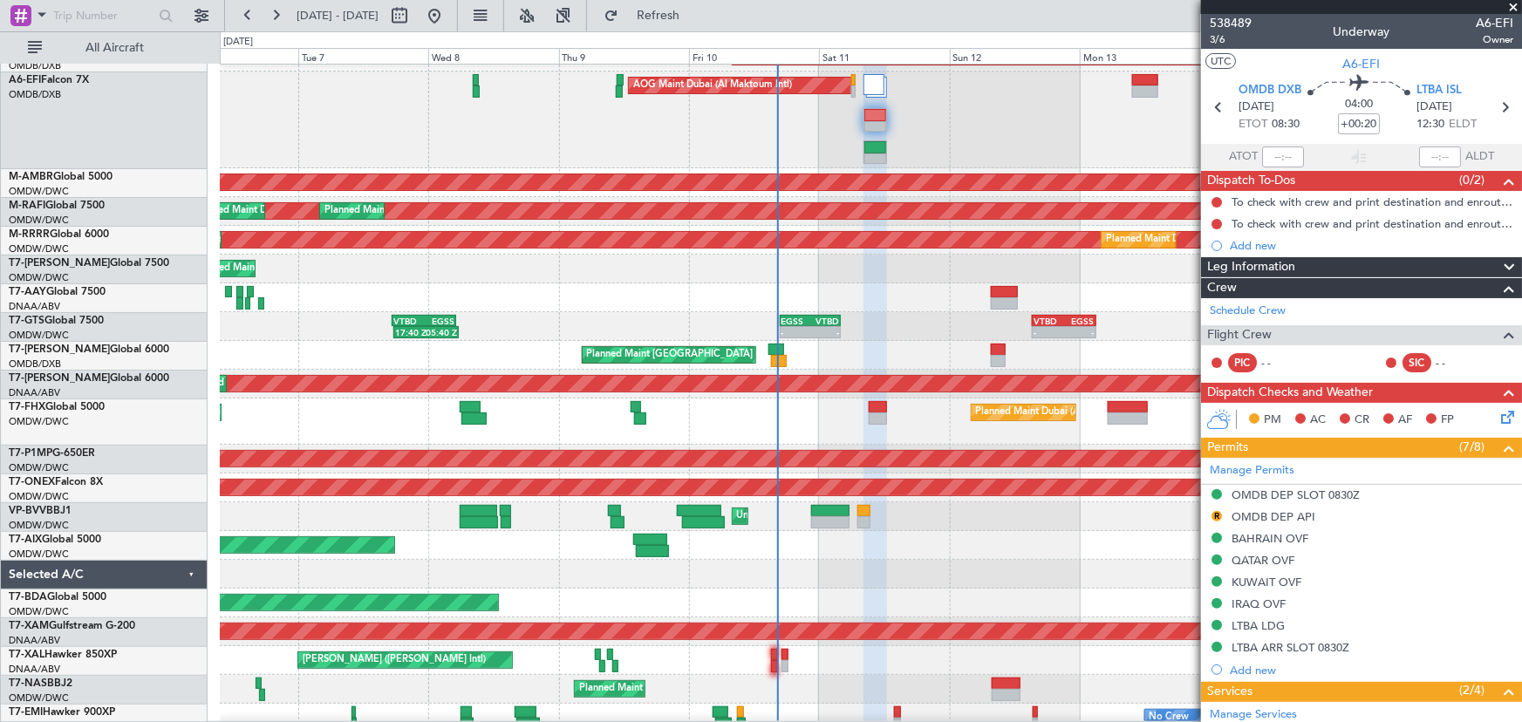
click at [862, 119] on div "AOG Maint Dubai (Al Maktoum Intl) AOG Maint [GEOGRAPHIC_DATA] (Dubai Intl)" at bounding box center [871, 120] width 1302 height 97
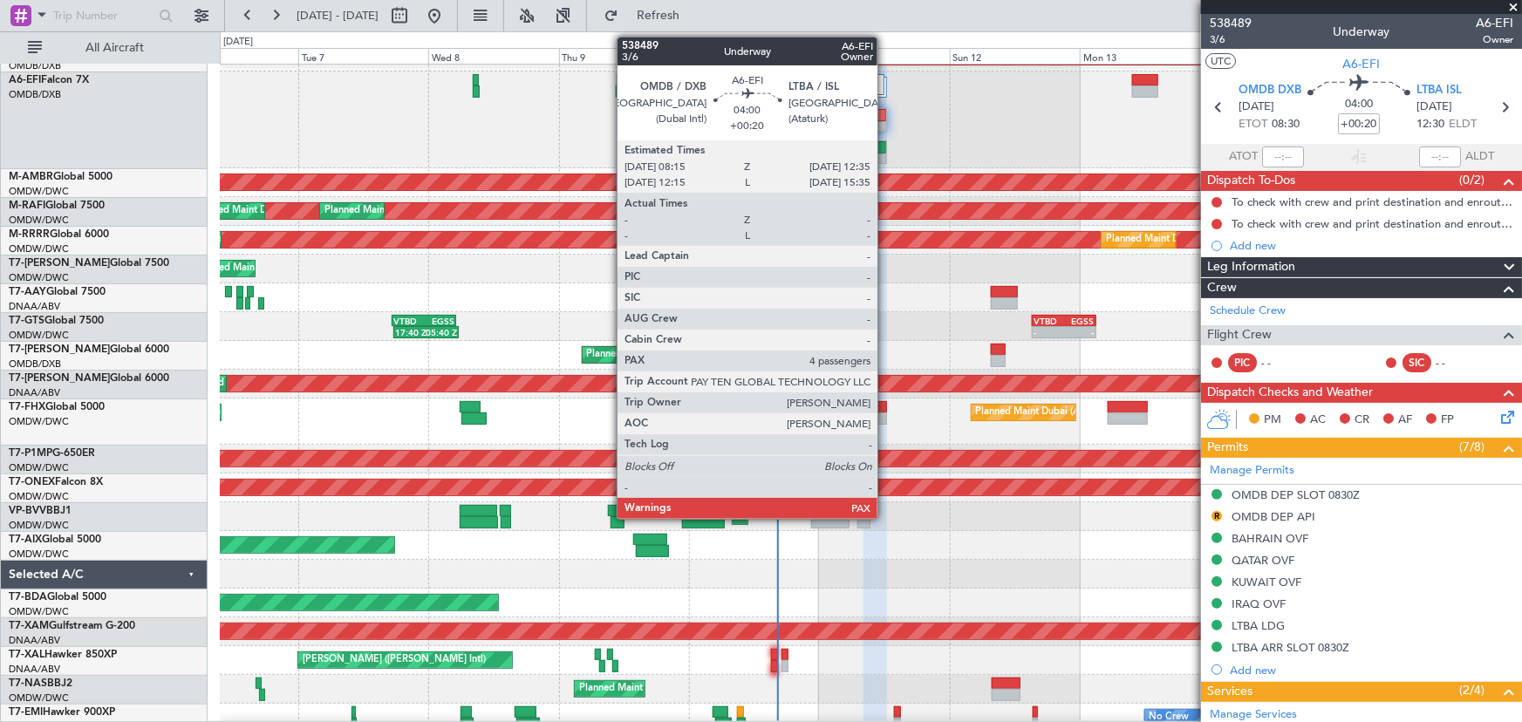
click at [885, 120] on div at bounding box center [875, 115] width 22 height 12
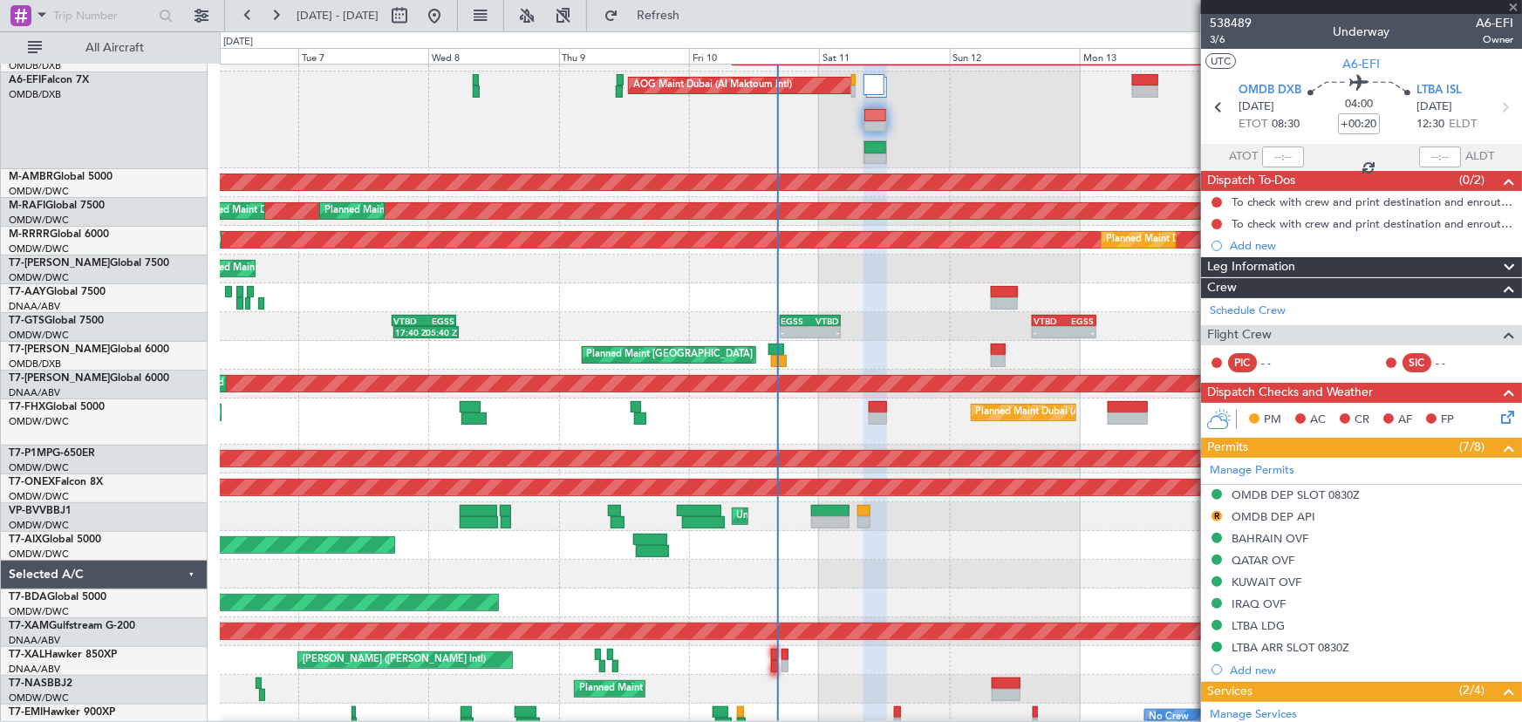
click at [885, 120] on div at bounding box center [875, 115] width 22 height 12
click at [1218, 489] on button at bounding box center [1217, 494] width 10 height 10
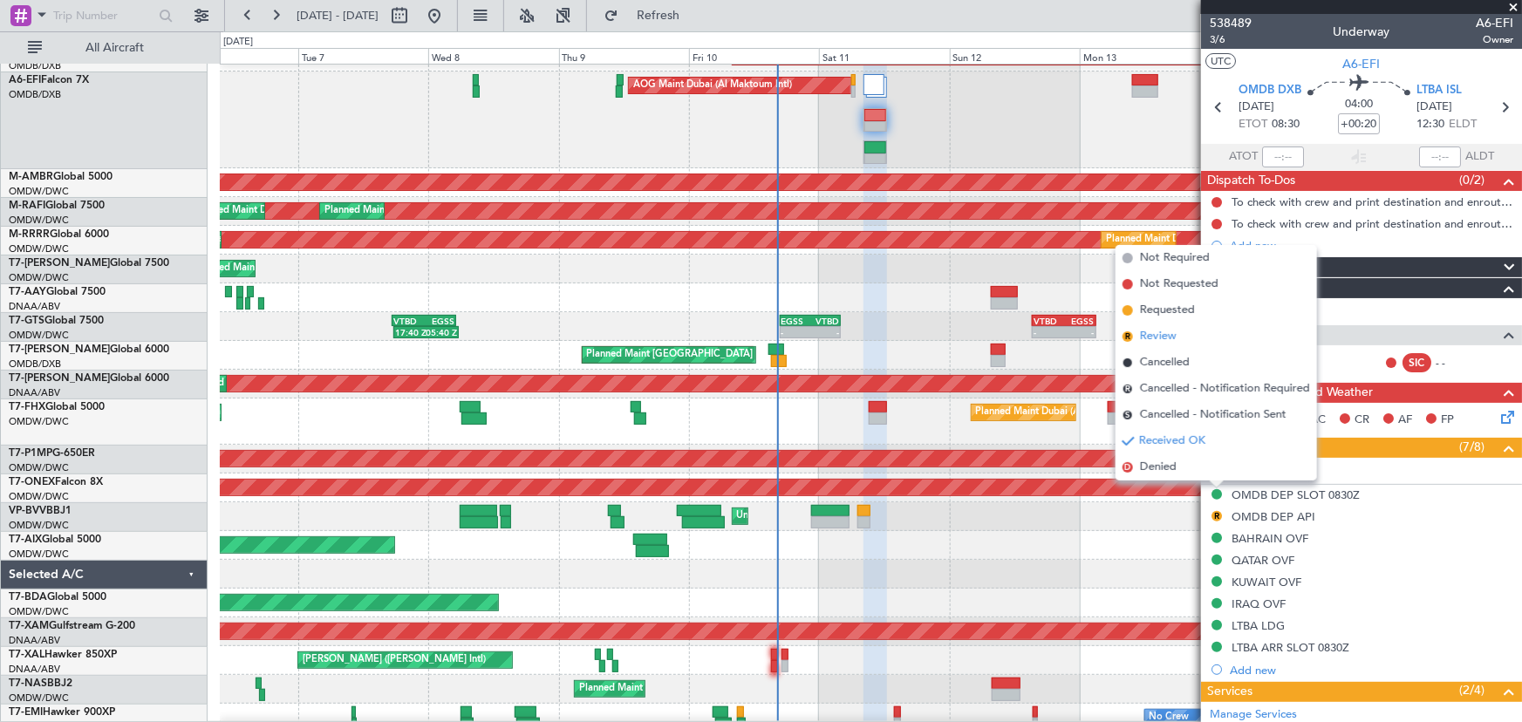
click at [1165, 333] on span "Review" at bounding box center [1158, 336] width 37 height 17
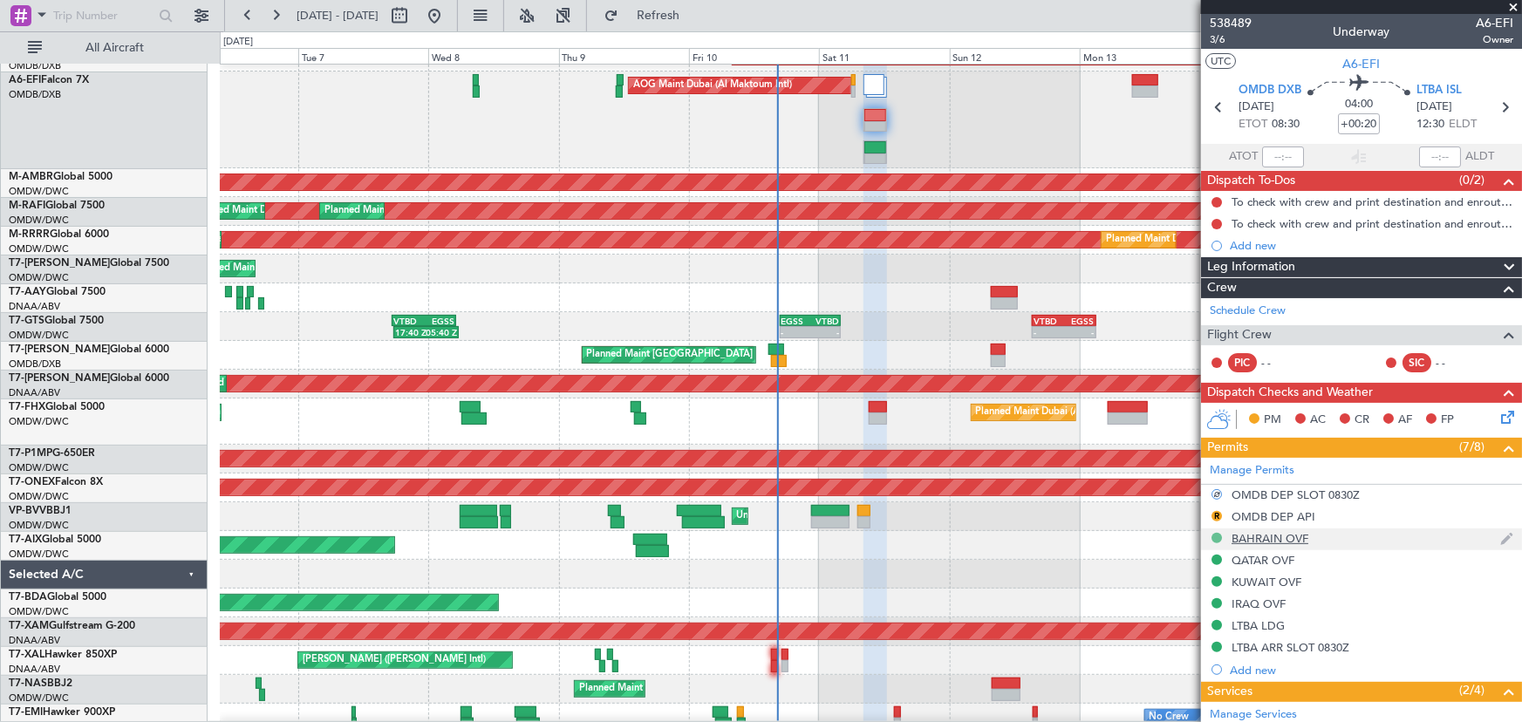
click at [1213, 533] on button at bounding box center [1217, 538] width 10 height 10
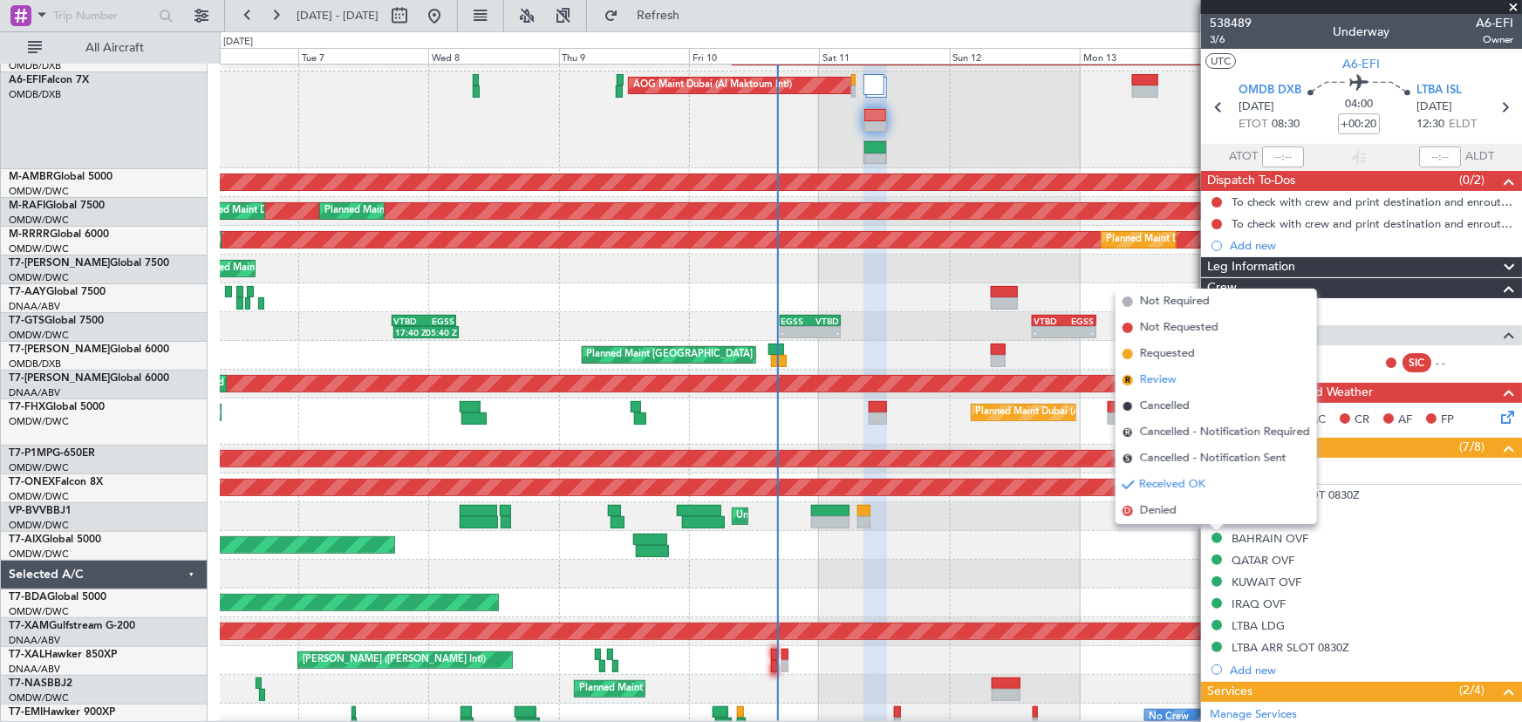
click at [1173, 373] on span "Review" at bounding box center [1158, 380] width 37 height 17
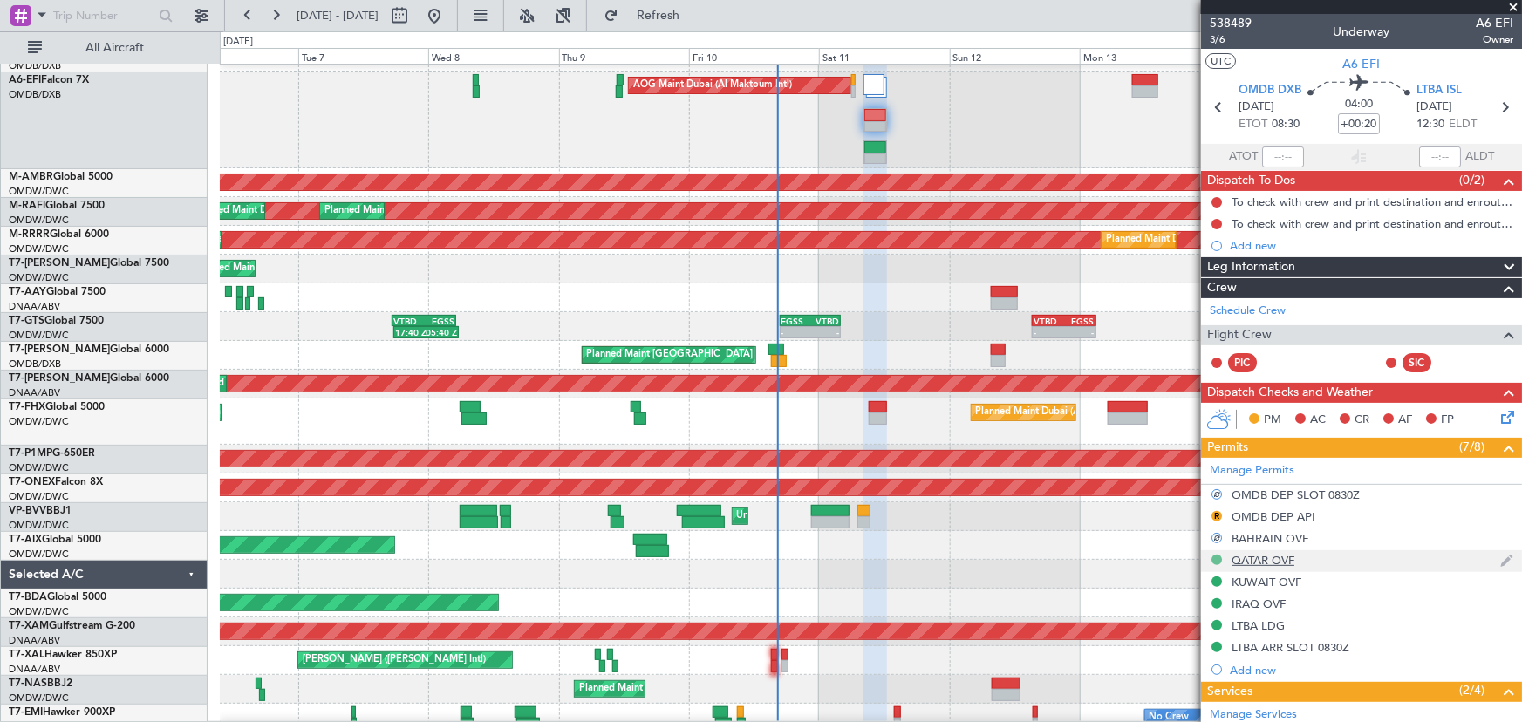
click at [1219, 557] on button at bounding box center [1217, 560] width 10 height 10
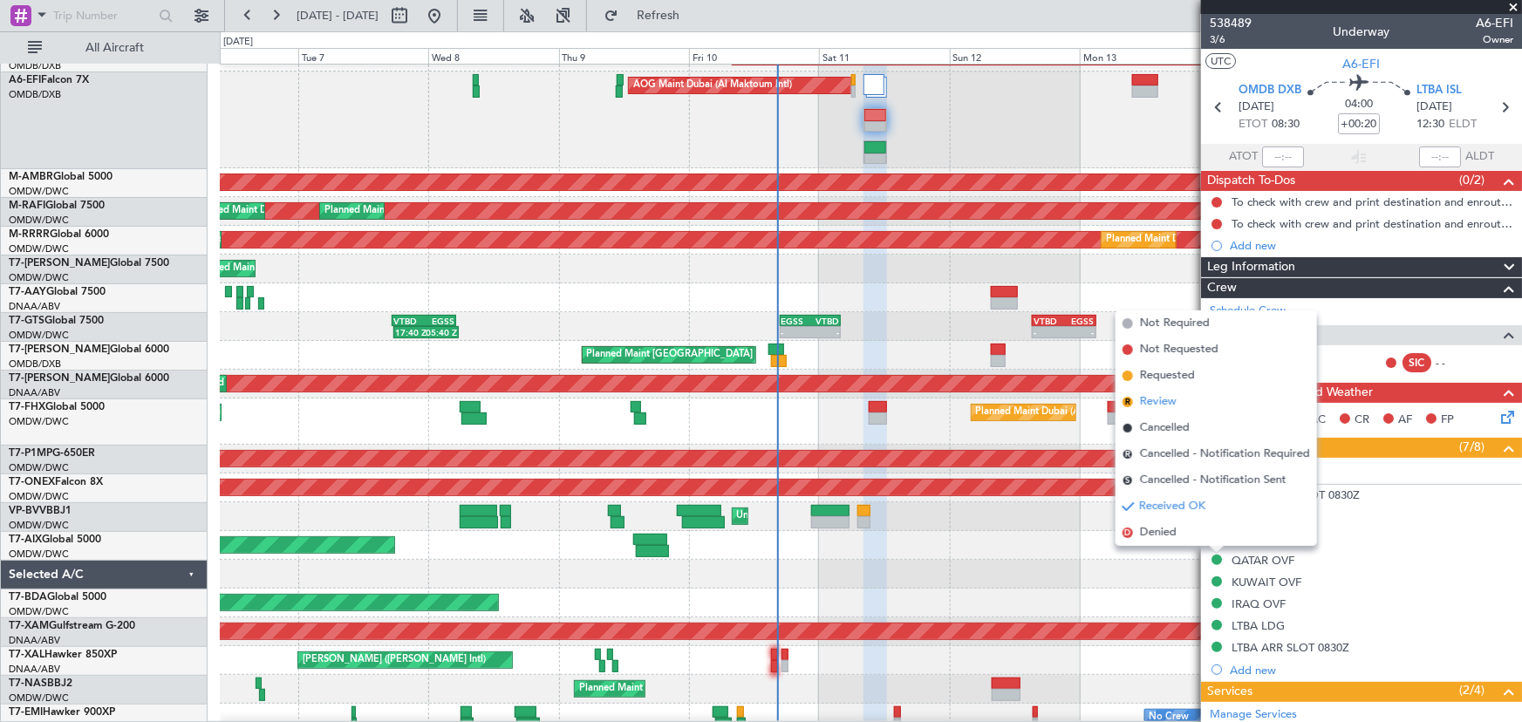
click at [1166, 407] on span "Review" at bounding box center [1158, 401] width 37 height 17
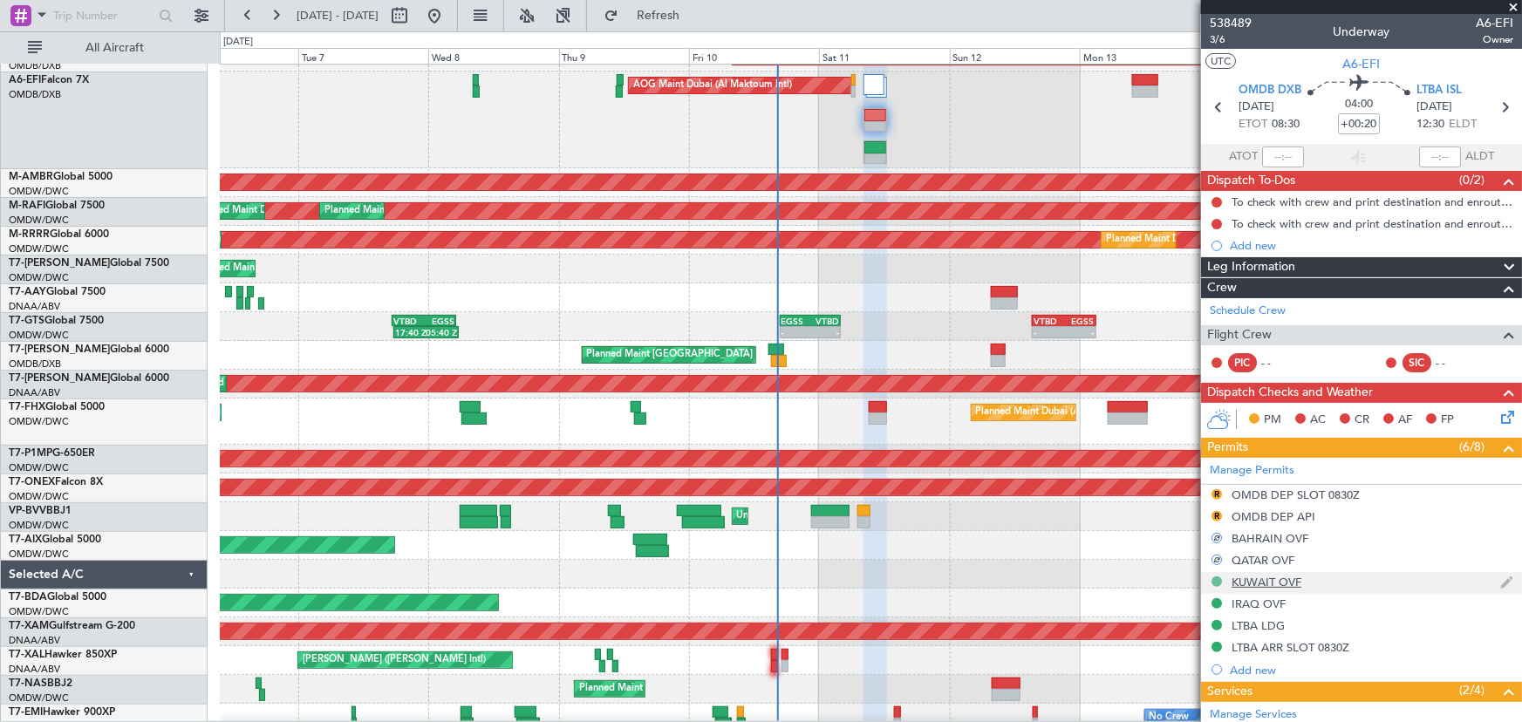
click at [1217, 580] on button at bounding box center [1217, 582] width 10 height 10
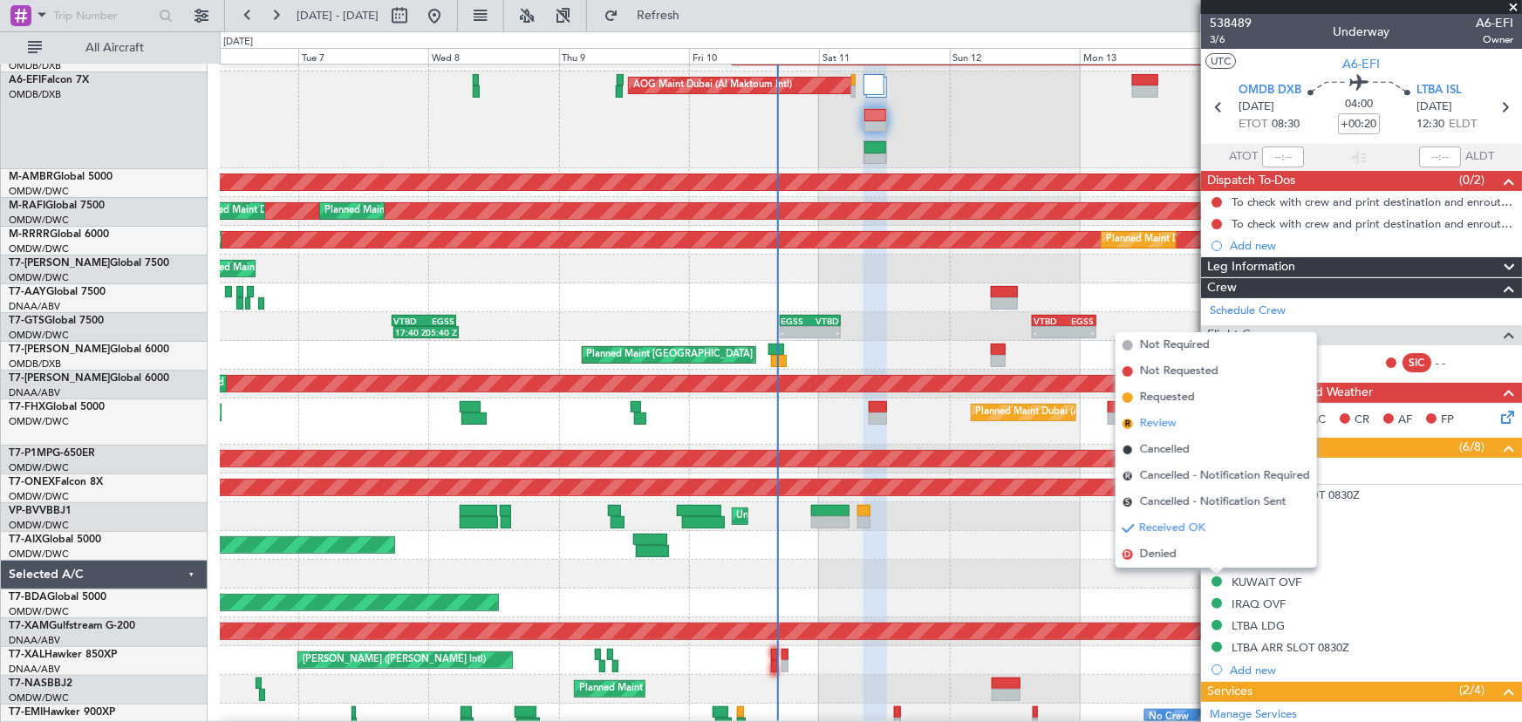
click at [1151, 430] on span "Review" at bounding box center [1158, 423] width 37 height 17
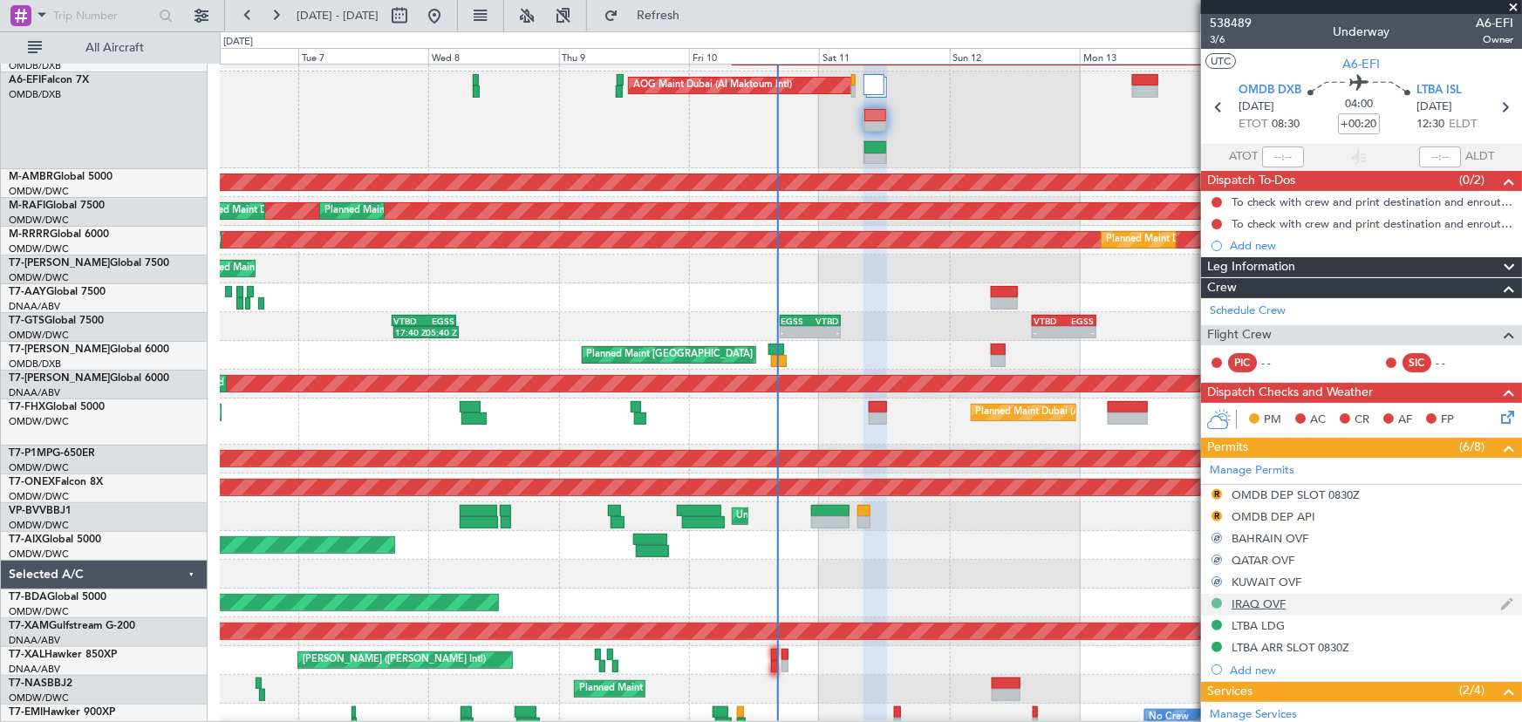
click at [1219, 600] on button at bounding box center [1217, 603] width 10 height 10
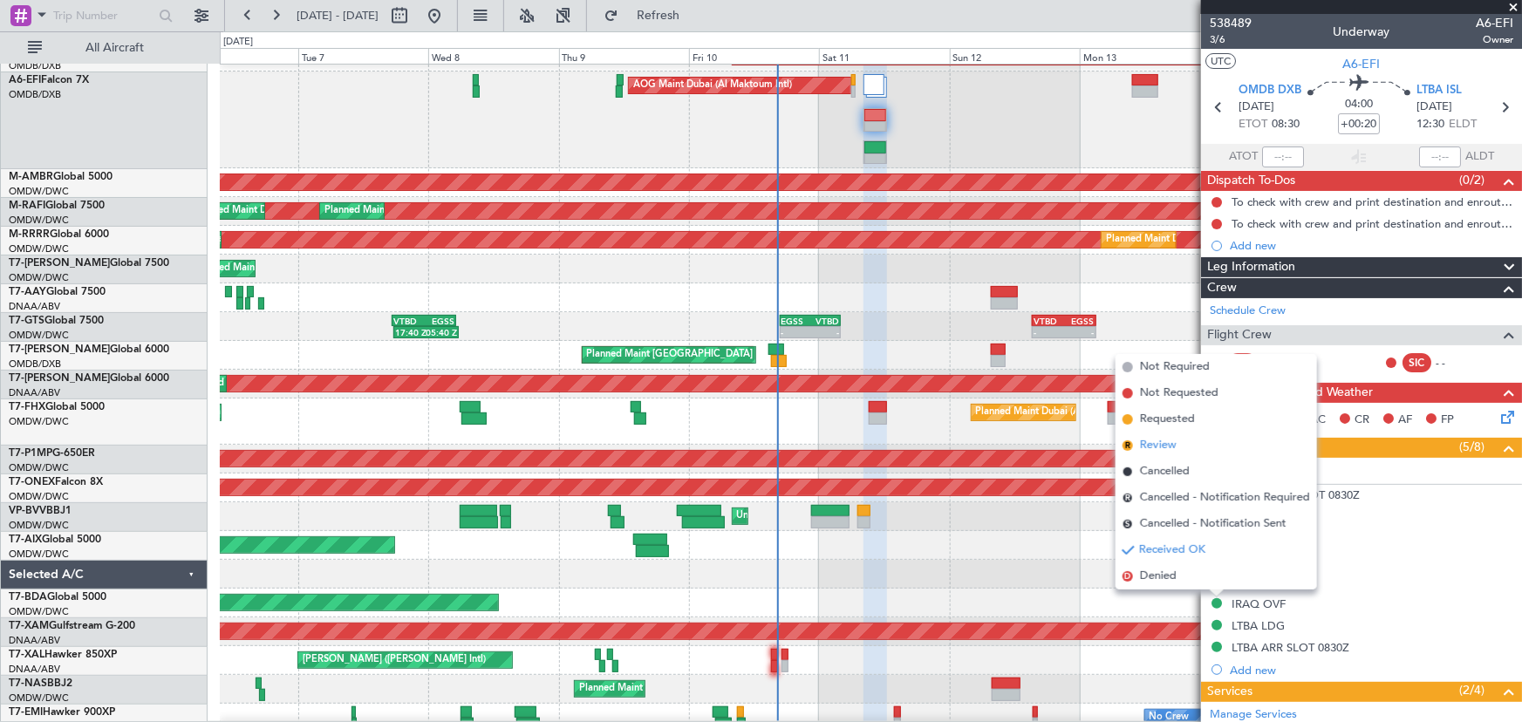
click at [1169, 443] on span "Review" at bounding box center [1158, 445] width 37 height 17
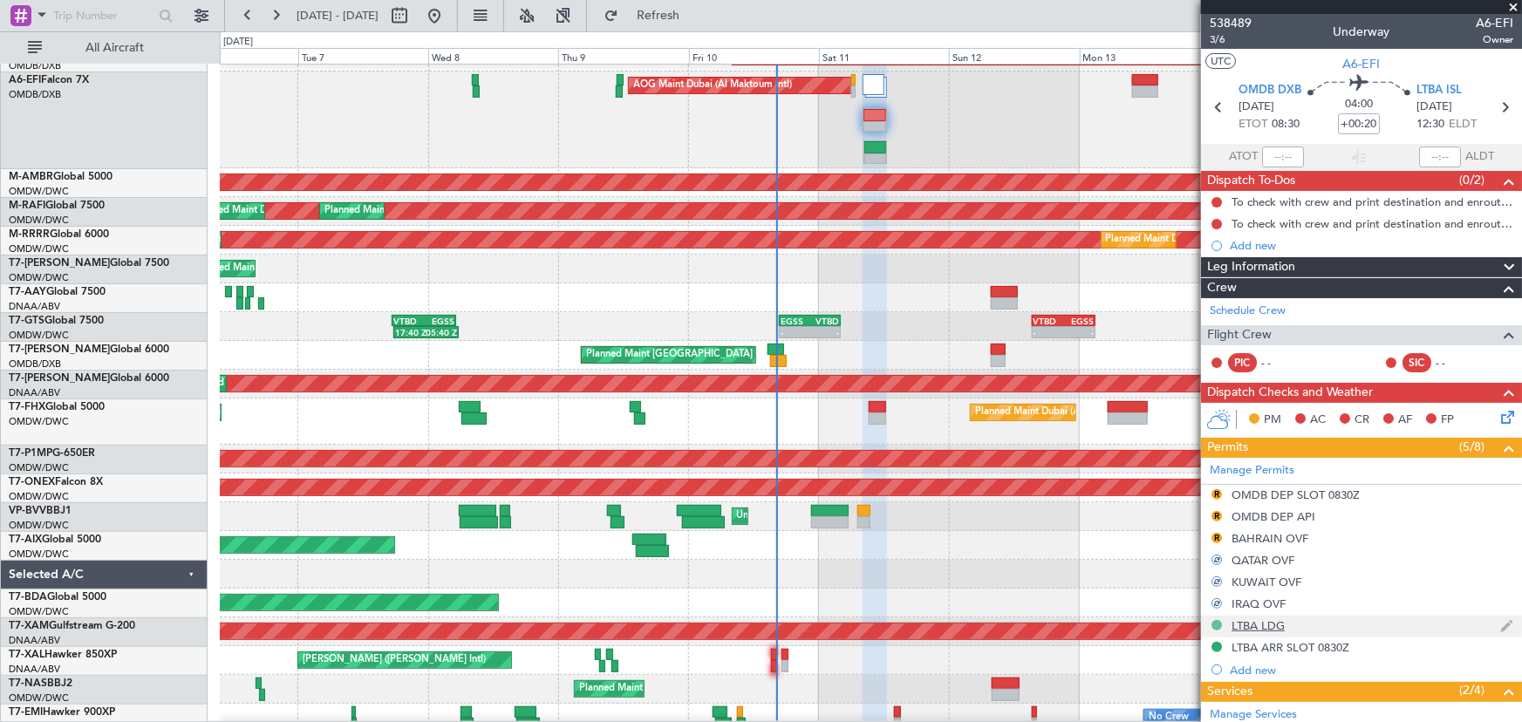
click at [1219, 625] on button at bounding box center [1217, 625] width 10 height 10
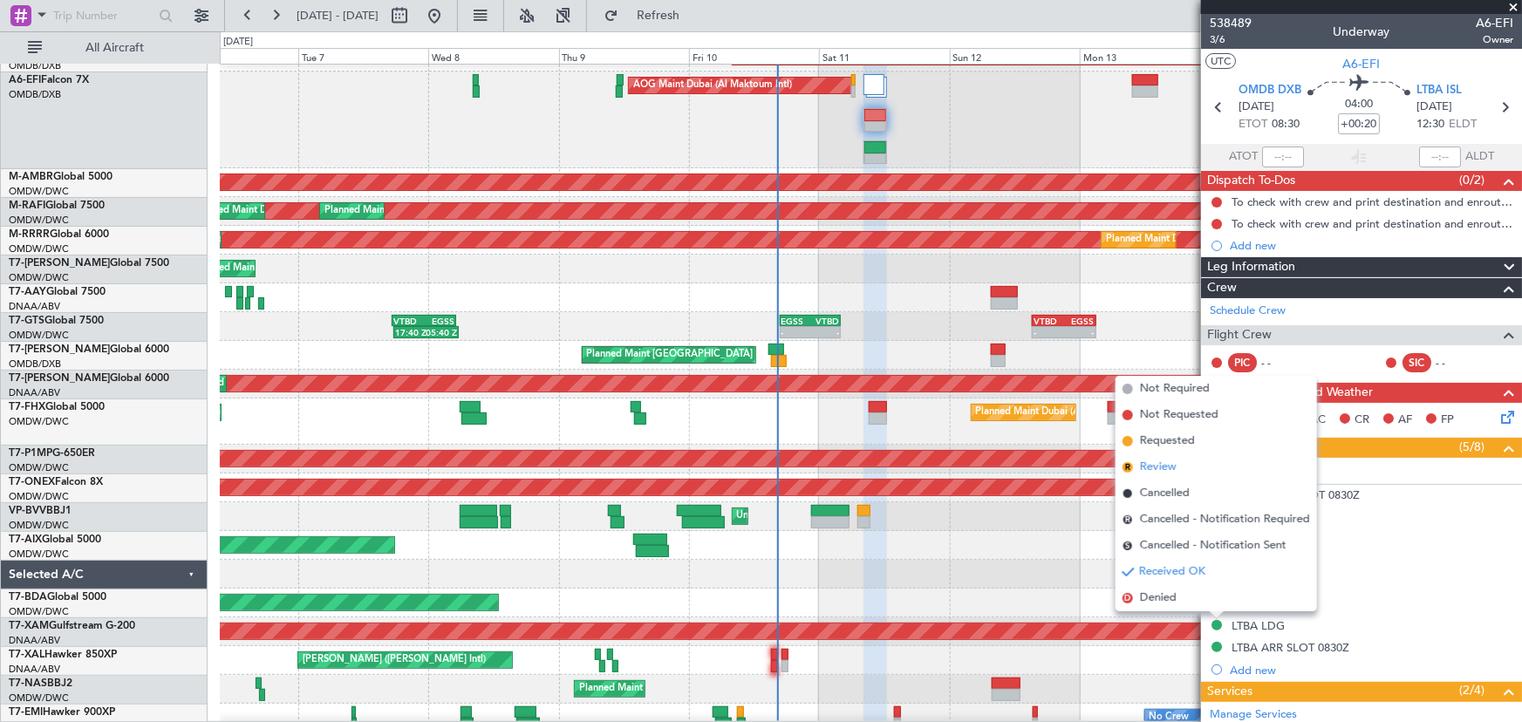
click at [1183, 470] on li "R Review" at bounding box center [1217, 467] width 202 height 26
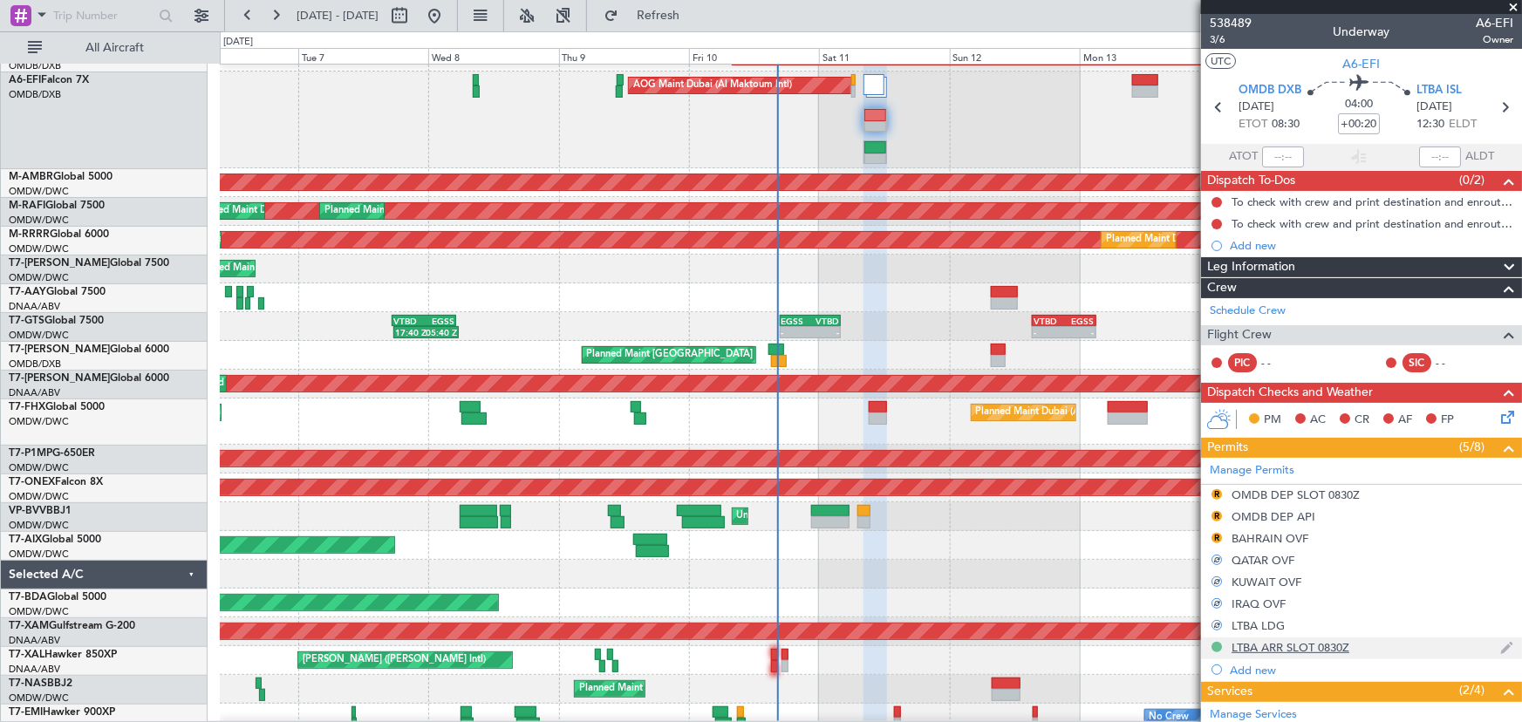
click at [1212, 643] on button at bounding box center [1217, 647] width 10 height 10
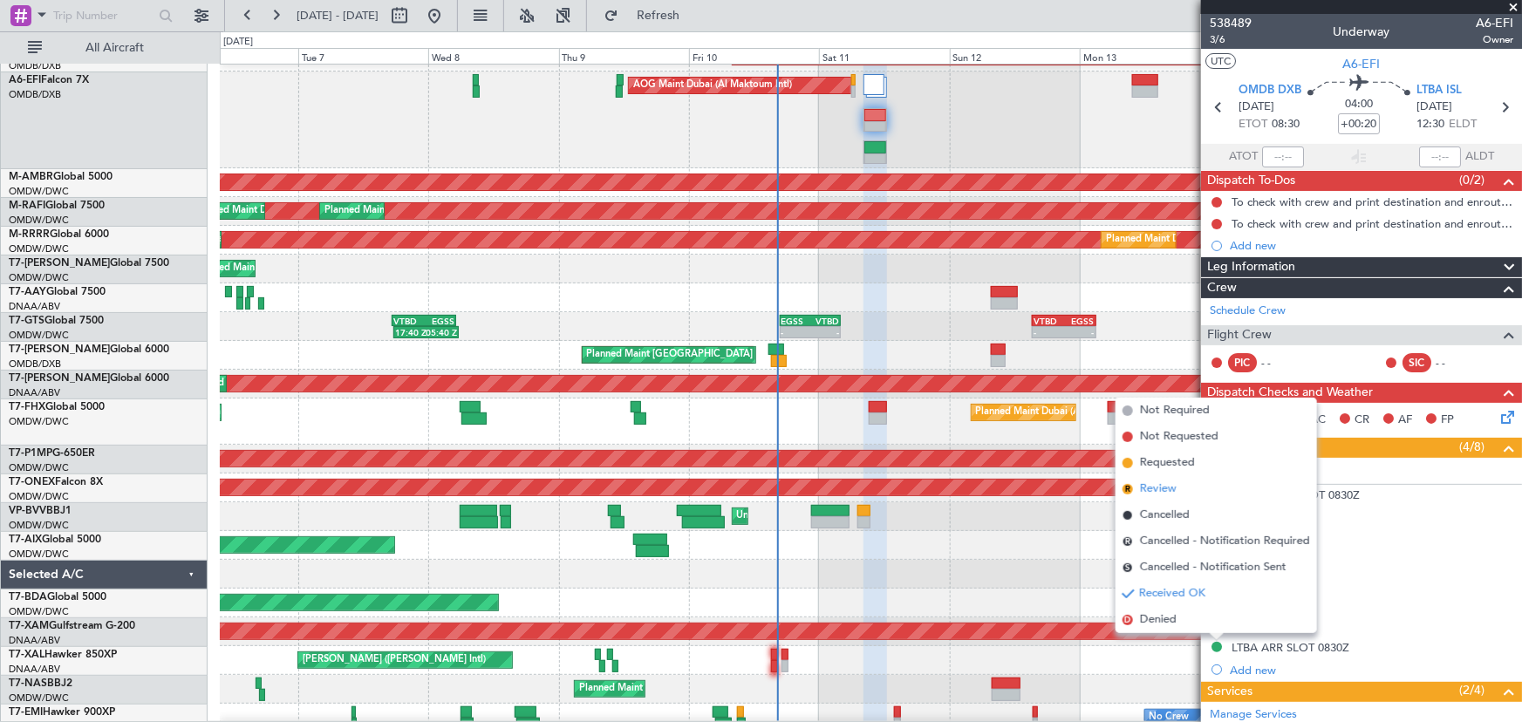
click at [1182, 497] on li "R Review" at bounding box center [1217, 489] width 202 height 26
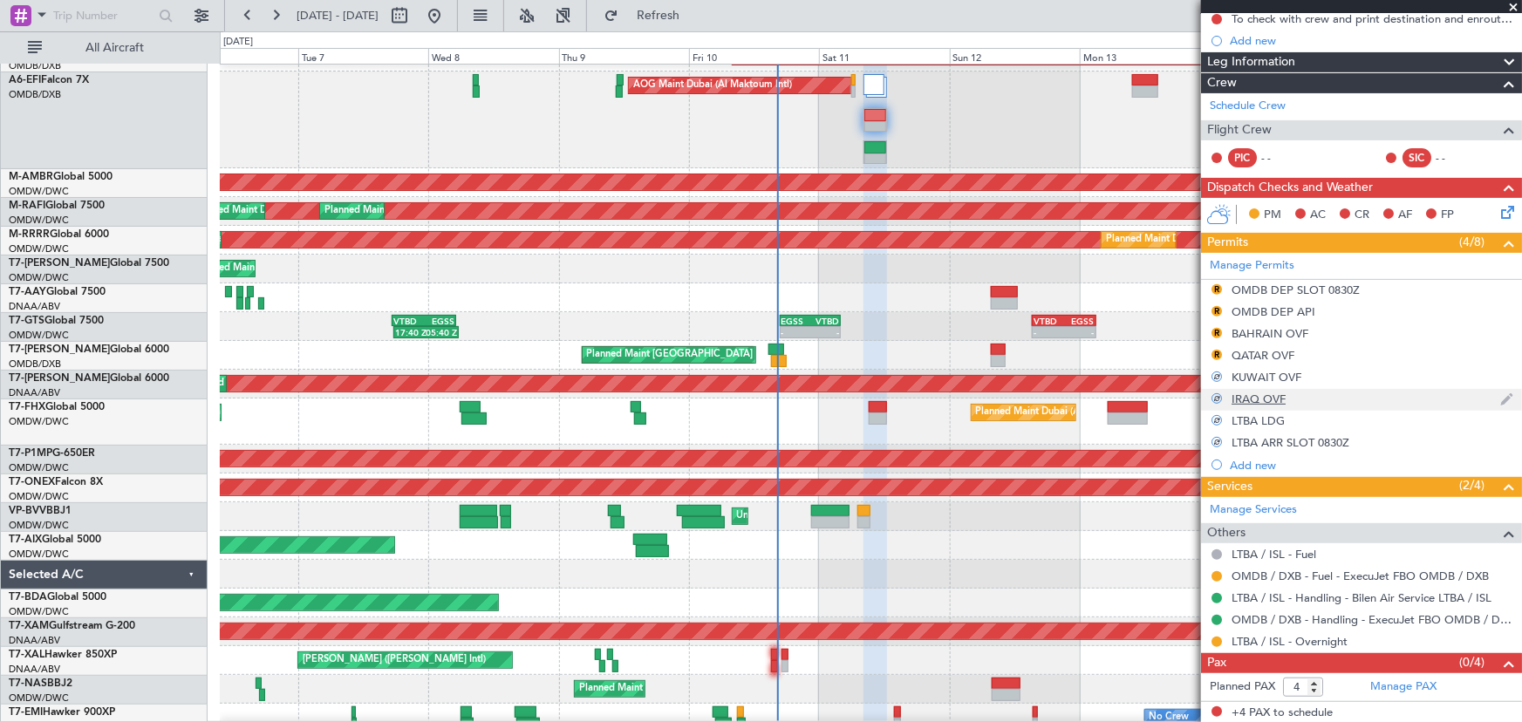
scroll to position [205, 0]
click at [1226, 595] on div "LTBA / ISL - Handling - Bilen Air Service LTBA / ISL" at bounding box center [1361, 598] width 321 height 22
click at [1217, 593] on button at bounding box center [1217, 598] width 10 height 10
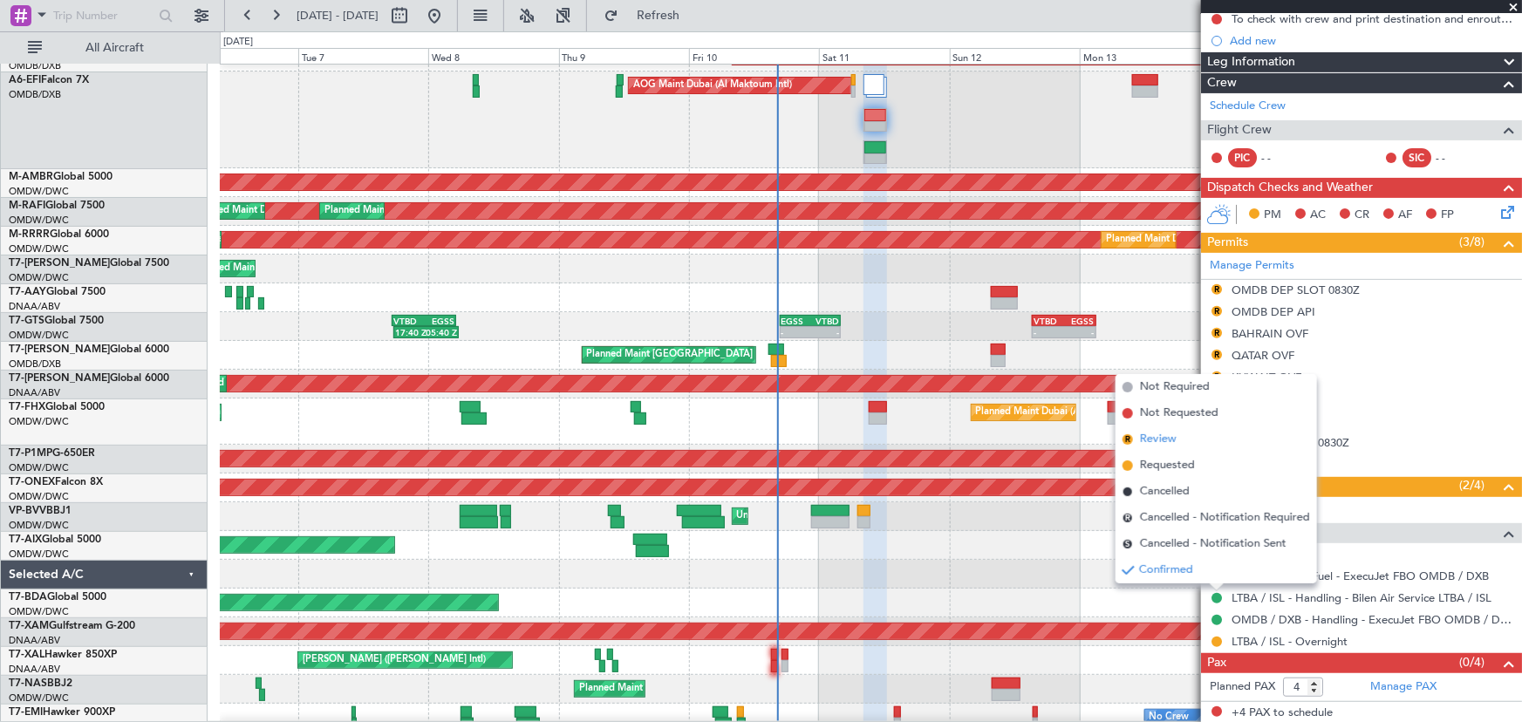
click at [1179, 444] on li "R Review" at bounding box center [1217, 440] width 202 height 26
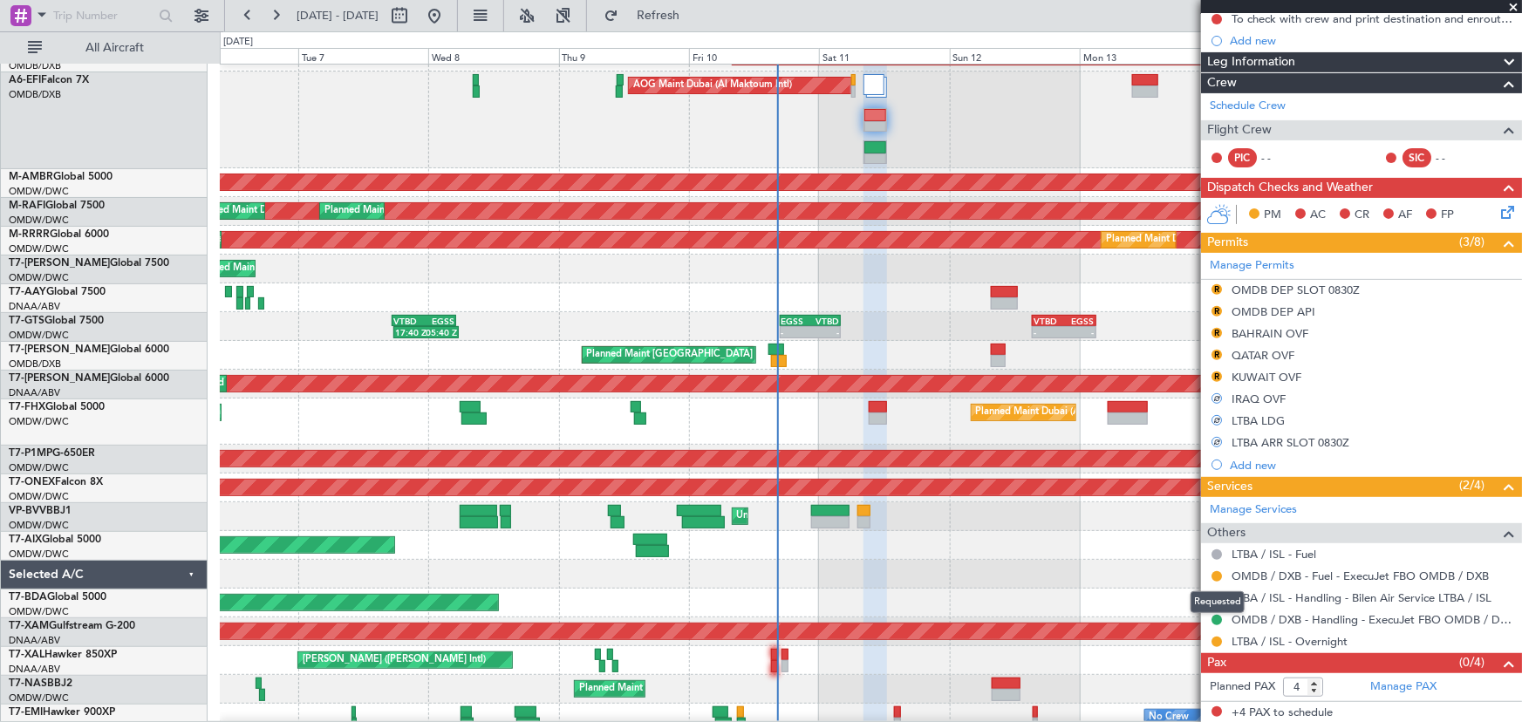
click at [1220, 615] on mat-tooltip-component "Requested" at bounding box center [1217, 602] width 79 height 46
click at [1215, 614] on mat-tooltip-component "Requested" at bounding box center [1217, 602] width 79 height 46
click at [1216, 618] on button at bounding box center [1217, 620] width 10 height 10
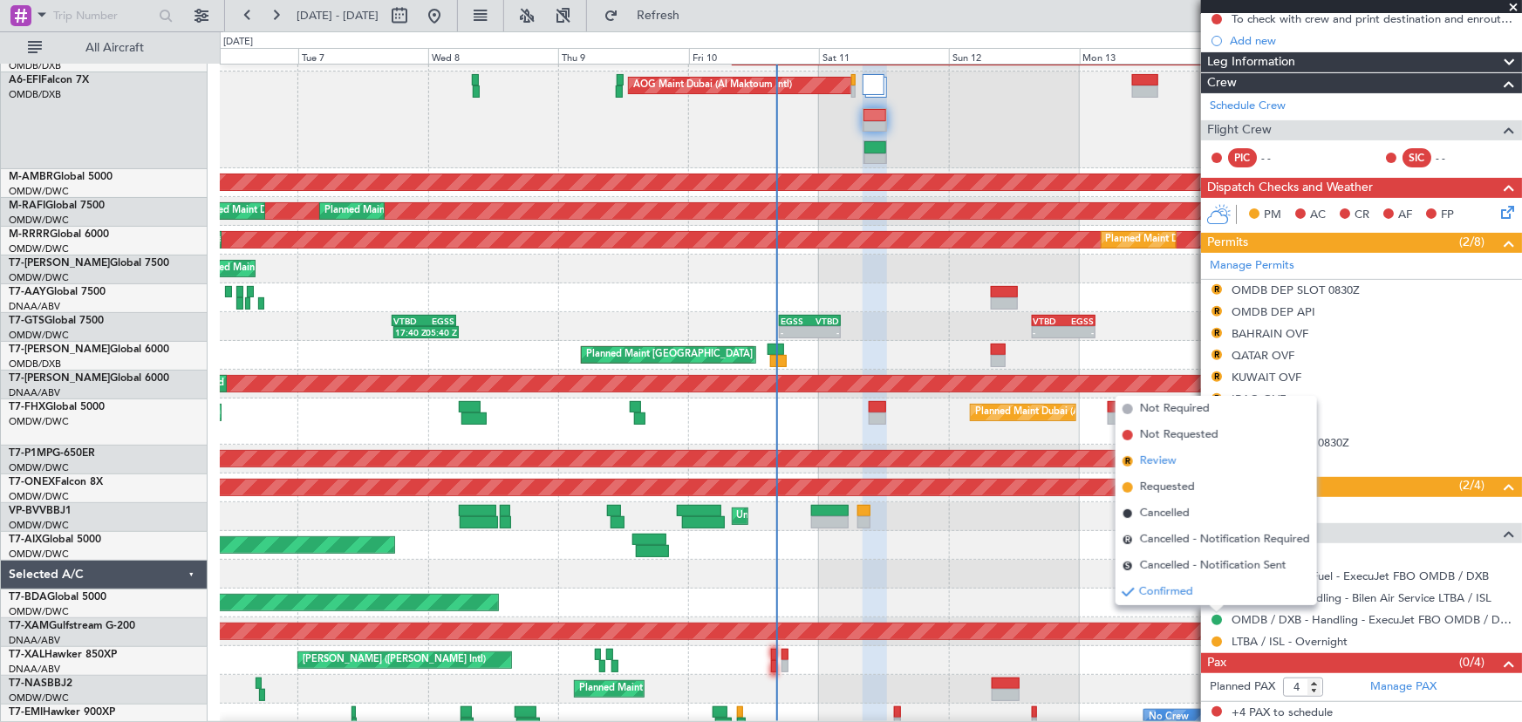
click at [1161, 463] on span "Review" at bounding box center [1158, 461] width 37 height 17
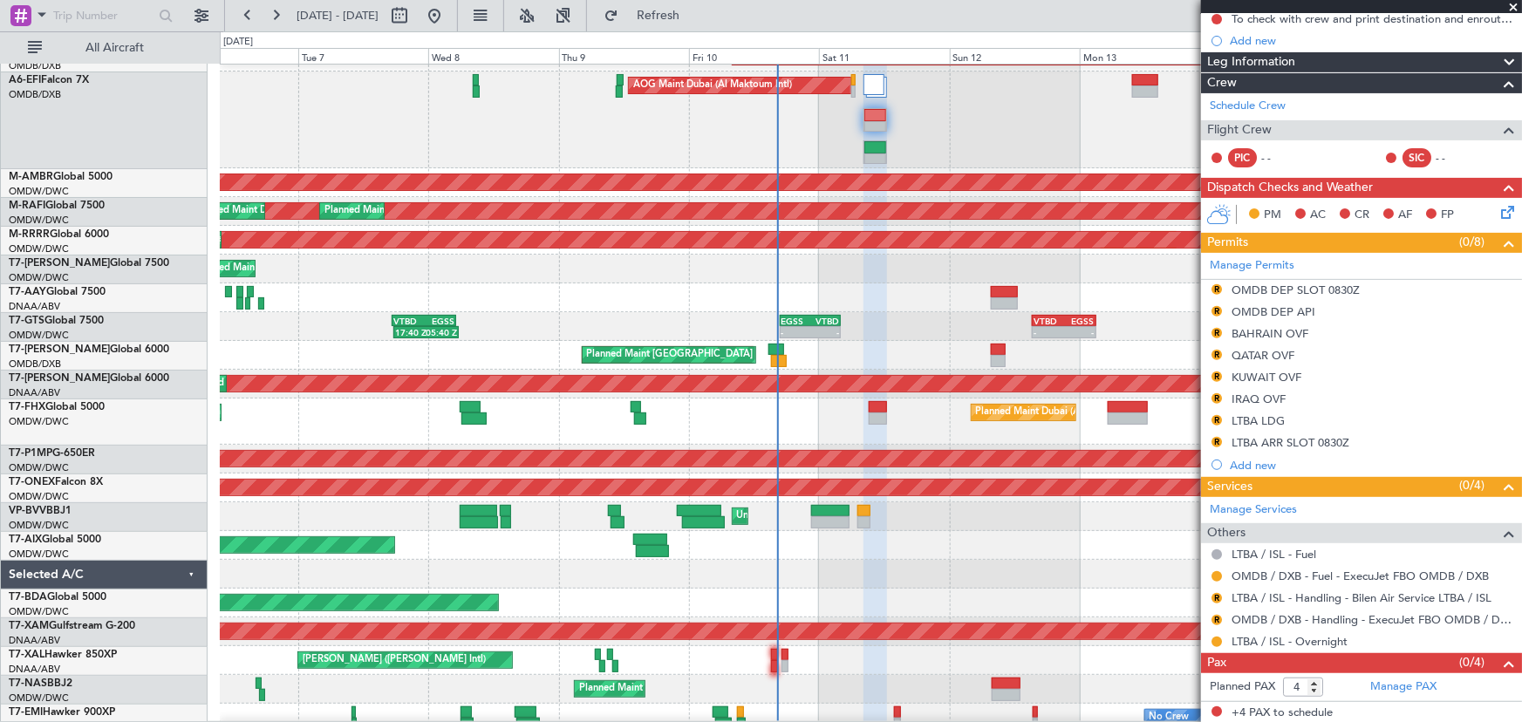
click at [1513, 4] on span at bounding box center [1513, 8] width 17 height 16
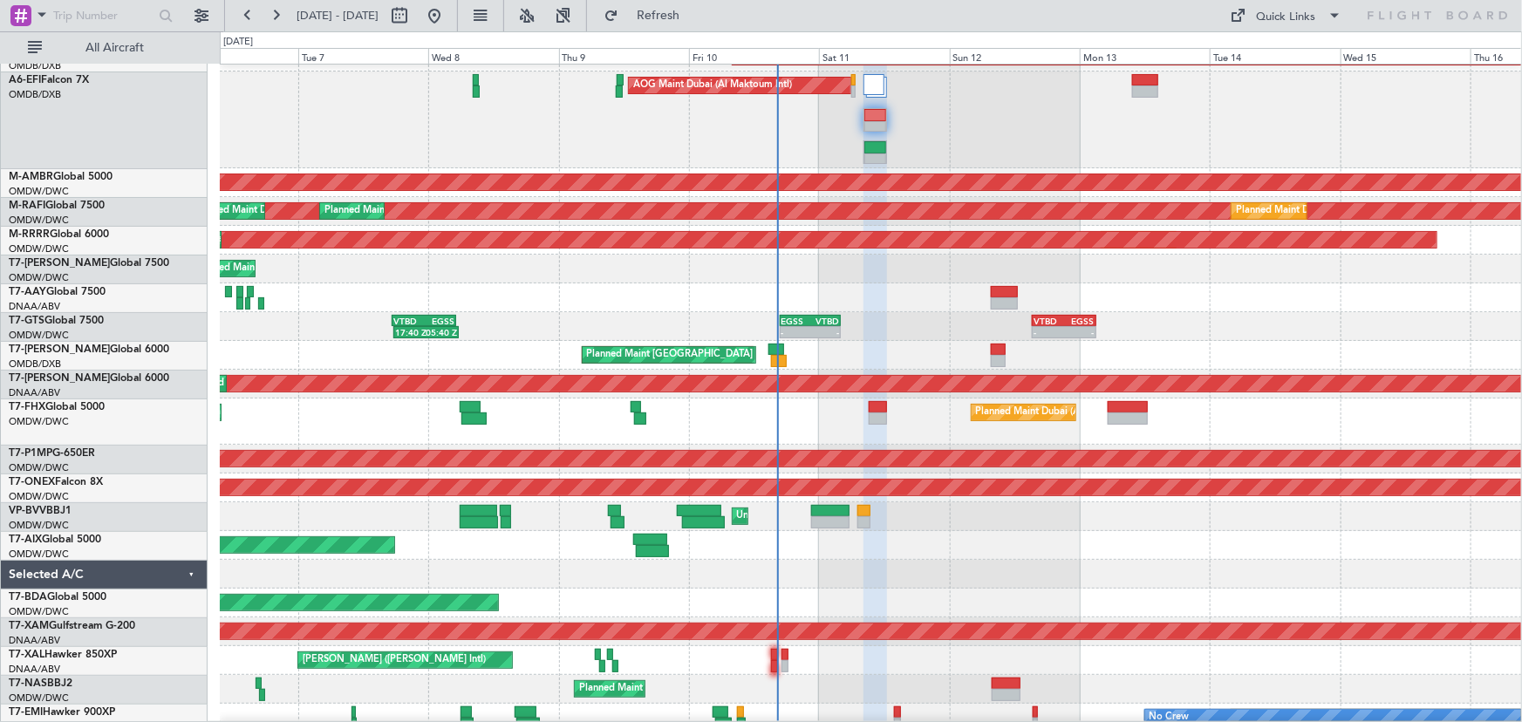
type input "0"
click at [975, 557] on div "Planned Maint Dubai (Al Maktoum Intl)" at bounding box center [871, 545] width 1302 height 29
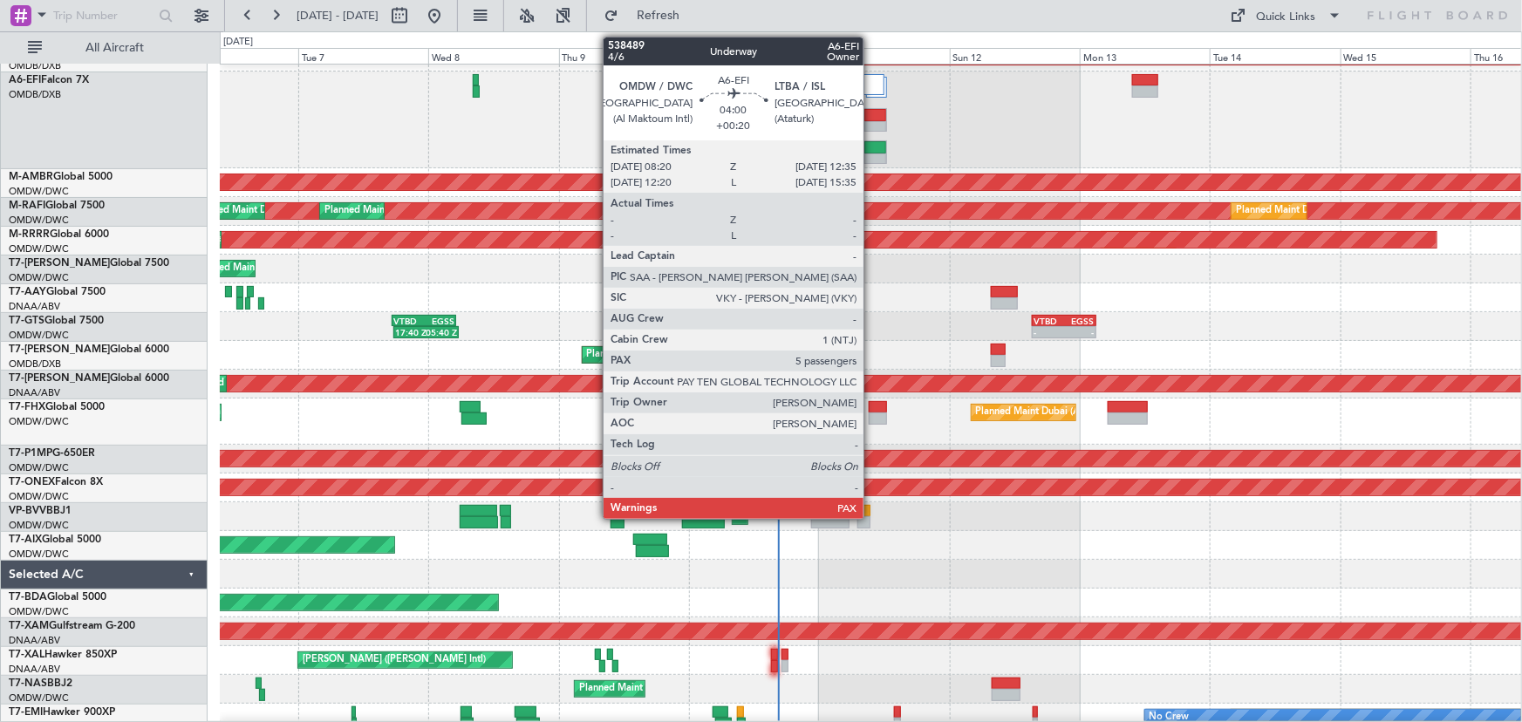
click at [871, 157] on div at bounding box center [875, 160] width 22 height 12
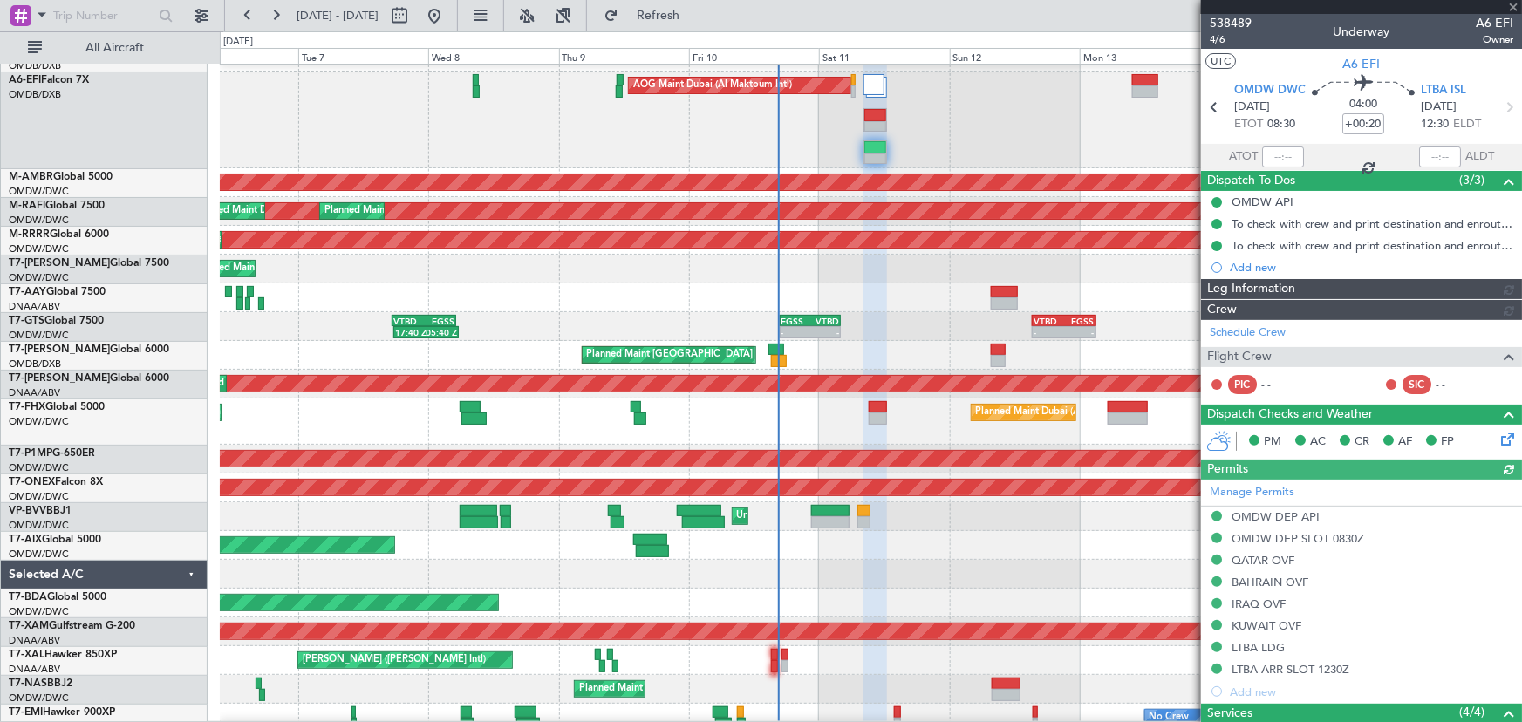
type input "[PERSON_NAME] ([PERSON_NAME])"
type input "7529"
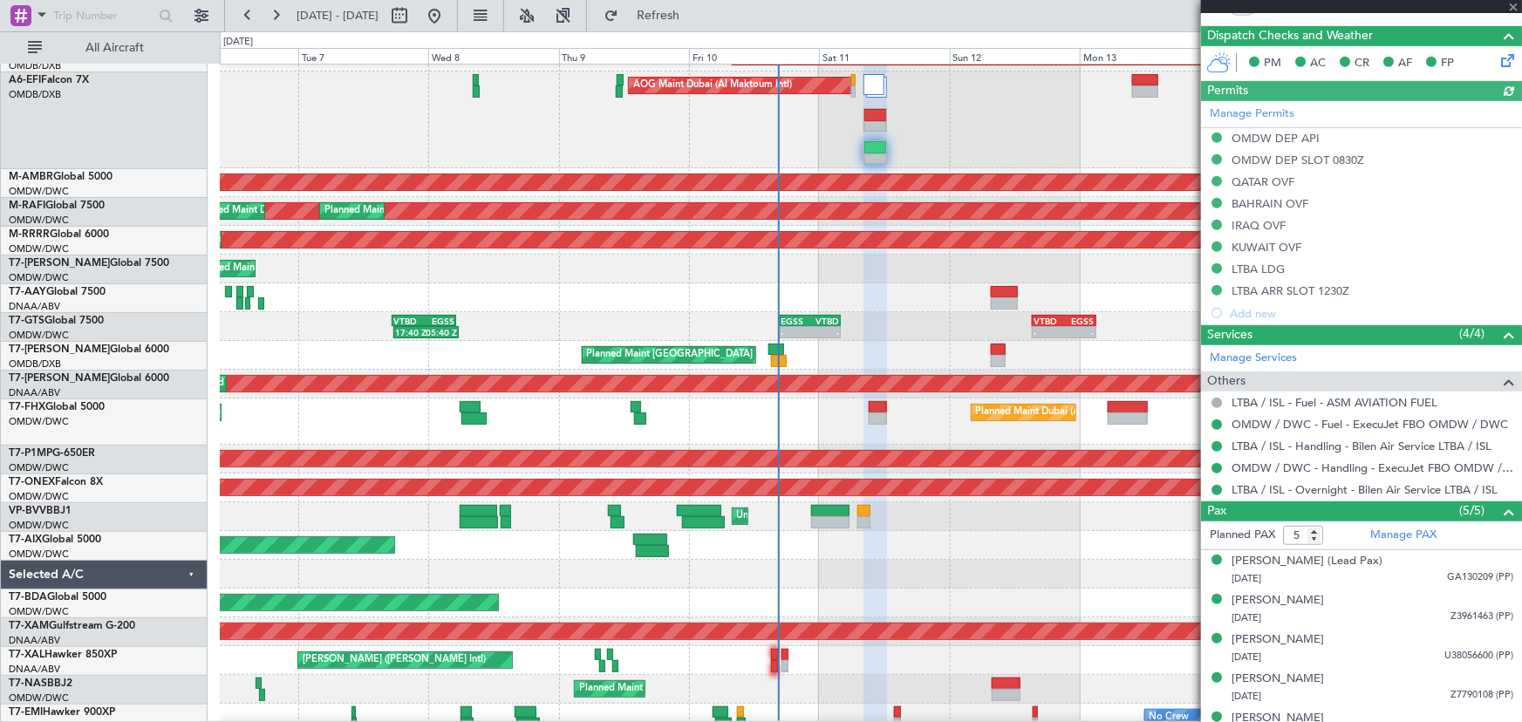
scroll to position [458, 0]
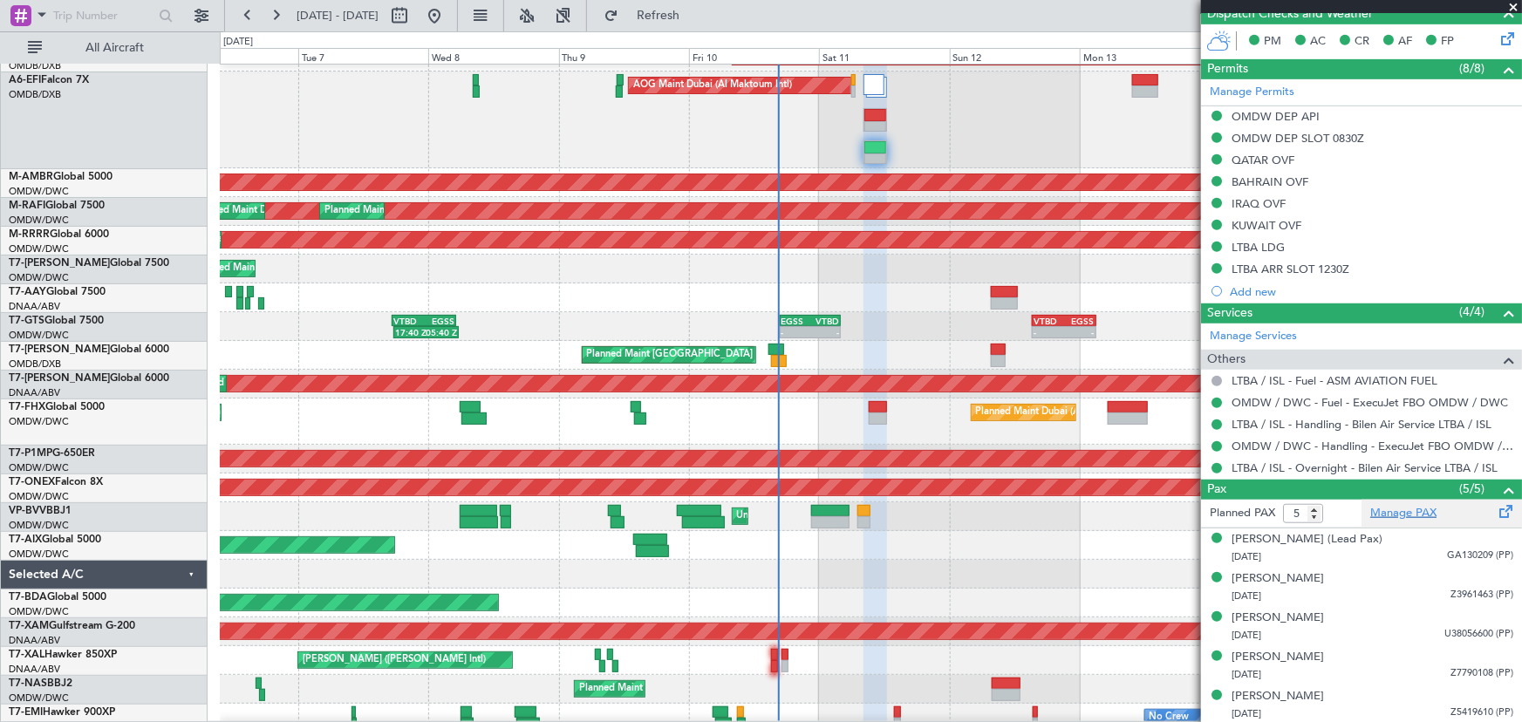
click at [1384, 515] on link "Manage PAX" at bounding box center [1403, 513] width 66 height 17
click at [695, 10] on span "Refresh" at bounding box center [658, 16] width 73 height 12
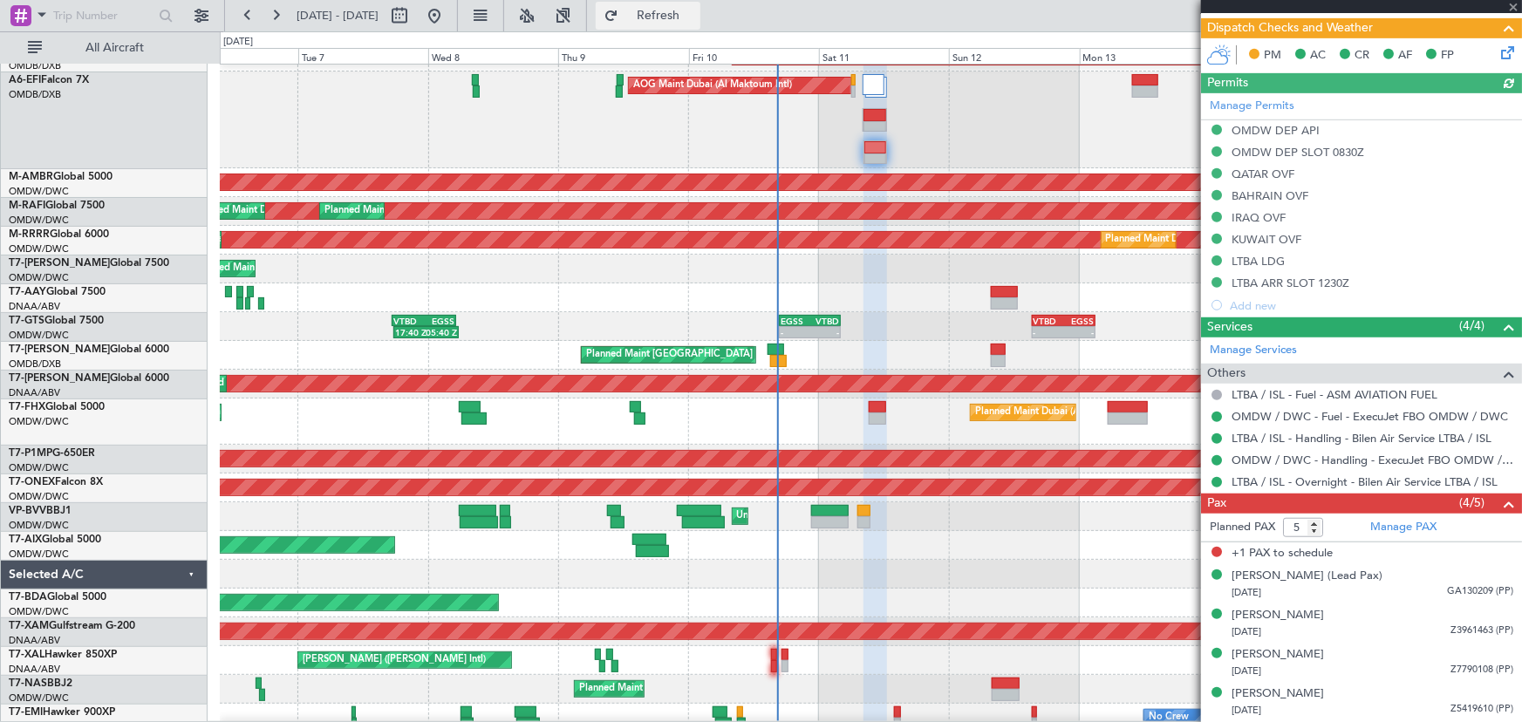
scroll to position [441, 0]
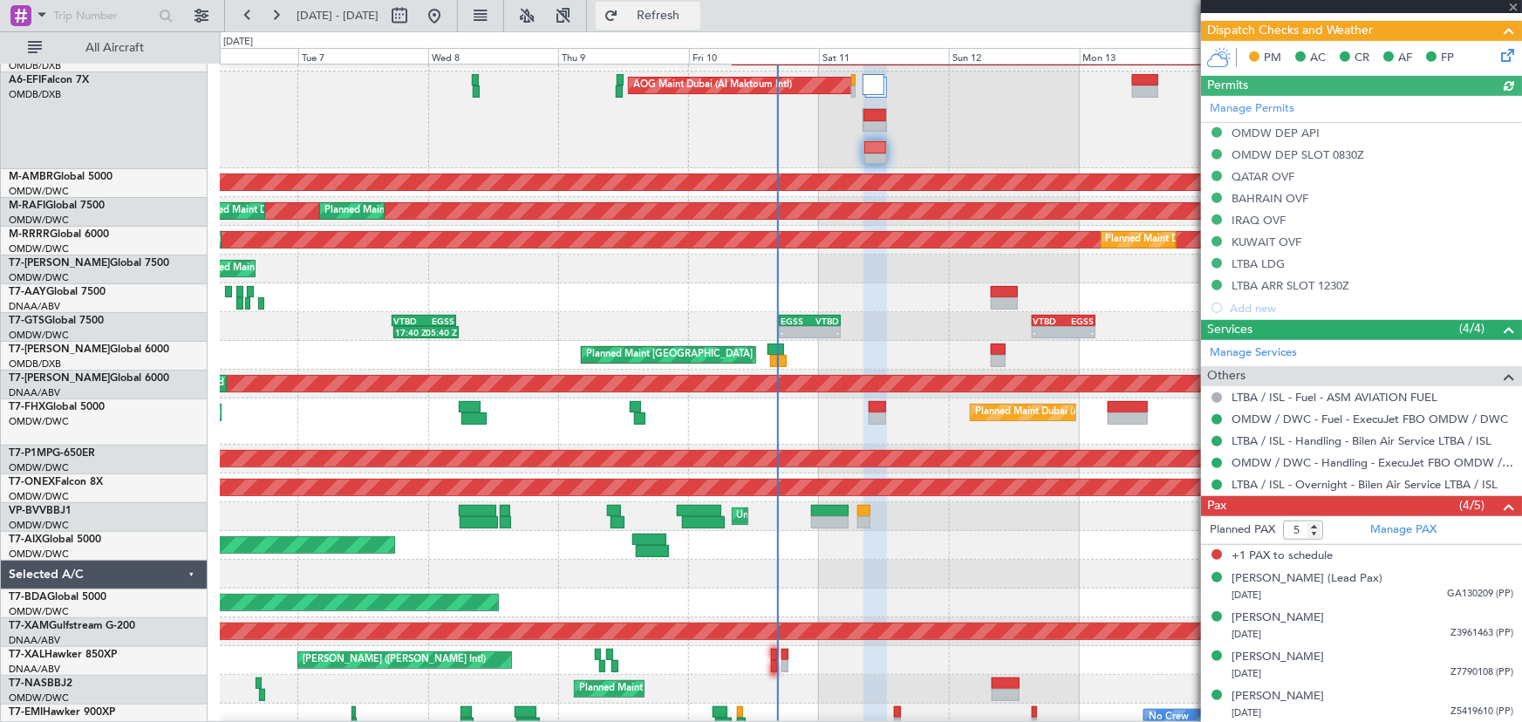
type input "[PERSON_NAME] ([PERSON_NAME])"
type input "7529"
drag, startPoint x: 1294, startPoint y: 526, endPoint x: 1305, endPoint y: 530, distance: 11.3
click at [1305, 530] on input "5" at bounding box center [1303, 530] width 40 height 19
type input "4"
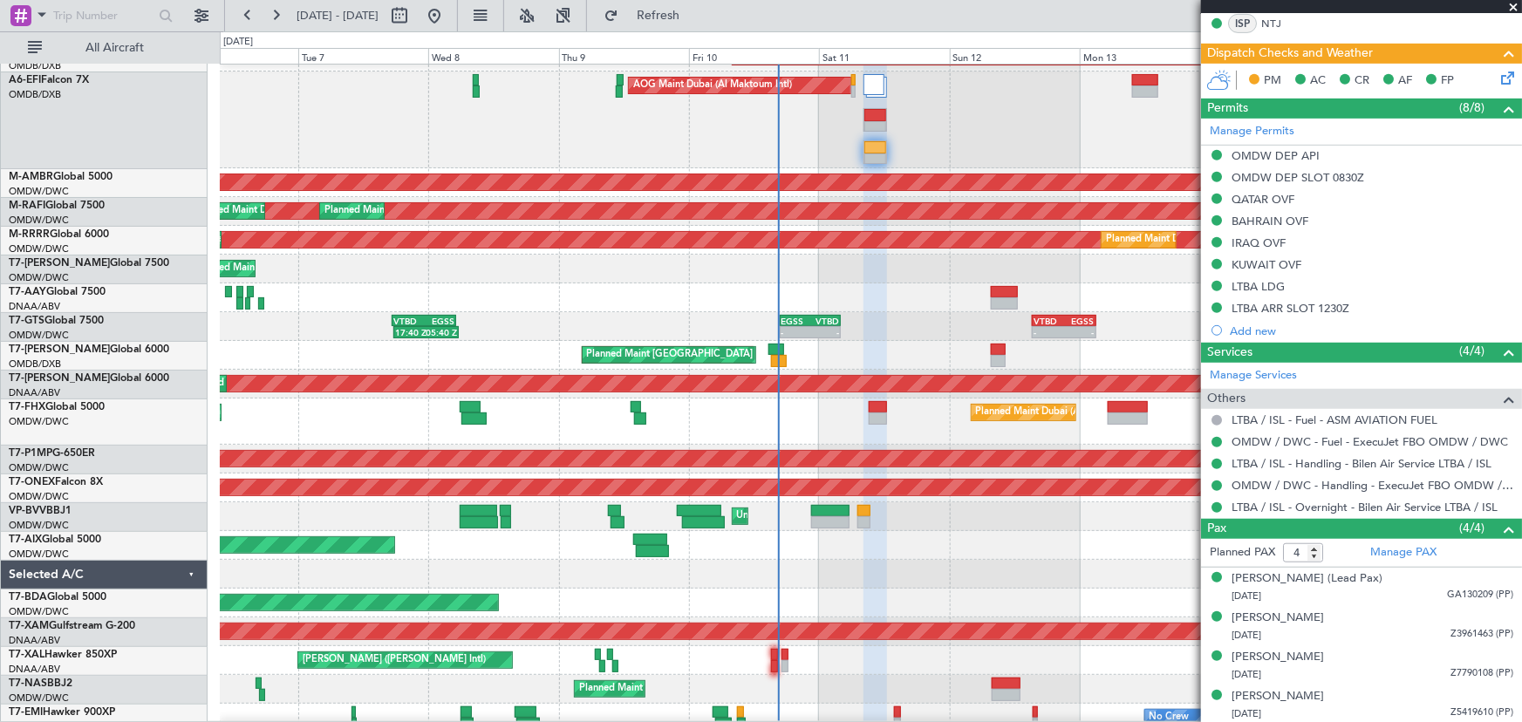
click at [1499, 56] on span at bounding box center [1509, 53] width 21 height 21
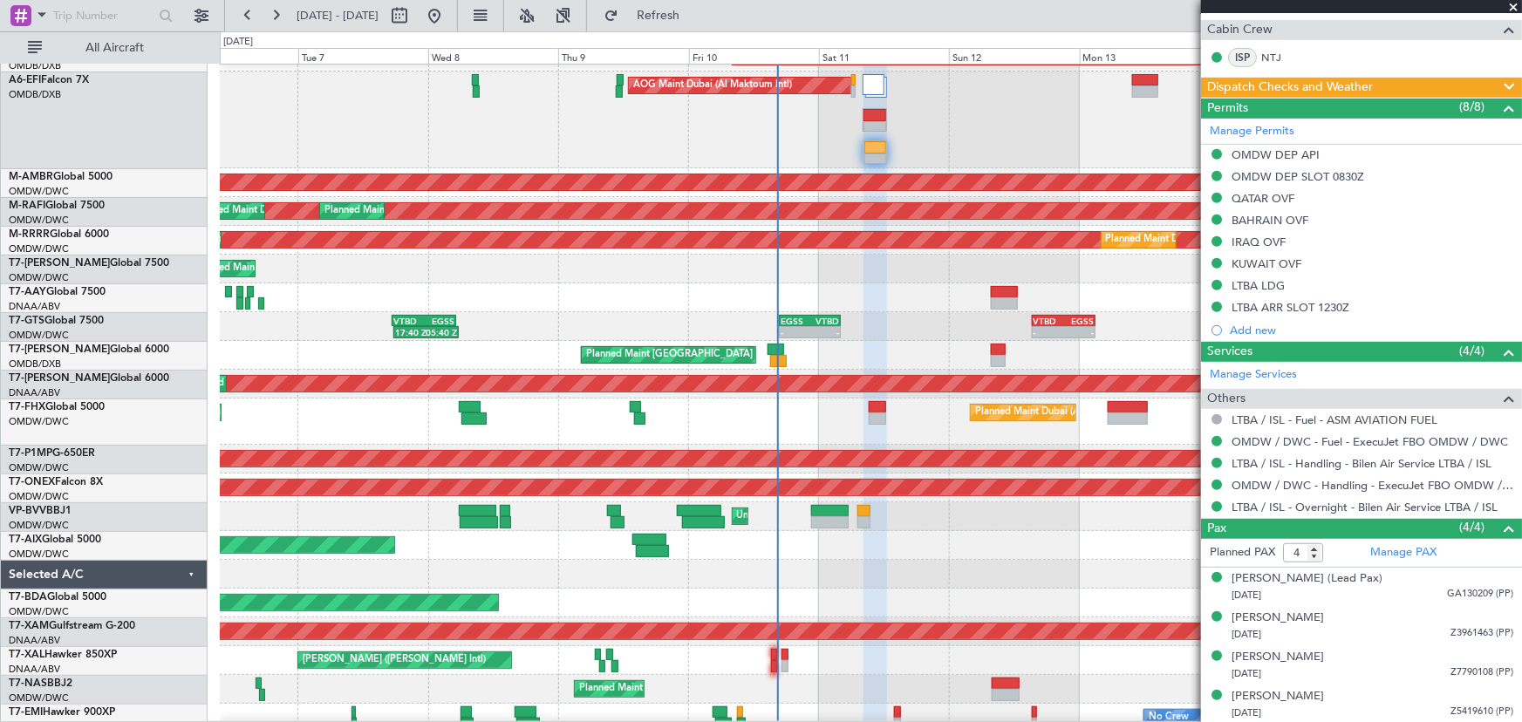
click at [1499, 79] on span at bounding box center [1509, 87] width 21 height 21
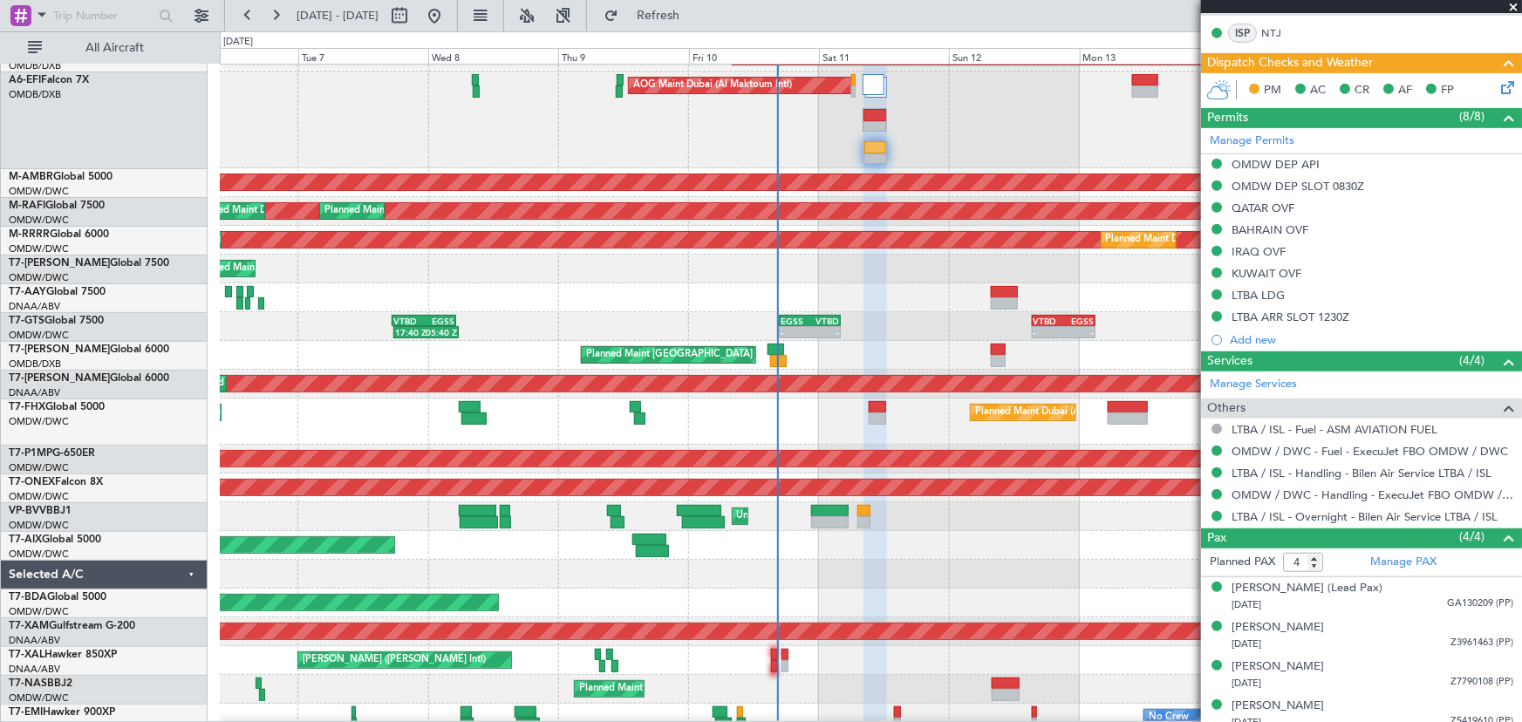
scroll to position [419, 0]
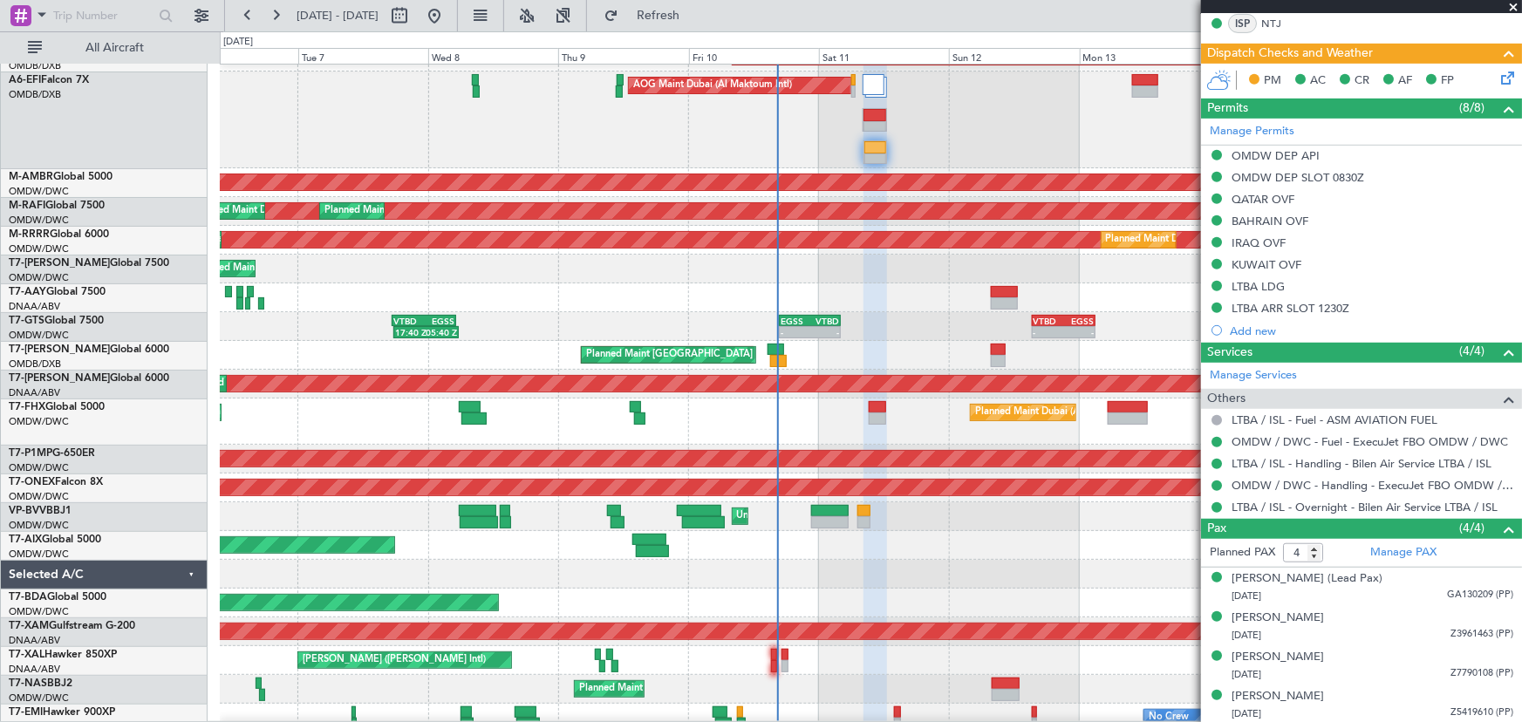
click at [1498, 82] on icon at bounding box center [1505, 75] width 14 height 14
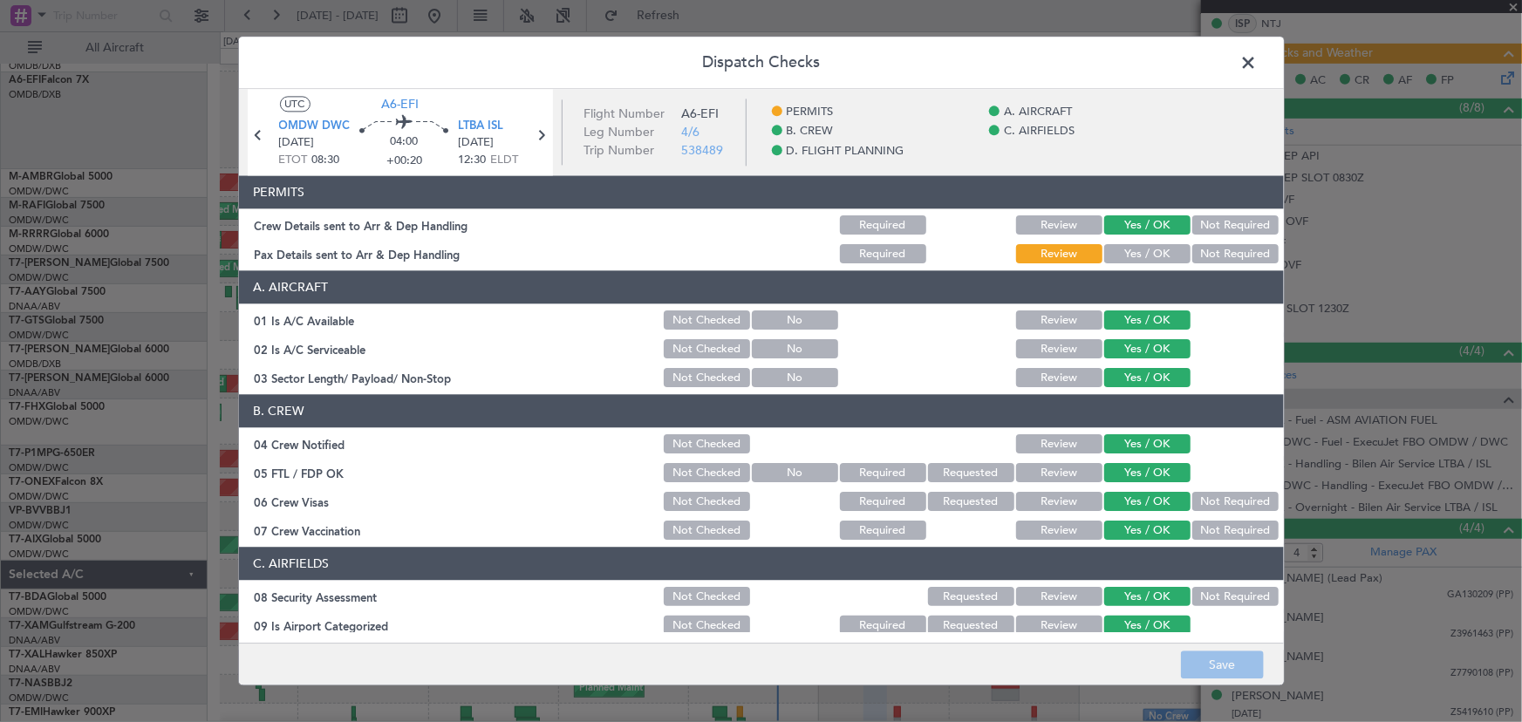
click at [1134, 249] on button "Yes / OK" at bounding box center [1147, 254] width 86 height 19
click at [1212, 668] on button "Save" at bounding box center [1222, 666] width 83 height 28
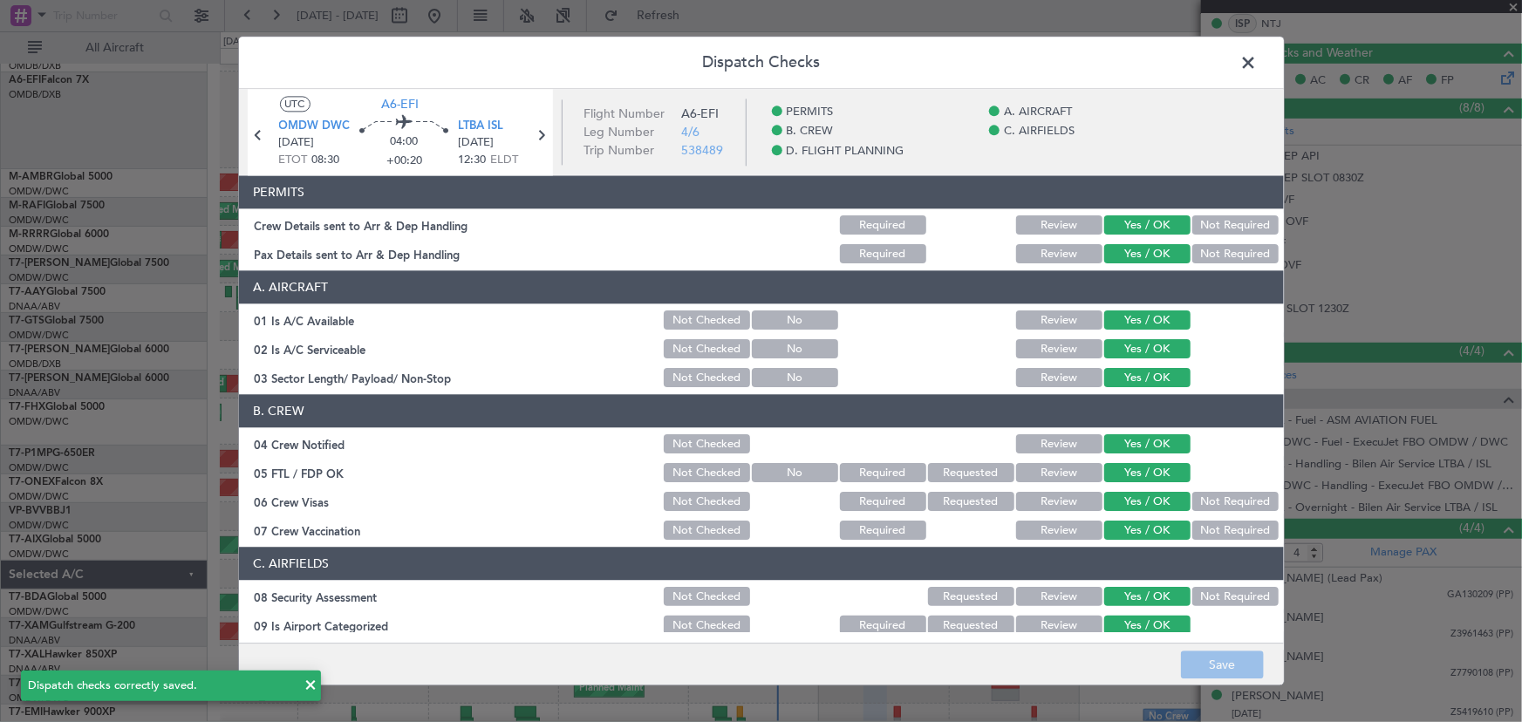
click at [1258, 67] on span at bounding box center [1258, 67] width 0 height 35
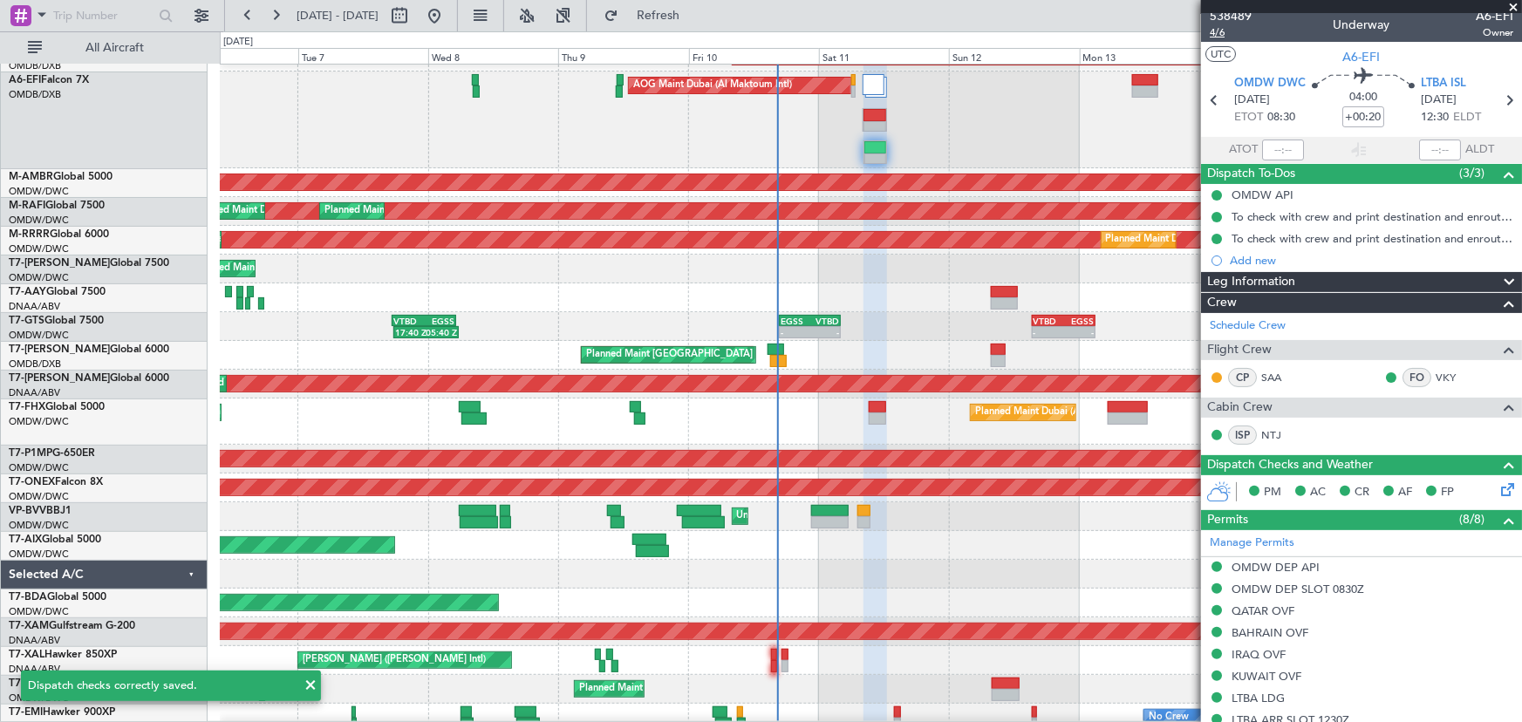
scroll to position [0, 0]
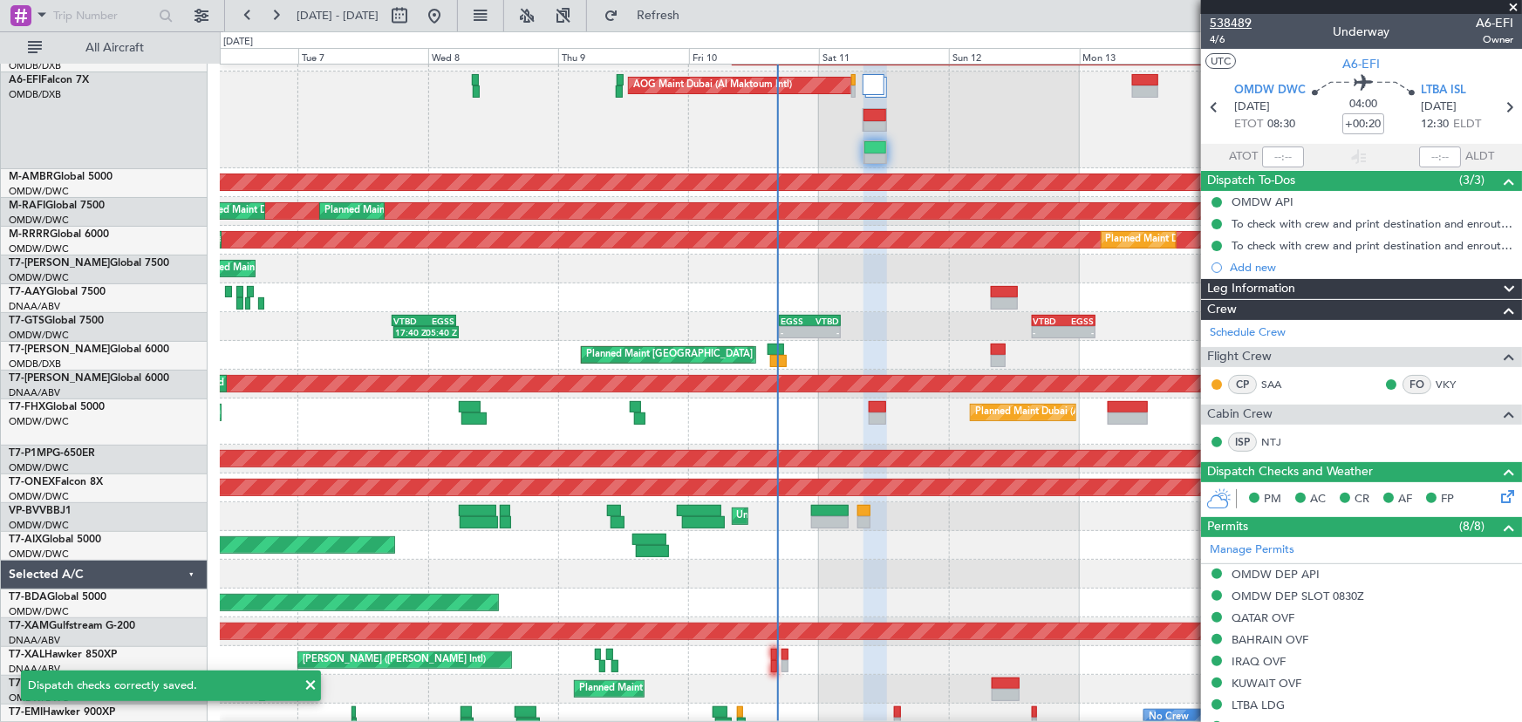
click at [1233, 21] on span "538489" at bounding box center [1231, 23] width 42 height 18
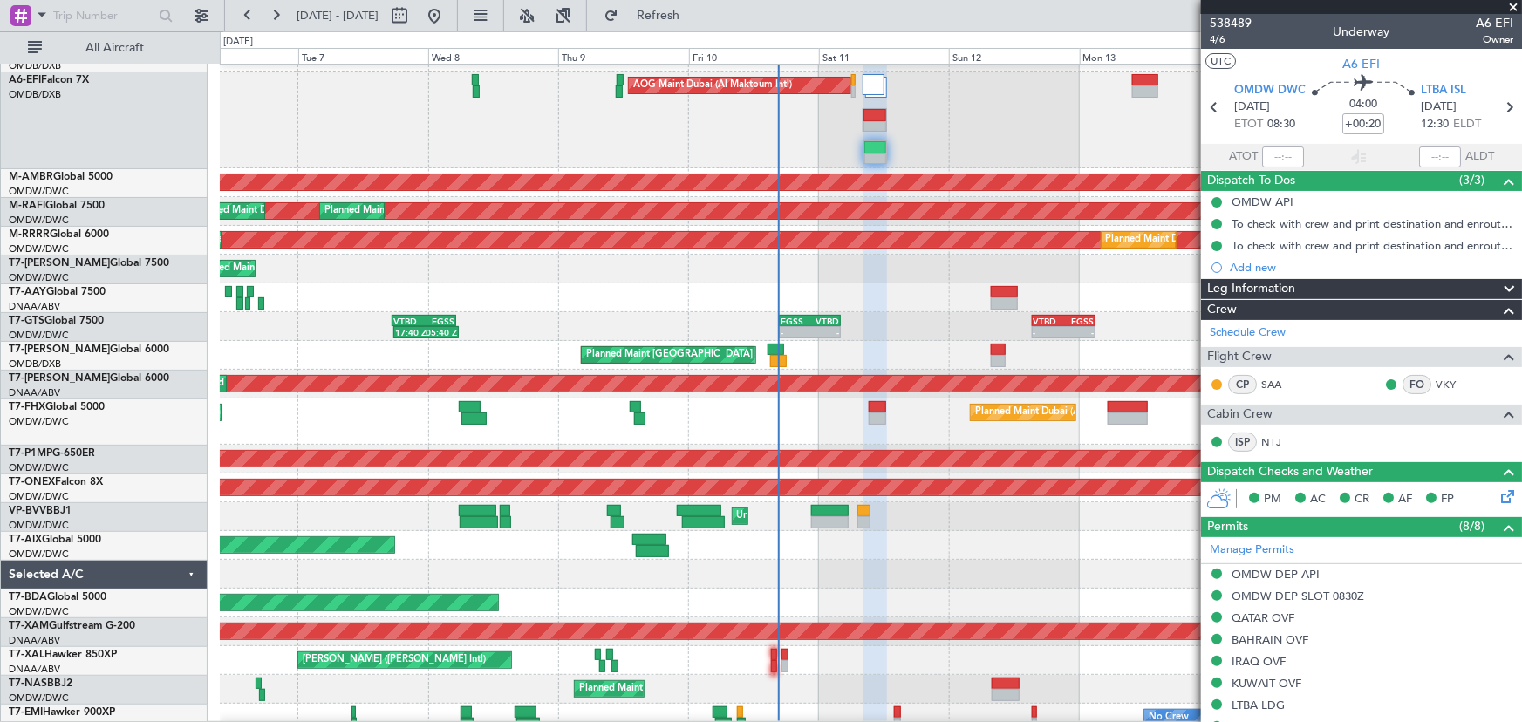
click at [1517, 9] on span at bounding box center [1513, 8] width 17 height 16
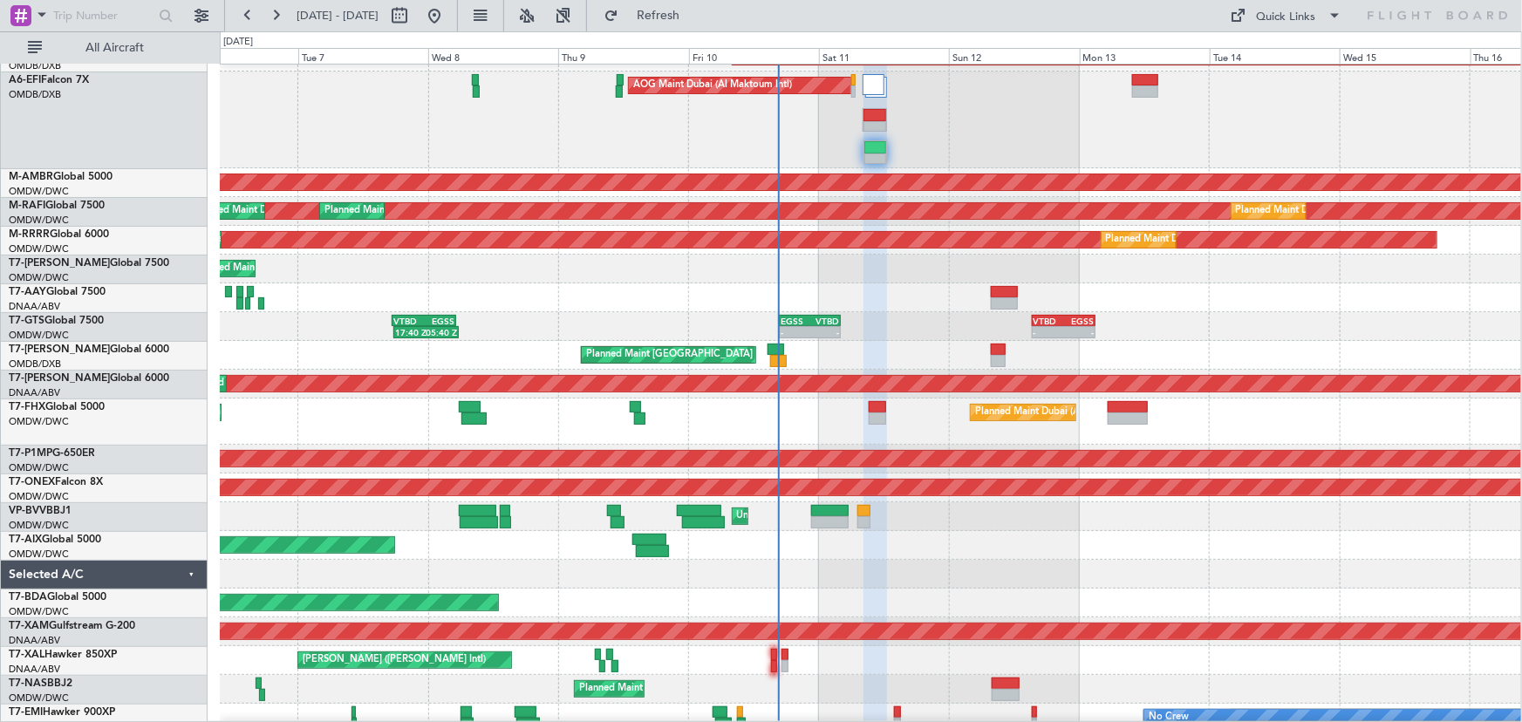
type input "0"
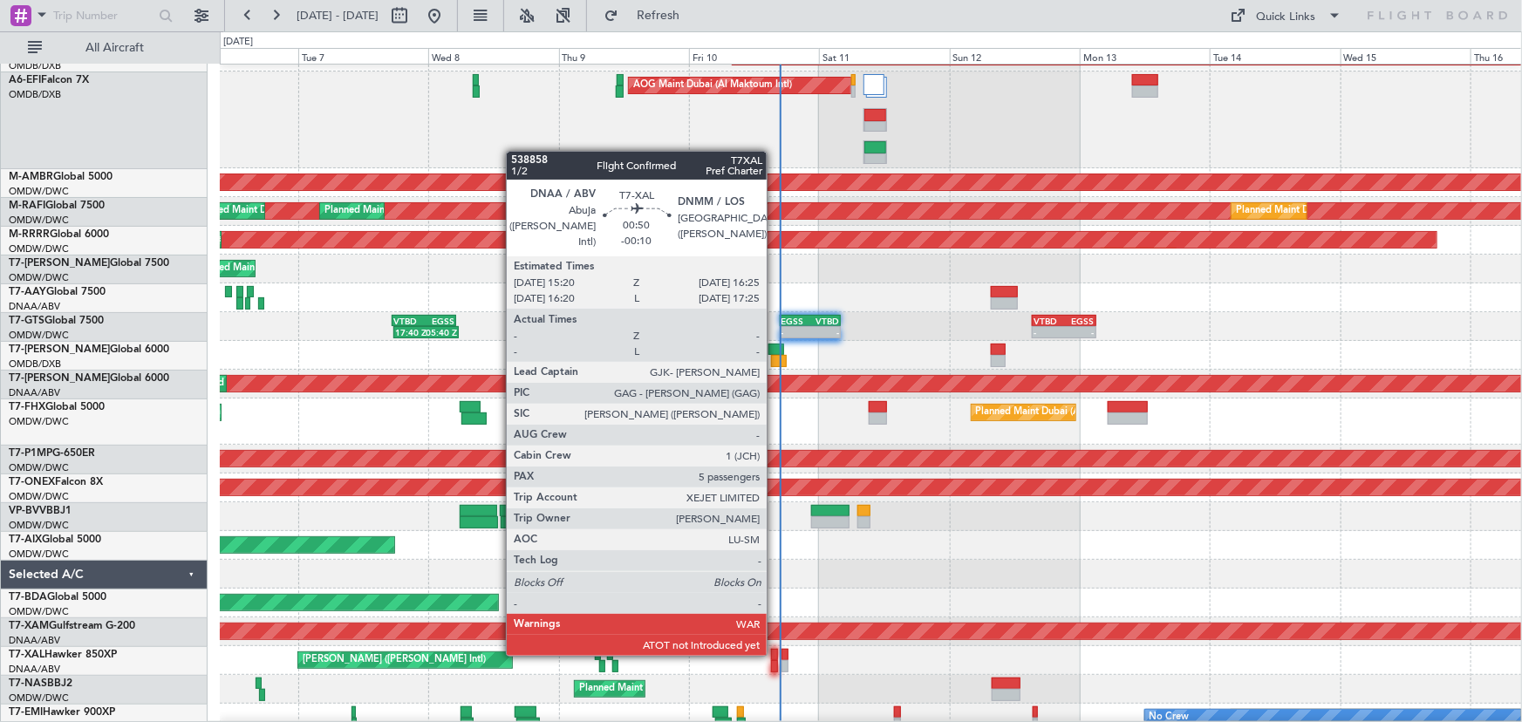
click at [775, 652] on div at bounding box center [774, 655] width 6 height 12
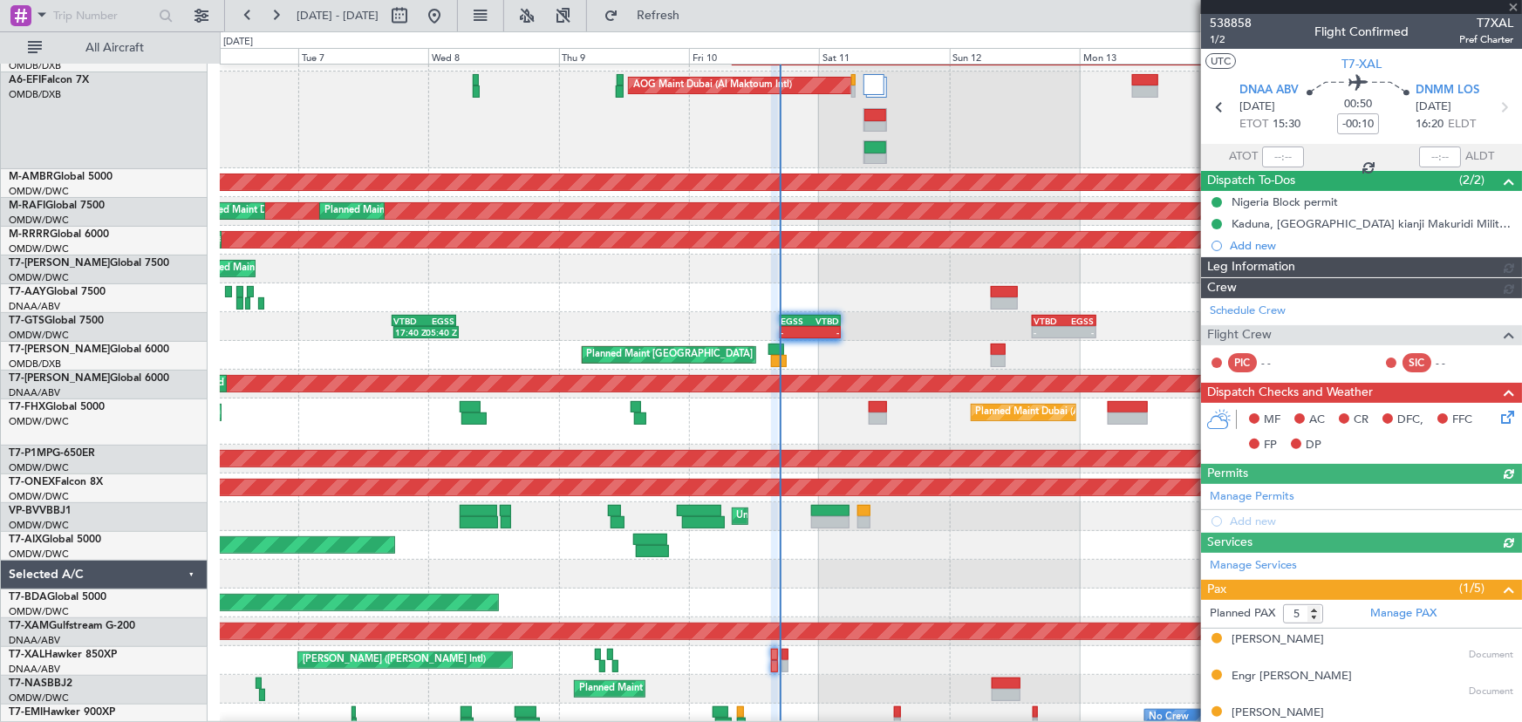
type input "[PERSON_NAME] ([PERSON_NAME])"
type input "7530"
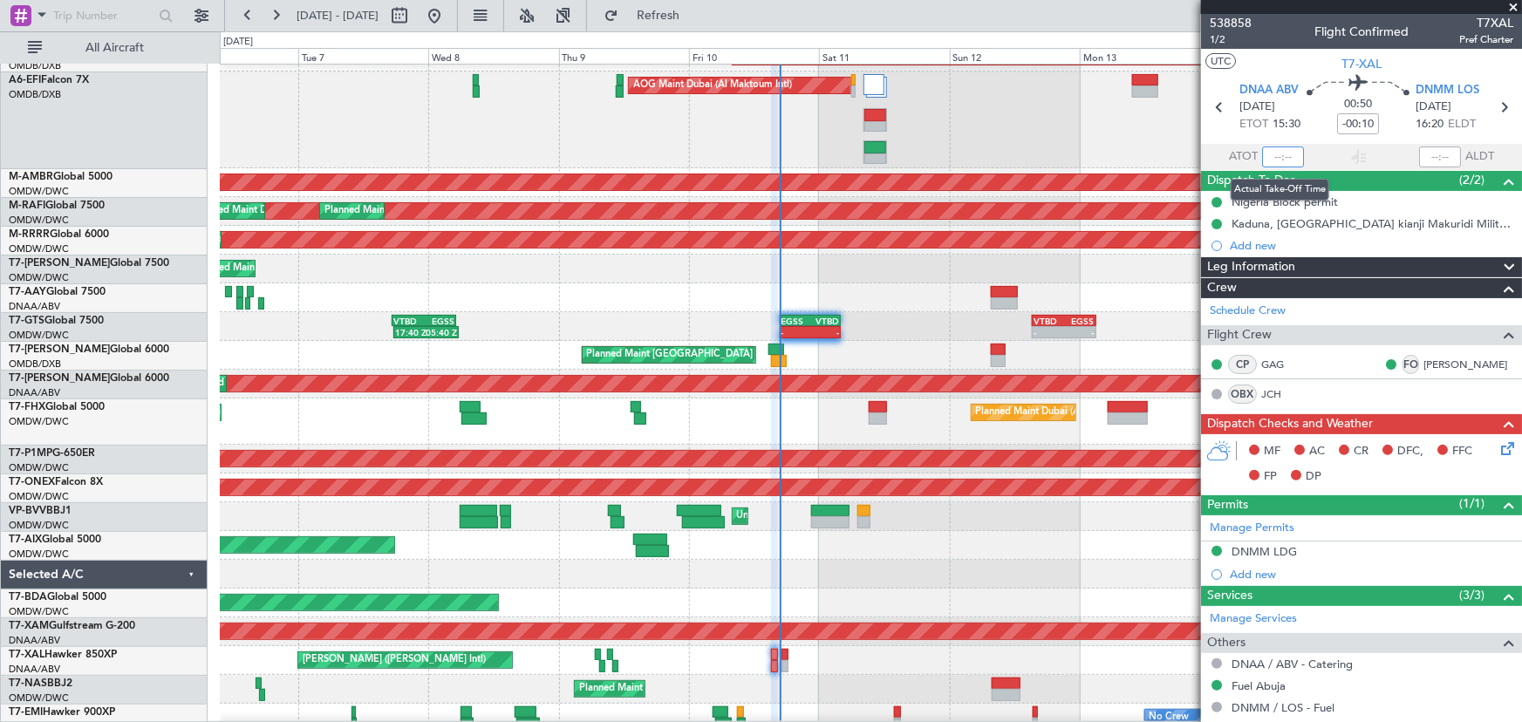
click at [1271, 155] on input "text" at bounding box center [1283, 157] width 42 height 21
type input "16:45"
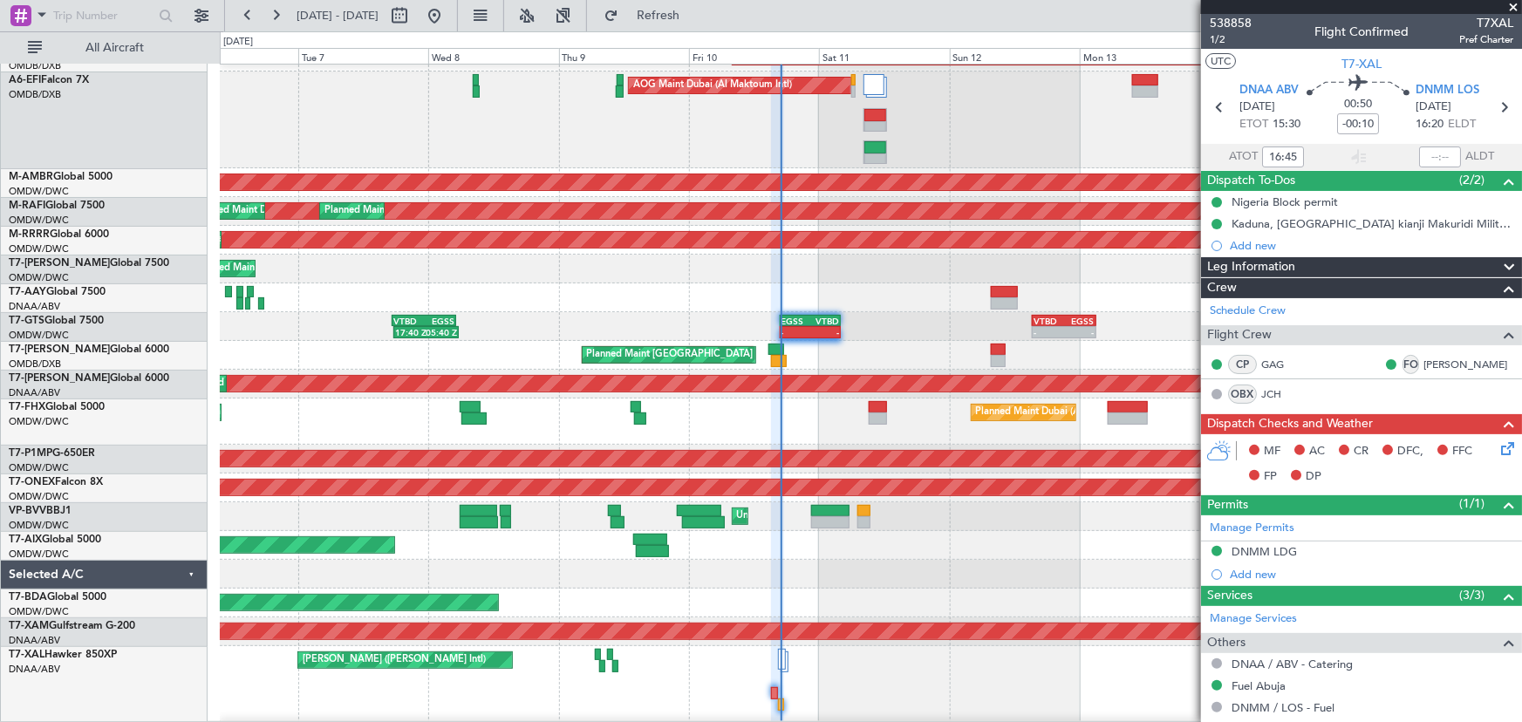
click at [1512, 3] on span at bounding box center [1513, 8] width 17 height 16
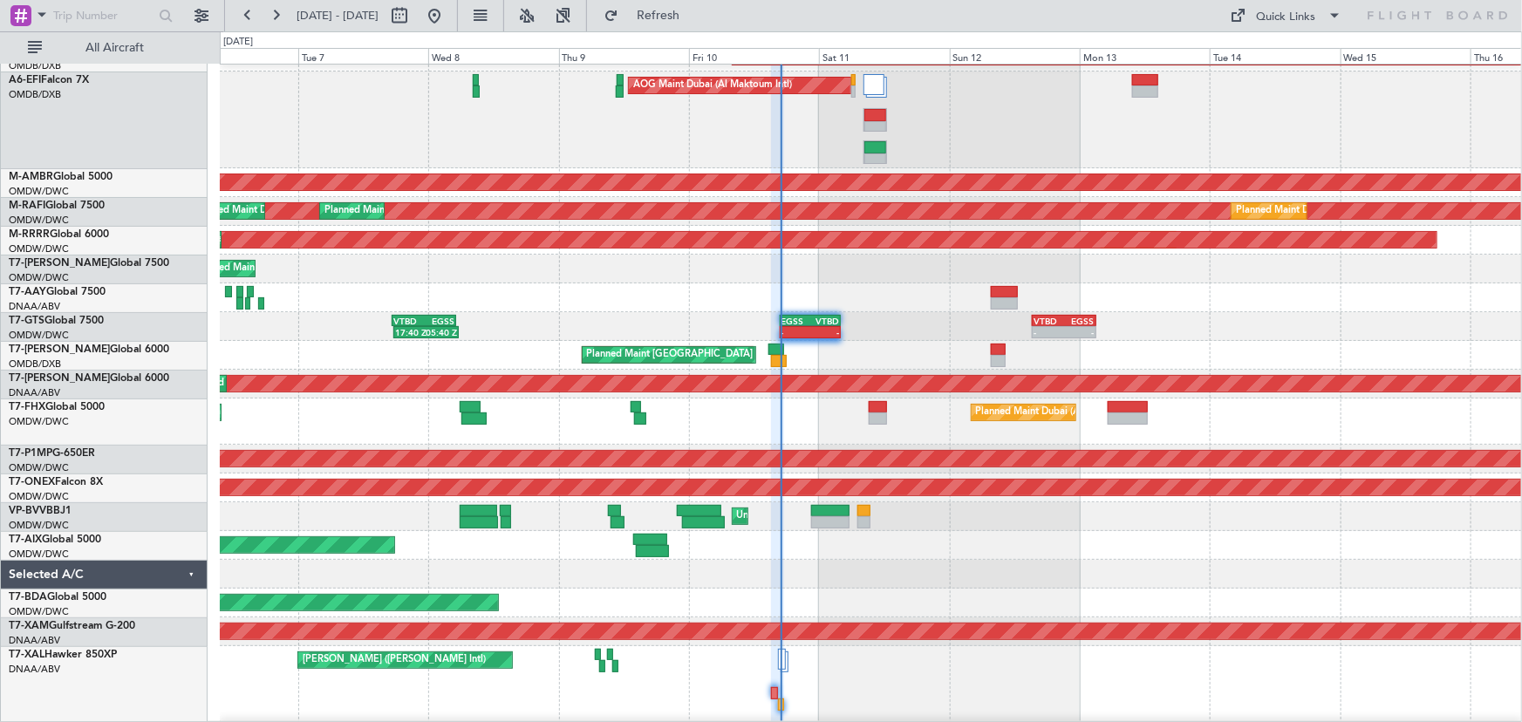
type input "0"
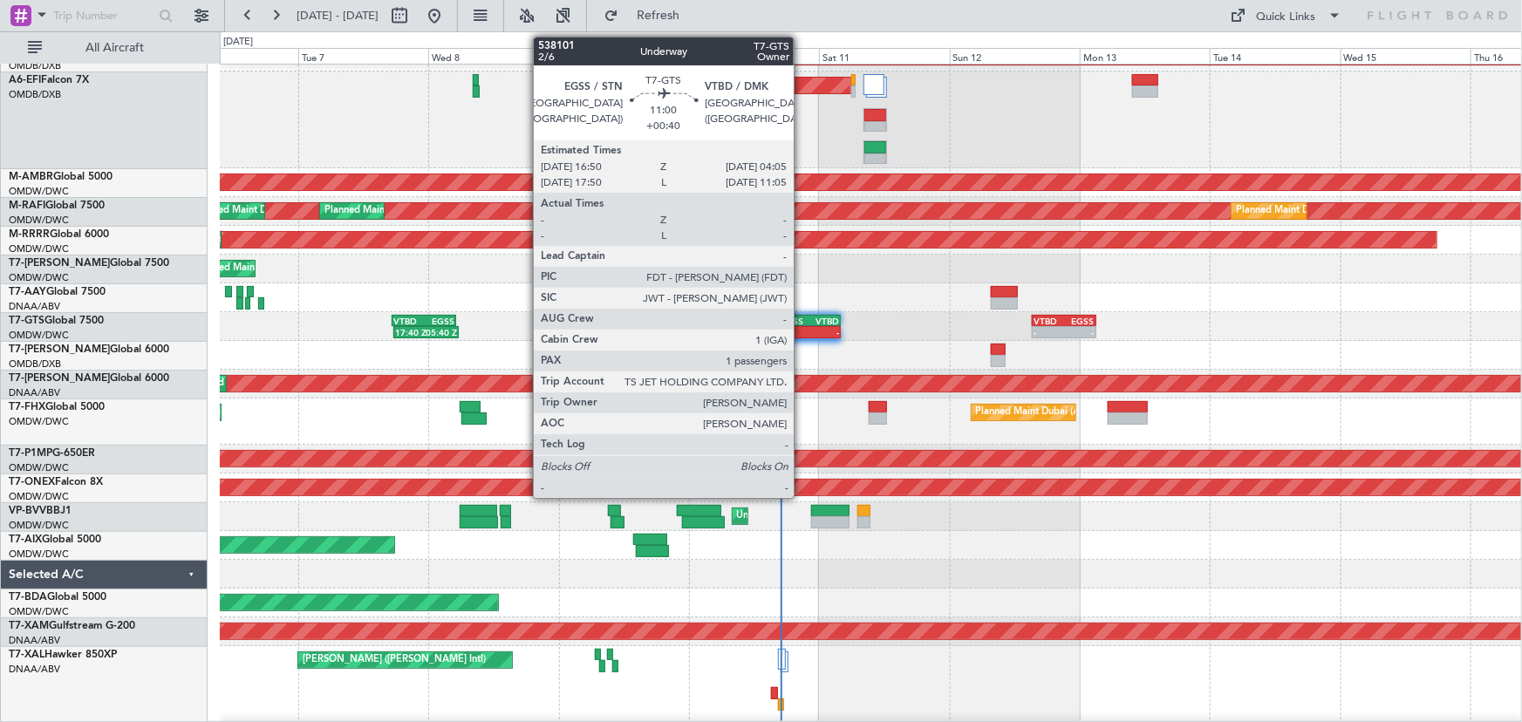
click at [802, 333] on div "-" at bounding box center [796, 332] width 29 height 10
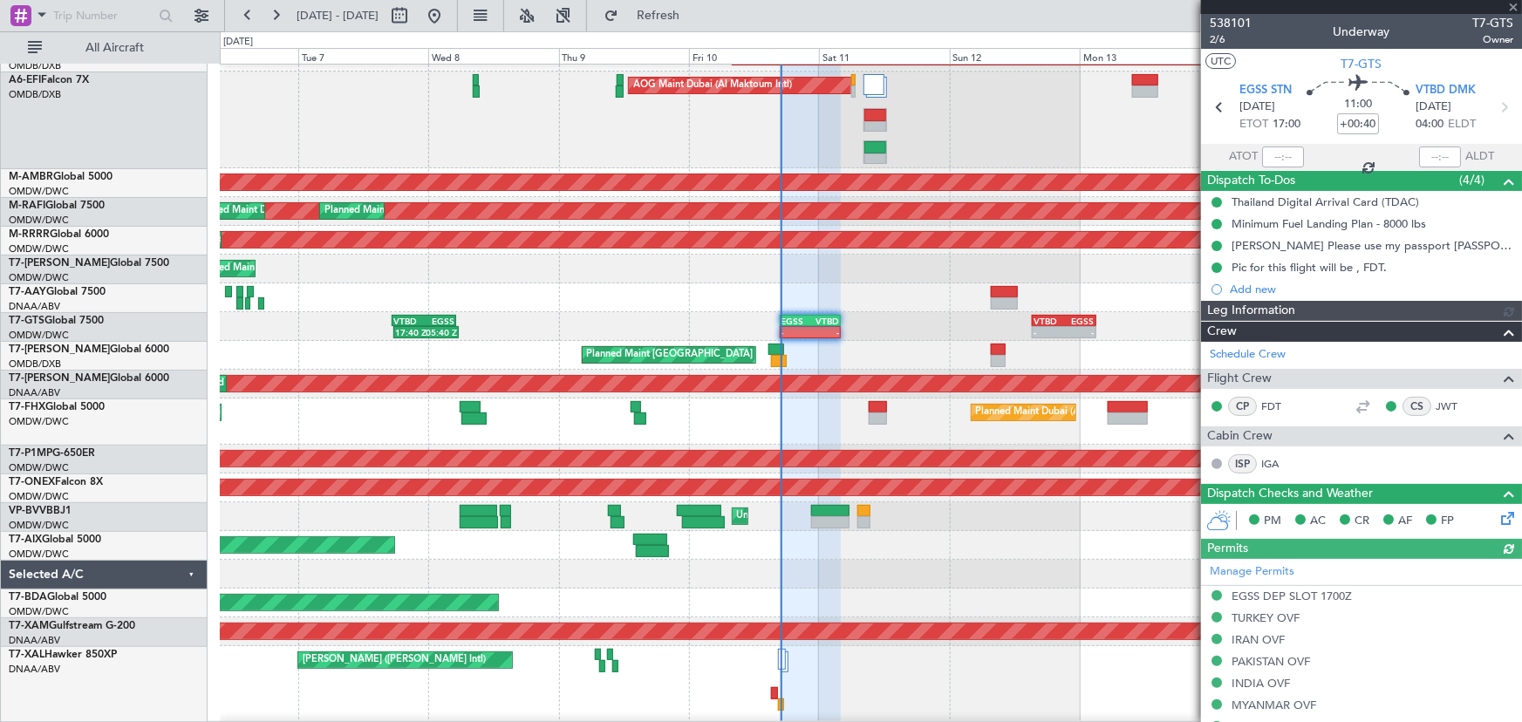
type input "[PERSON_NAME] (ANI)"
type input "7425"
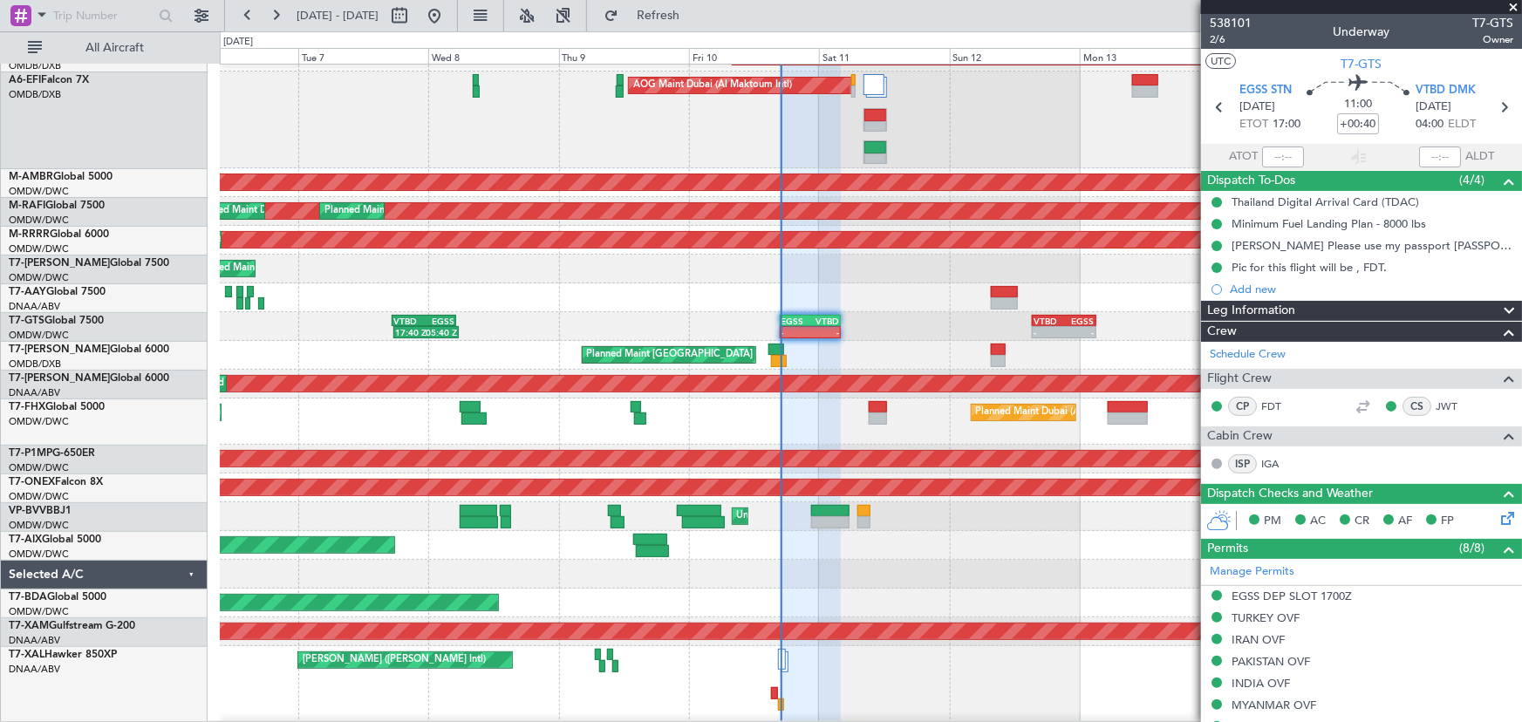
click at [1512, 10] on span at bounding box center [1513, 8] width 17 height 16
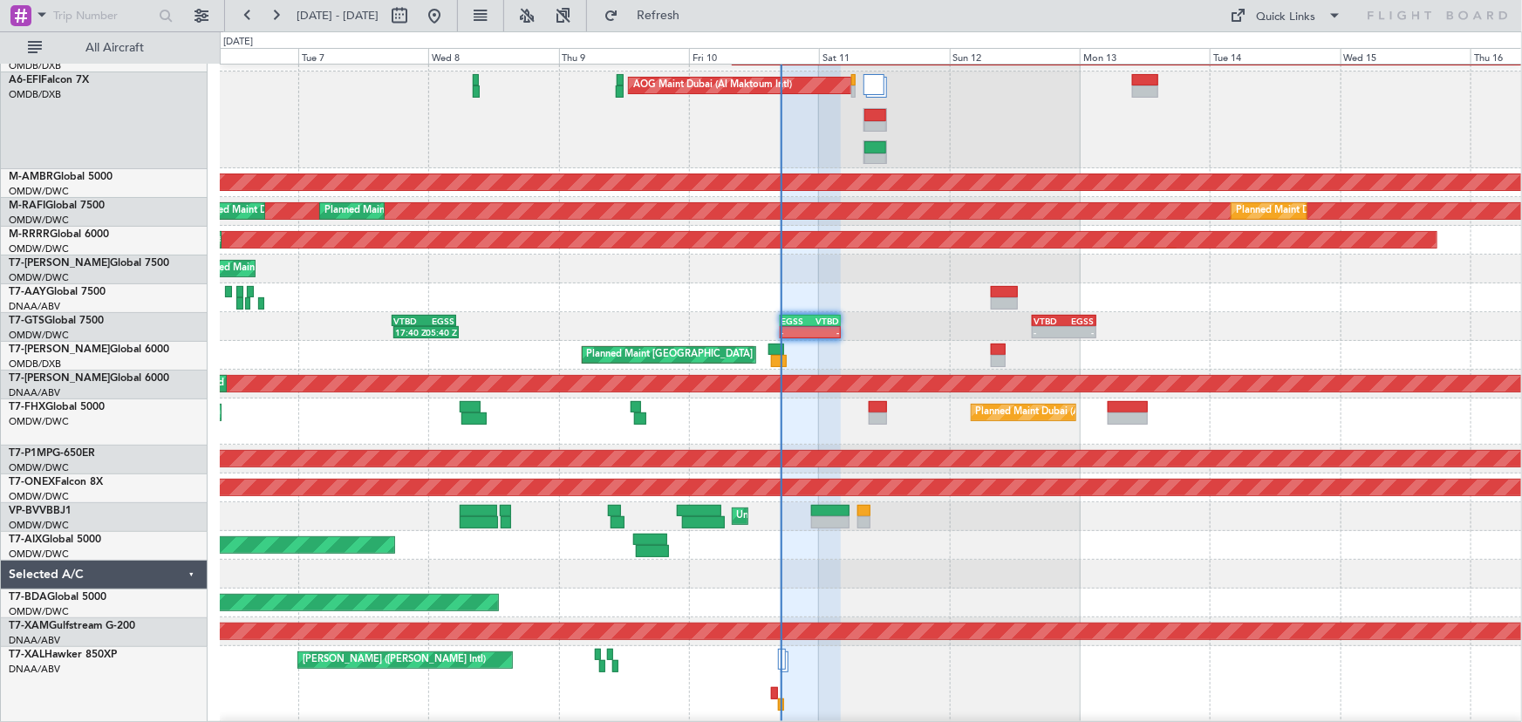
type input "0"
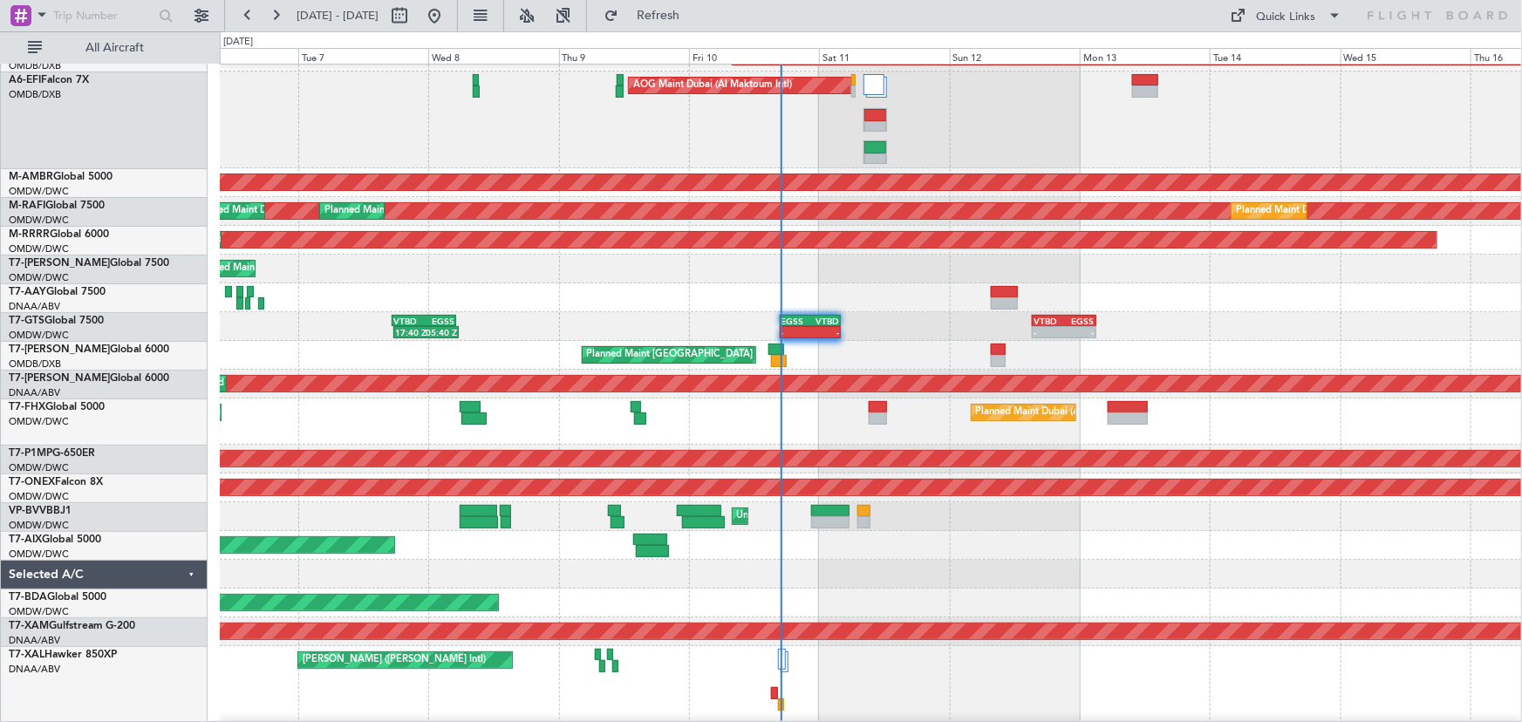
click at [930, 292] on div at bounding box center [871, 297] width 1302 height 29
